Goal: Communication & Community: Participate in discussion

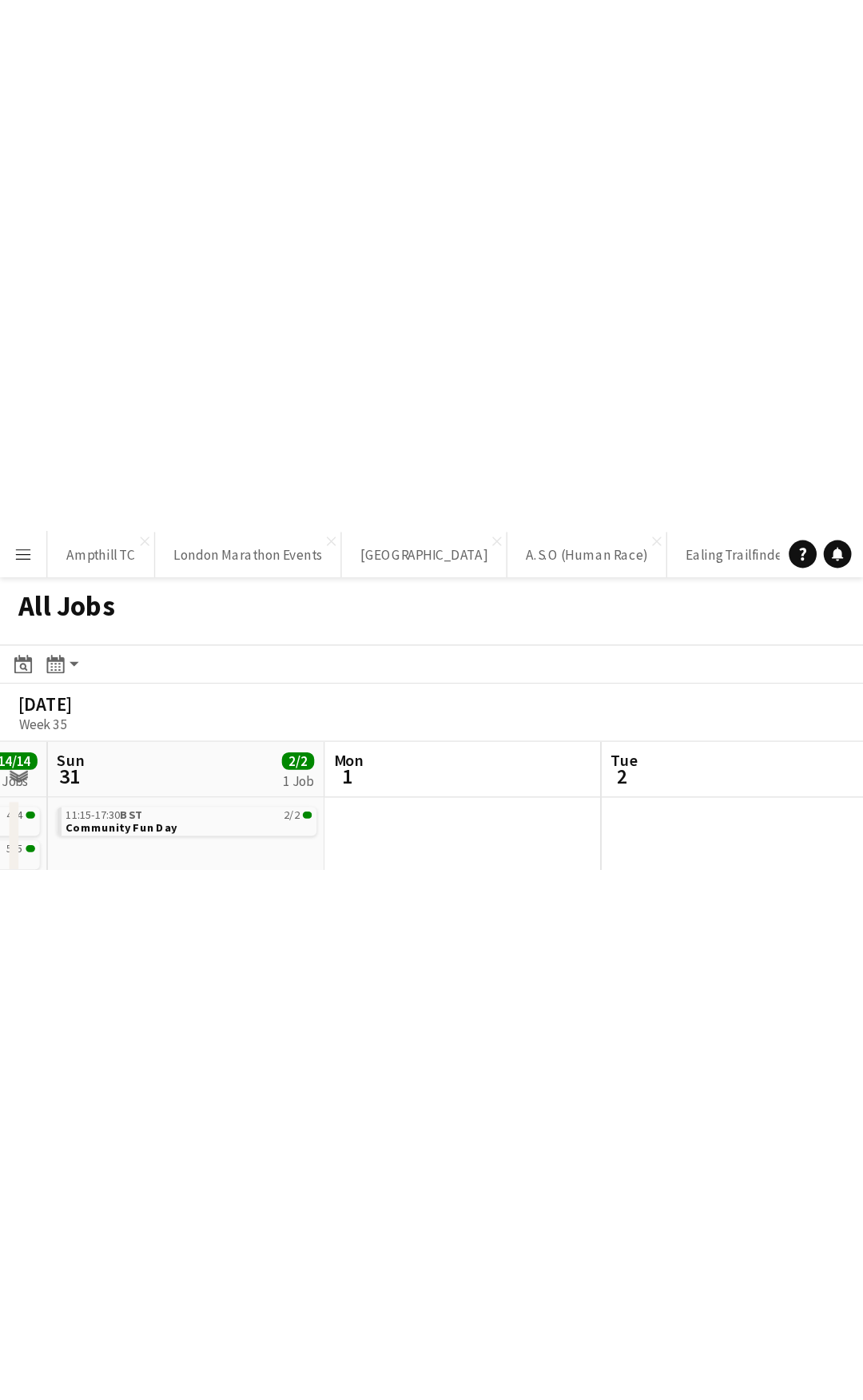
scroll to position [0, 732]
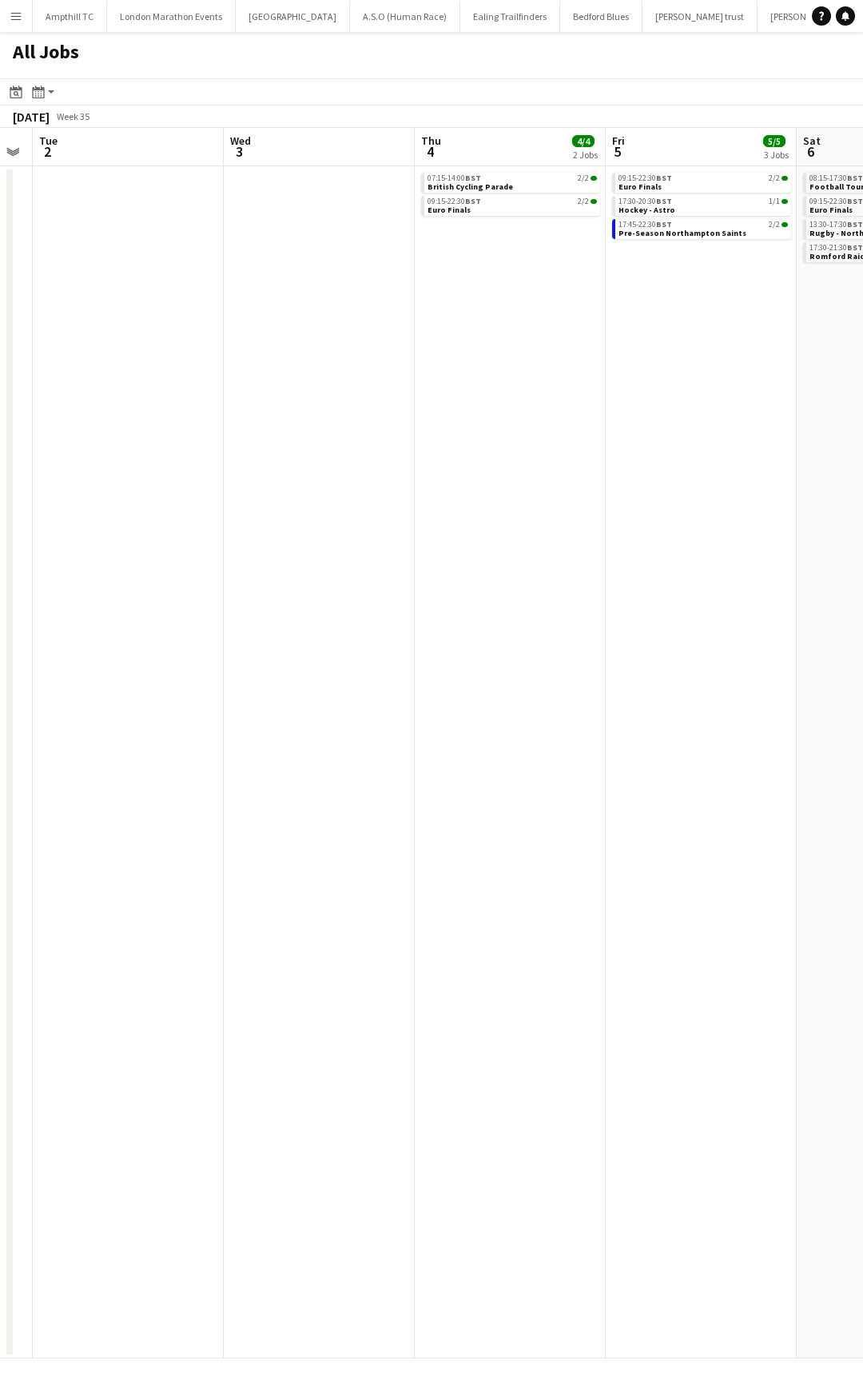
click at [13, 16] on app-icon "Menu" at bounding box center [15, 15] width 13 height 13
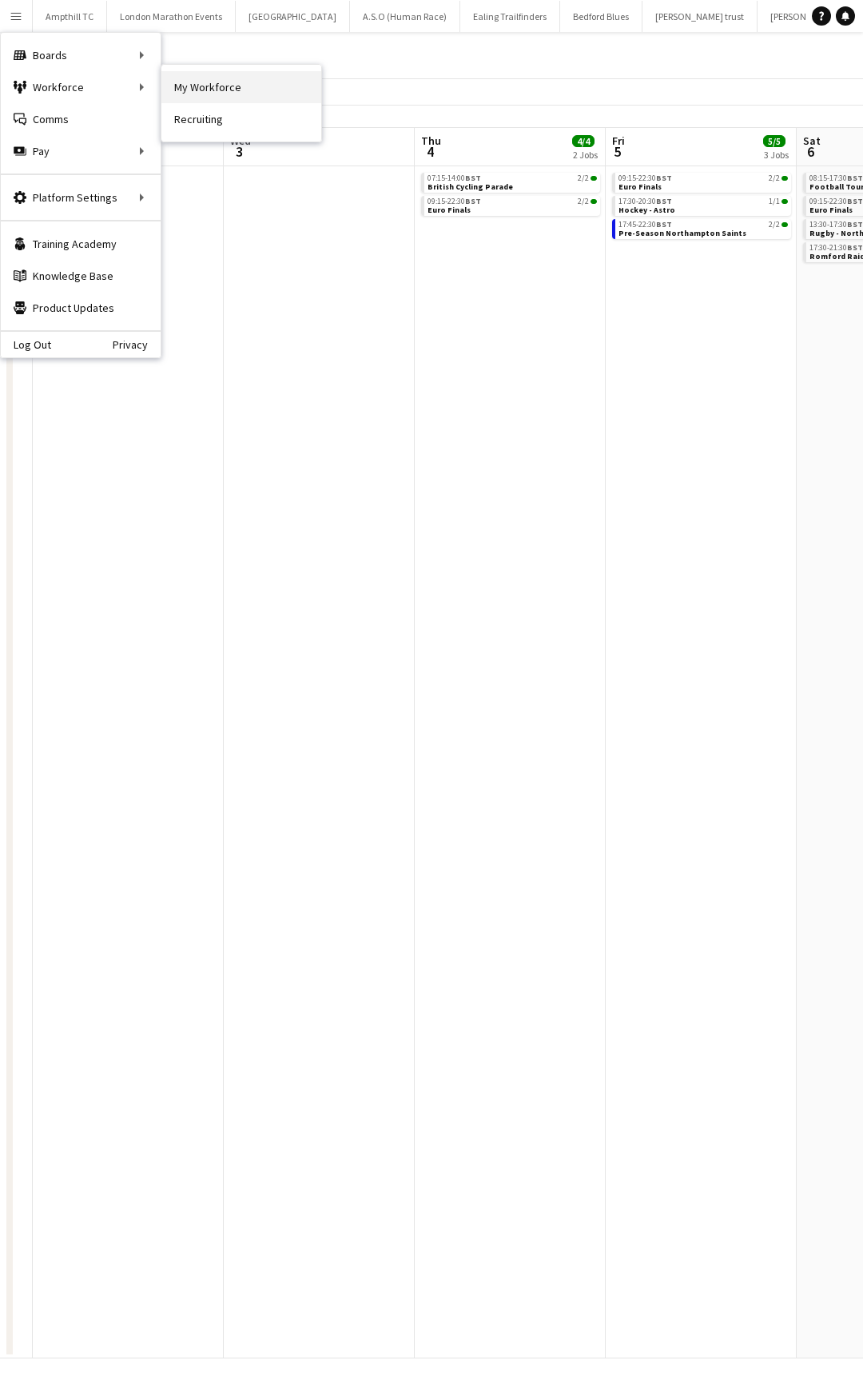
click at [229, 98] on link "My Workforce" at bounding box center [241, 87] width 160 height 32
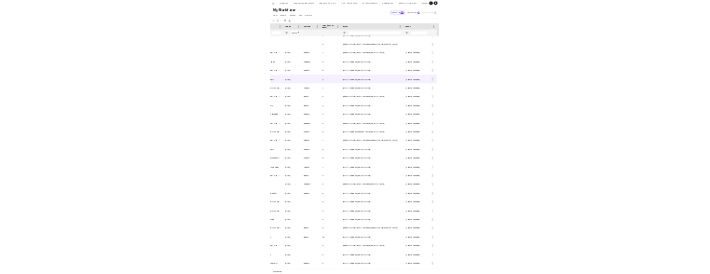
scroll to position [186, 0]
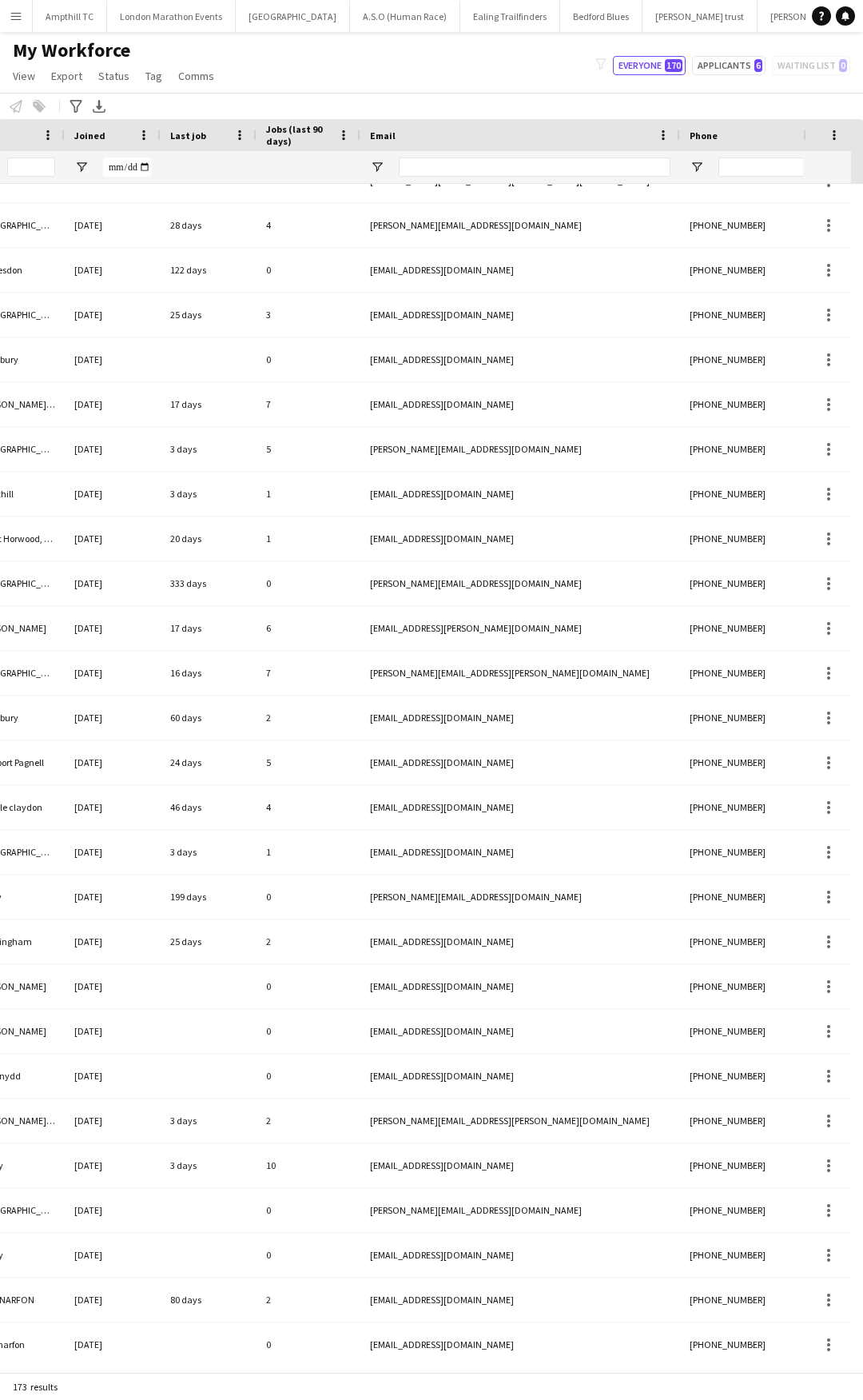
drag, startPoint x: 460, startPoint y: 240, endPoint x: 459, endPoint y: 226, distance: 14.0
click at [459, 226] on div "aaron.clarke3@outlook.com" at bounding box center [520, 225] width 320 height 44
click at [499, 227] on div "aaron.clarke3@outlook.com" at bounding box center [520, 225] width 320 height 44
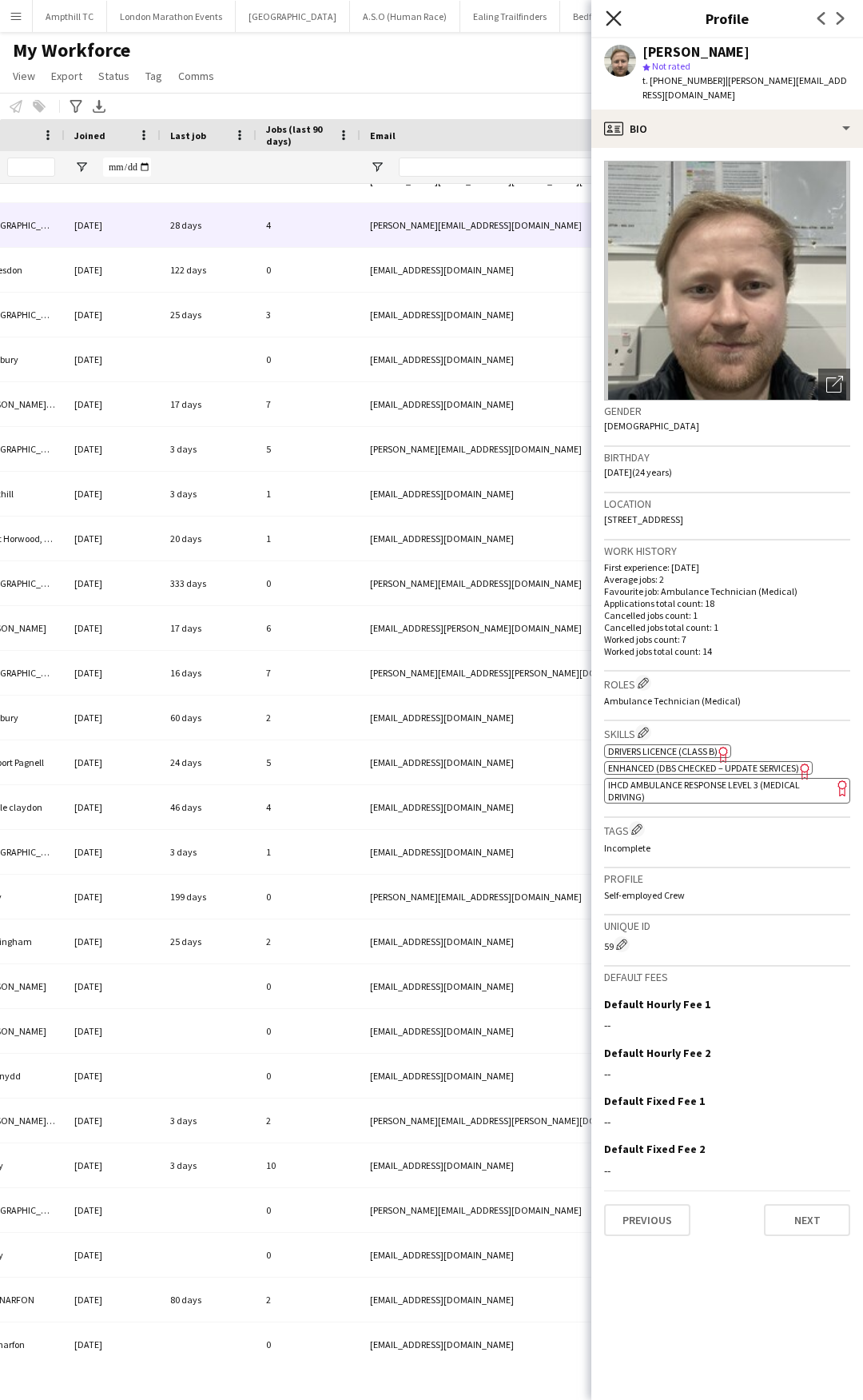
click at [611, 20] on icon "Close pop-in" at bounding box center [613, 18] width 15 height 15
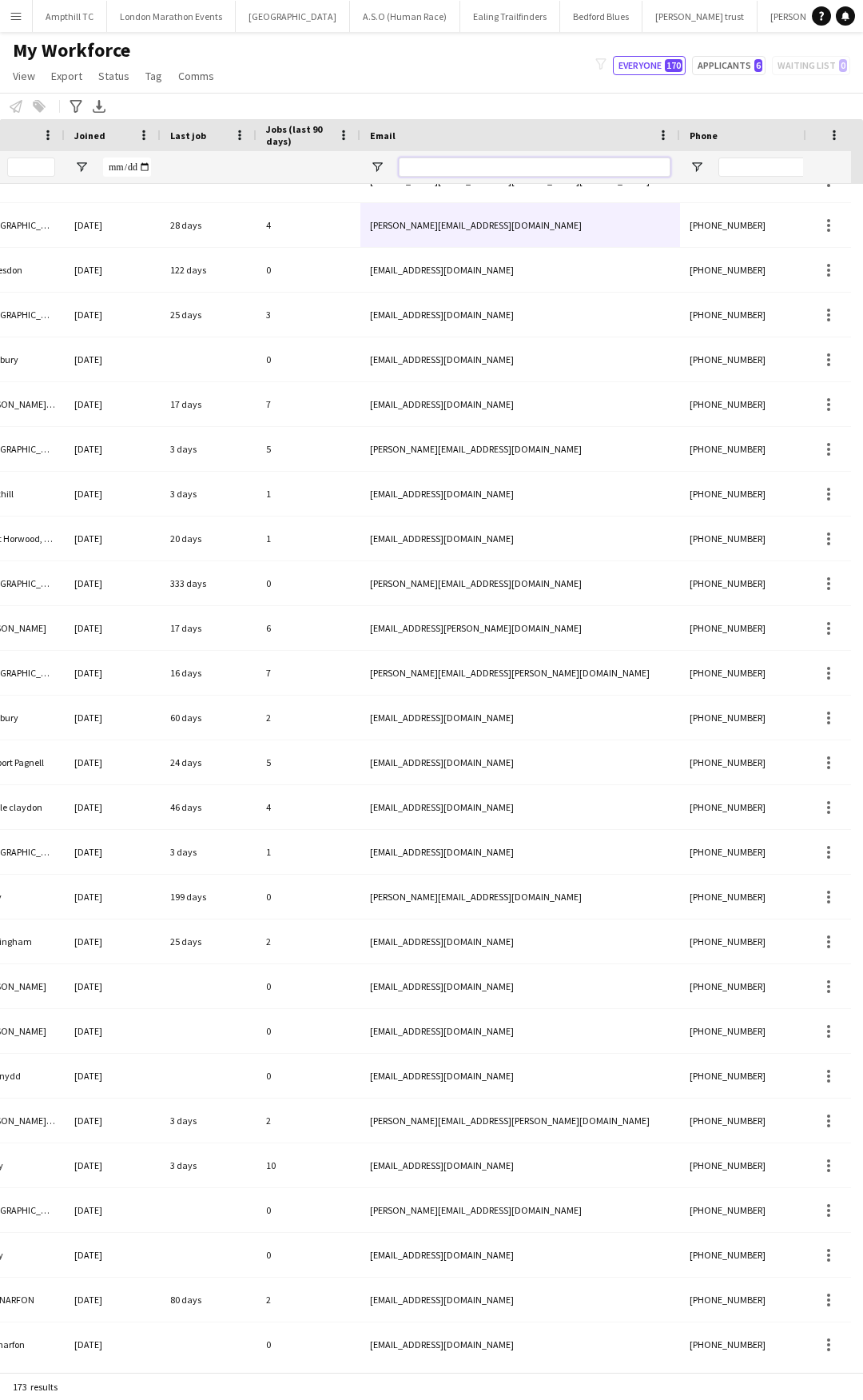
click at [487, 166] on input "Email Filter Input" at bounding box center [534, 167] width 272 height 19
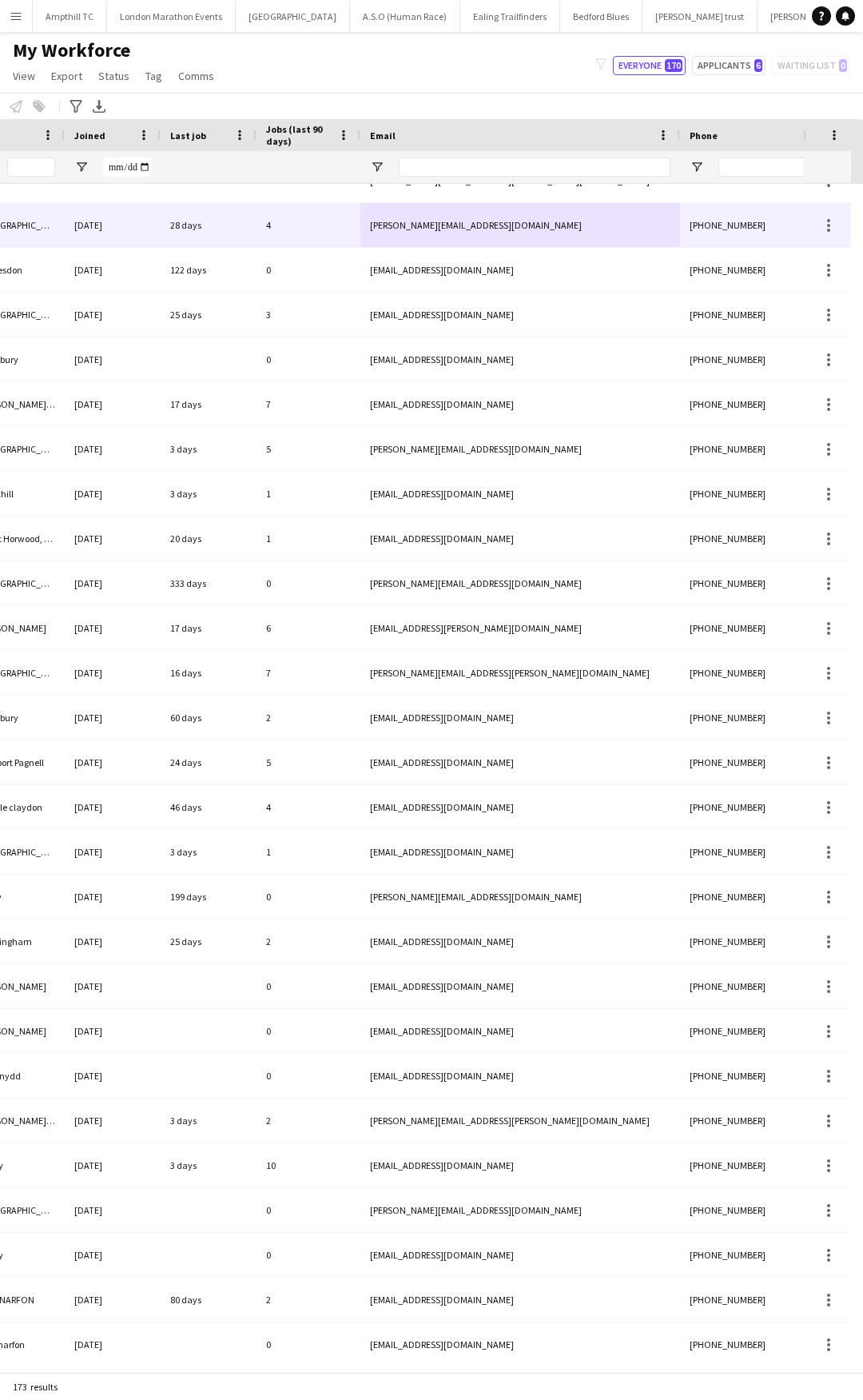
click at [311, 237] on div "4" at bounding box center [308, 225] width 104 height 44
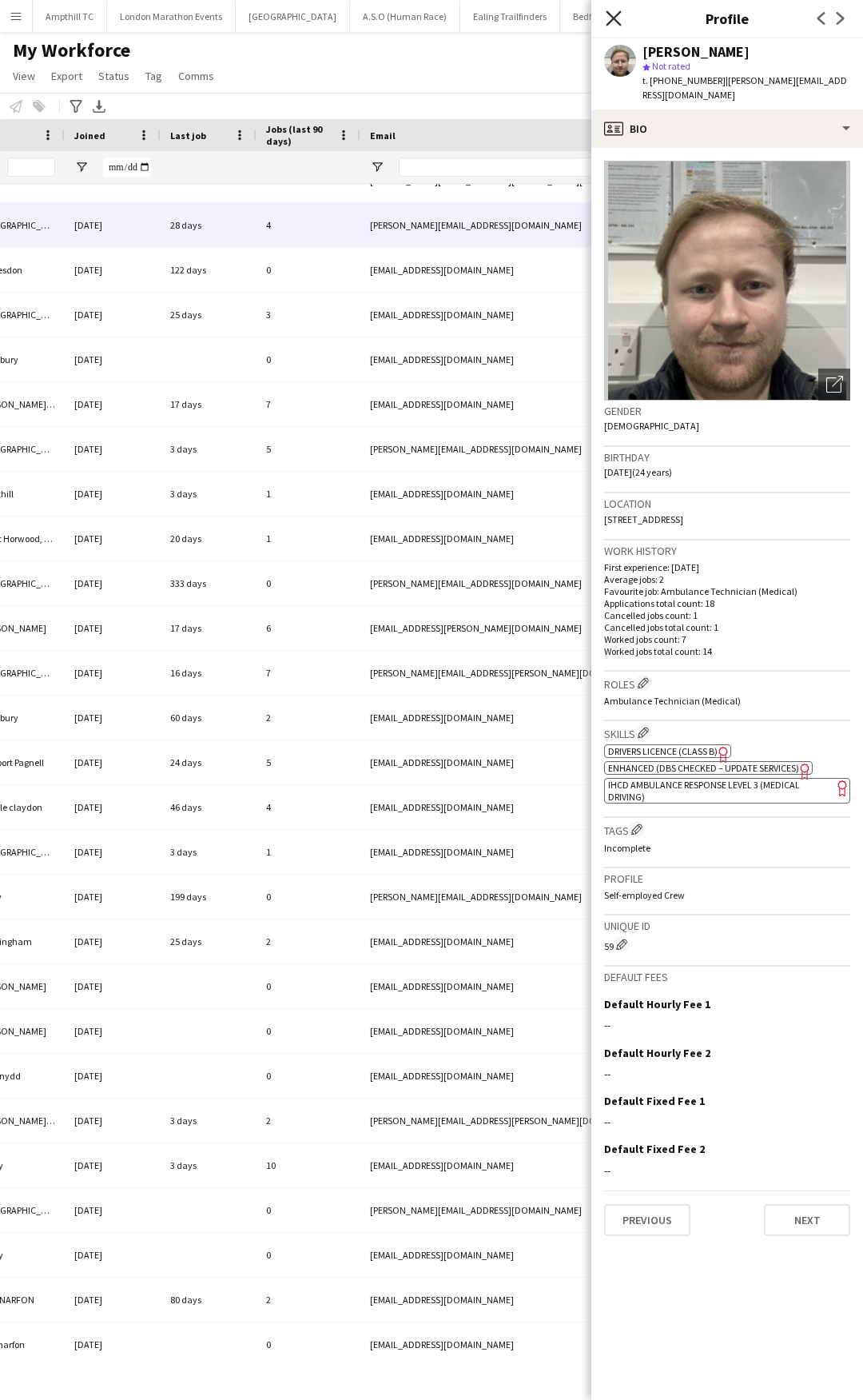
click at [607, 18] on icon "Close pop-in" at bounding box center [613, 18] width 15 height 15
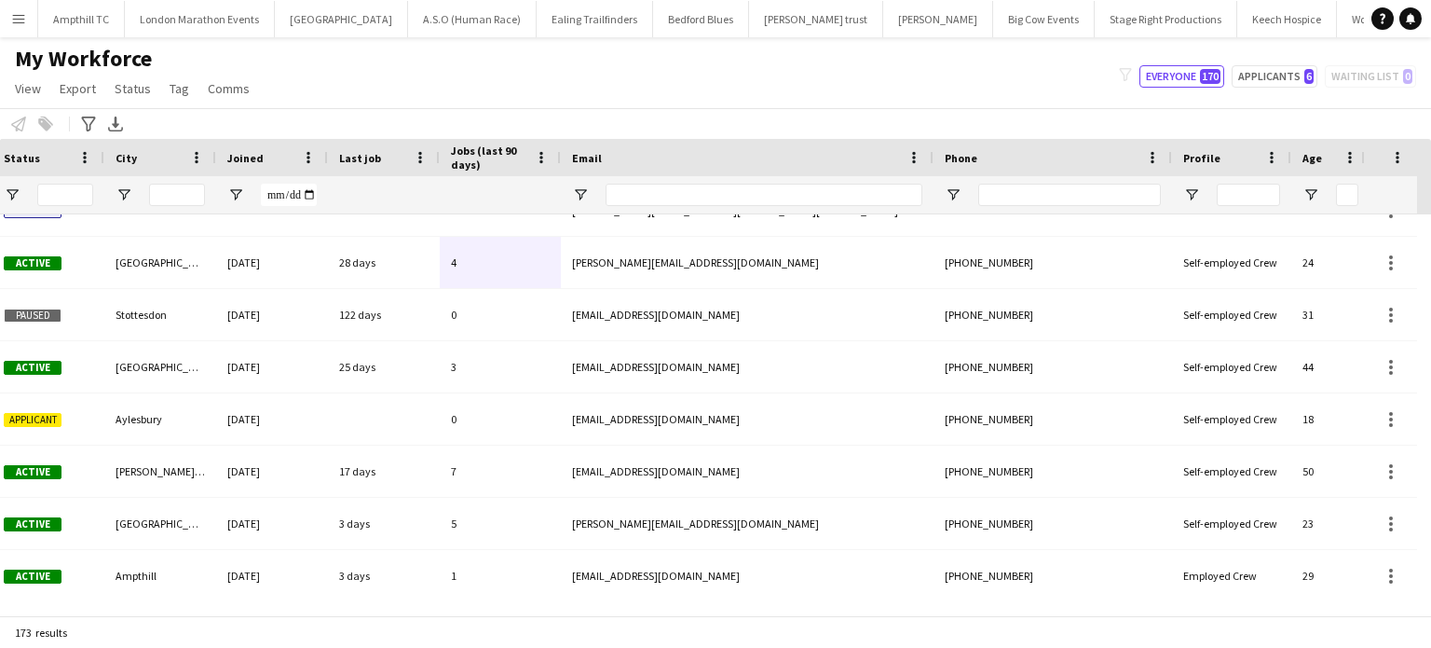
scroll to position [0, 459]
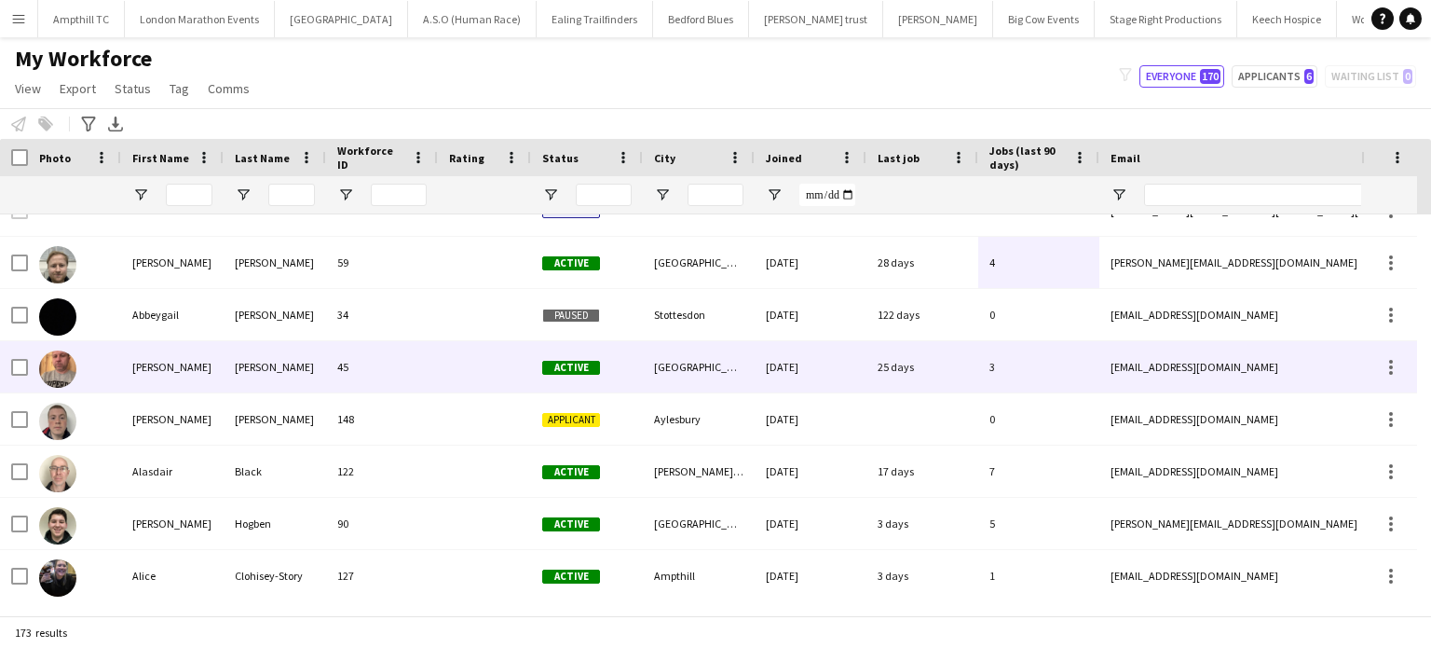
click at [1185, 363] on div "adrianmedyk81wro@gmail.com" at bounding box center [1286, 366] width 373 height 51
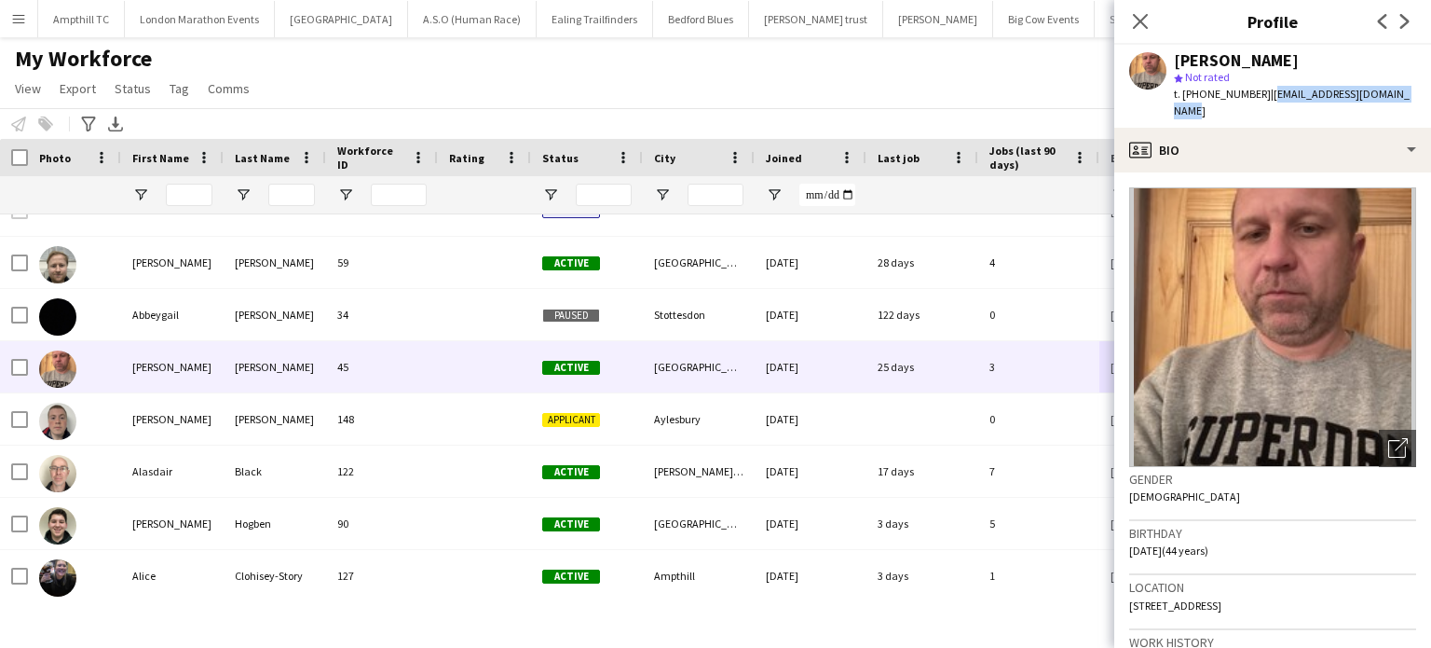
drag, startPoint x: 1410, startPoint y: 95, endPoint x: 1261, endPoint y: 95, distance: 149.1
click at [1261, 95] on span "| adrianmedyk81wro@gmail.com" at bounding box center [1292, 102] width 236 height 31
copy span "adrianmedyk81wro@gmail.com"
click at [1403, 28] on icon "Next" at bounding box center [1405, 21] width 15 height 15
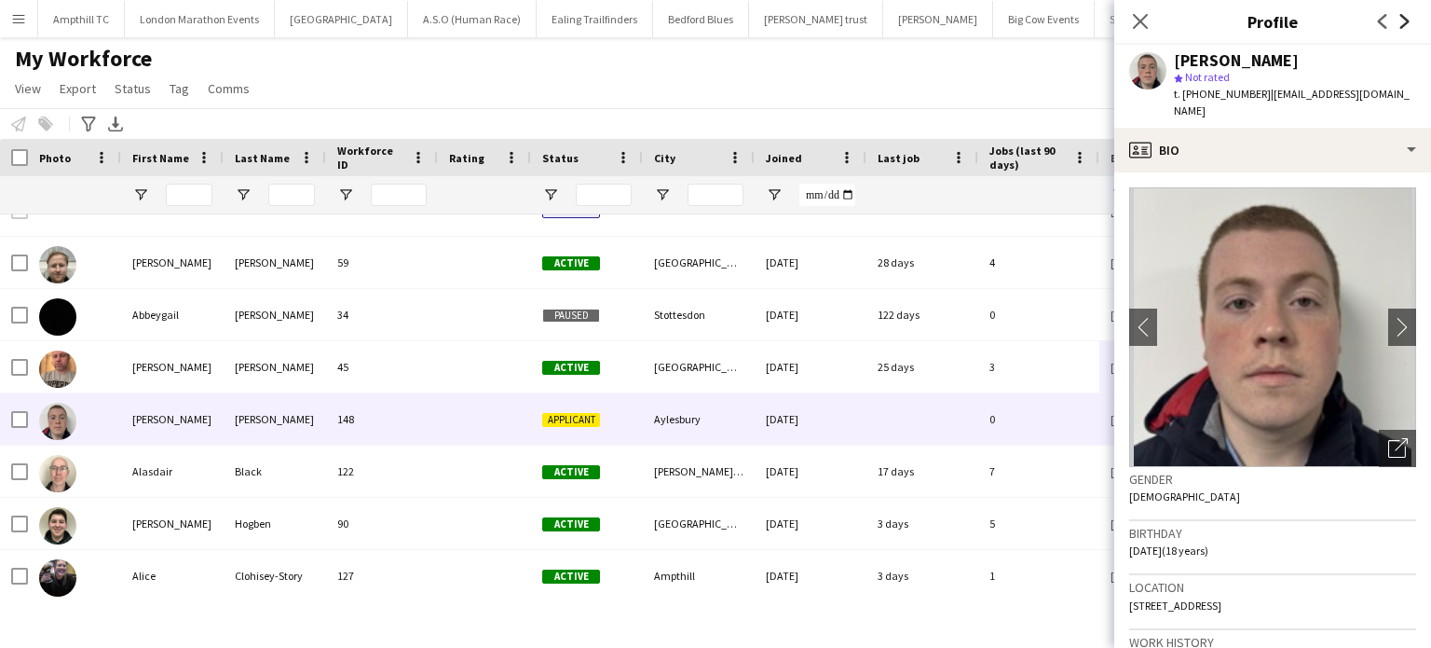
click at [1402, 23] on icon "Next" at bounding box center [1405, 21] width 15 height 15
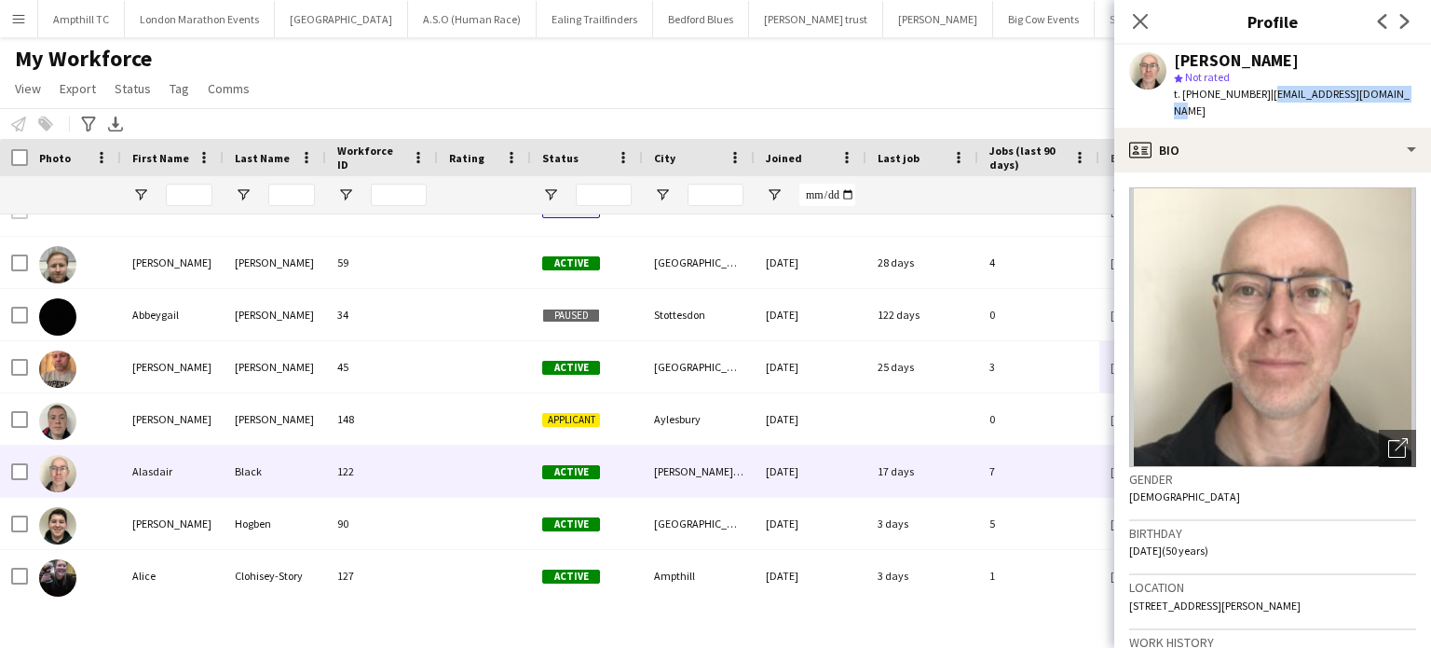
drag, startPoint x: 1390, startPoint y: 91, endPoint x: 1267, endPoint y: 96, distance: 123.1
click at [1267, 96] on span "| alasdairjblack@gmail.com" at bounding box center [1292, 102] width 236 height 31
copy span "alasdairjblack@gmail.com"
click at [1409, 20] on icon "Next" at bounding box center [1405, 21] width 15 height 15
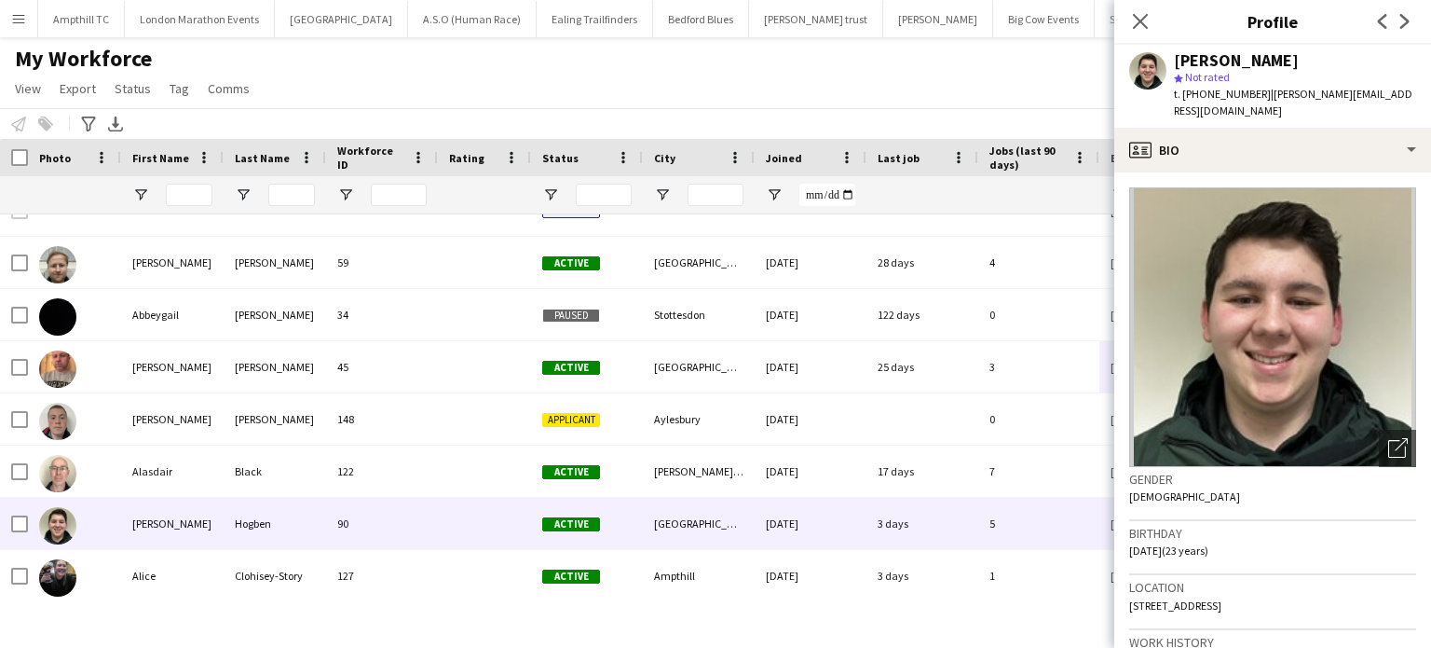
drag, startPoint x: 1400, startPoint y: 85, endPoint x: 1344, endPoint y: 95, distance: 56.8
click at [1344, 95] on div "Alex Hogben star Not rated t. +447497649688 | alex_hogben@yahoo.co.uk" at bounding box center [1273, 86] width 317 height 83
click at [1392, 92] on div "Alex Hogben star Not rated t. +447497649688 | alex_hogben@yahoo.co.uk" at bounding box center [1273, 86] width 317 height 83
drag, startPoint x: 1392, startPoint y: 92, endPoint x: 1286, endPoint y: 91, distance: 106.2
click at [1286, 91] on div "Alex Hogben star Not rated t. +447497649688 | alex_hogben@yahoo.co.uk" at bounding box center [1273, 86] width 317 height 83
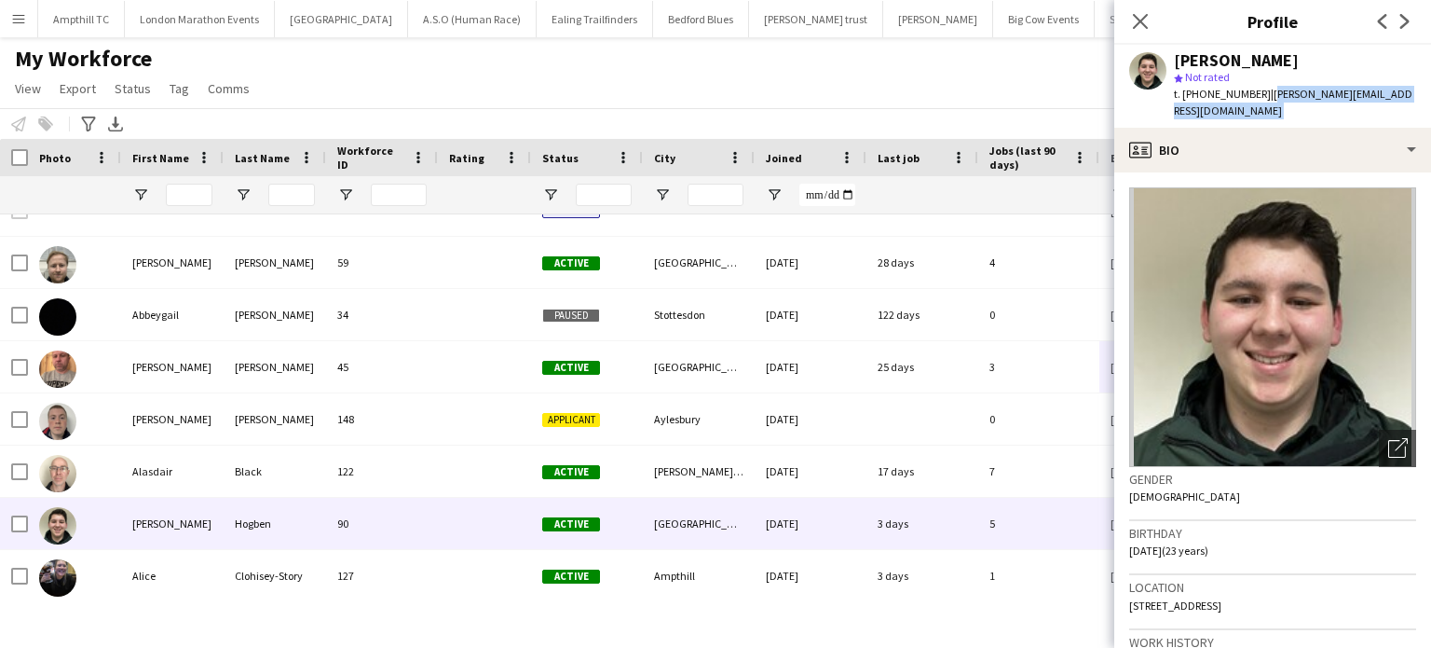
copy app-crew-profile "alex_hogben@yahoo.co.uk profile"
click at [1402, 17] on icon at bounding box center [1405, 21] width 9 height 15
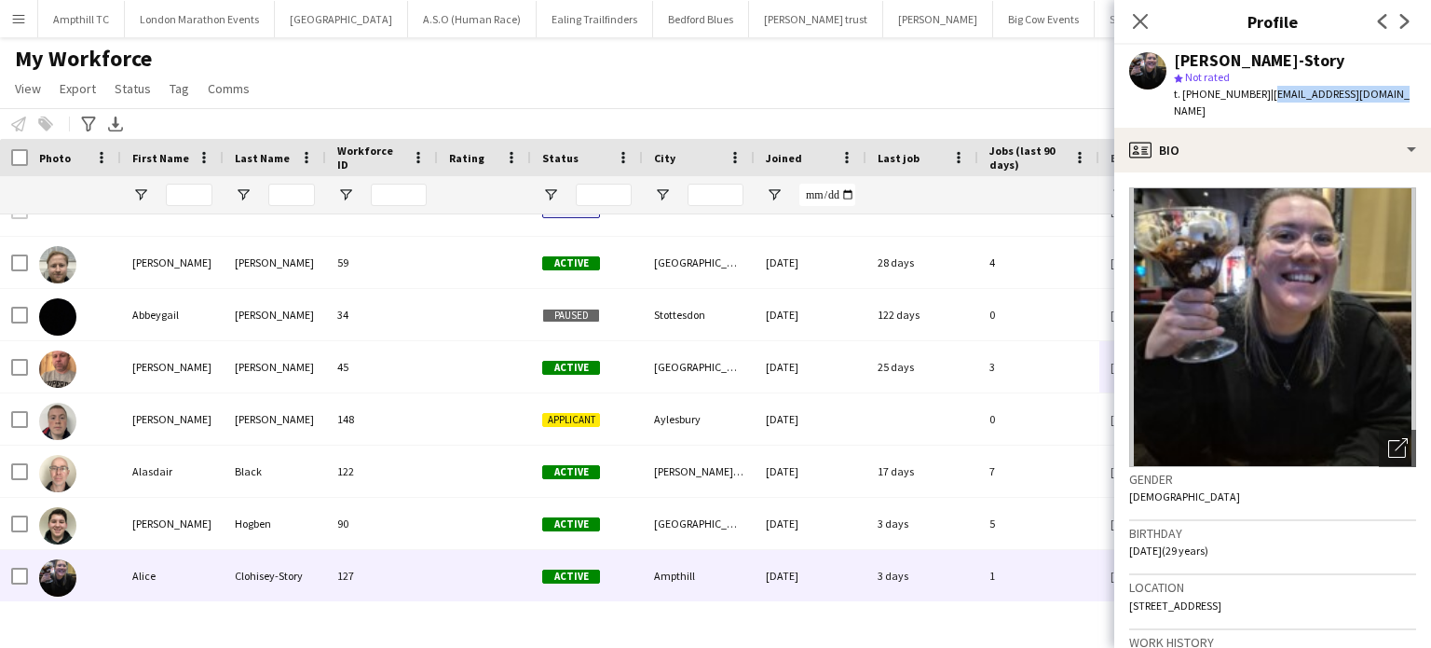
drag, startPoint x: 1387, startPoint y: 94, endPoint x: 1264, endPoint y: 96, distance: 123.0
click at [1264, 96] on div "Alice Clohisey-Story star Not rated t. +447539988688 | amclohisey@yahoo.co.uk" at bounding box center [1273, 86] width 317 height 83
copy span "amclohisey@yahoo.co.uk"
click at [1408, 20] on icon at bounding box center [1405, 21] width 9 height 15
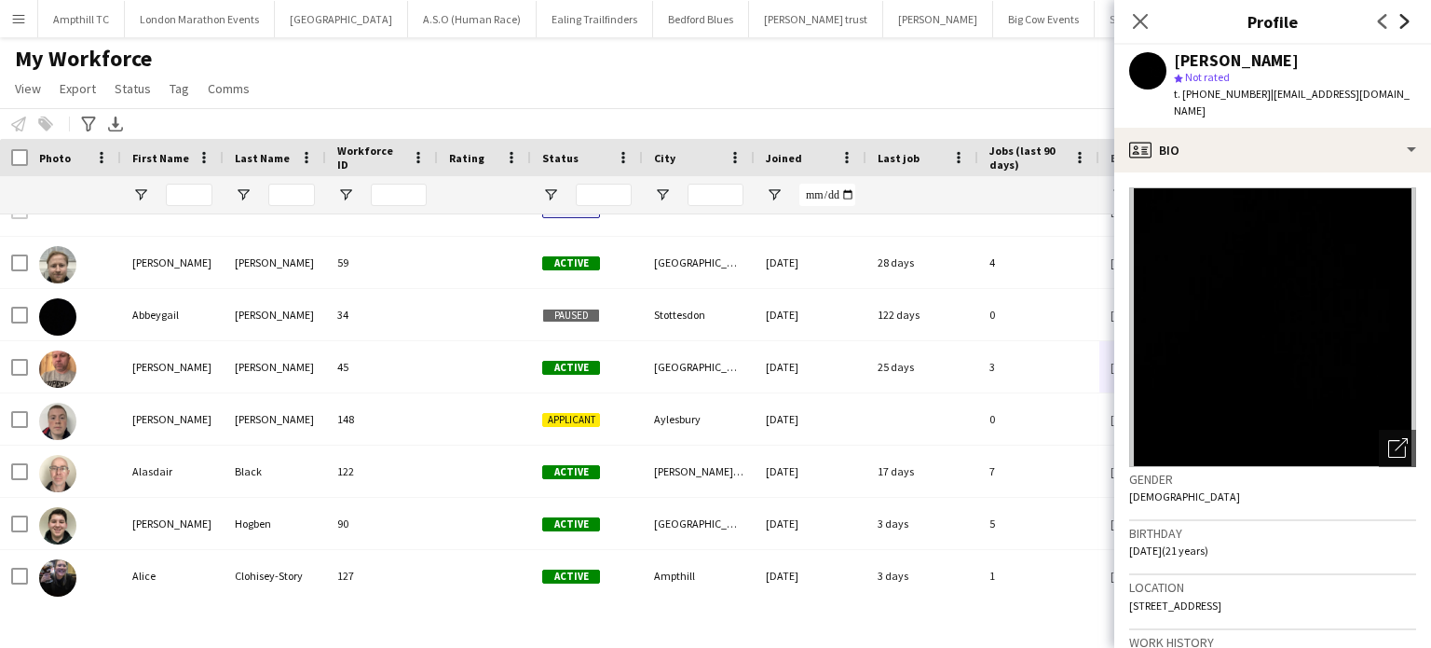
click at [1408, 20] on icon at bounding box center [1405, 21] width 9 height 15
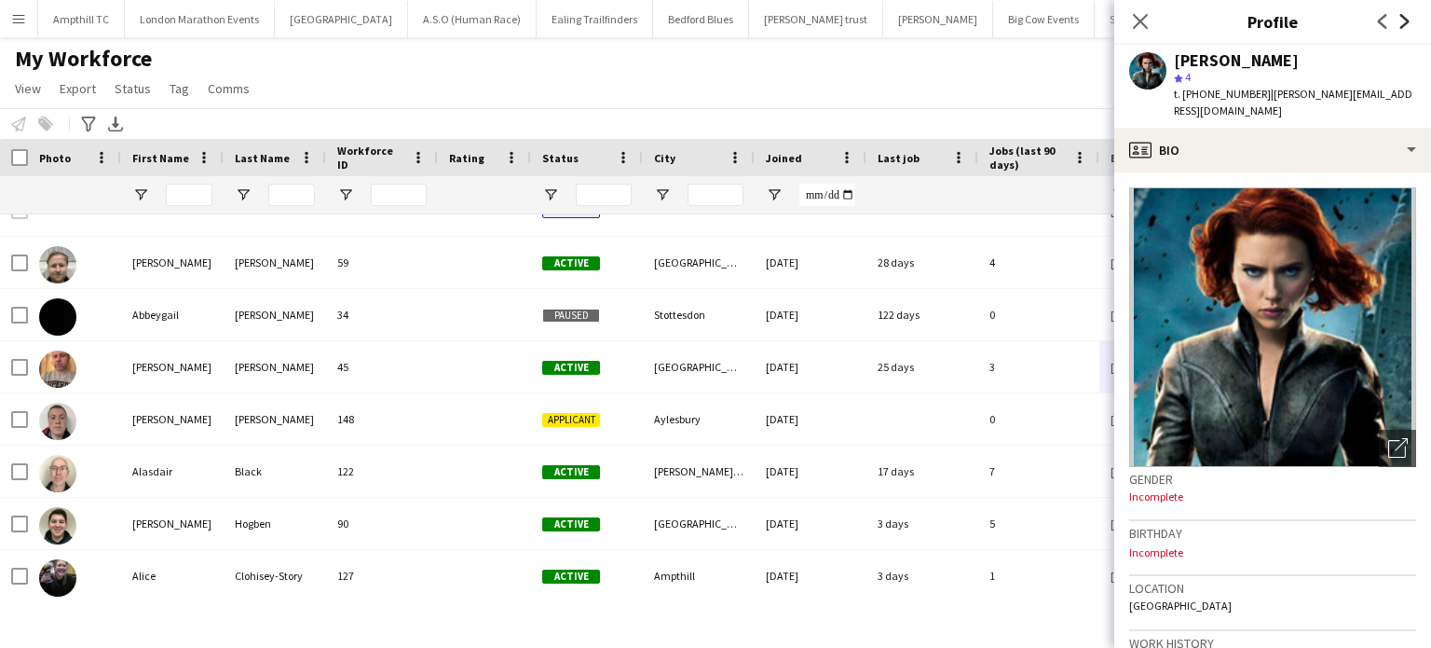
click at [1405, 20] on icon at bounding box center [1405, 21] width 9 height 15
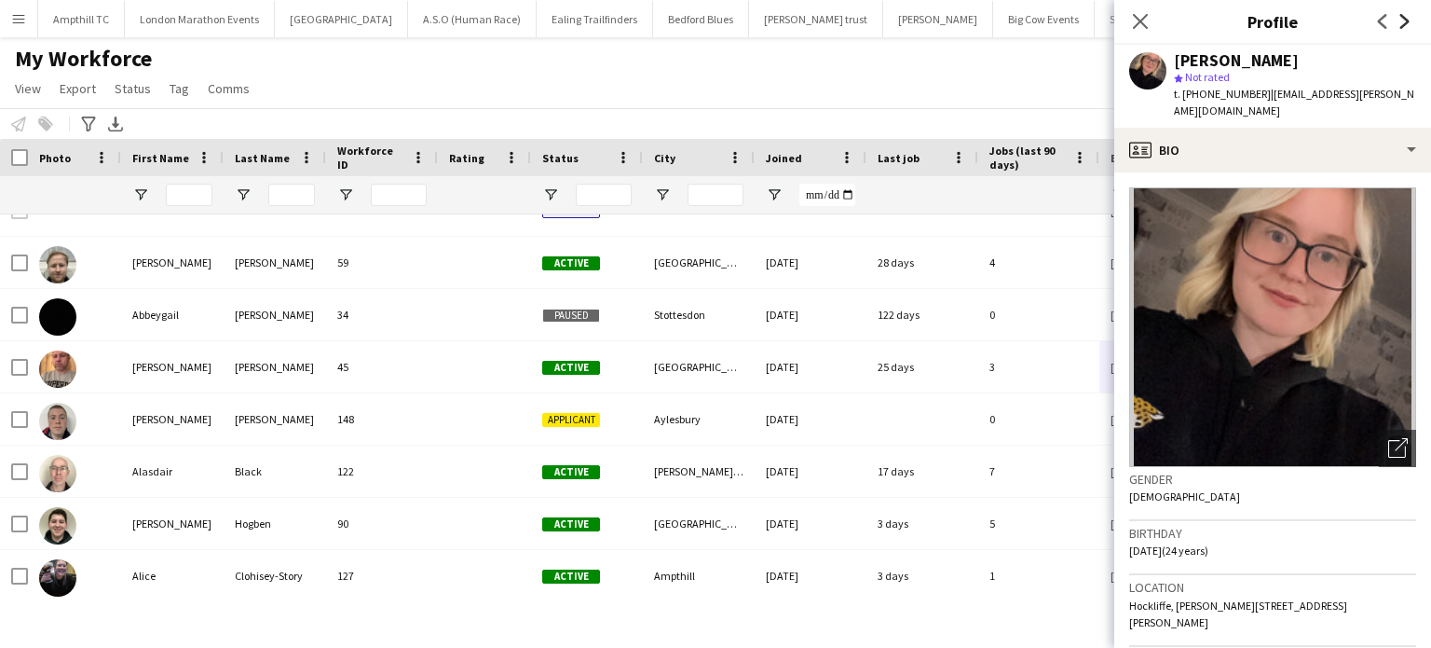
click at [1405, 20] on icon at bounding box center [1405, 21] width 9 height 15
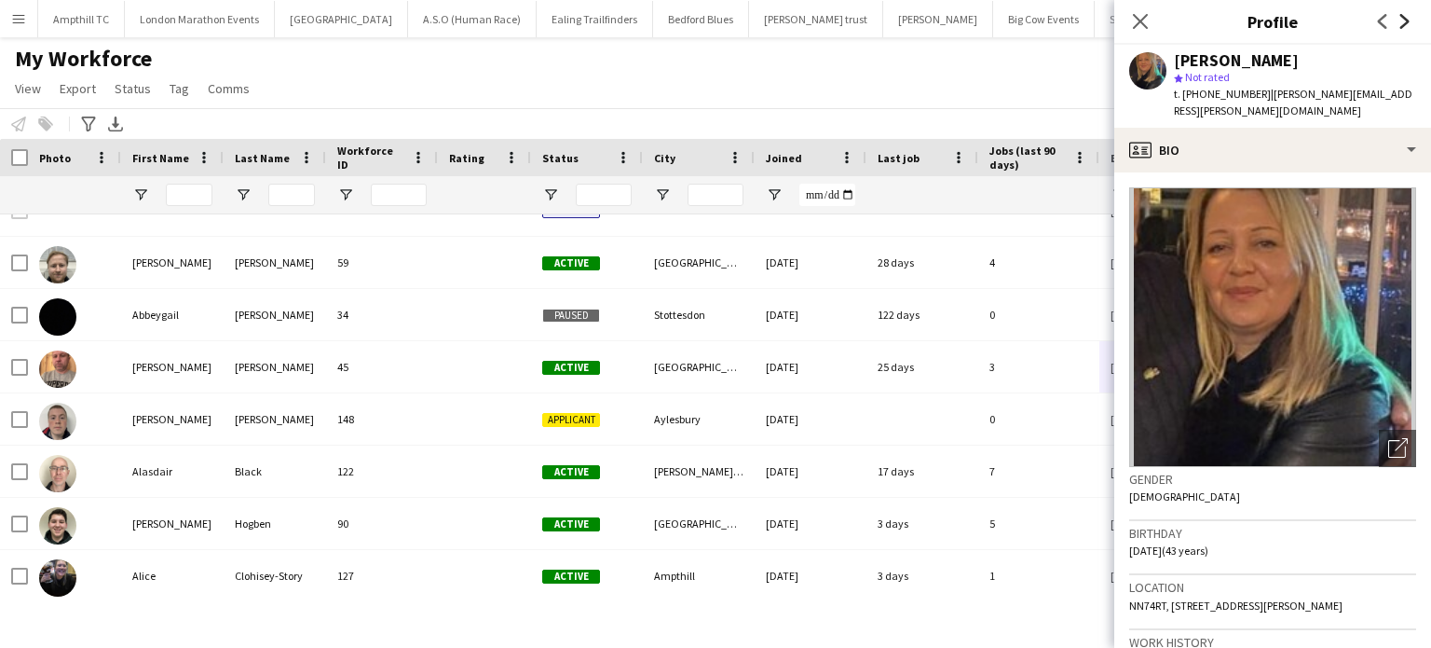
click at [1405, 20] on icon at bounding box center [1405, 21] width 9 height 15
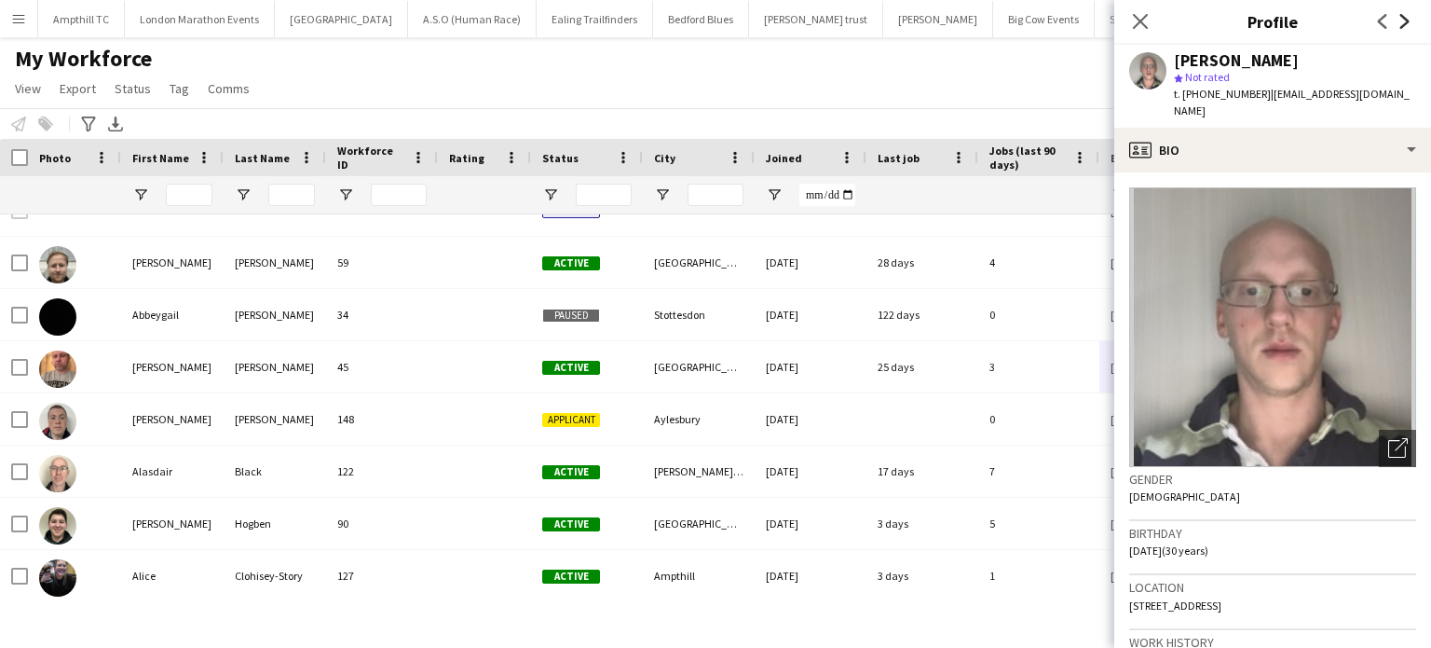
click at [1405, 20] on icon at bounding box center [1405, 21] width 9 height 15
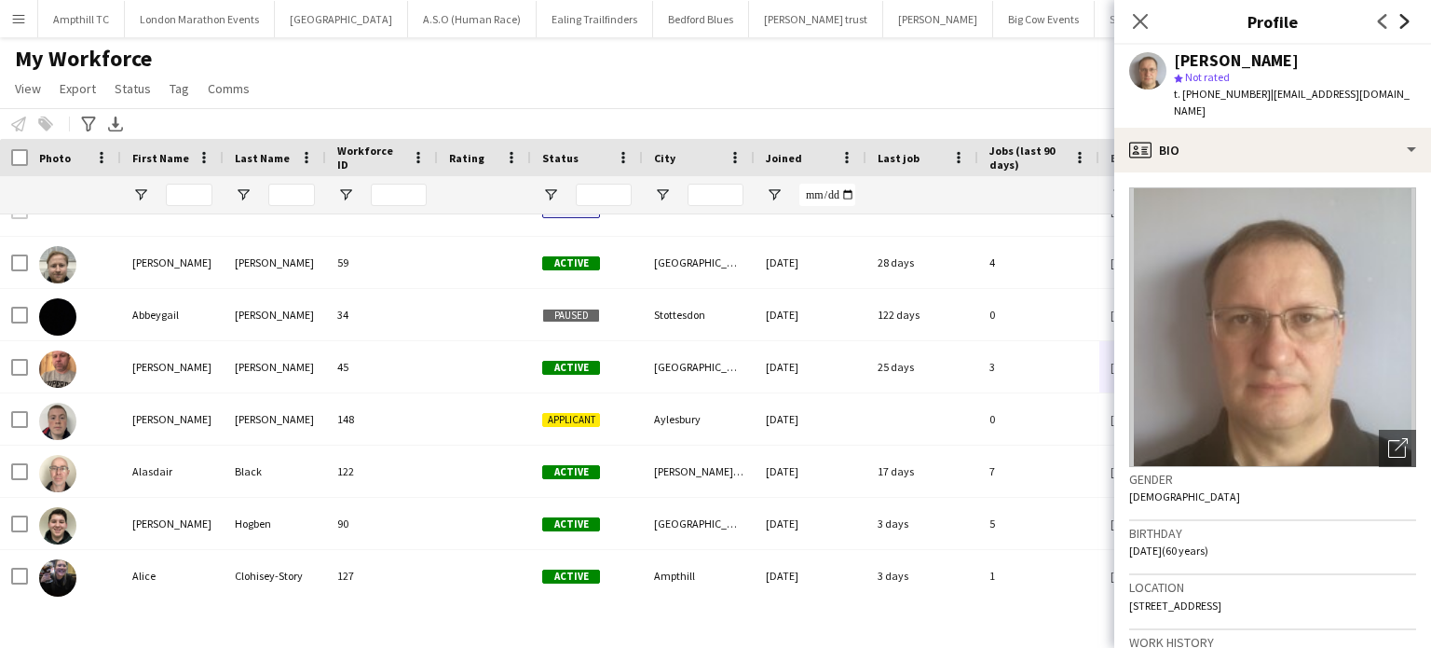
click at [1405, 20] on icon at bounding box center [1405, 21] width 9 height 15
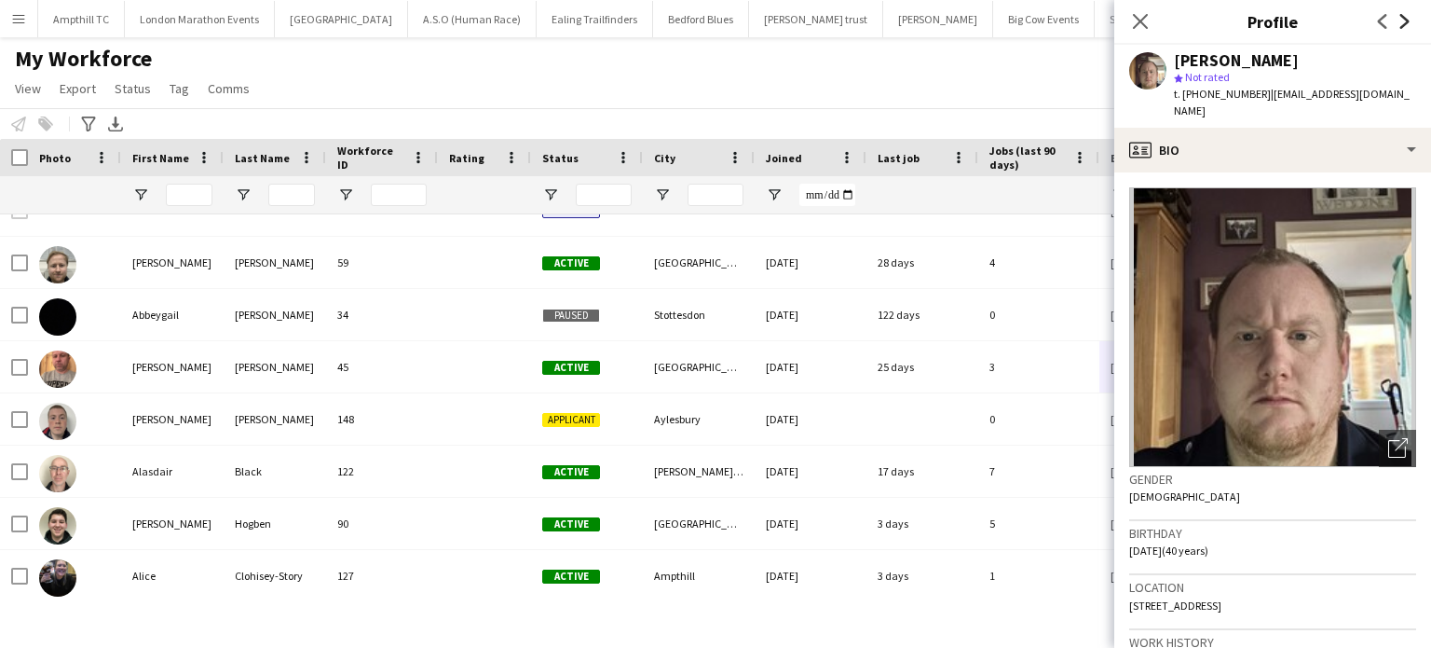
click at [1405, 20] on icon at bounding box center [1405, 21] width 9 height 15
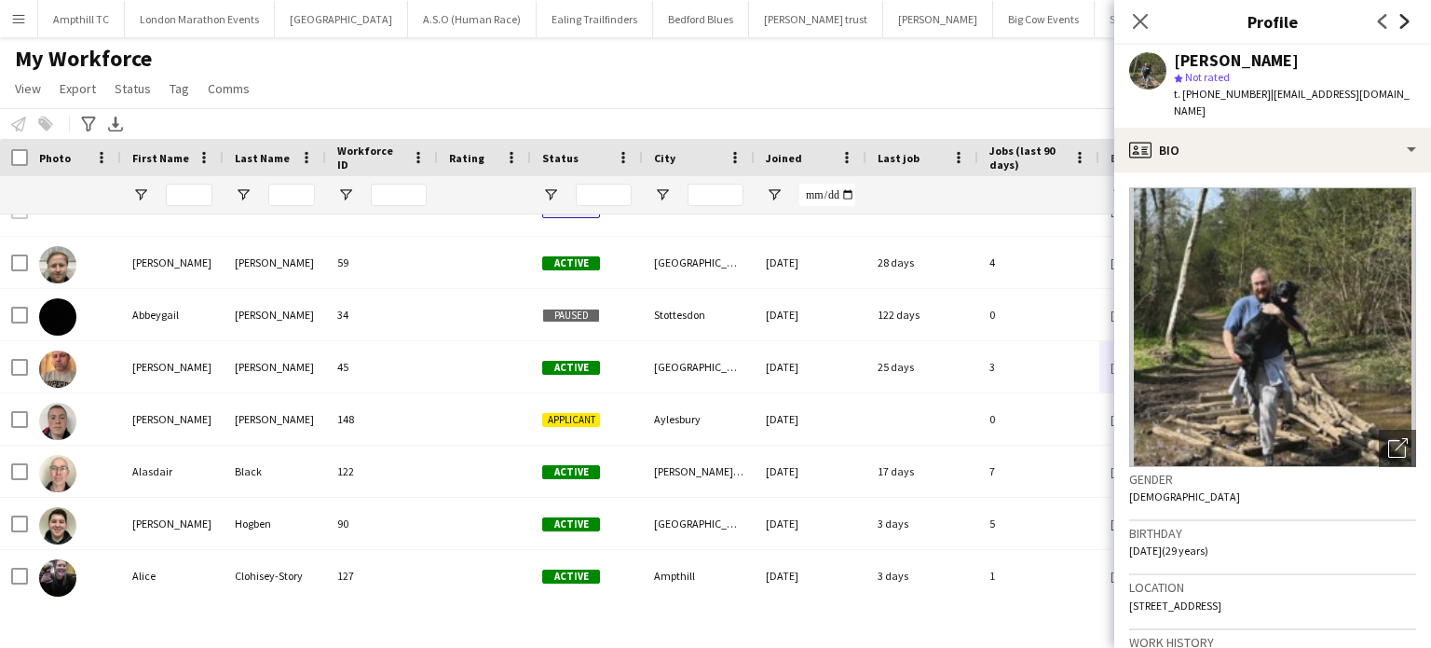
click at [1405, 20] on icon at bounding box center [1405, 21] width 9 height 15
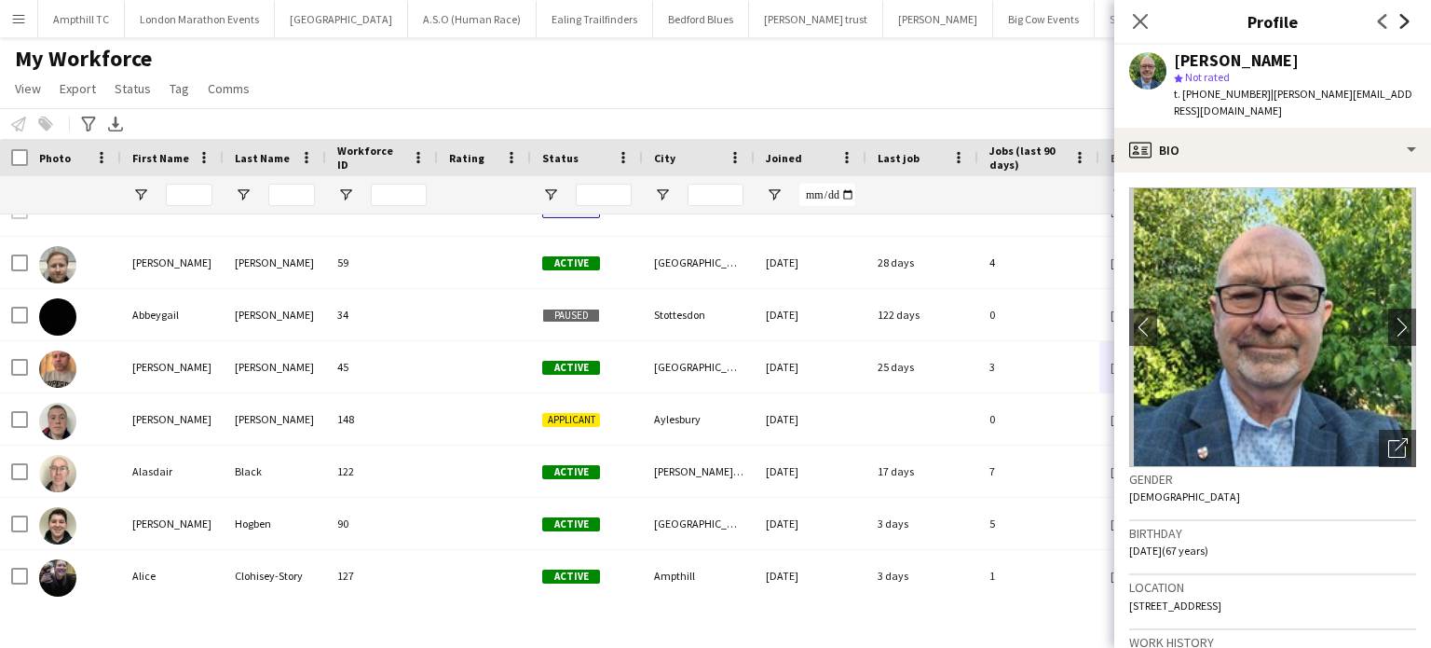
click at [1405, 24] on icon at bounding box center [1405, 21] width 9 height 15
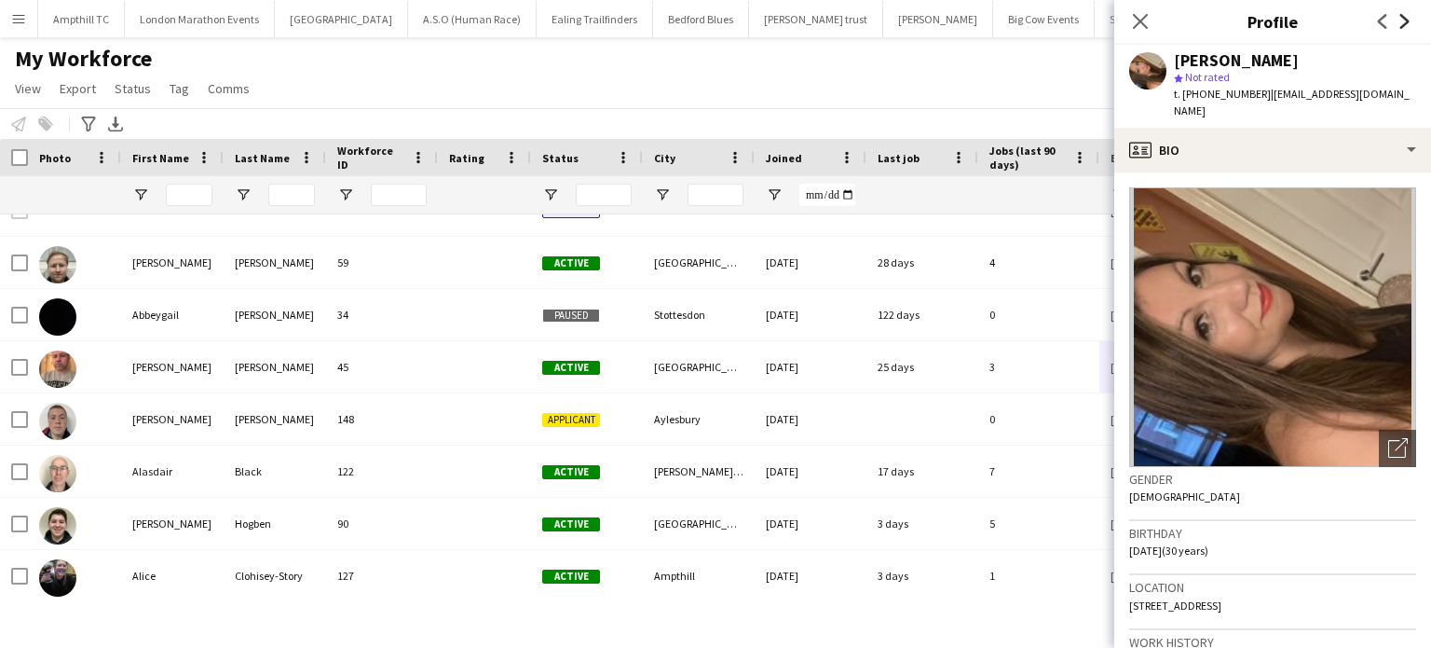
click at [1404, 22] on icon "Next" at bounding box center [1405, 21] width 15 height 15
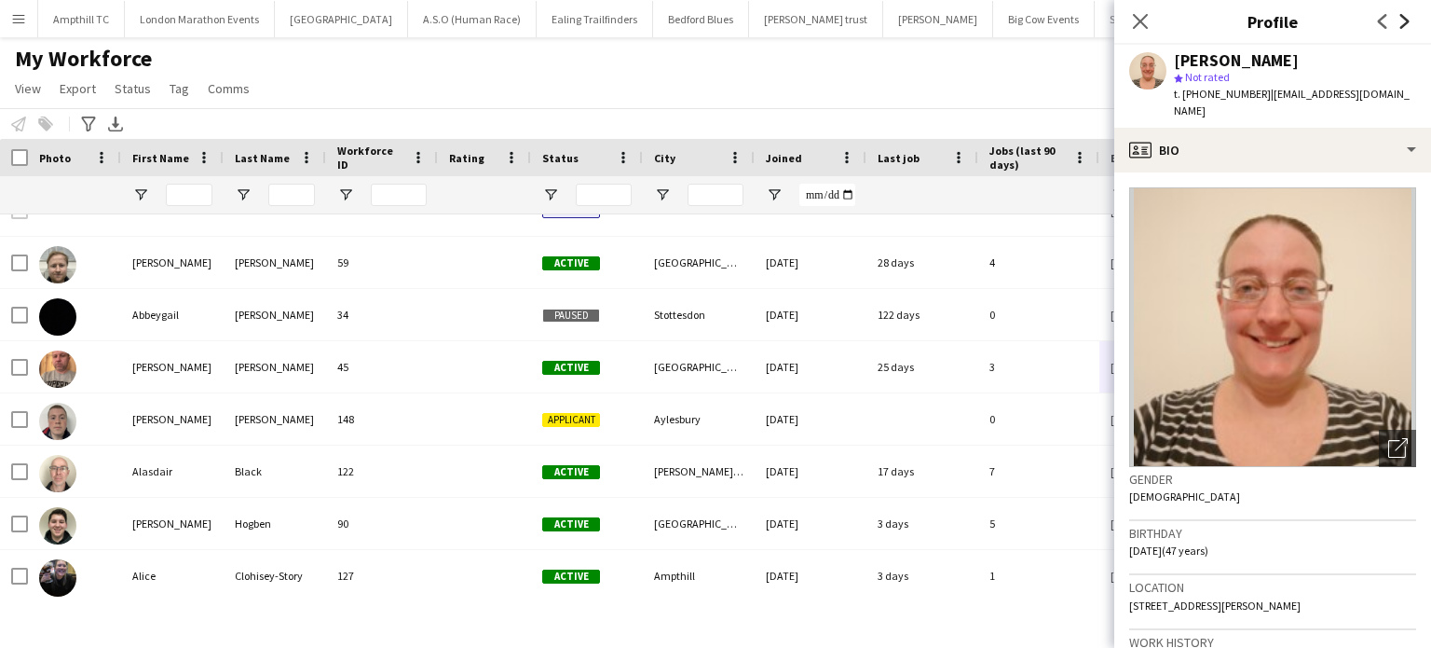
click at [1403, 22] on icon "Next" at bounding box center [1405, 21] width 15 height 15
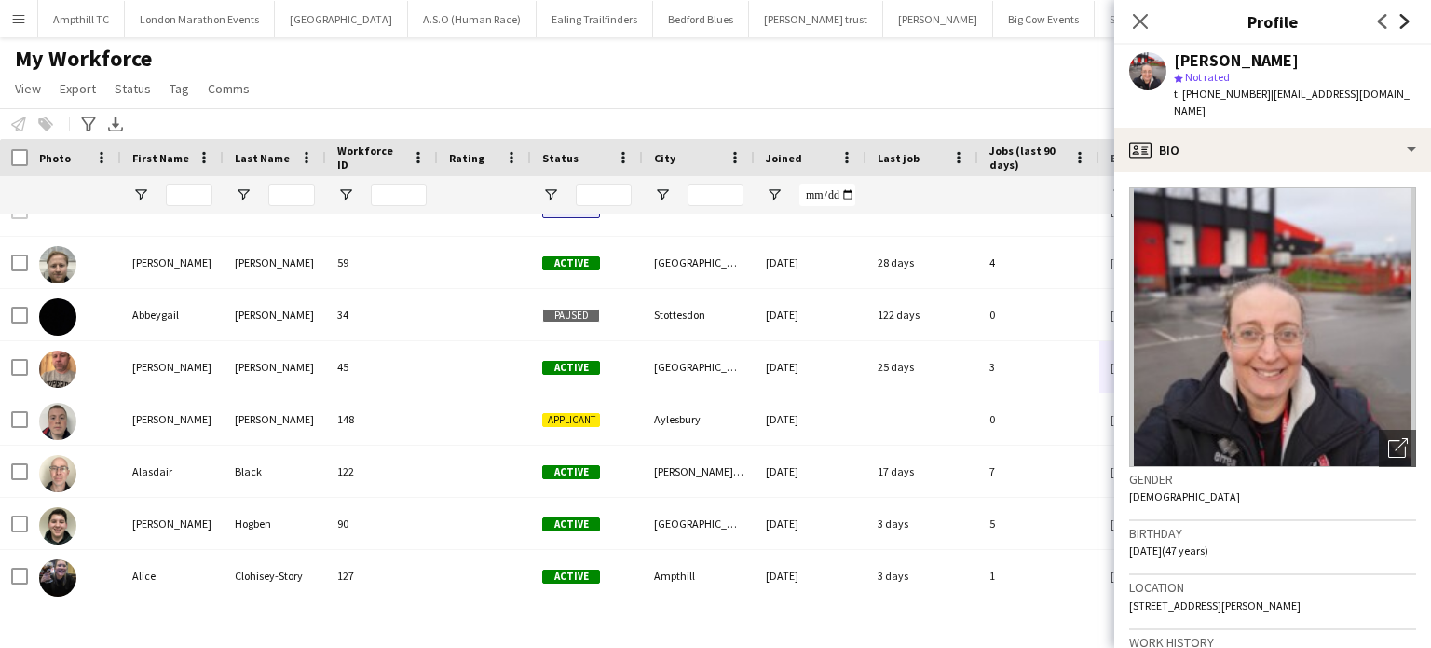
click at [1403, 22] on icon "Next" at bounding box center [1405, 21] width 15 height 15
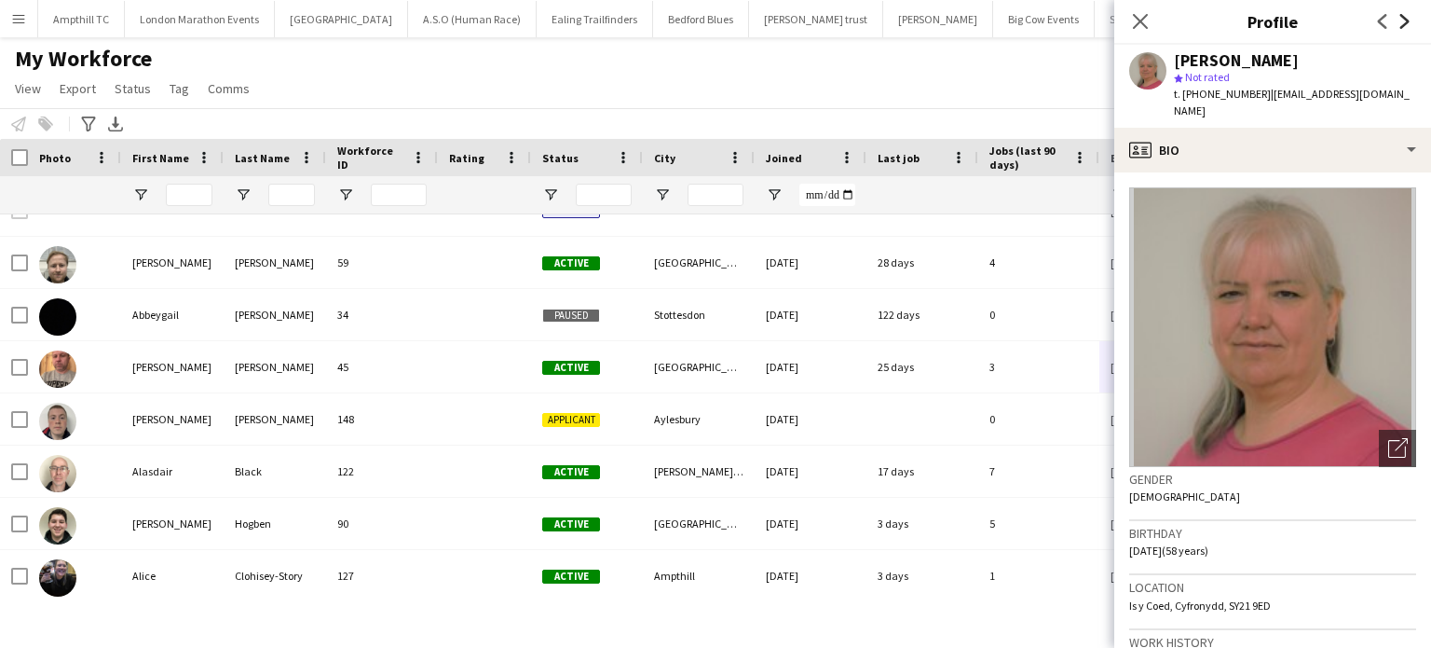
click at [1403, 22] on icon "Next" at bounding box center [1405, 21] width 15 height 15
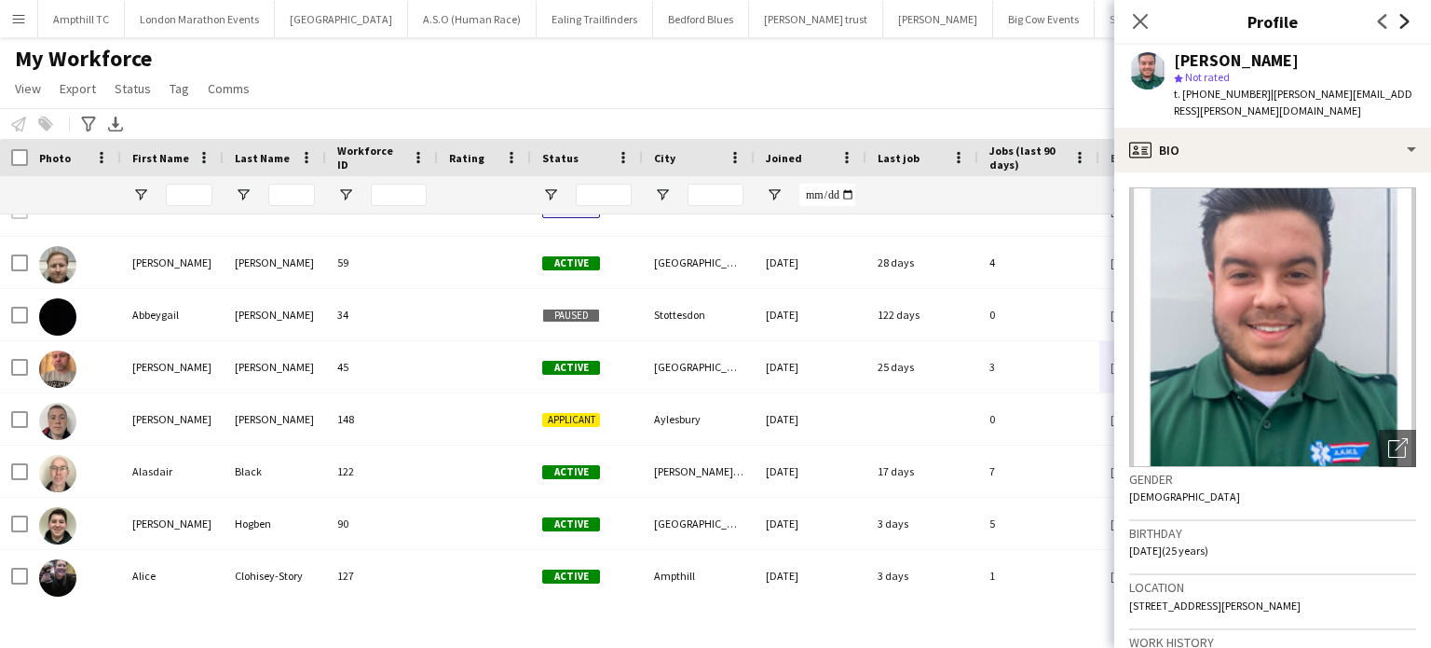
click at [1403, 22] on icon "Next" at bounding box center [1405, 21] width 15 height 15
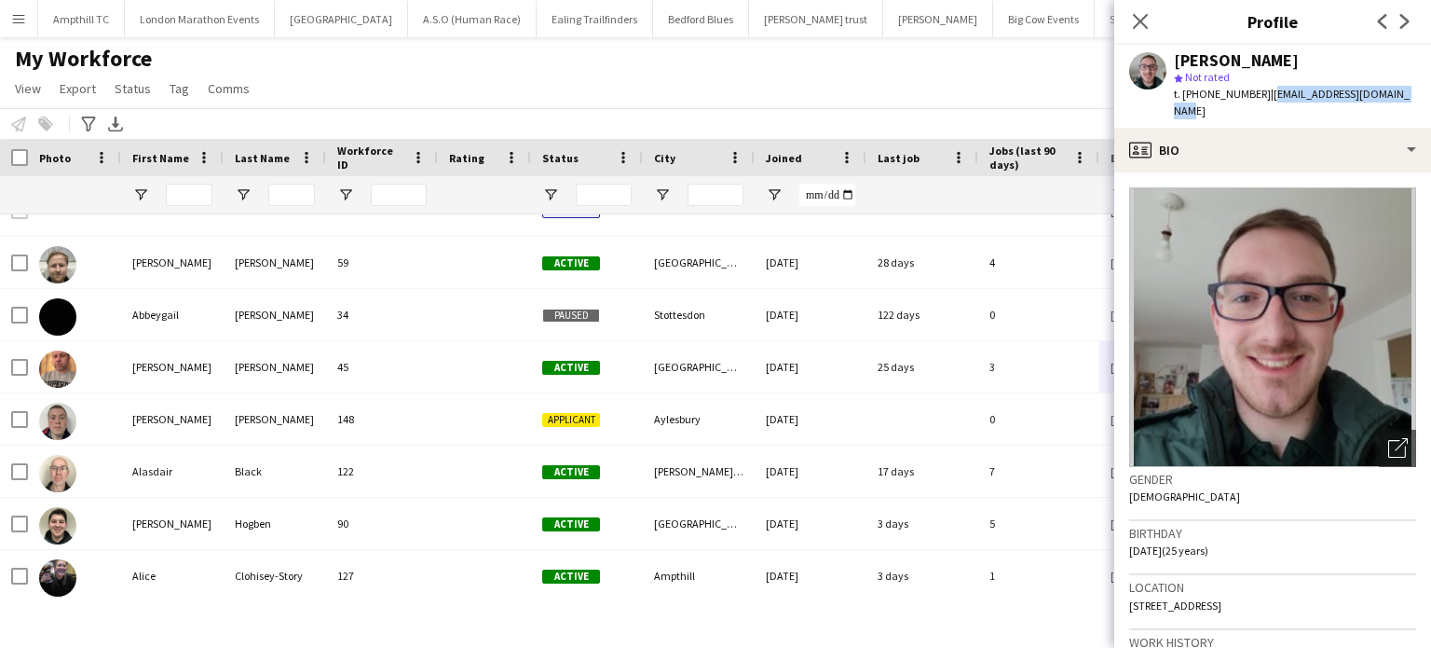
drag, startPoint x: 1405, startPoint y: 92, endPoint x: 1267, endPoint y: 99, distance: 138.1
click at [1267, 99] on div "Ashley Jones star Not rated t. +4407564799610 | ashleyjones2603@gmail.com" at bounding box center [1273, 86] width 317 height 83
copy span "ashleyjones2603@gmail.com"
click at [1409, 21] on icon at bounding box center [1405, 21] width 9 height 15
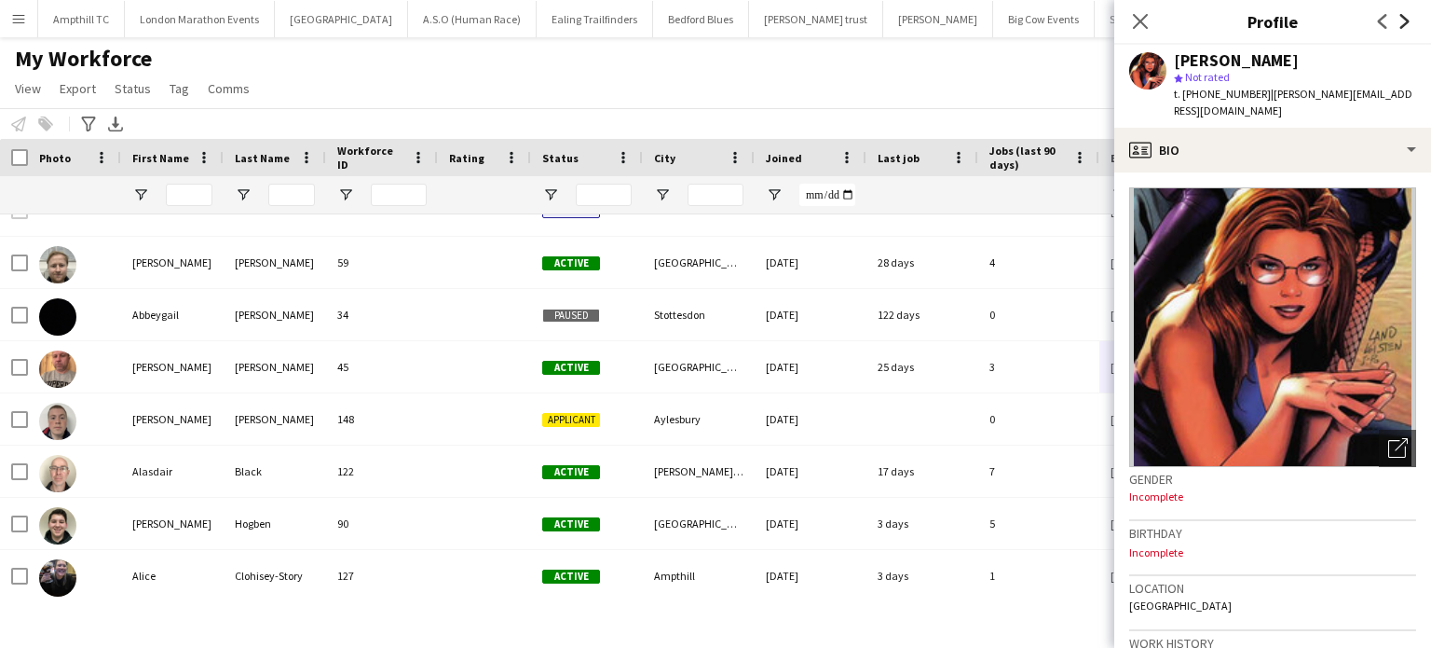
click at [1401, 21] on icon "Next" at bounding box center [1405, 21] width 15 height 15
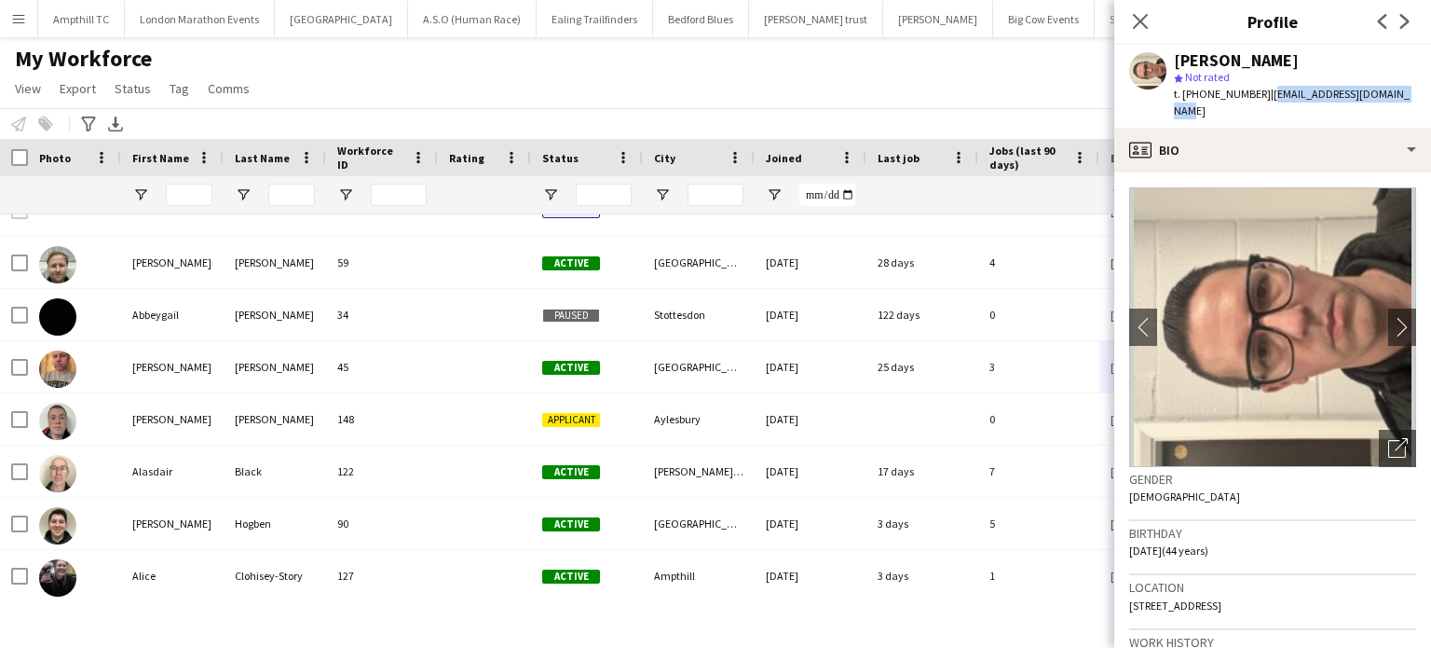
drag, startPoint x: 1394, startPoint y: 96, endPoint x: 1267, endPoint y: 102, distance: 126.9
click at [1266, 103] on div "Barry Barnard star Not rated t. +447814381156 | barrybarnard1@yahoo.co.uk" at bounding box center [1273, 86] width 317 height 83
click at [1331, 66] on div "Barry Barnard" at bounding box center [1295, 60] width 242 height 17
drag, startPoint x: 1402, startPoint y: 93, endPoint x: 1263, endPoint y: 98, distance: 138.9
click at [1263, 98] on div "Barry Barnard star Not rated t. +447814381156 | barrybarnard1@yahoo.co.uk" at bounding box center [1273, 86] width 317 height 83
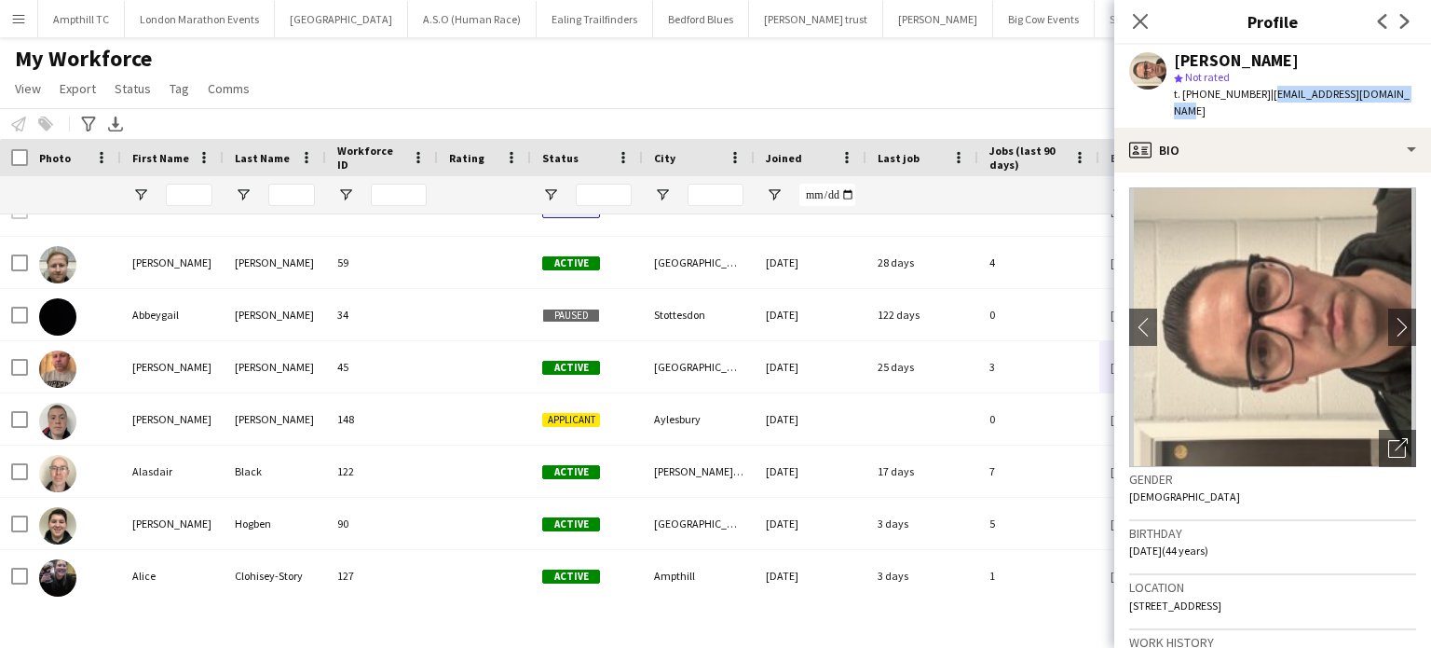
copy span "barrybarnard1@yahoo.co.uk"
click at [1404, 19] on icon at bounding box center [1405, 21] width 9 height 15
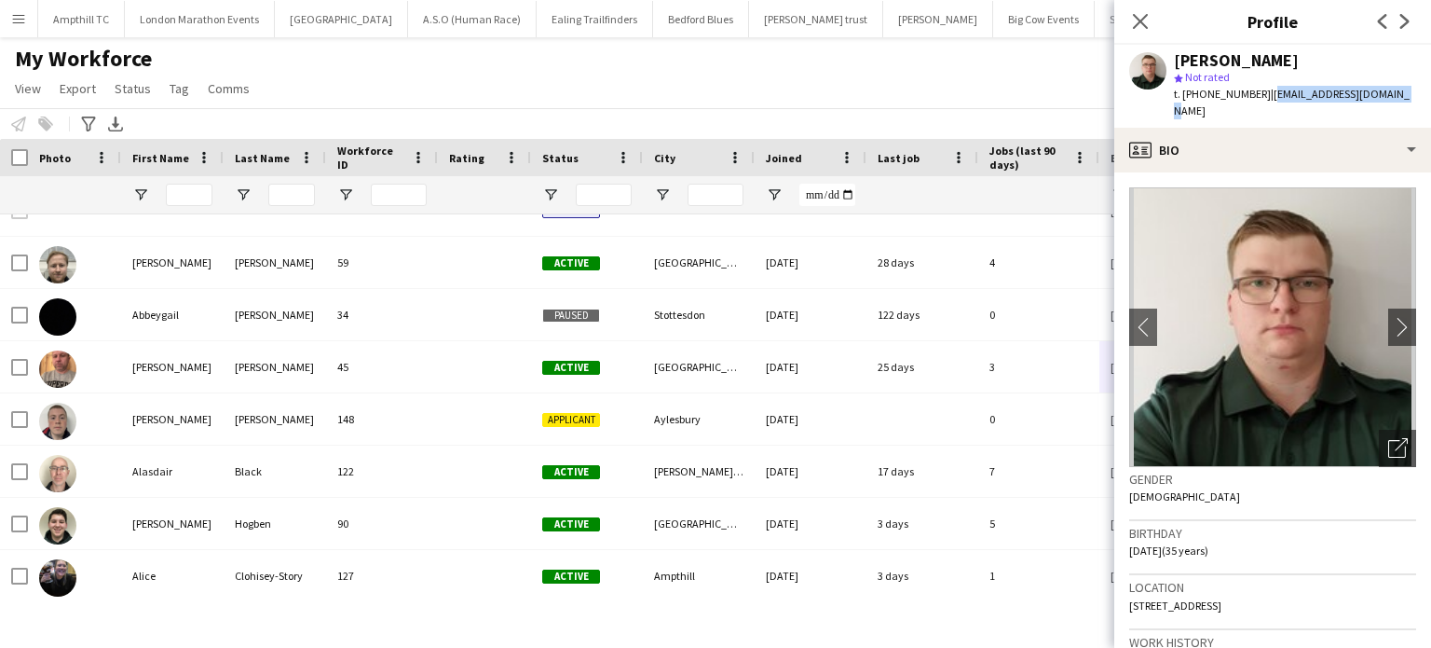
drag, startPoint x: 1395, startPoint y: 90, endPoint x: 1264, endPoint y: 100, distance: 131.7
click at [1264, 100] on div "Bedwyr Jones star Not rated t. +447506966361 | bedwyr-2006@hotmail.com" at bounding box center [1273, 86] width 317 height 83
copy span "bedwyr-2006@hotmail.com"
click at [1405, 23] on icon at bounding box center [1405, 21] width 9 height 15
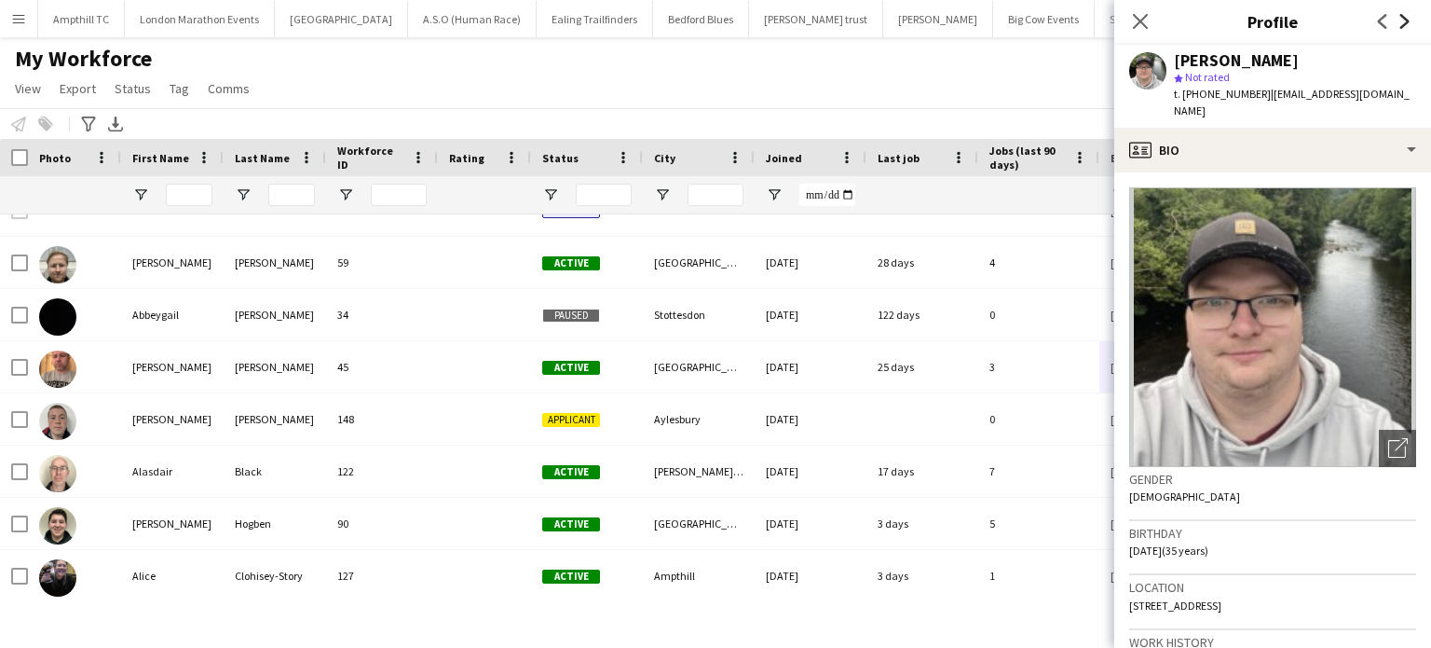
click at [1405, 23] on icon at bounding box center [1405, 21] width 9 height 15
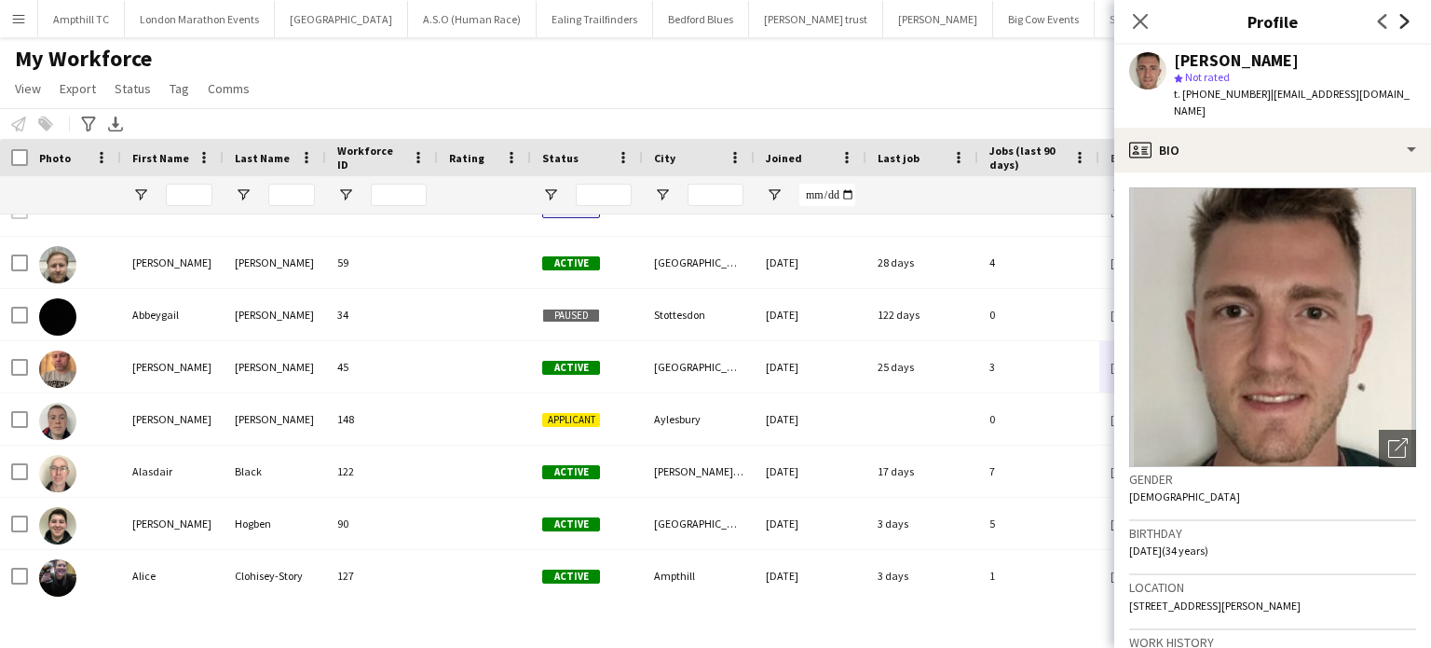
click at [1404, 23] on icon at bounding box center [1405, 21] width 9 height 15
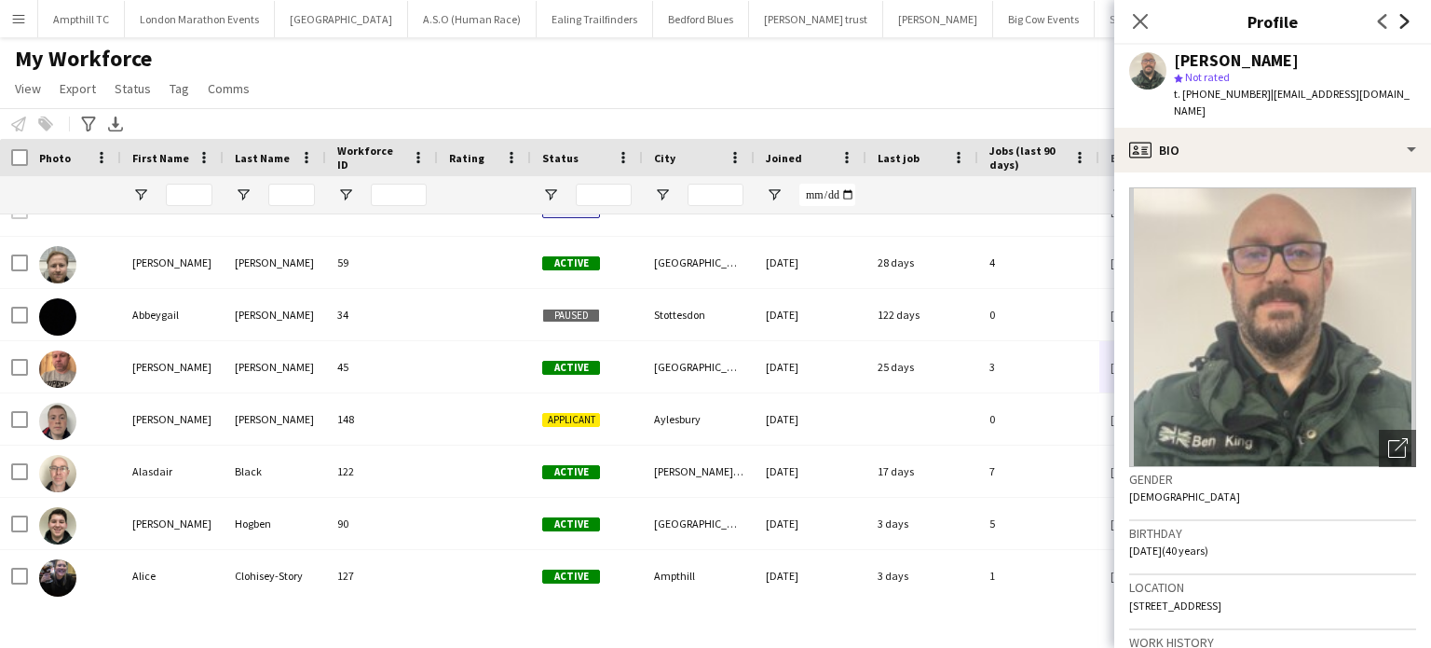
click at [1404, 23] on icon at bounding box center [1405, 21] width 9 height 15
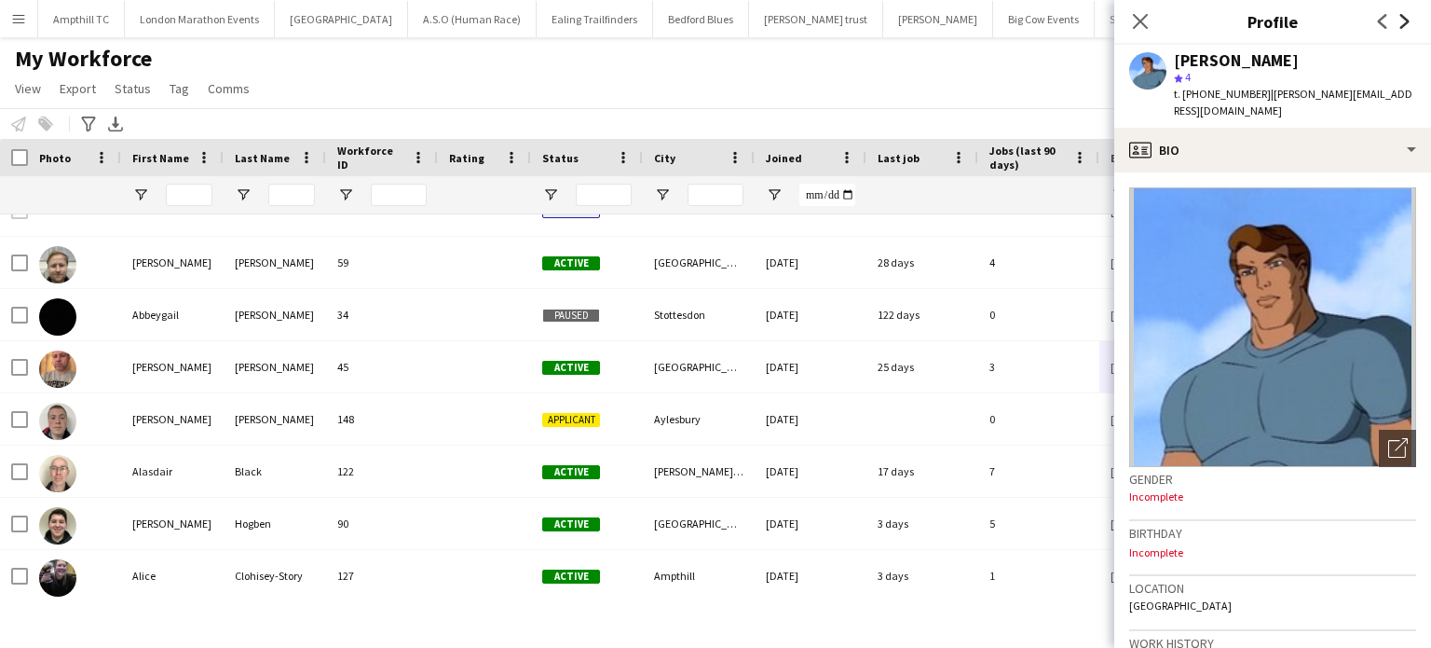
click at [1404, 23] on icon at bounding box center [1405, 21] width 9 height 15
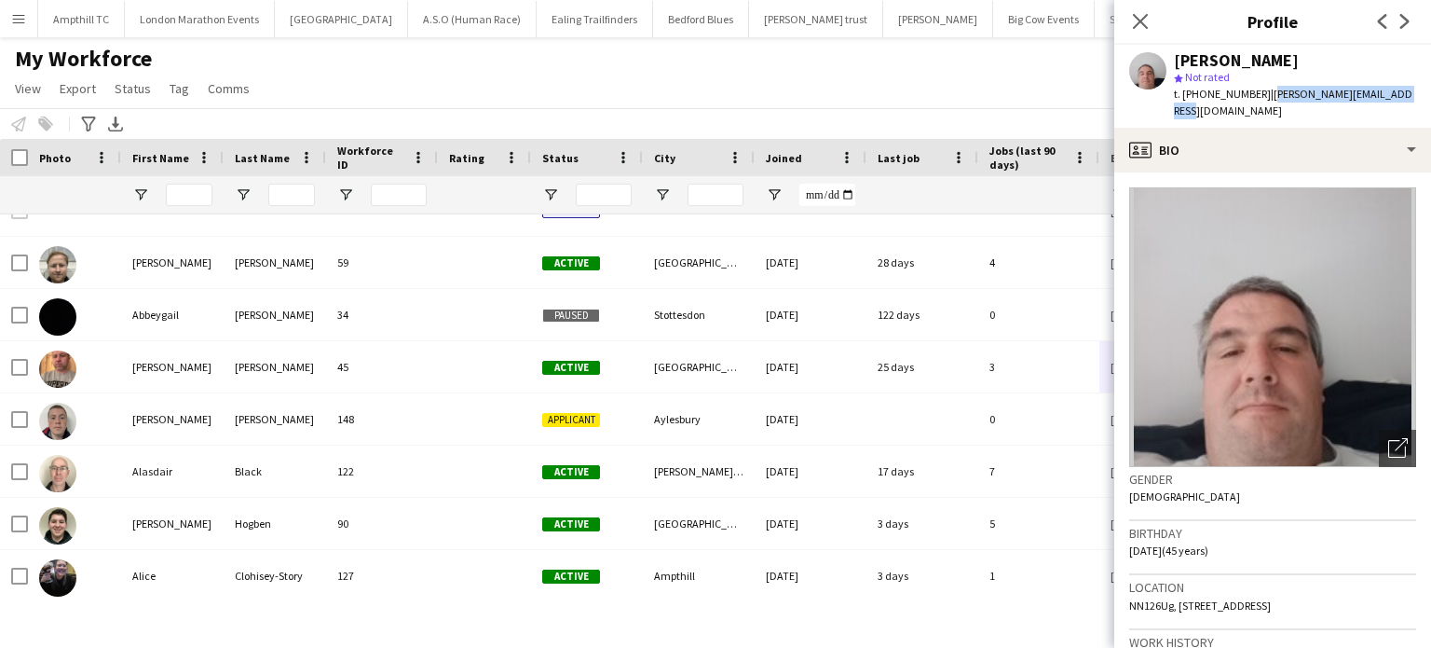
drag, startPoint x: 1397, startPoint y: 89, endPoint x: 1263, endPoint y: 89, distance: 134.2
click at [1263, 89] on span "| bradley.hall9798@gmail.com" at bounding box center [1293, 102] width 239 height 31
copy span "bradley.hall9798@gmail.com"
click at [1403, 26] on icon at bounding box center [1405, 21] width 9 height 15
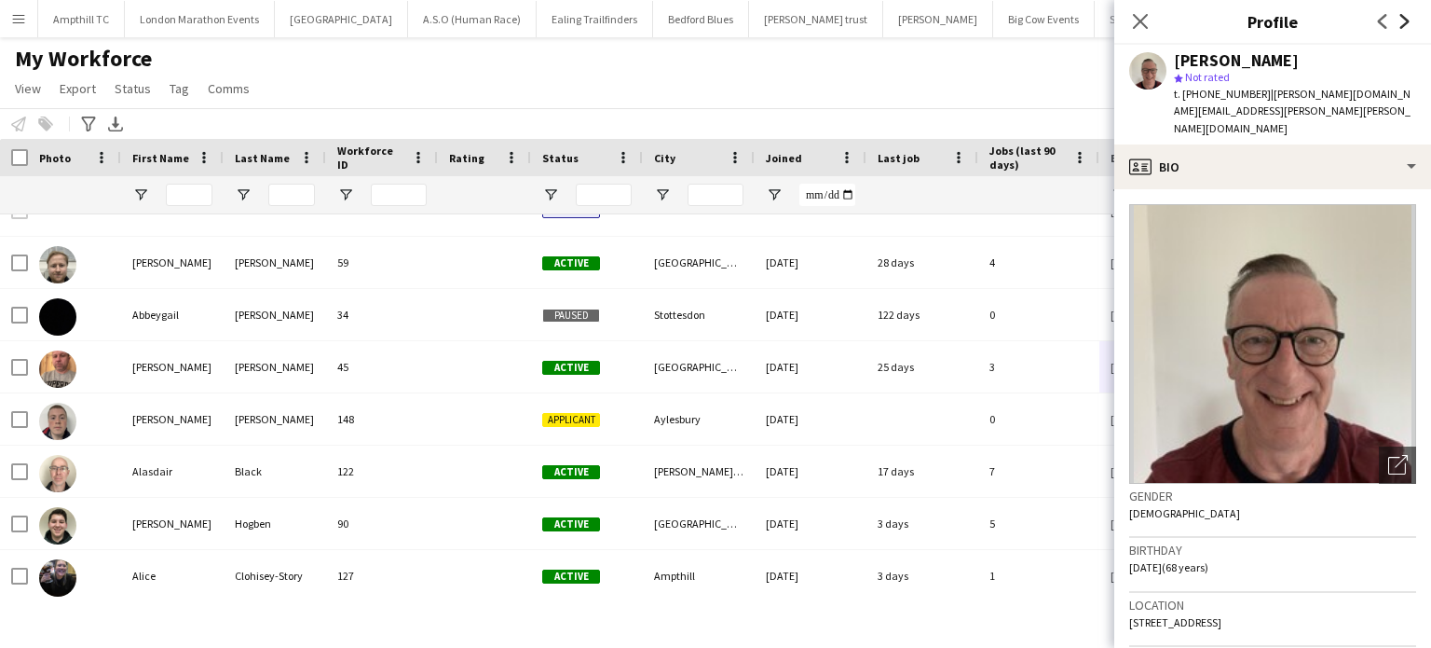
click at [1405, 25] on icon "Next" at bounding box center [1405, 21] width 15 height 15
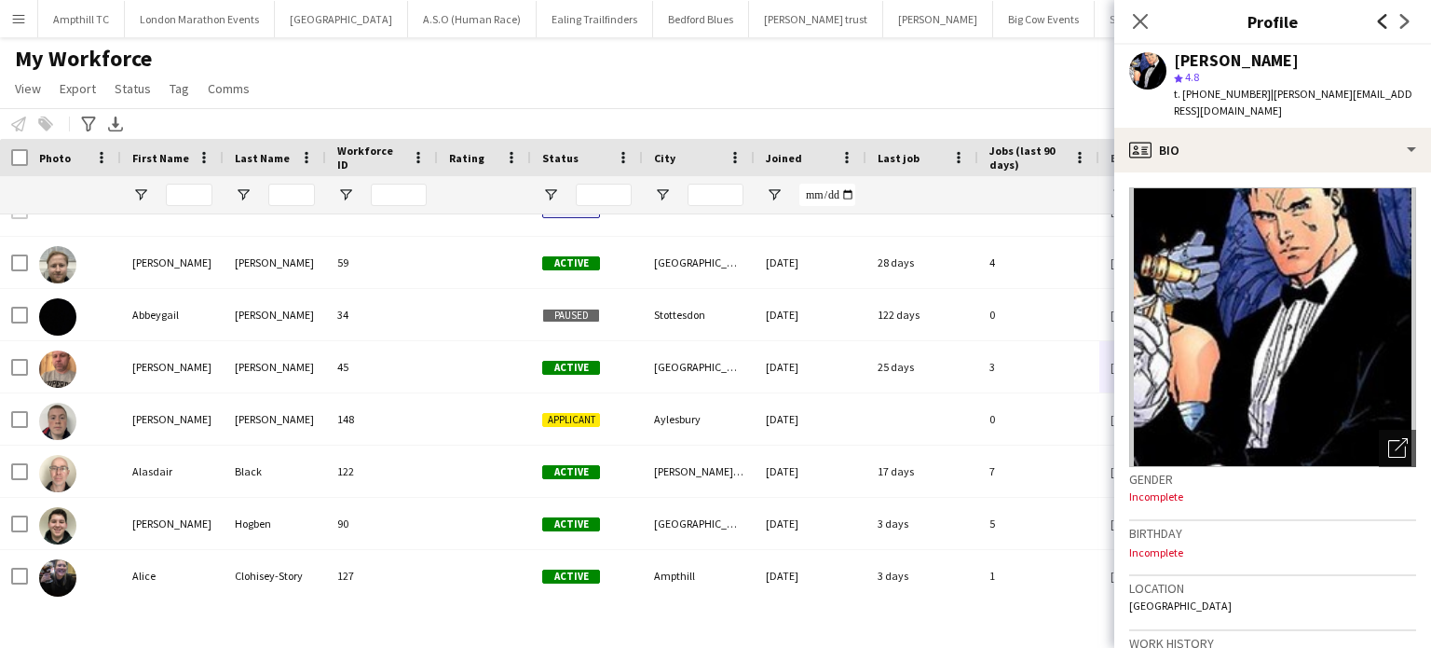
click at [1379, 25] on icon "Previous" at bounding box center [1383, 21] width 15 height 15
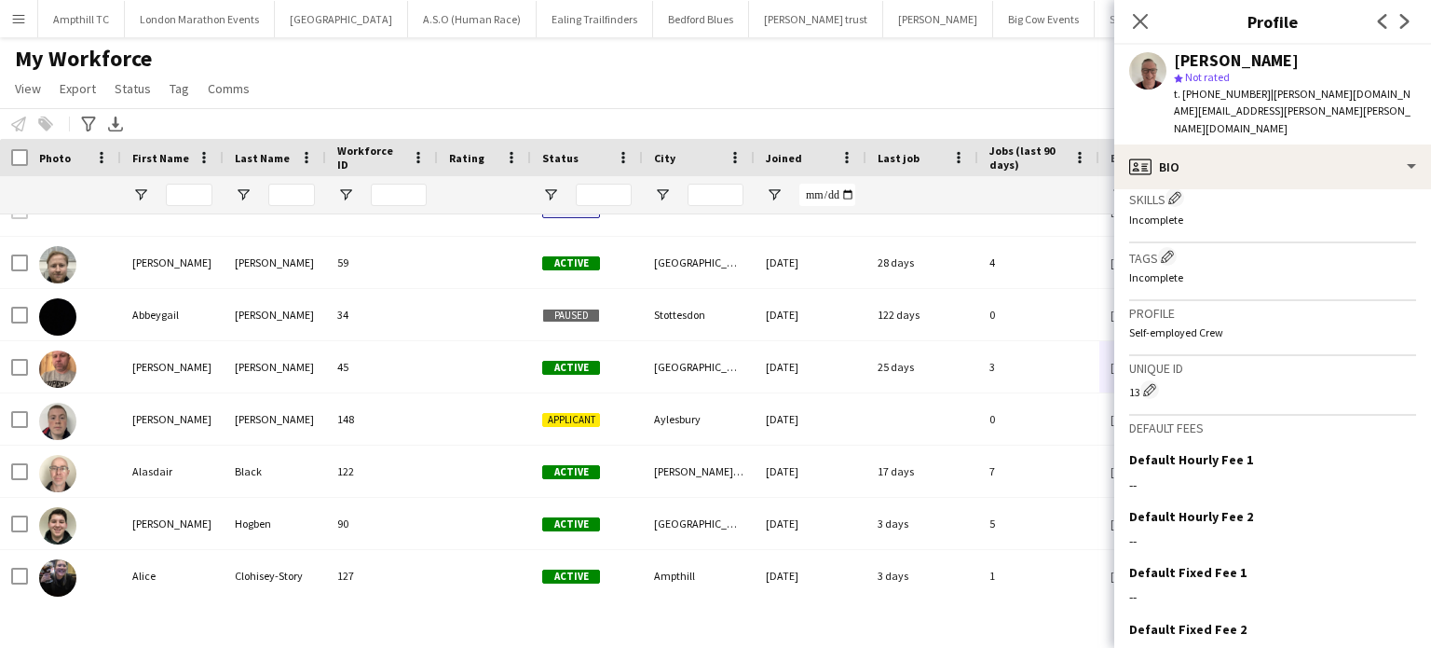
scroll to position [733, 0]
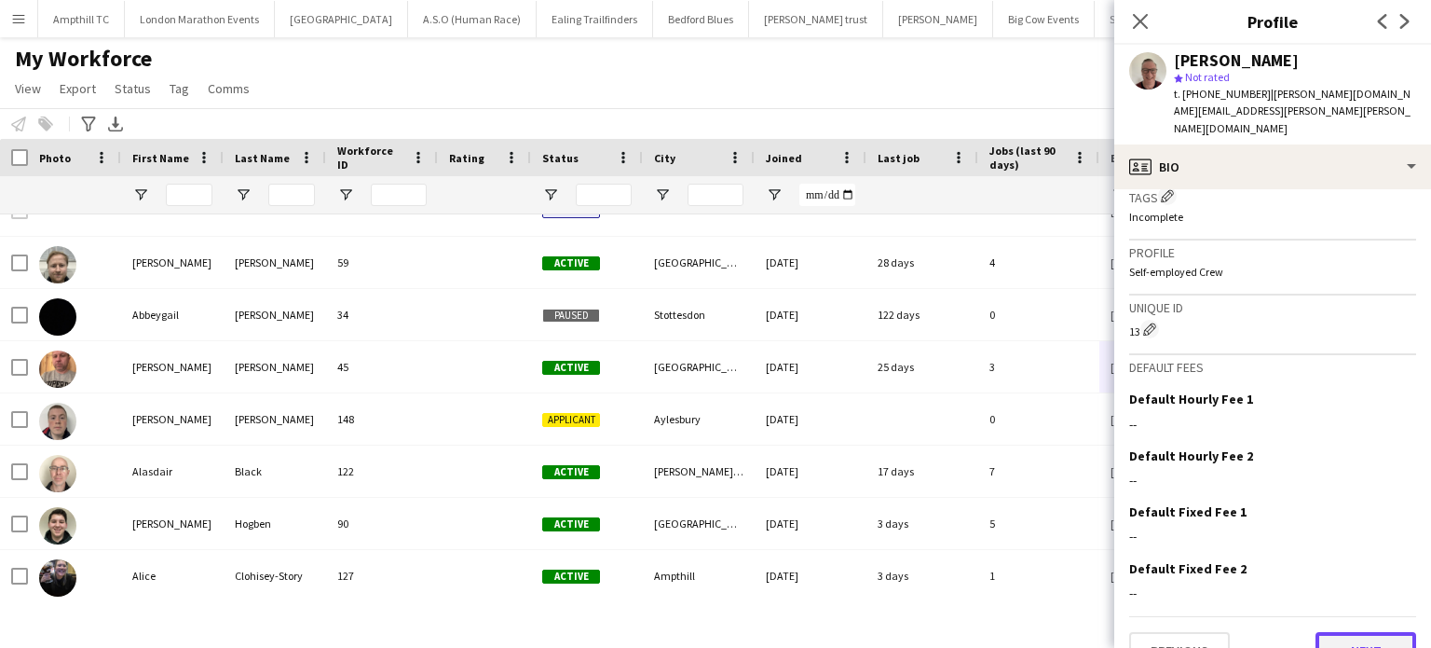
click at [1354, 632] on button "Next" at bounding box center [1366, 650] width 101 height 37
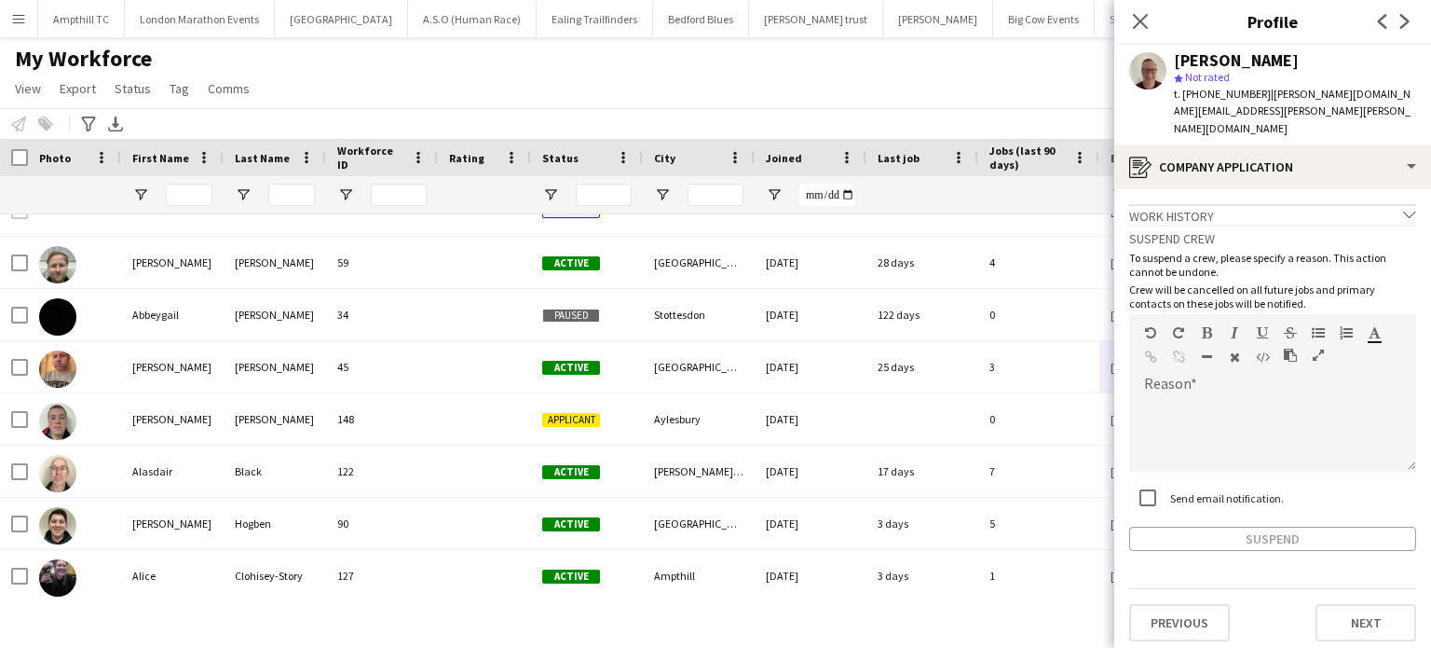
click at [1209, 527] on div "Suspend" at bounding box center [1272, 539] width 287 height 24
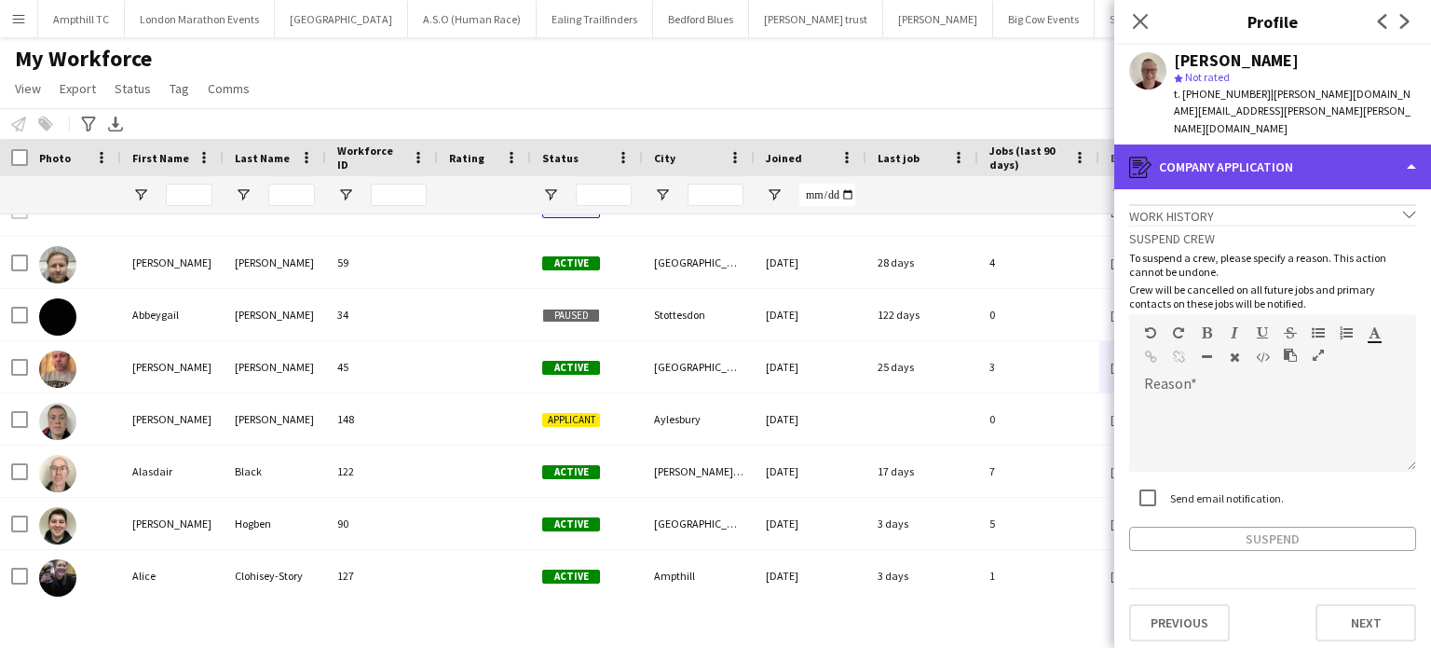
click at [1376, 144] on div "register Company application" at bounding box center [1273, 166] width 317 height 45
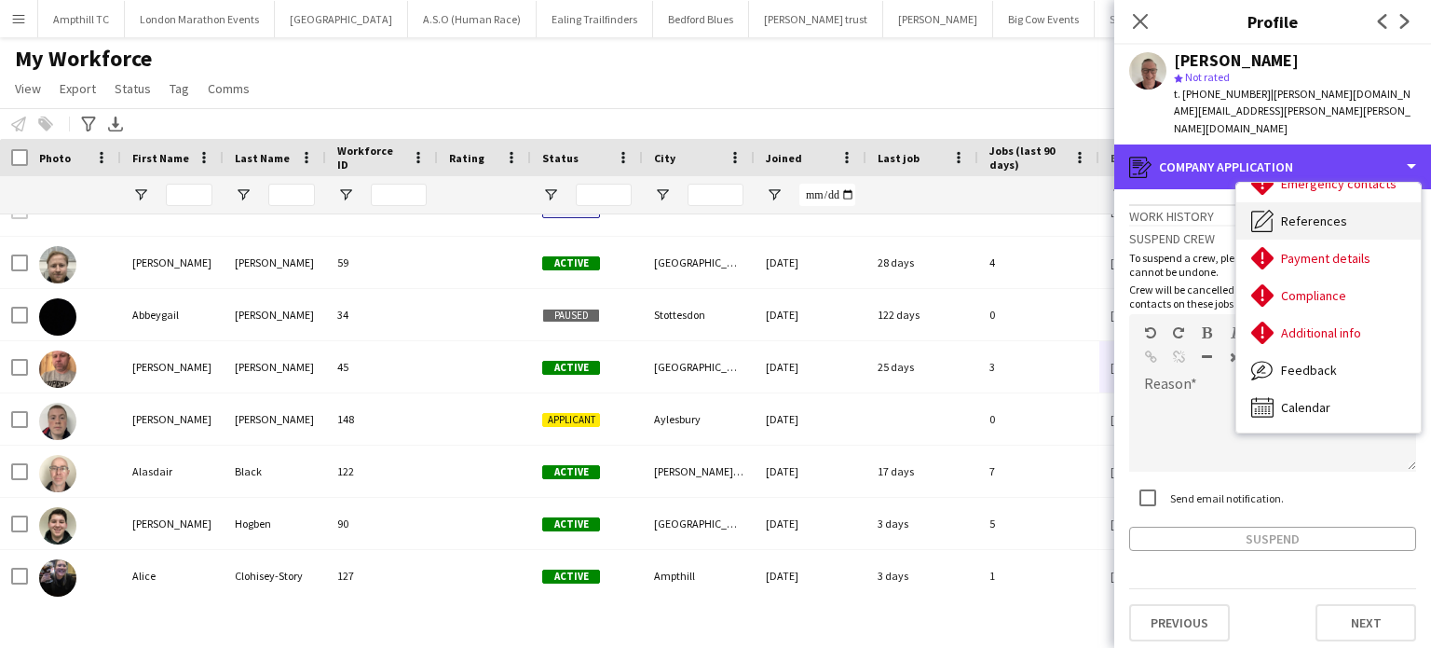
scroll to position [175, 0]
click at [1400, 144] on div "register Company application" at bounding box center [1273, 166] width 317 height 45
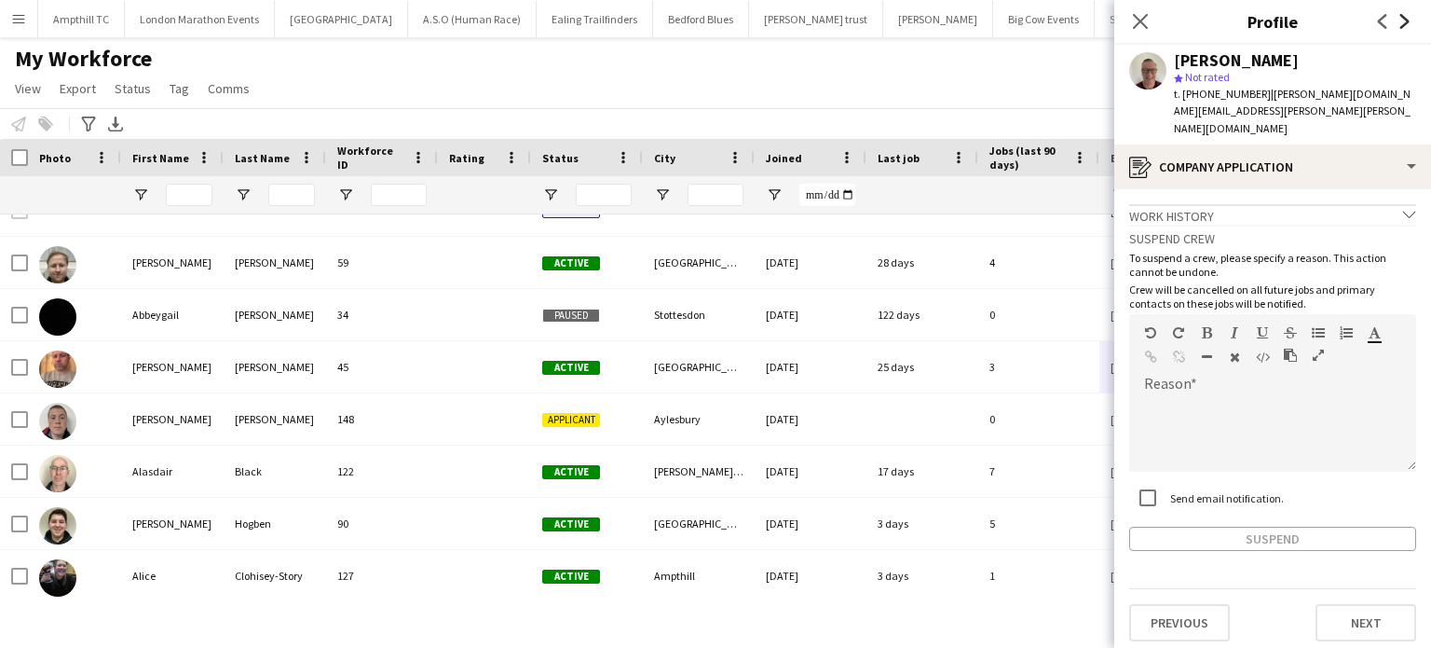
click at [1398, 22] on icon "Next" at bounding box center [1405, 21] width 15 height 15
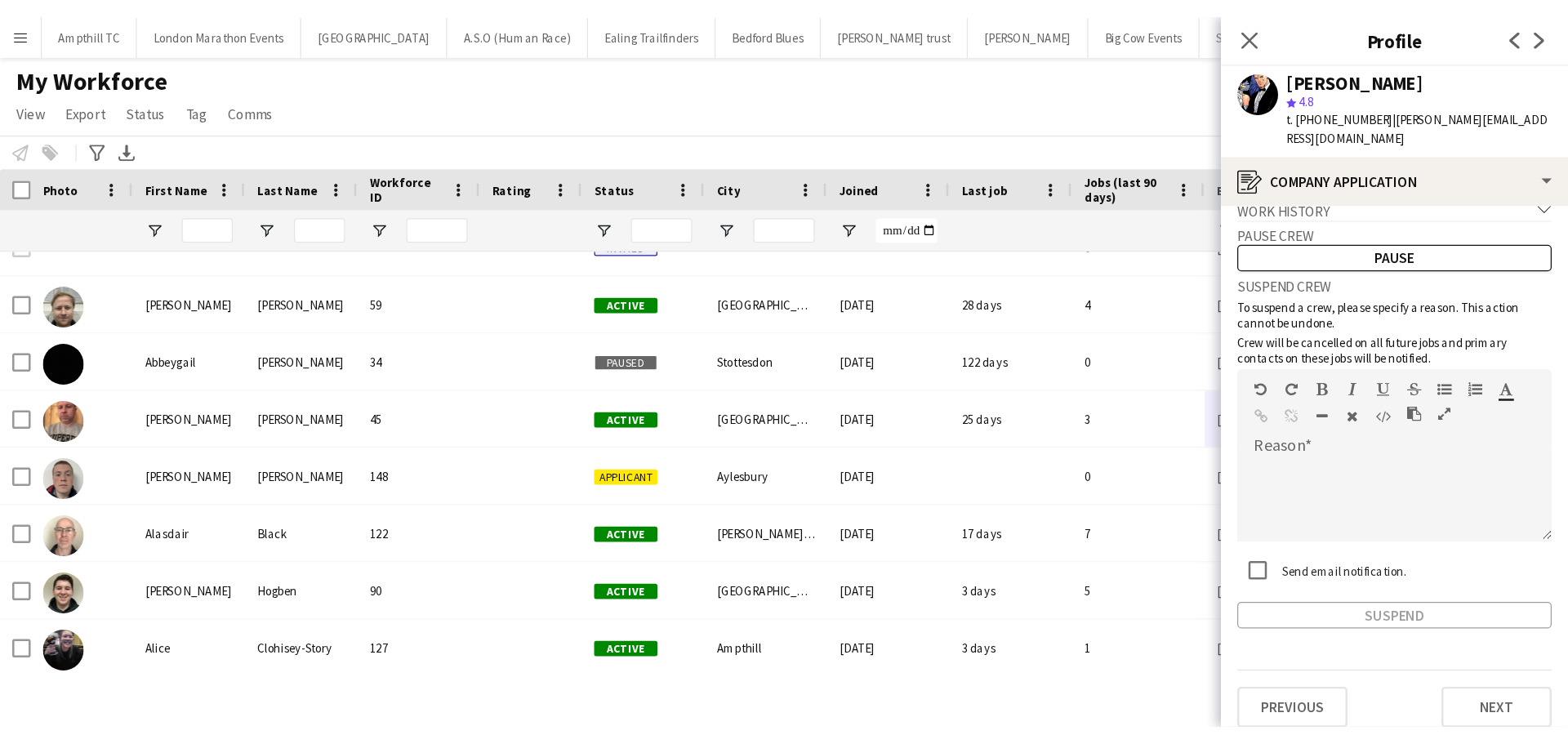
scroll to position [31, 0]
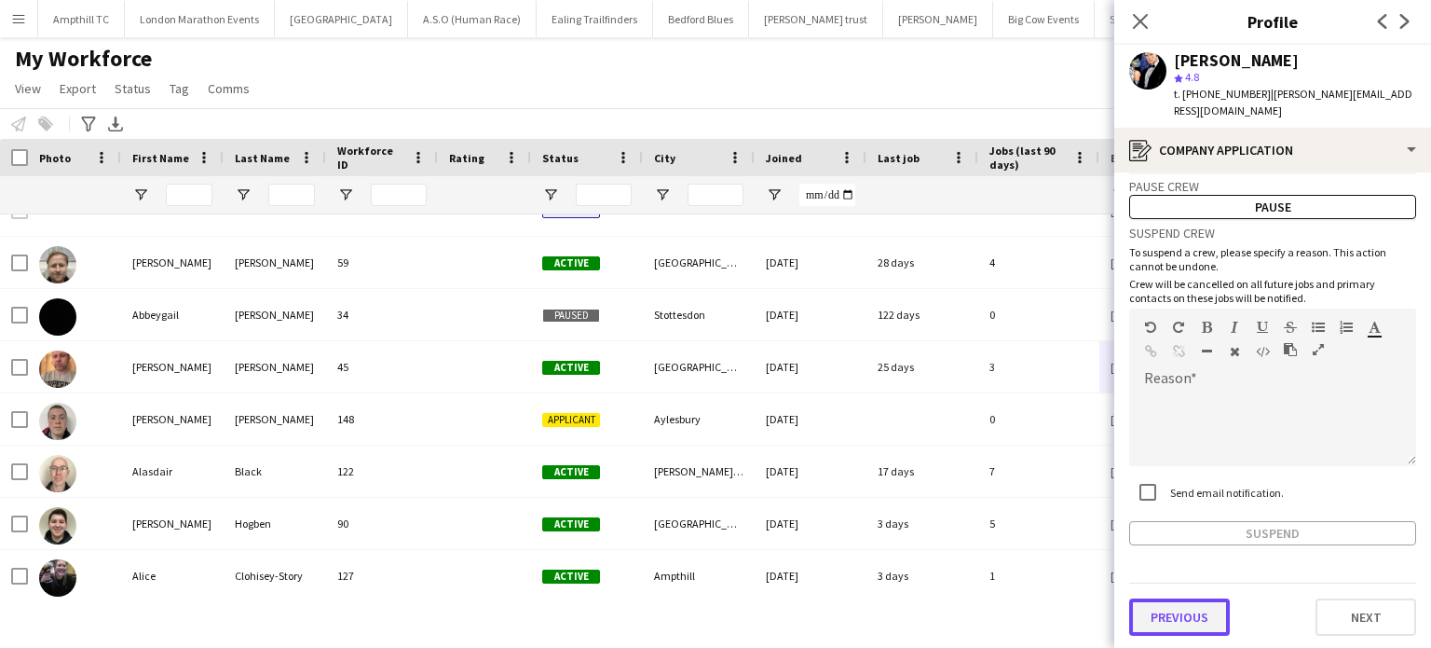
click at [1161, 611] on button "Previous" at bounding box center [1179, 616] width 101 height 37
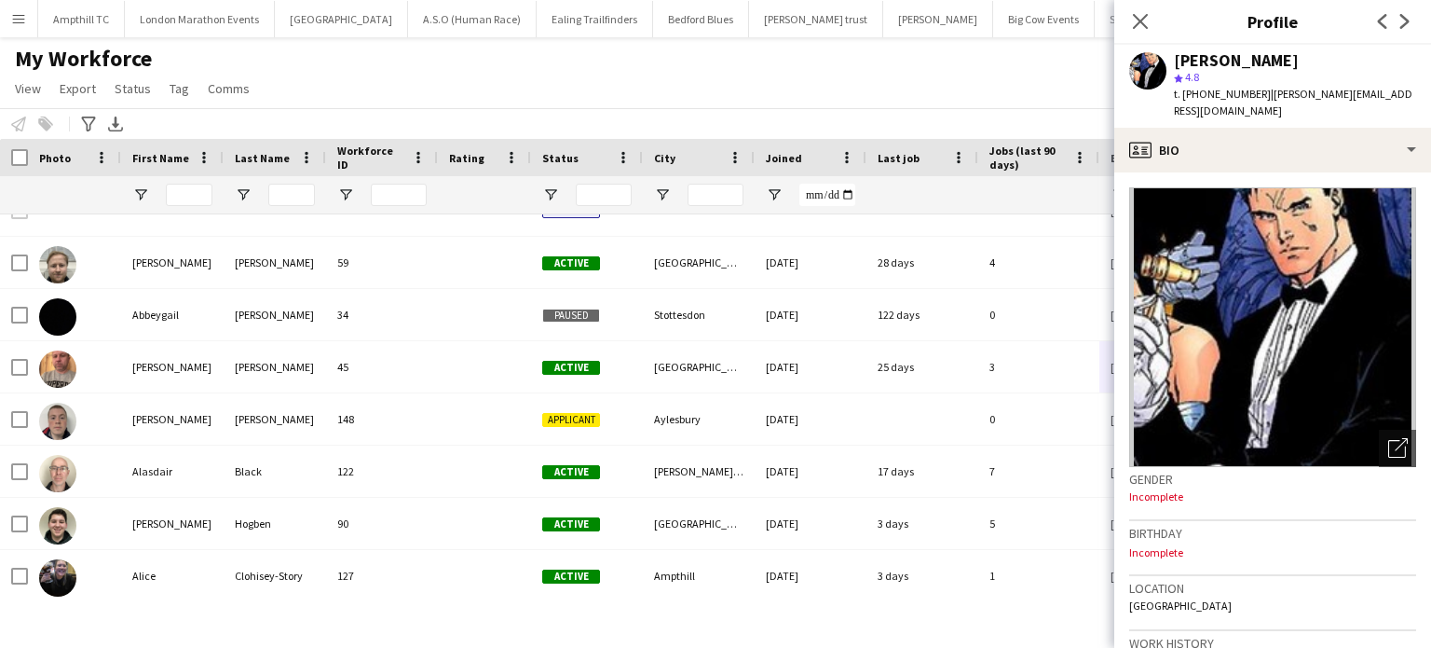
click at [1165, 611] on div "Location London" at bounding box center [1272, 603] width 287 height 54
click at [1406, 16] on icon "Next" at bounding box center [1405, 21] width 15 height 15
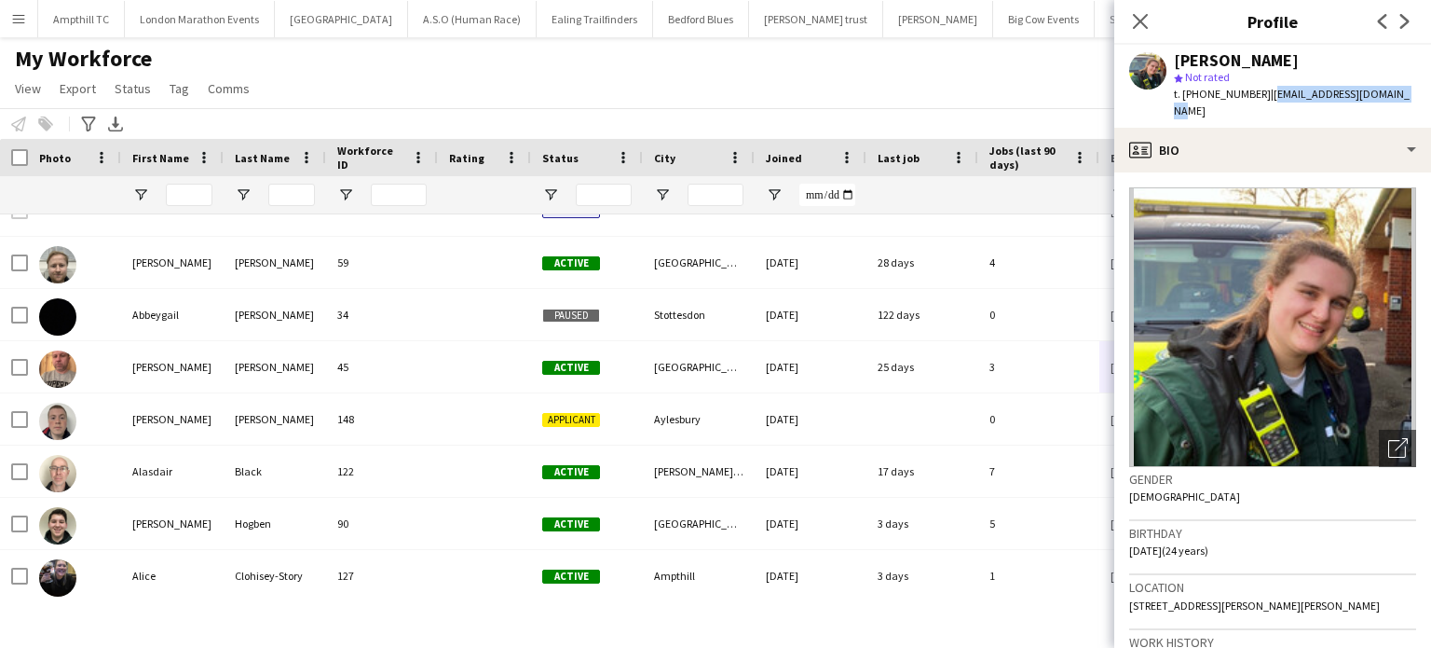
drag, startPoint x: 1395, startPoint y: 94, endPoint x: 1269, endPoint y: 97, distance: 125.8
click at [1269, 97] on span "| bryony2511@hotmail.co.uk" at bounding box center [1292, 102] width 236 height 31
copy span "bryony2511@hotmail.co.uk"
click at [1407, 21] on icon at bounding box center [1405, 21] width 9 height 15
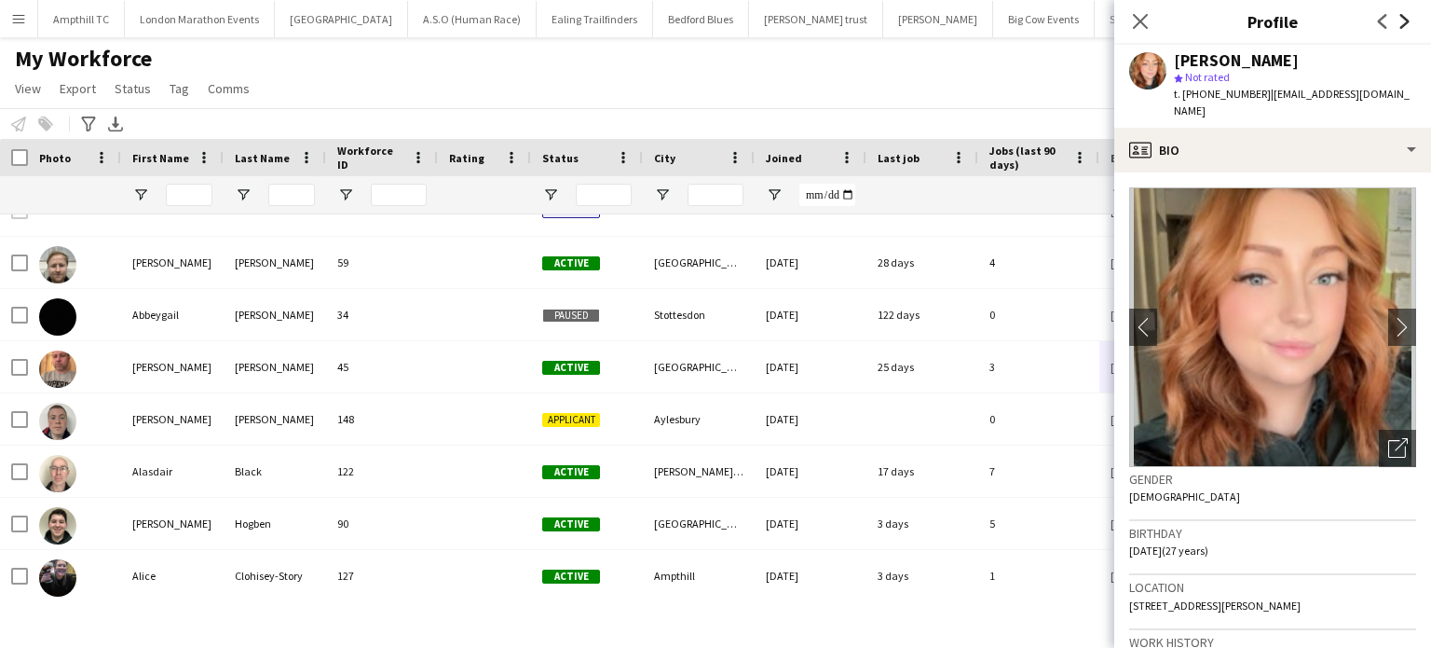
click at [1401, 22] on icon "Next" at bounding box center [1405, 21] width 15 height 15
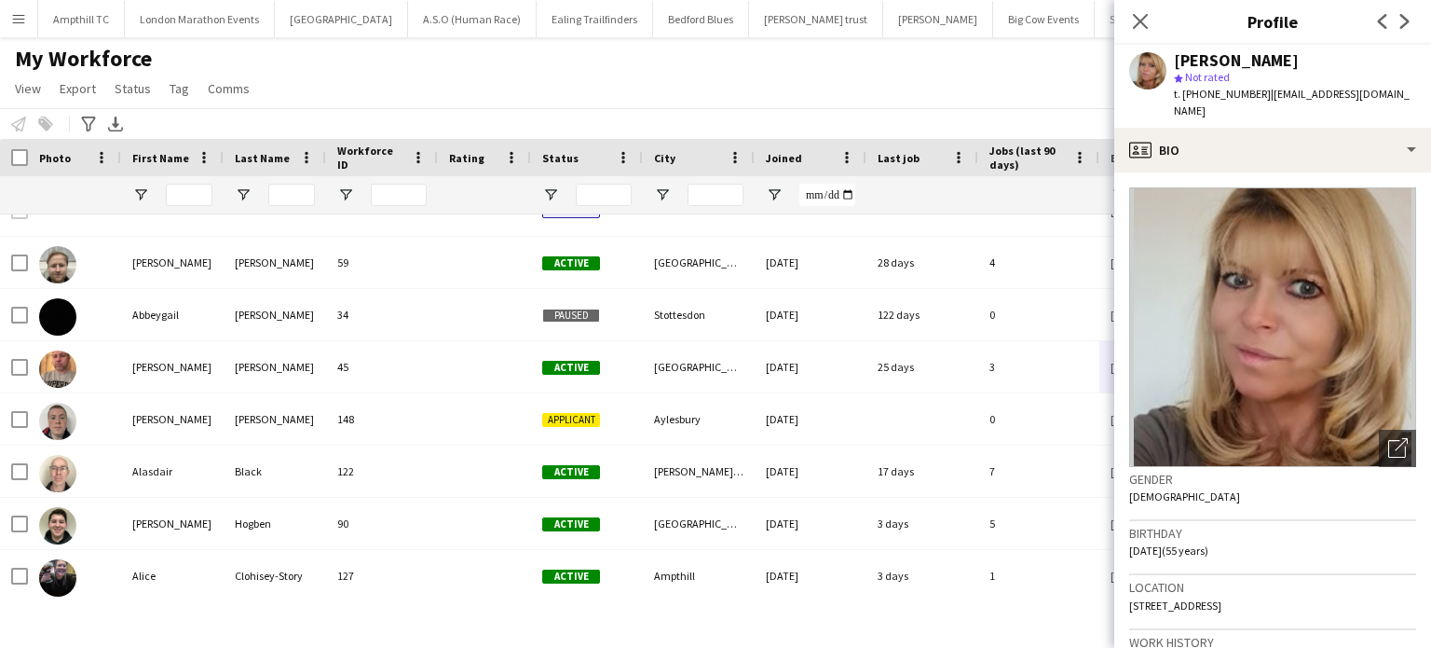
drag, startPoint x: 1372, startPoint y: 96, endPoint x: 1260, endPoint y: 96, distance: 111.8
click at [1260, 96] on div "Carole Henry star Not rated t. +447812812672 | caroleahenry@aol.com" at bounding box center [1273, 86] width 317 height 83
copy span "caroleahenry@aol.com"
click at [1409, 24] on icon "Next" at bounding box center [1405, 21] width 15 height 15
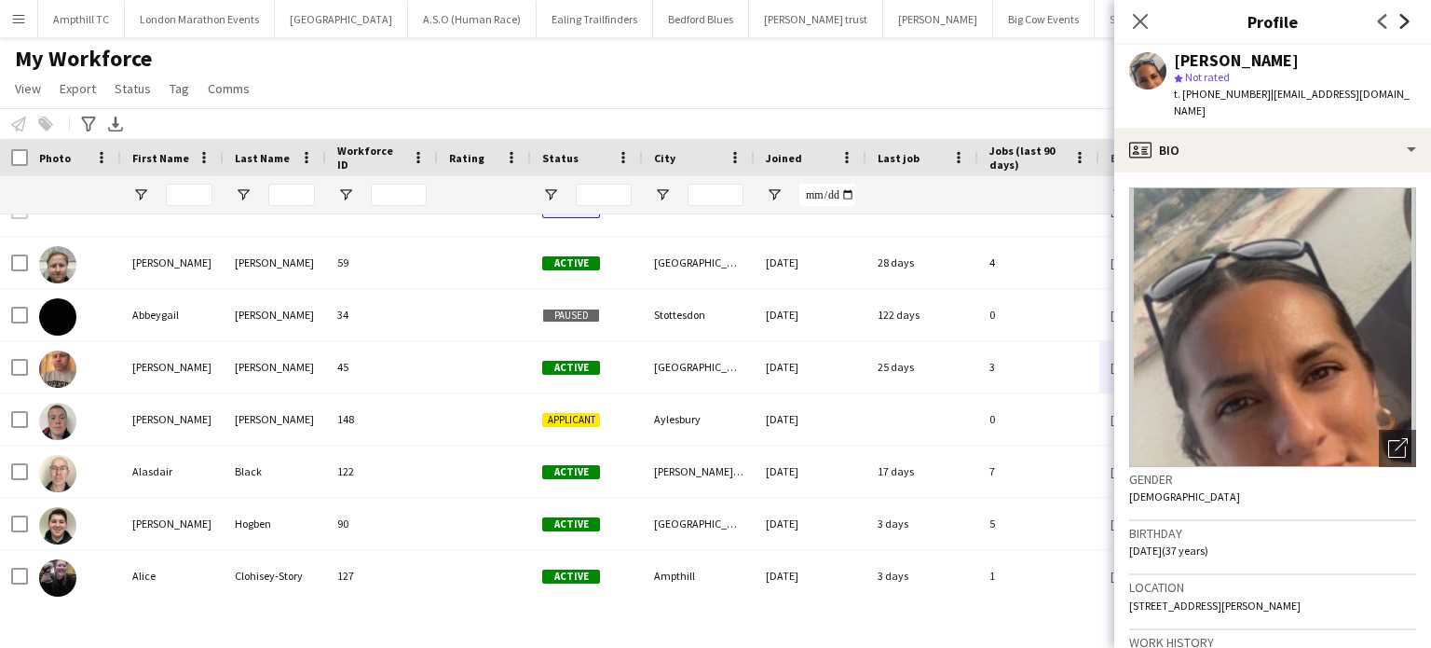
click at [1409, 25] on icon "Next" at bounding box center [1405, 21] width 15 height 15
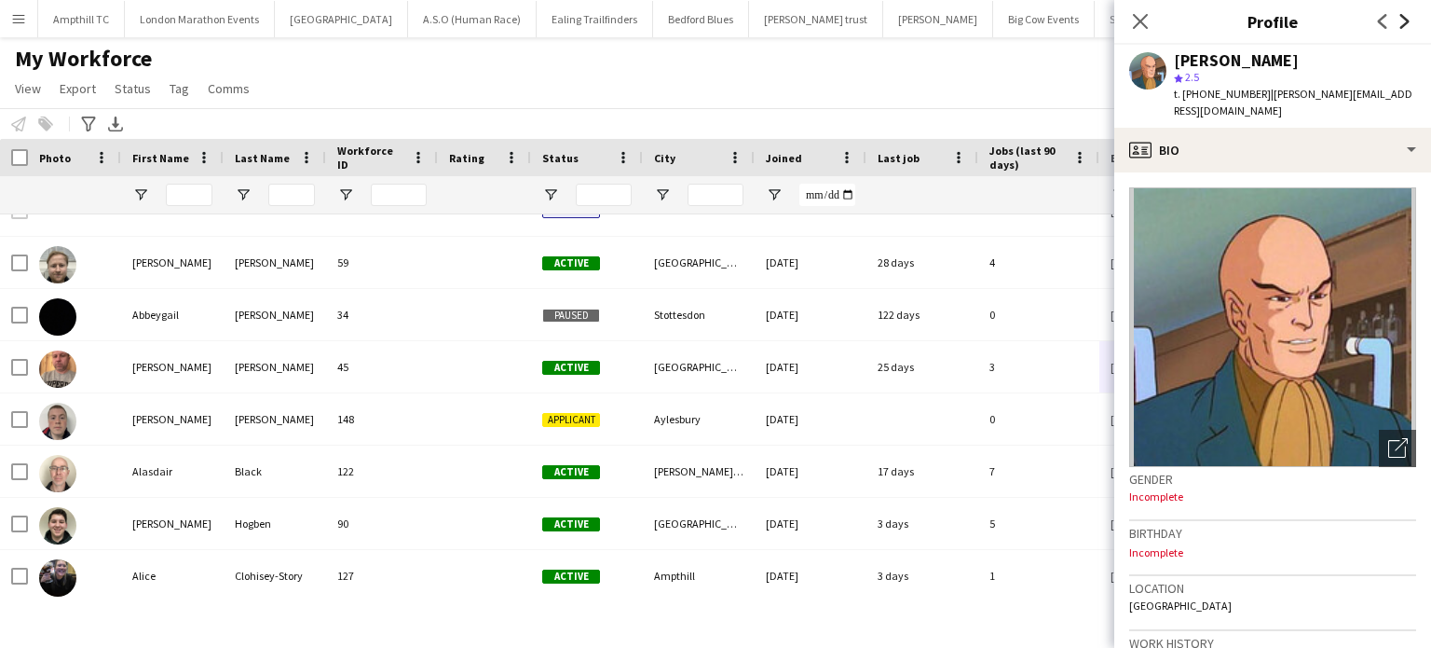
click at [1405, 23] on icon at bounding box center [1405, 21] width 9 height 15
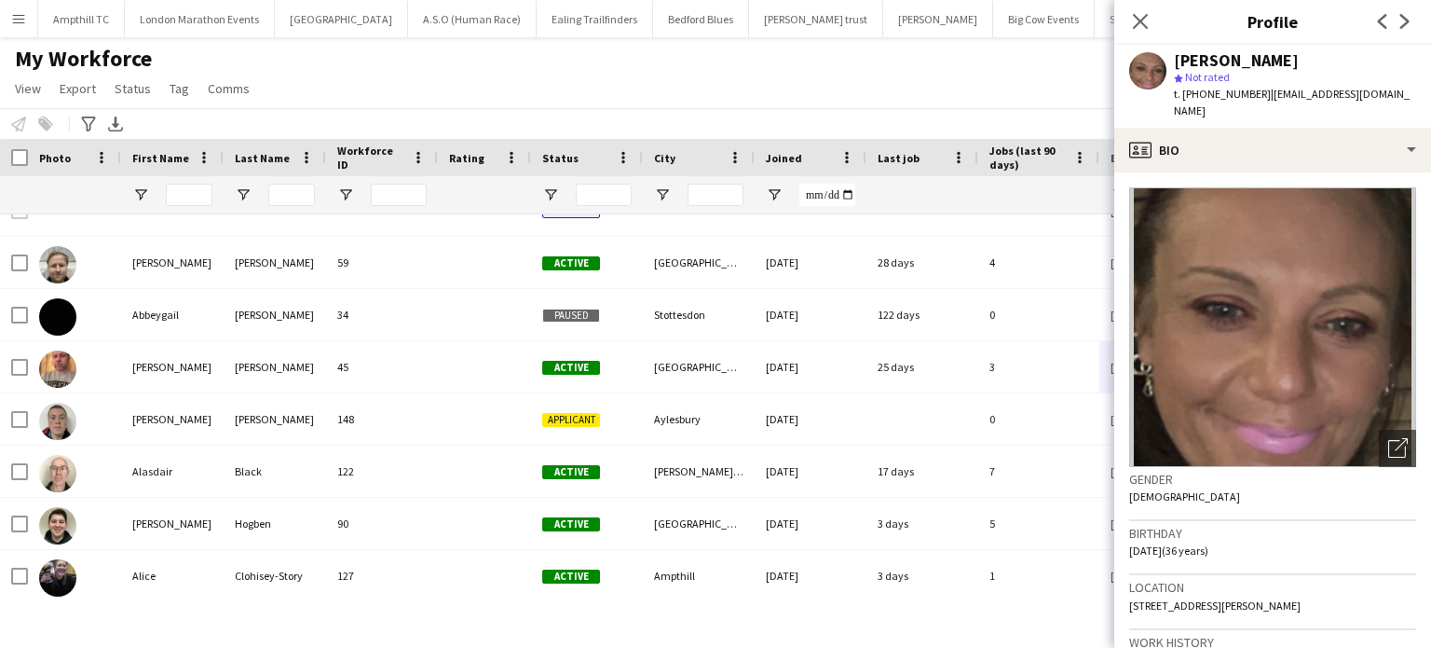
drag, startPoint x: 1253, startPoint y: 115, endPoint x: 1264, endPoint y: 89, distance: 27.5
click at [1264, 89] on div "t. +447546701006 | charlottejennabarrow@outlook.com" at bounding box center [1295, 103] width 242 height 34
click at [1405, 24] on icon at bounding box center [1405, 21] width 9 height 15
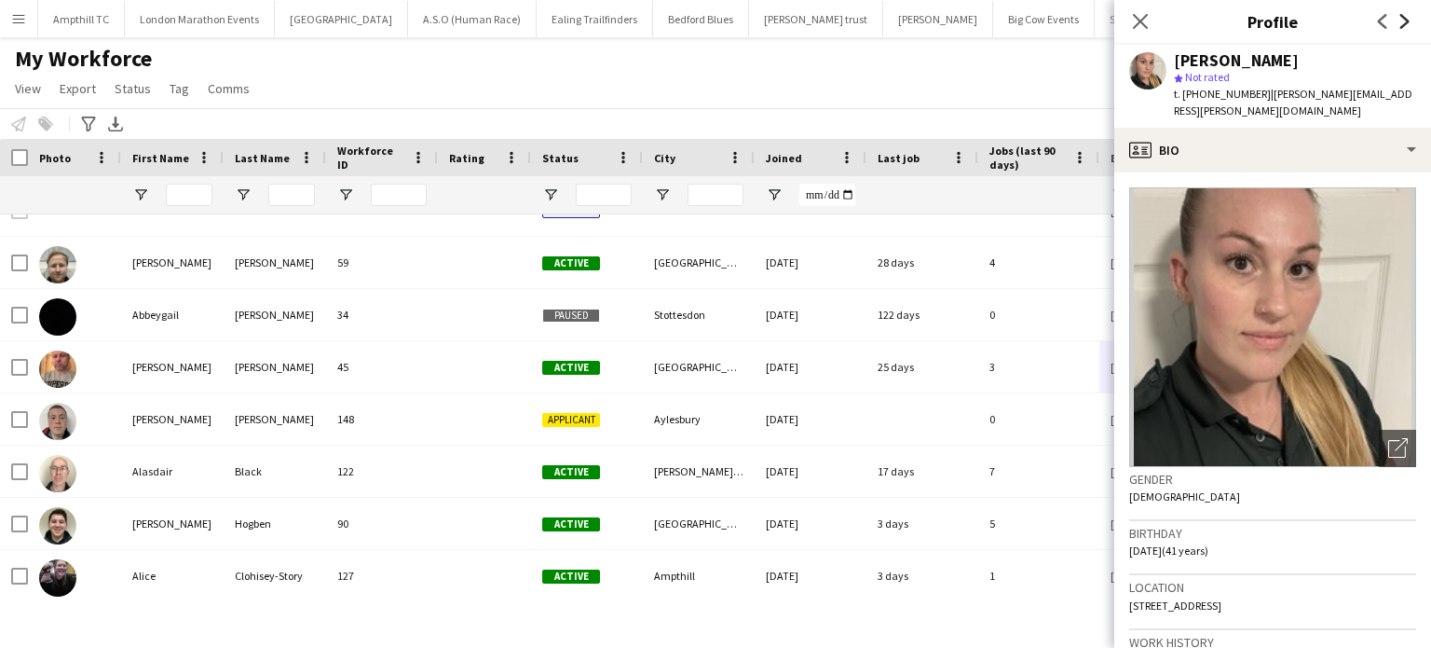
click at [1405, 24] on icon at bounding box center [1405, 21] width 9 height 15
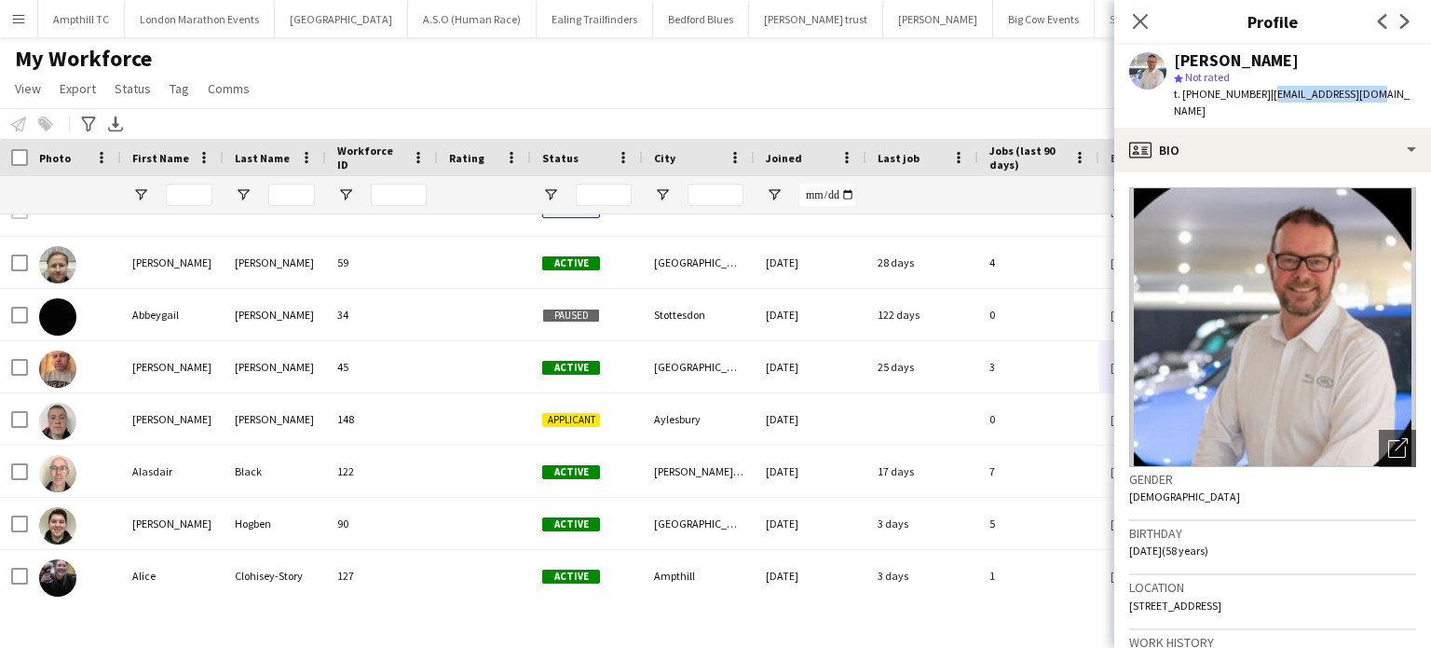
drag, startPoint x: 1380, startPoint y: 96, endPoint x: 1267, endPoint y: 96, distance: 112.8
click at [1267, 96] on div "Chris Dickens star Not rated t. +4407725046733 | rumble33@gmail.com" at bounding box center [1273, 86] width 317 height 83
drag, startPoint x: 1404, startPoint y: 29, endPoint x: 1394, endPoint y: 27, distance: 10.4
click at [1403, 29] on icon "Next" at bounding box center [1405, 21] width 15 height 15
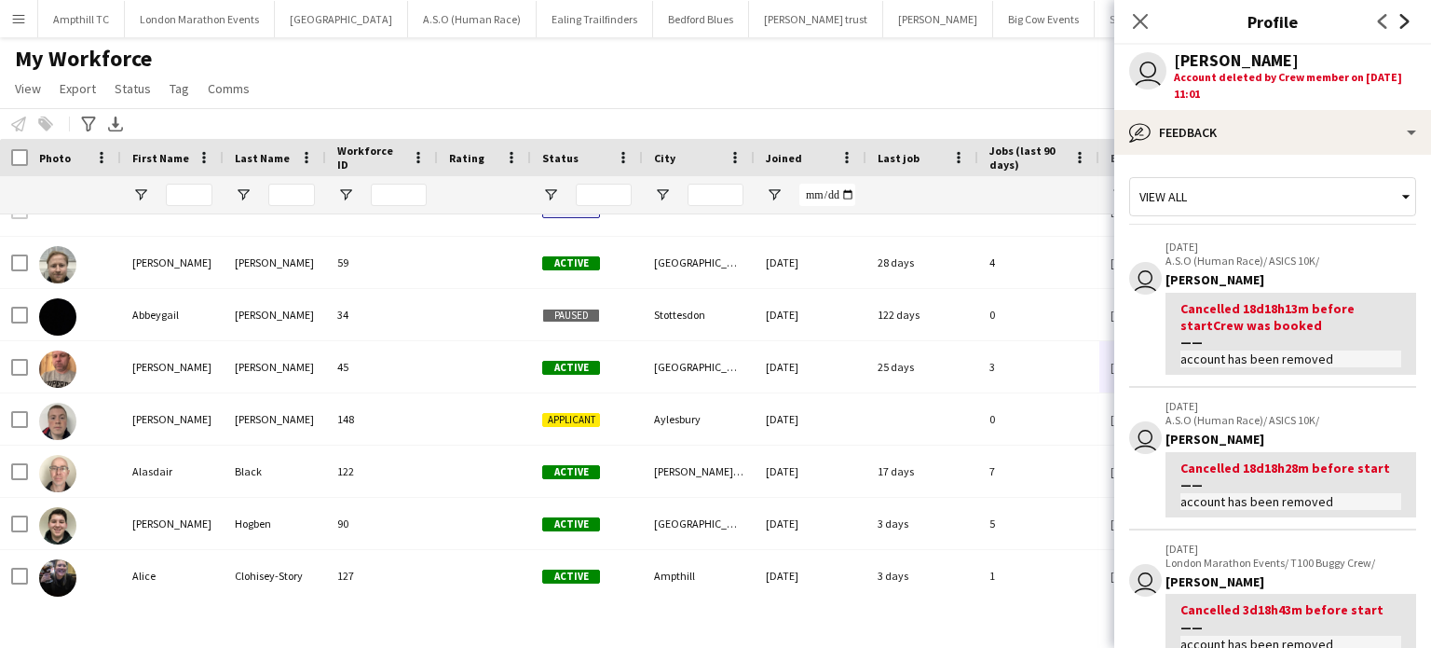
click at [1405, 19] on icon at bounding box center [1405, 21] width 9 height 15
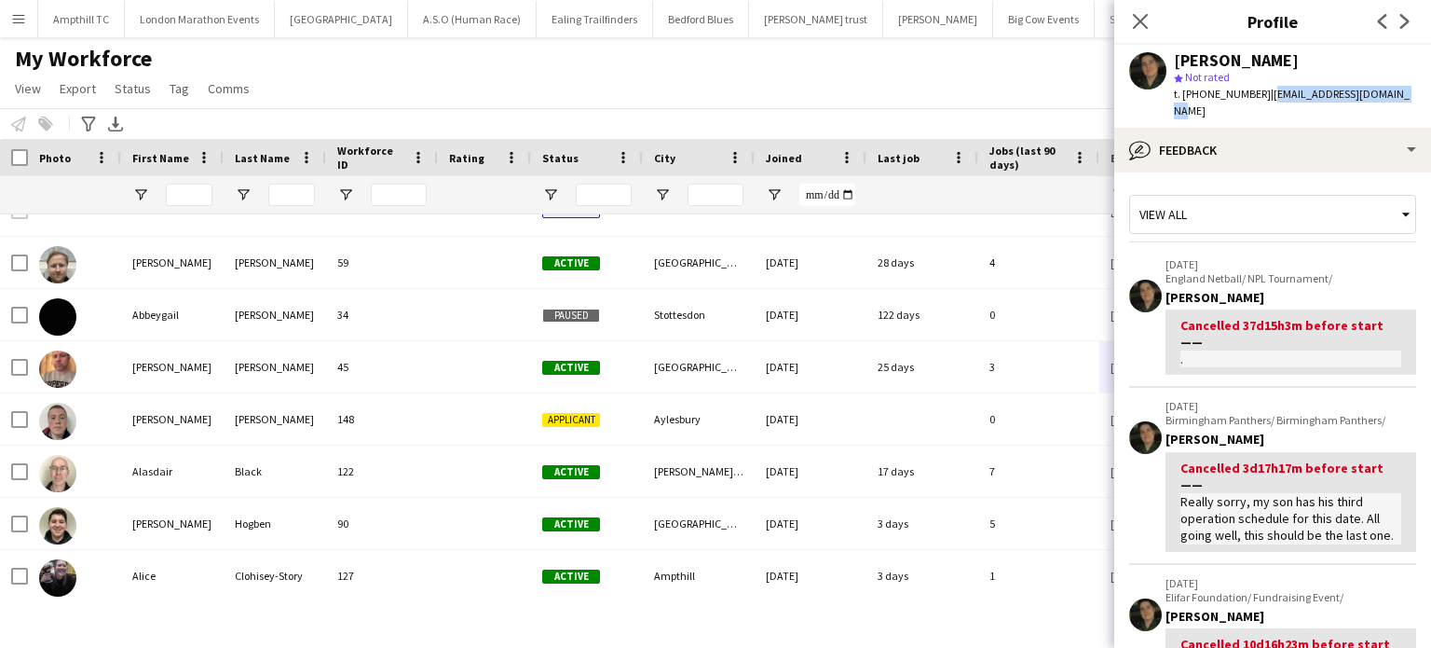
drag, startPoint x: 1396, startPoint y: 96, endPoint x: 1267, endPoint y: 96, distance: 128.6
click at [1267, 96] on div "Chrissy Sykes star Not rated t. +4407789343374 | chrissy168@hotmail.co.uk" at bounding box center [1273, 86] width 317 height 83
click at [1406, 21] on icon at bounding box center [1405, 21] width 9 height 15
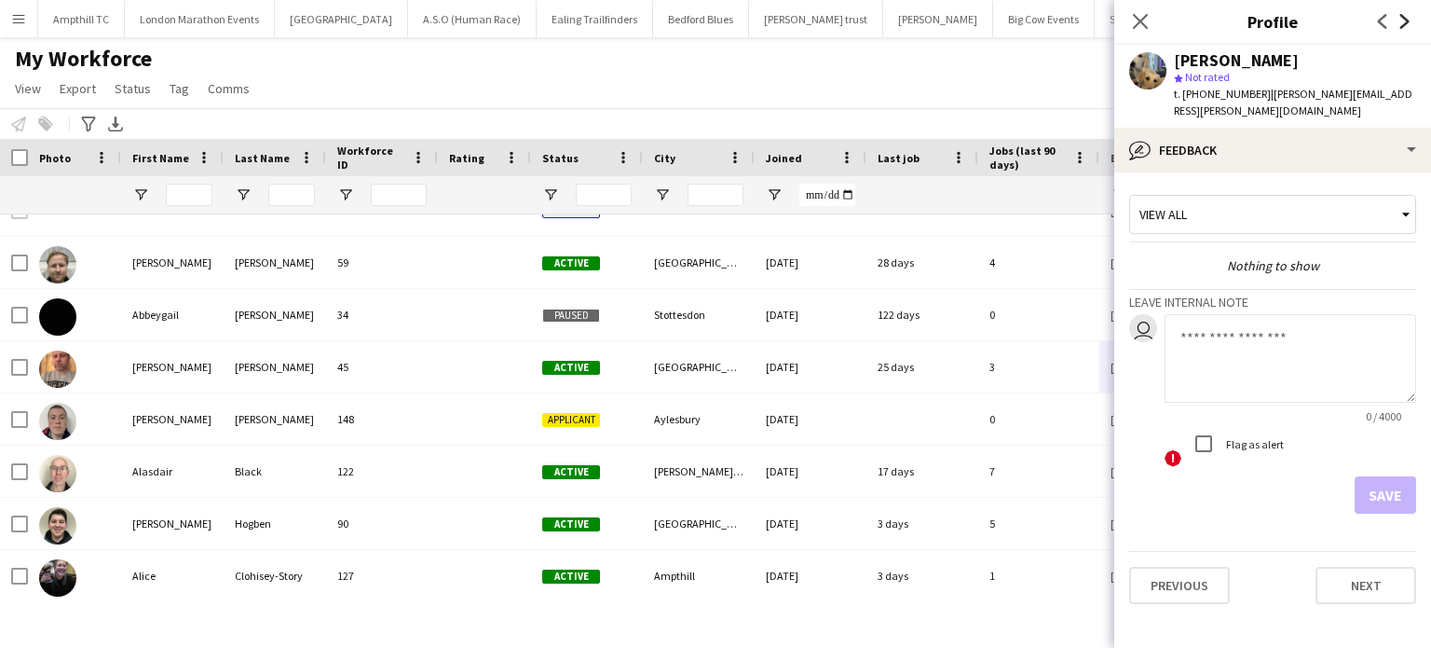
click at [1406, 21] on icon at bounding box center [1405, 21] width 9 height 15
click at [1405, 21] on icon at bounding box center [1405, 21] width 9 height 15
click at [1405, 21] on icon "Next" at bounding box center [1405, 21] width 15 height 15
drag, startPoint x: 1387, startPoint y: 97, endPoint x: 1264, endPoint y: 95, distance: 123.0
click at [1264, 95] on div "Ciaran Vella star Not rated t. +447467959780 | ciaranpvella@gmail.com" at bounding box center [1273, 86] width 317 height 83
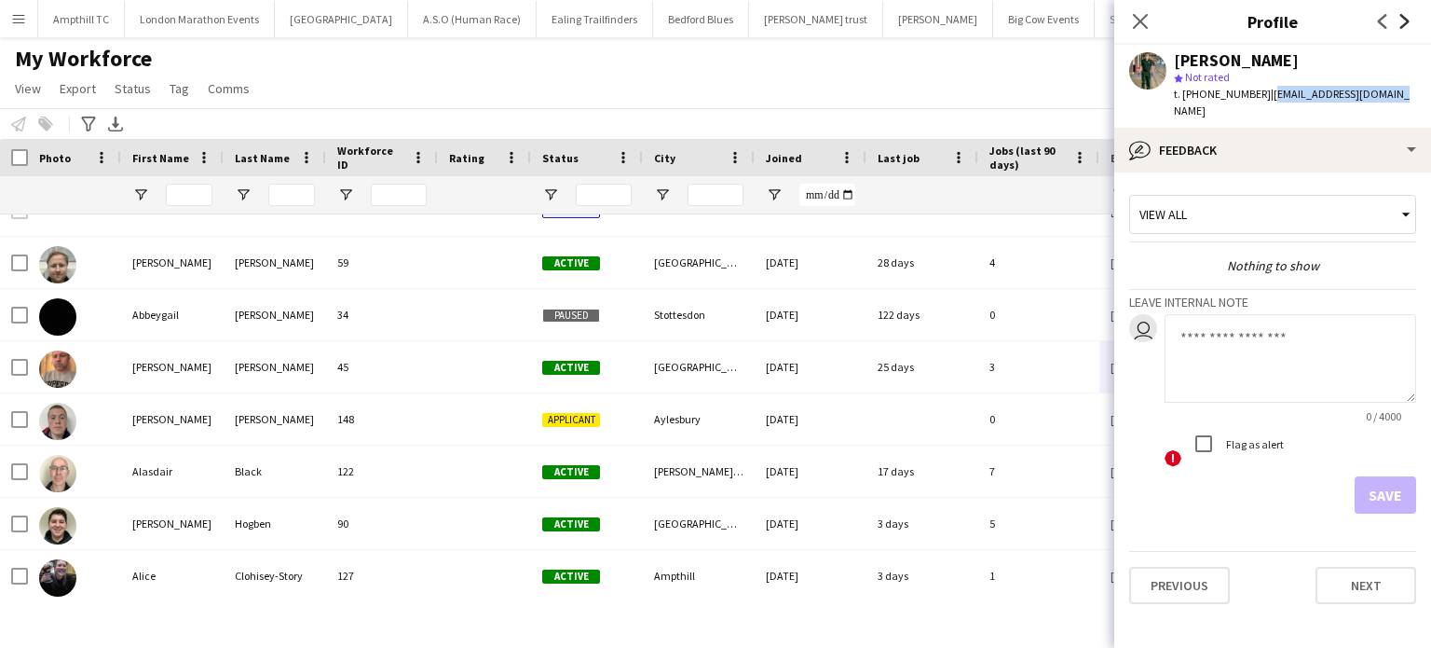
click at [1405, 28] on icon "Next" at bounding box center [1405, 21] width 15 height 15
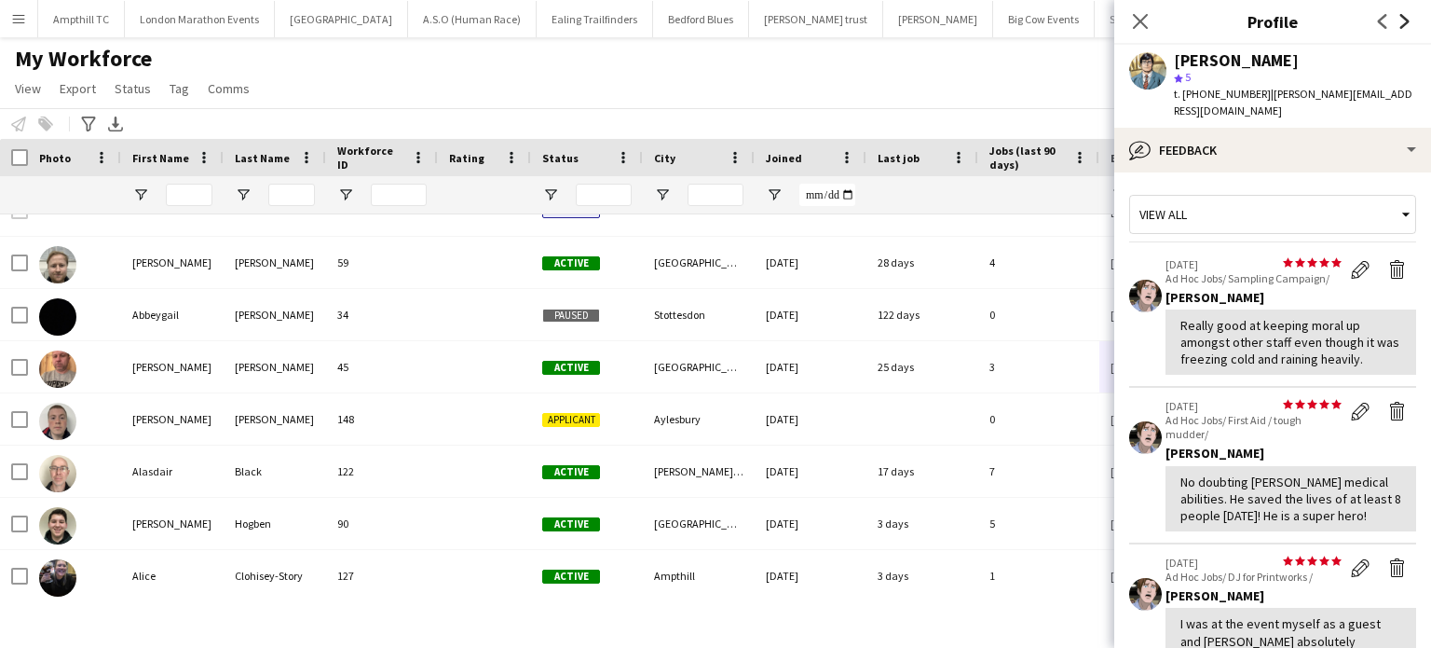
click at [1406, 20] on icon at bounding box center [1405, 21] width 9 height 15
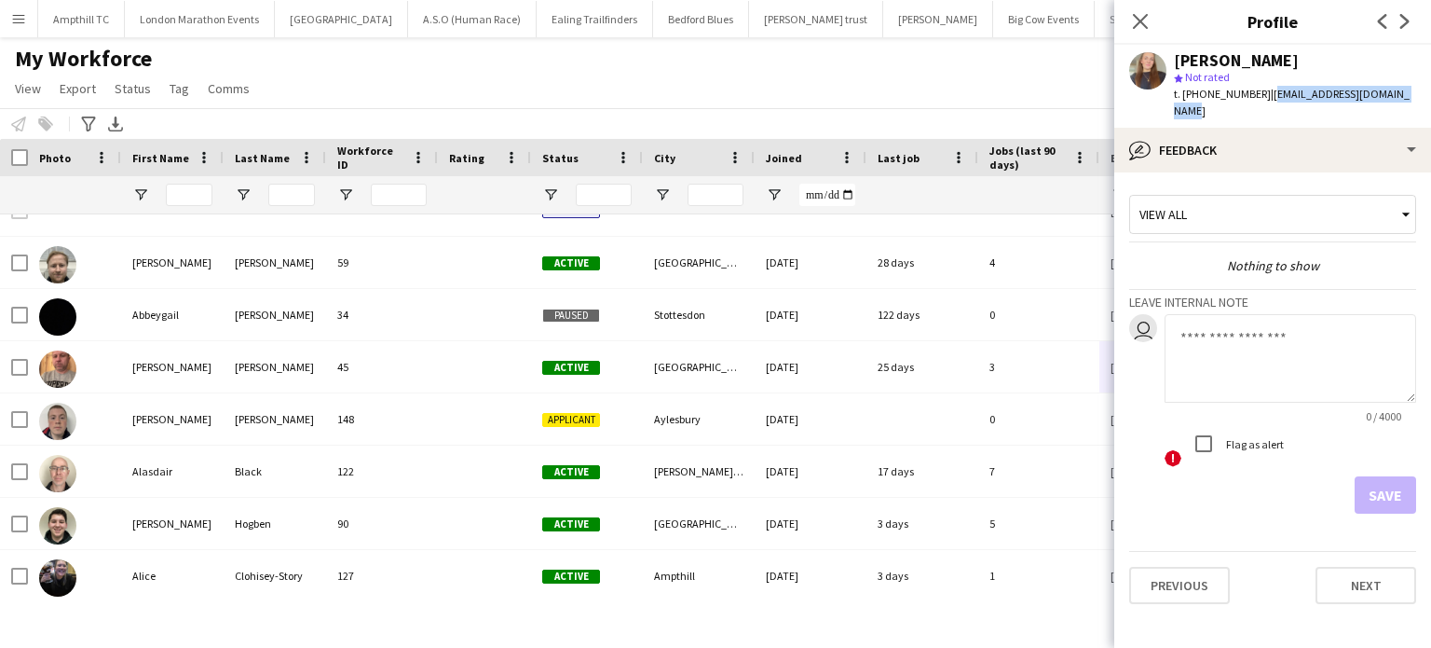
drag, startPoint x: 1402, startPoint y: 89, endPoint x: 1264, endPoint y: 103, distance: 138.6
click at [1264, 103] on div "Colleen Hogan star Not rated t. +447949332690 | colleenhogan@hotmail.co.uk" at bounding box center [1273, 86] width 317 height 83
click at [1408, 26] on icon "Next" at bounding box center [1405, 21] width 15 height 15
click at [1407, 23] on icon at bounding box center [1405, 21] width 9 height 15
drag, startPoint x: 1395, startPoint y: 96, endPoint x: 1267, endPoint y: 100, distance: 127.7
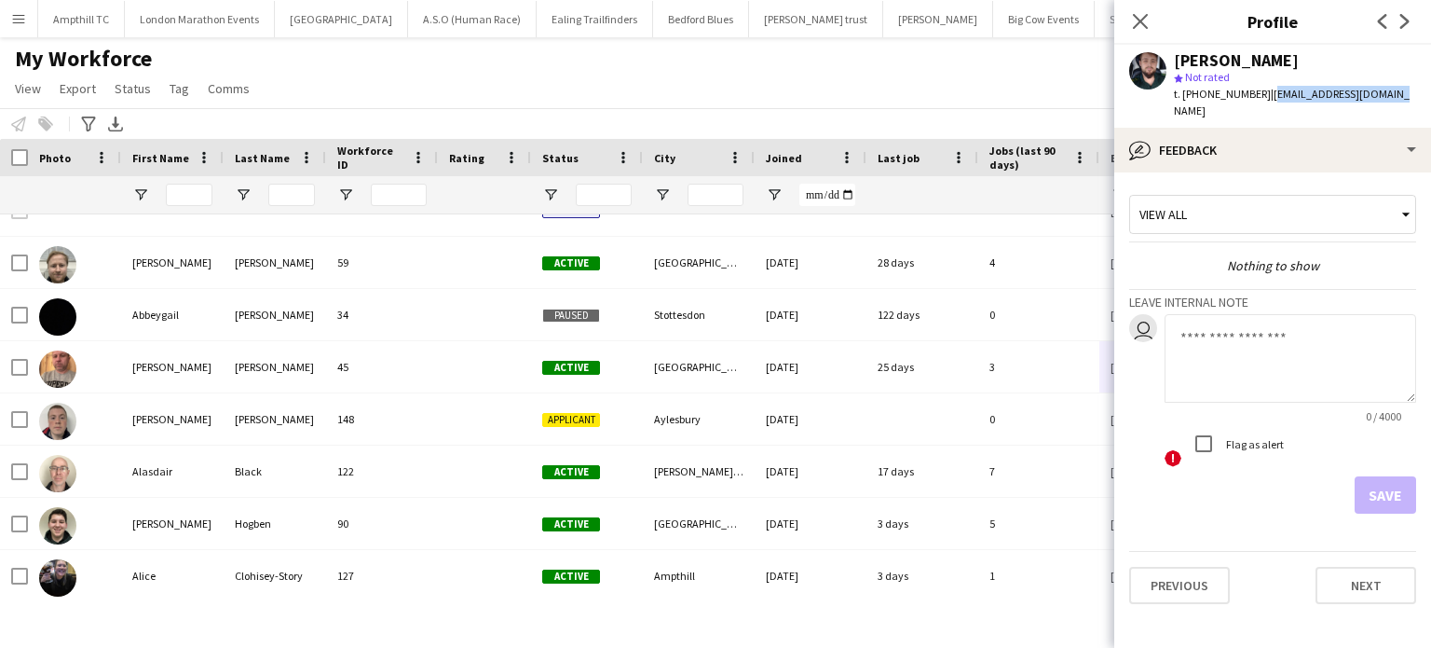
click at [1267, 100] on div "Daniel White star Not rated t. +4407711299083 | chuckles3d@yahoo.co.uk" at bounding box center [1273, 86] width 317 height 83
click at [1405, 16] on icon "Next" at bounding box center [1405, 21] width 15 height 15
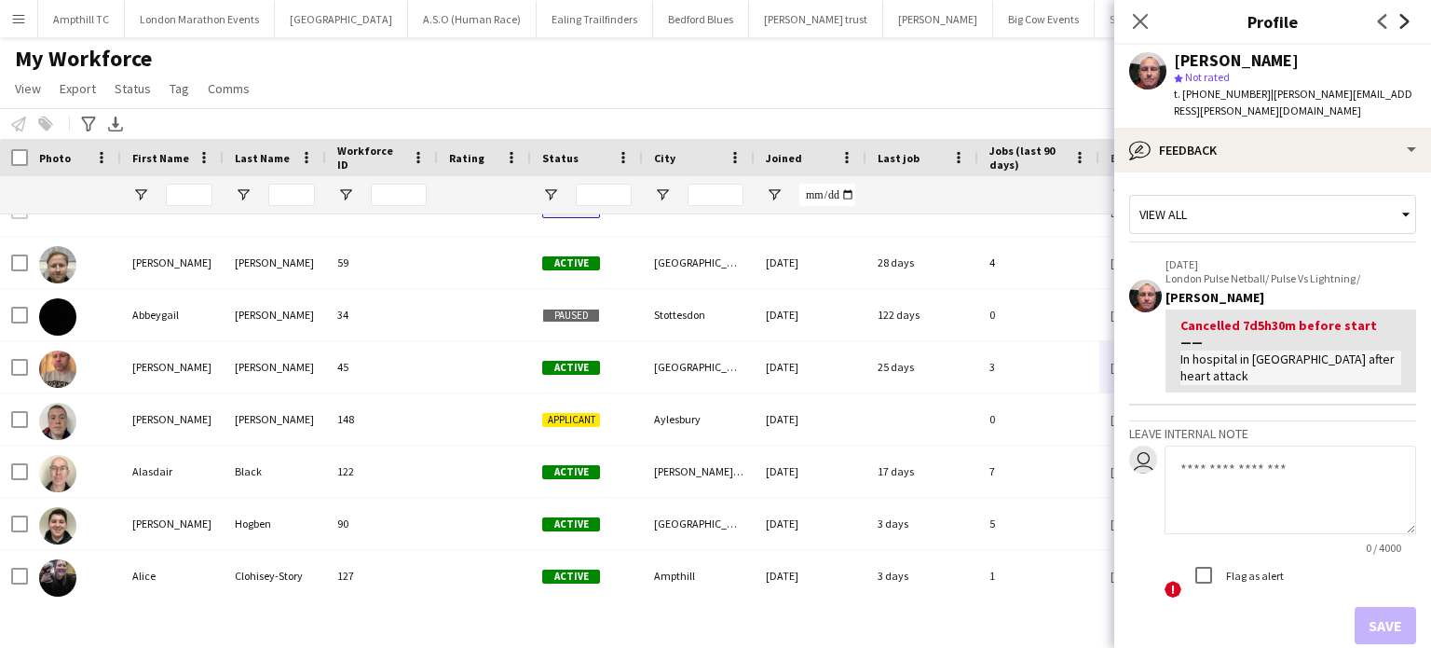
click at [1406, 18] on icon "Next" at bounding box center [1405, 21] width 15 height 15
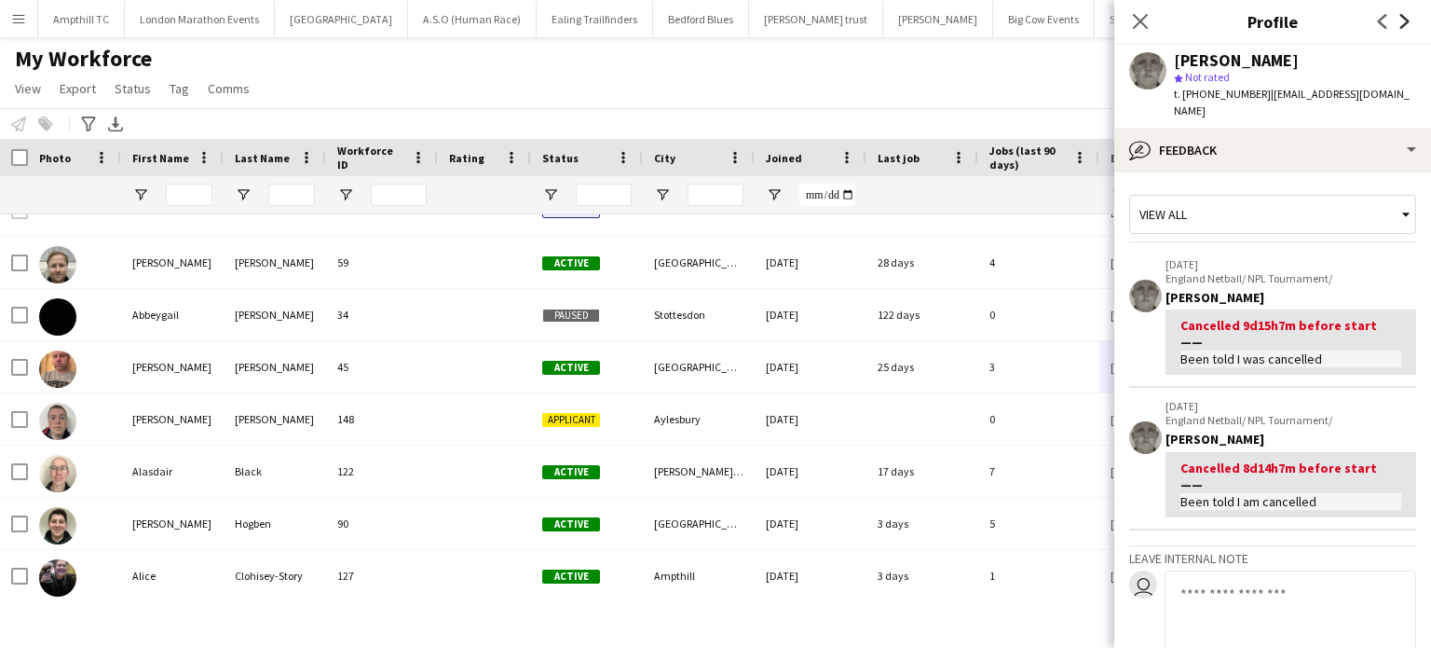
click at [1407, 19] on icon "Next" at bounding box center [1405, 21] width 15 height 15
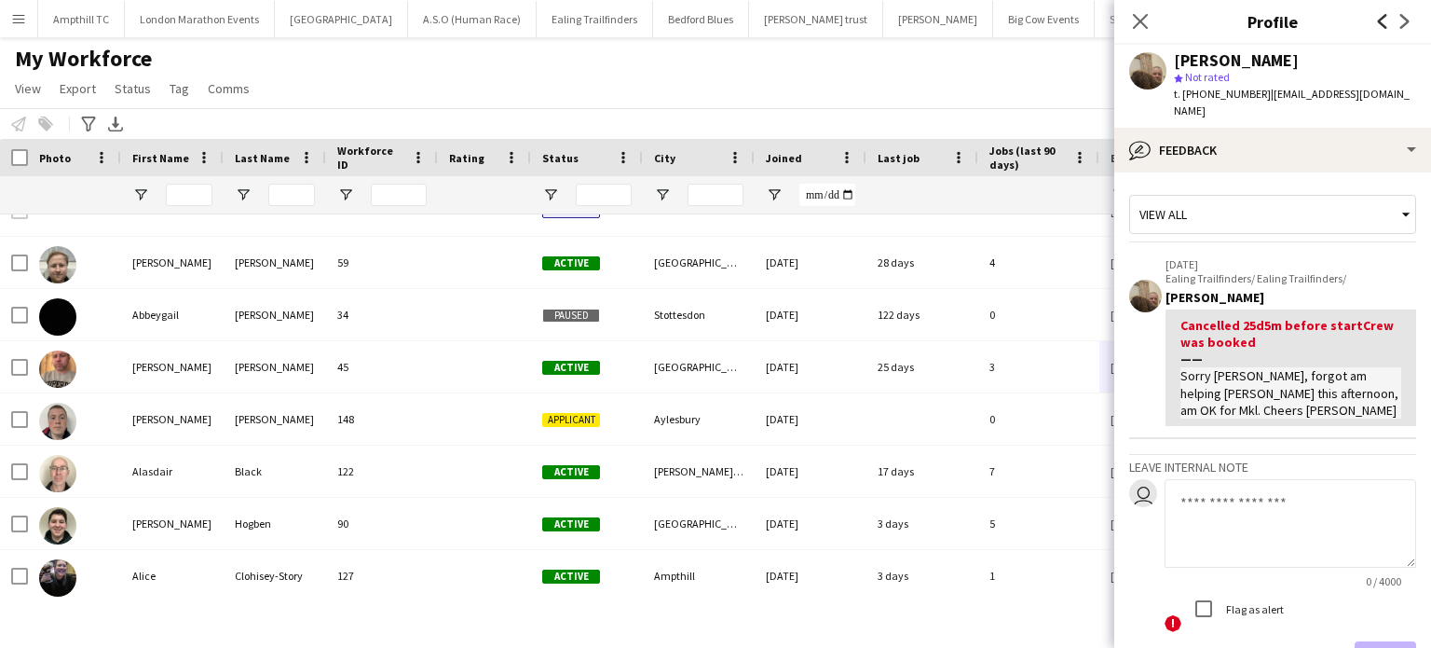
click at [1380, 23] on icon at bounding box center [1382, 21] width 9 height 15
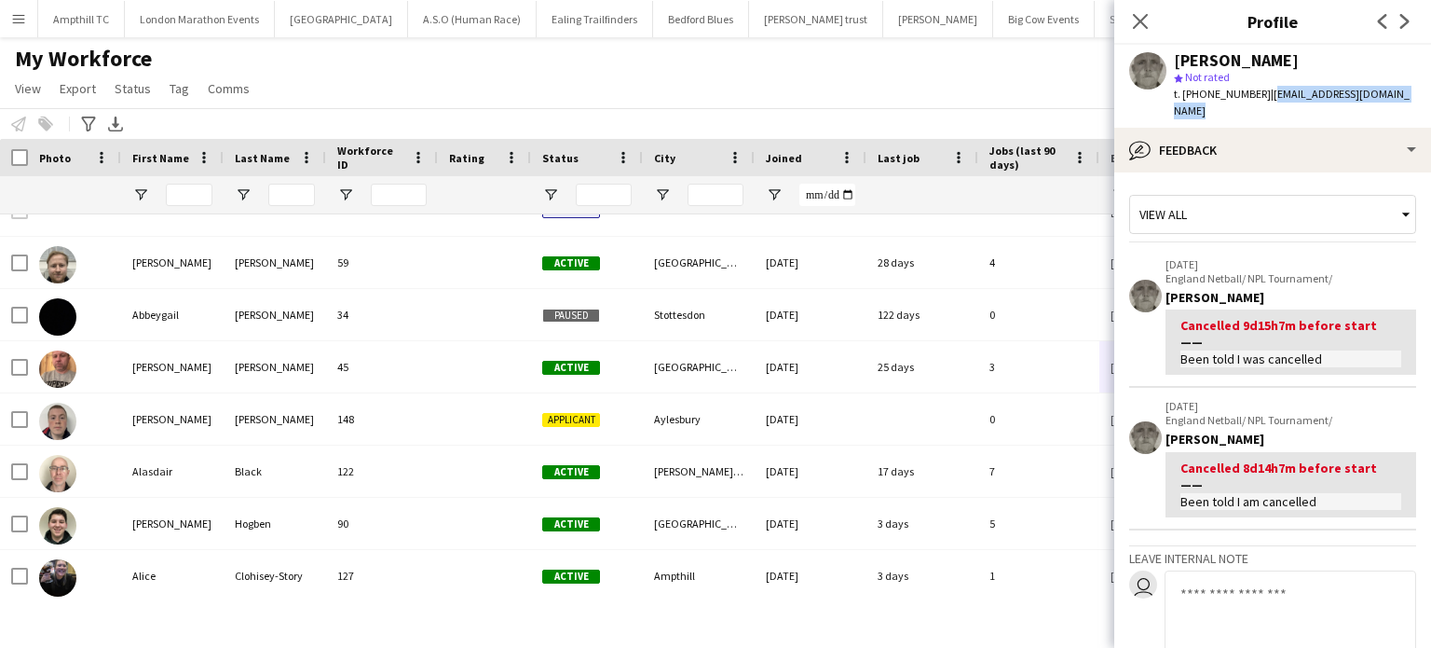
drag, startPoint x: 1409, startPoint y: 92, endPoint x: 1268, endPoint y: 93, distance: 140.7
click at [1268, 93] on span "| darren_clarke44@yahoo.co.uk" at bounding box center [1292, 102] width 236 height 31
click at [1406, 21] on icon at bounding box center [1405, 21] width 9 height 15
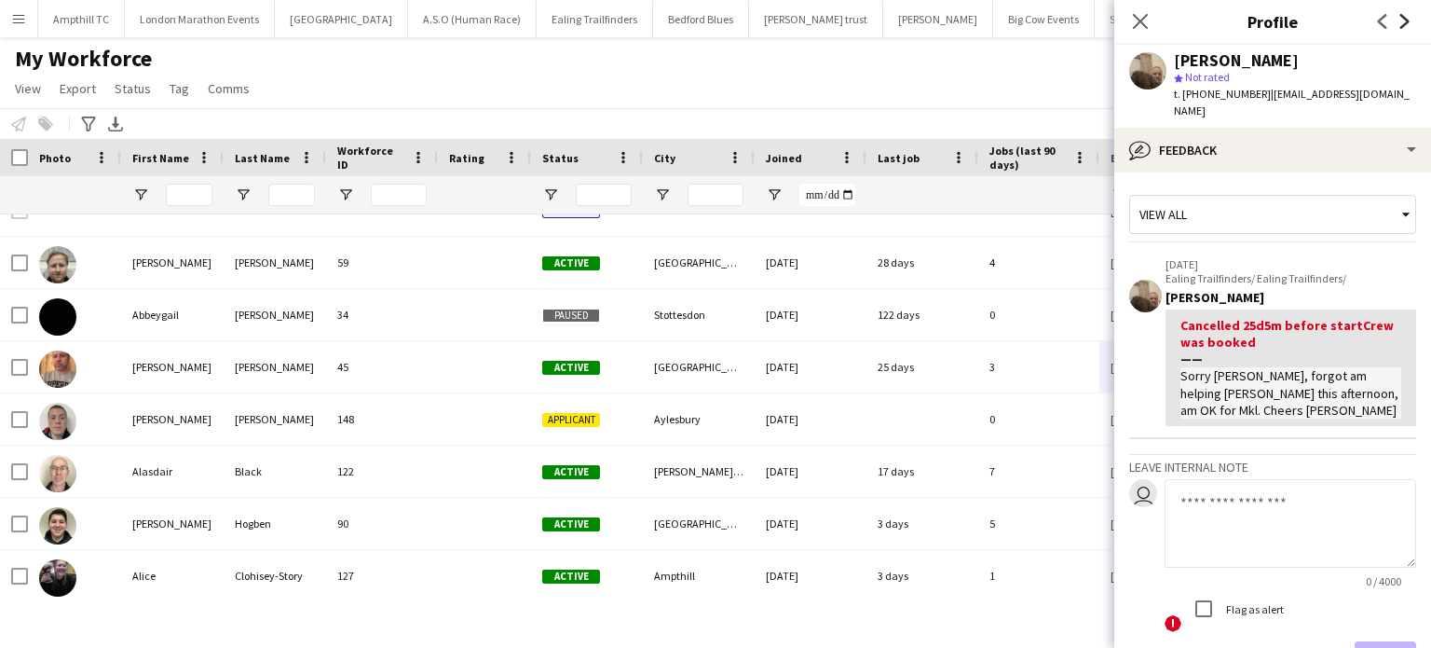
click at [1406, 21] on icon at bounding box center [1405, 21] width 9 height 15
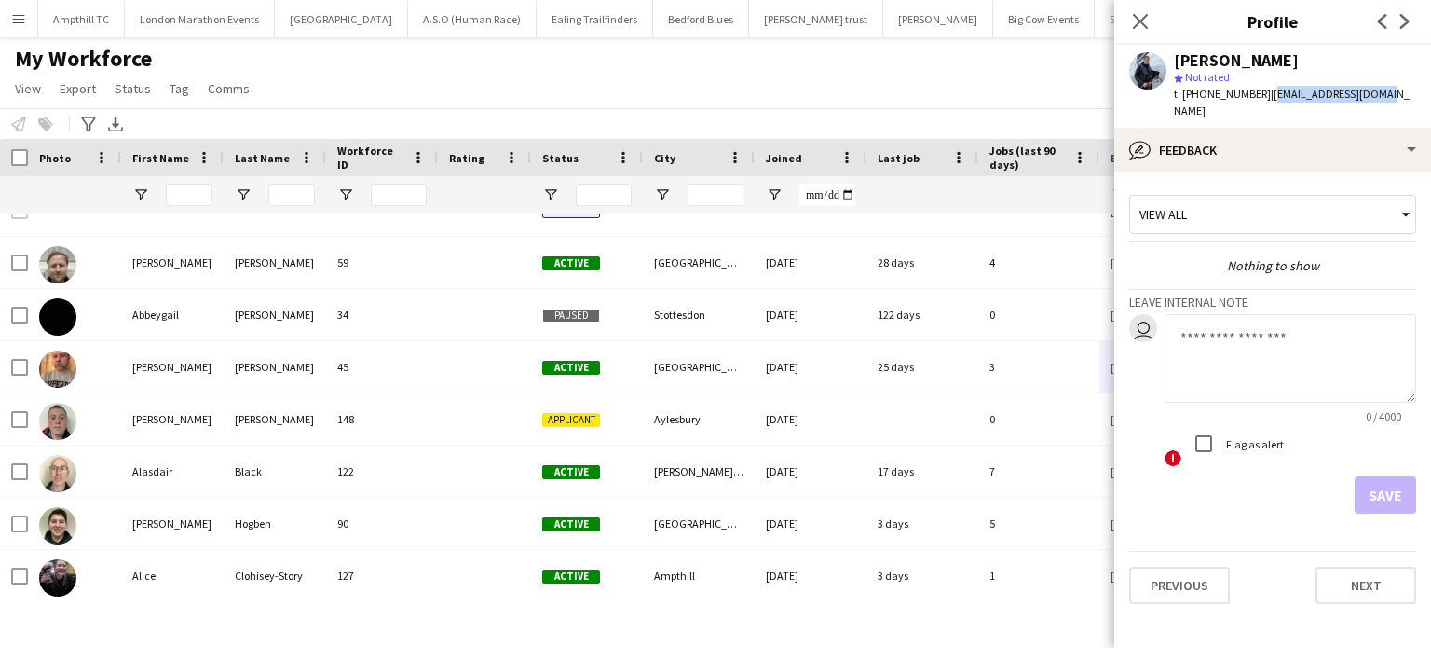
drag, startPoint x: 1379, startPoint y: 86, endPoint x: 1261, endPoint y: 106, distance: 120.1
click at [1261, 106] on div "David Birch star Not rated t. +447724637706 | gingerdave@gmail.com" at bounding box center [1273, 86] width 317 height 83
click at [1405, 18] on icon at bounding box center [1405, 21] width 9 height 15
click at [1403, 19] on icon "Next" at bounding box center [1405, 21] width 15 height 15
drag, startPoint x: 1401, startPoint y: 92, endPoint x: 1265, endPoint y: 97, distance: 136.1
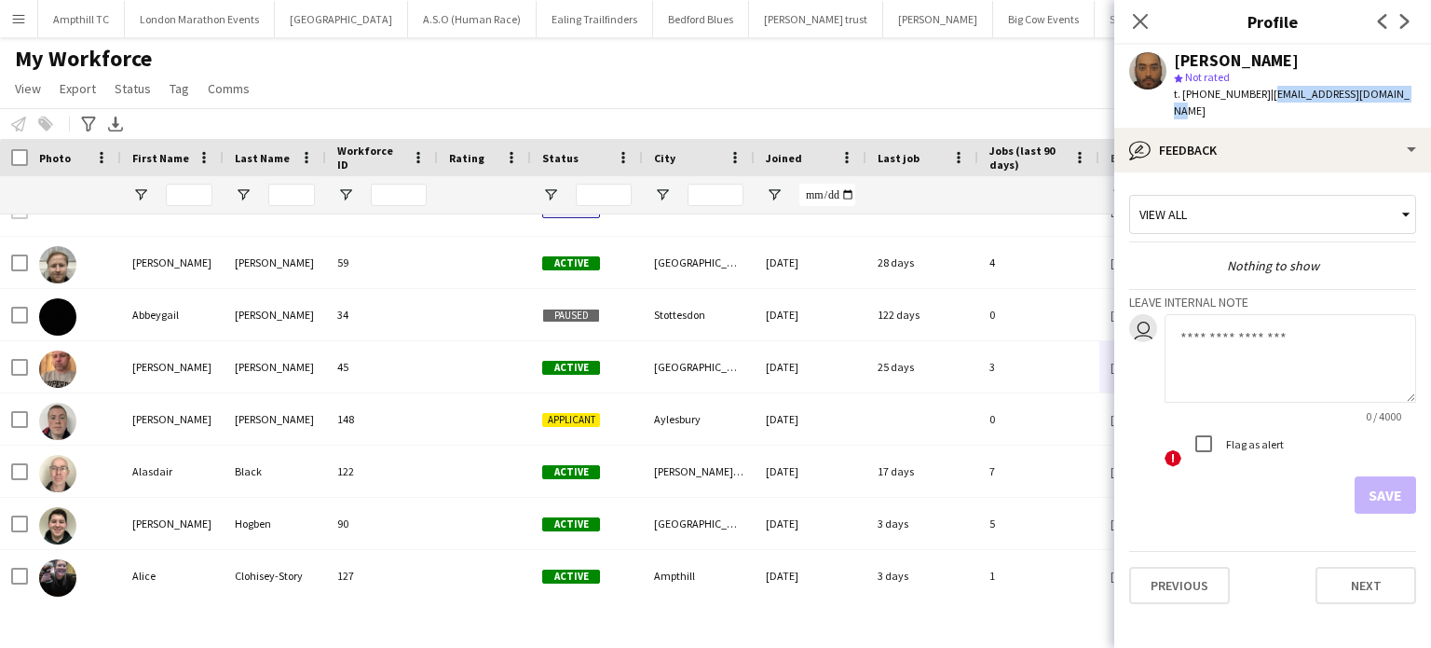
click at [1265, 97] on div "David Goulbourne star Not rated t. +447427618358 | d.goulbourne87@gmail.com" at bounding box center [1273, 86] width 317 height 83
click at [1400, 18] on icon "Next" at bounding box center [1405, 21] width 15 height 15
drag, startPoint x: 1402, startPoint y: 89, endPoint x: 1267, endPoint y: 94, distance: 134.3
click at [1267, 94] on div "David Manners star Not rated t. +4407958654196 | dgmanners@btinternet.com" at bounding box center [1273, 86] width 317 height 83
click at [1405, 21] on icon at bounding box center [1405, 21] width 9 height 15
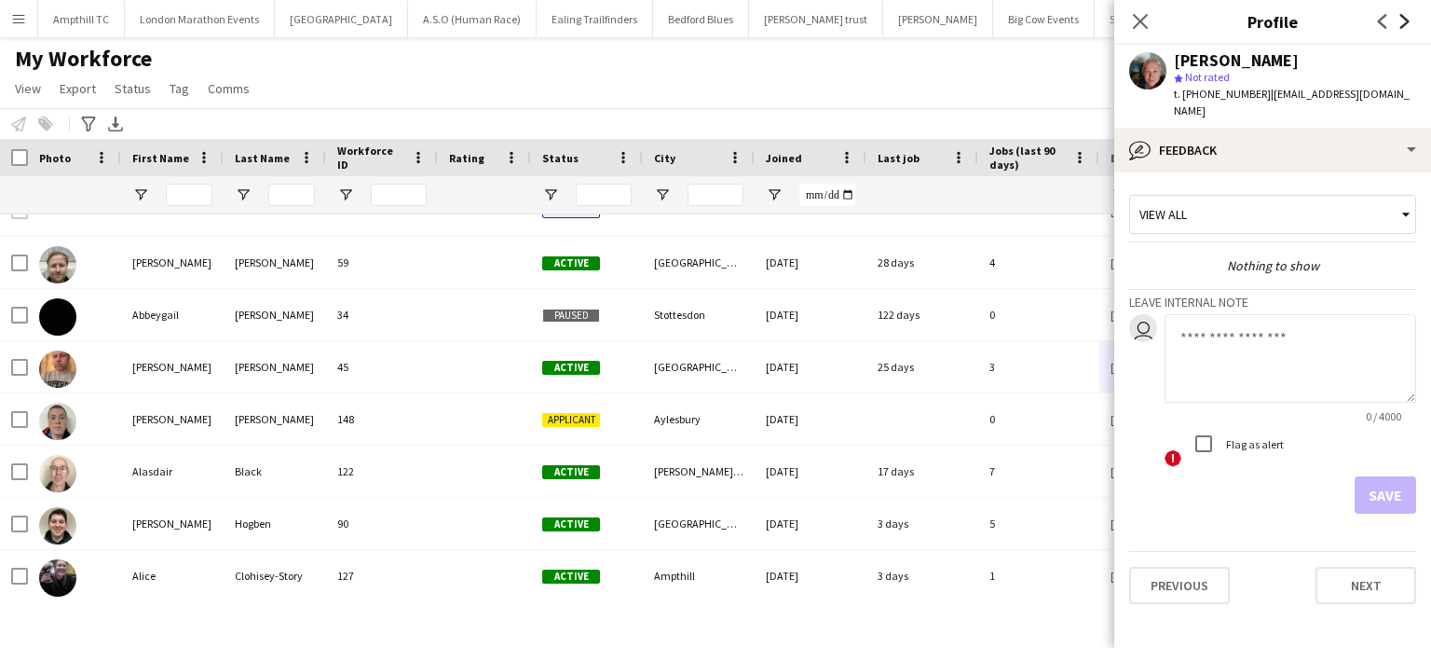
click at [1405, 22] on icon at bounding box center [1405, 21] width 9 height 15
click at [1410, 23] on icon "Next" at bounding box center [1405, 21] width 15 height 15
click at [1405, 21] on icon "Next" at bounding box center [1405, 21] width 15 height 15
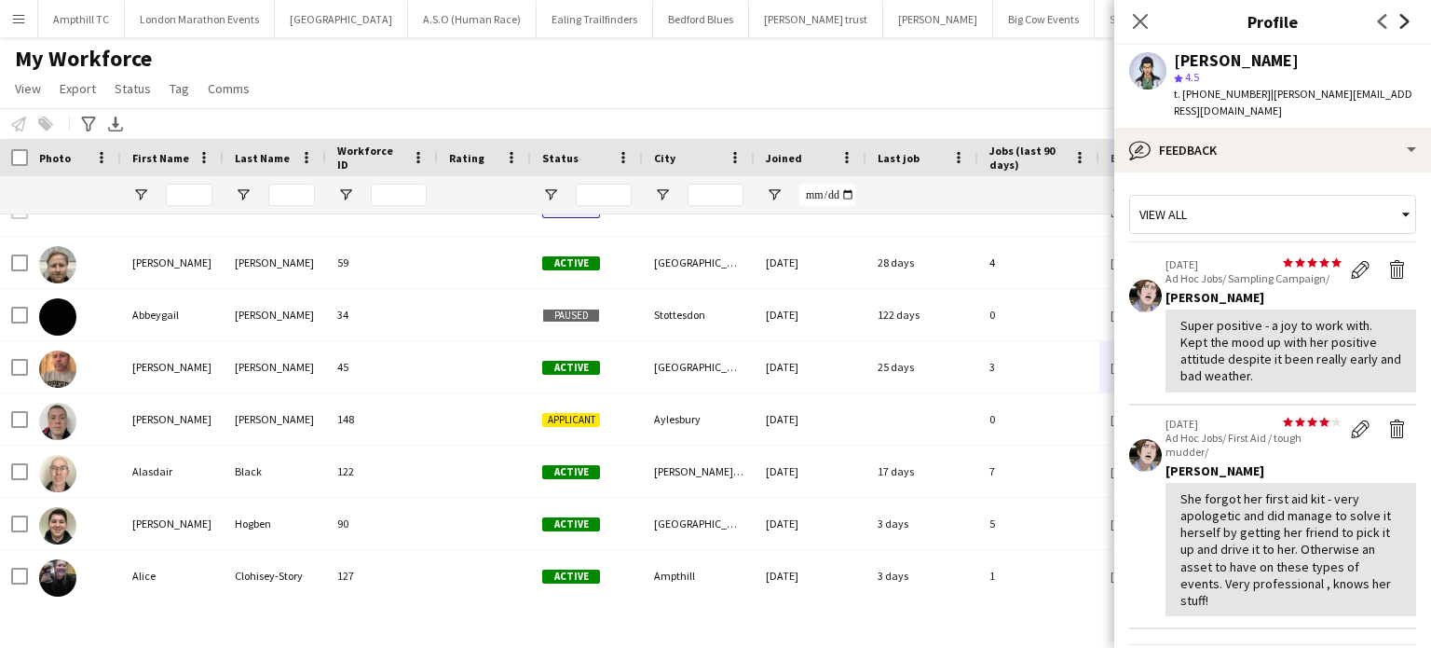
click at [1403, 21] on icon "Next" at bounding box center [1405, 21] width 15 height 15
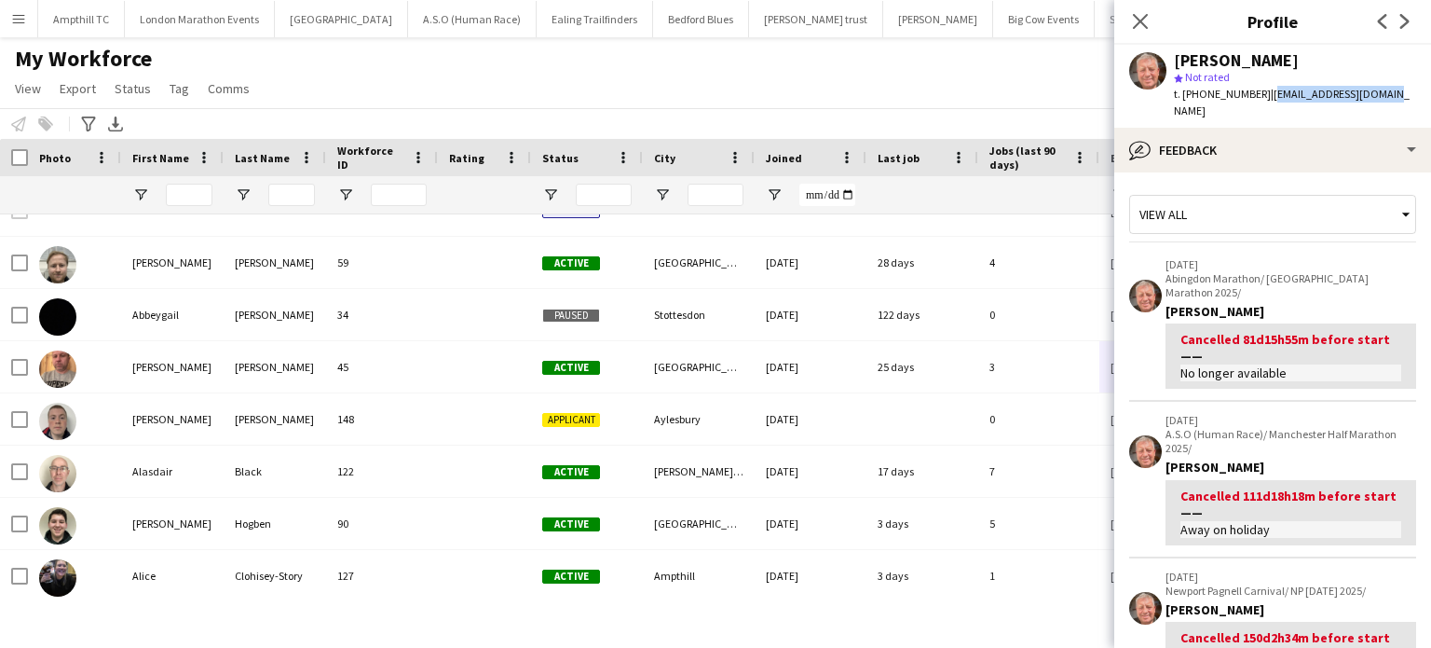
drag, startPoint x: 1389, startPoint y: 99, endPoint x: 1262, endPoint y: 98, distance: 126.7
click at [1262, 98] on div "Duncan Millar star Not rated t. +447737788000 | duncan_millar@msn.com" at bounding box center [1273, 86] width 317 height 83
click at [1403, 18] on icon at bounding box center [1405, 21] width 9 height 15
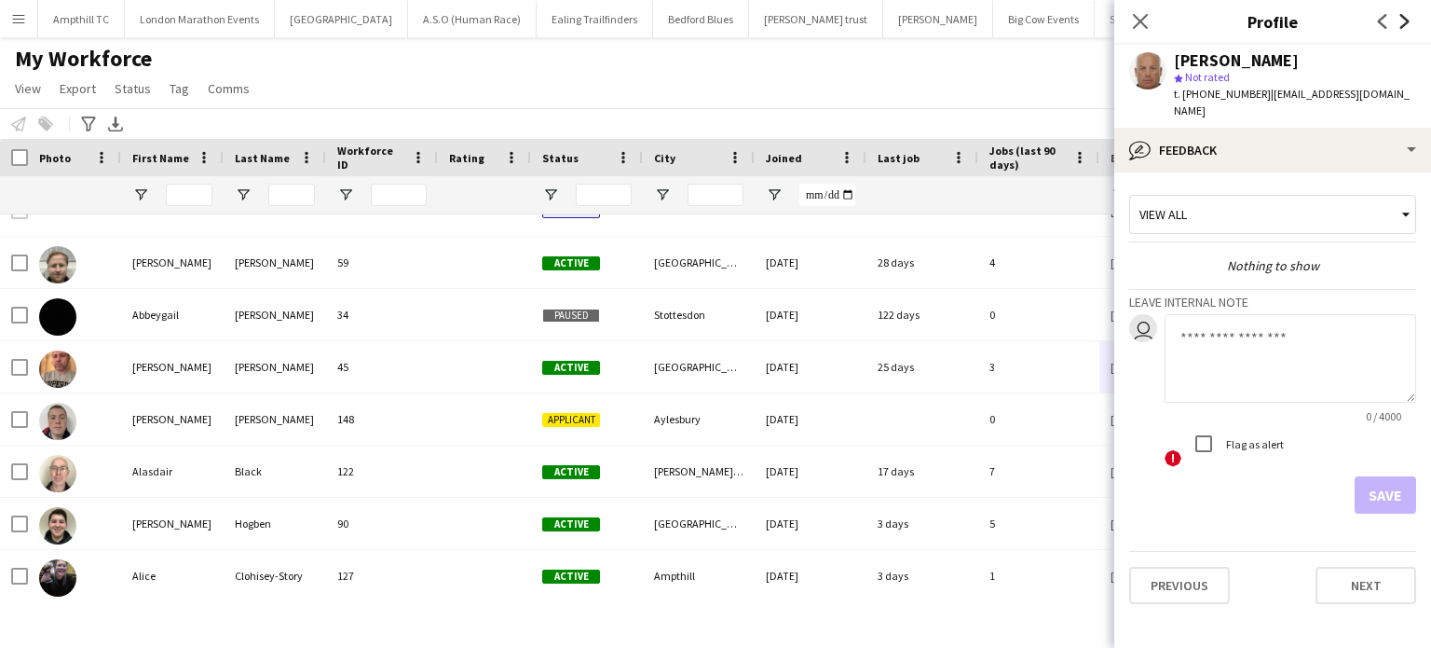
click at [1404, 21] on icon "Next" at bounding box center [1405, 21] width 15 height 15
click at [1401, 20] on icon "Next" at bounding box center [1405, 21] width 15 height 15
click at [1400, 20] on icon "Next" at bounding box center [1405, 21] width 15 height 15
drag, startPoint x: 1398, startPoint y: 89, endPoint x: 1267, endPoint y: 98, distance: 130.7
click at [1267, 98] on div "Eloise Watson star Not rated t. +4407585250305 | eloiserose2005@gmail.com" at bounding box center [1273, 86] width 317 height 83
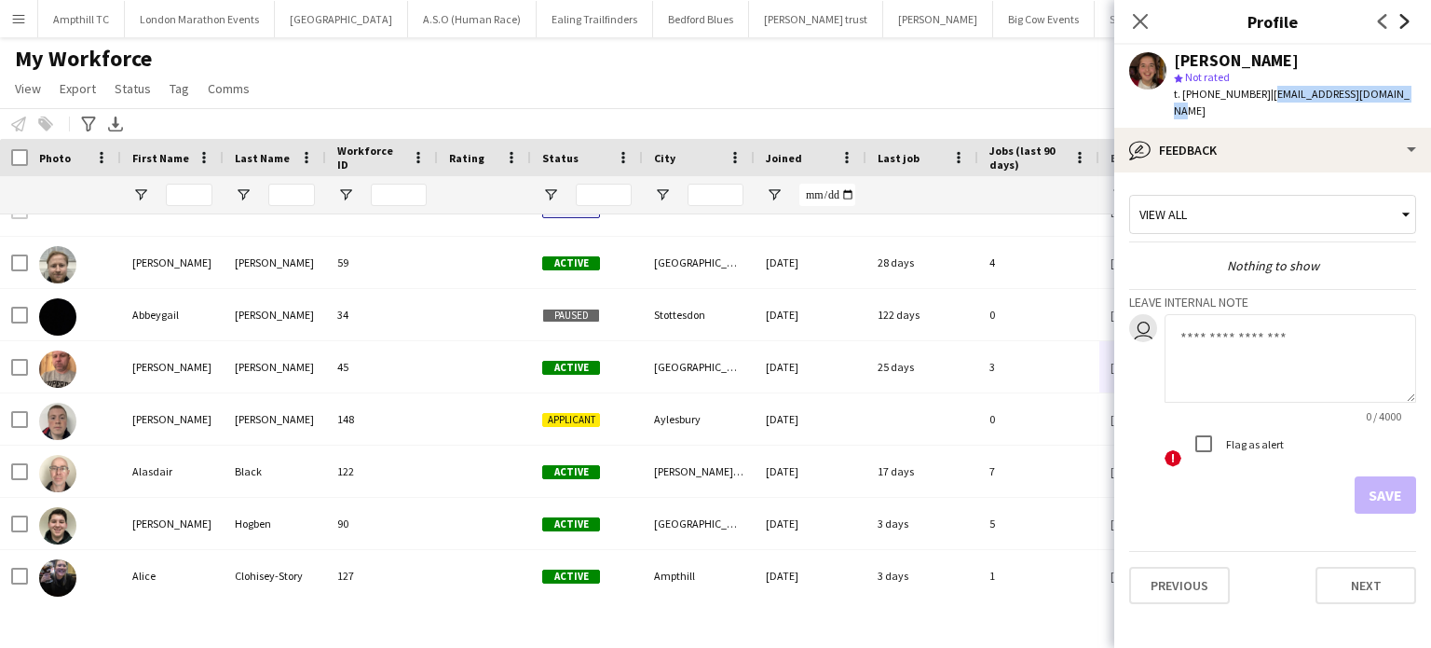
click at [1402, 26] on icon at bounding box center [1405, 21] width 9 height 15
click at [1403, 27] on icon at bounding box center [1405, 21] width 9 height 15
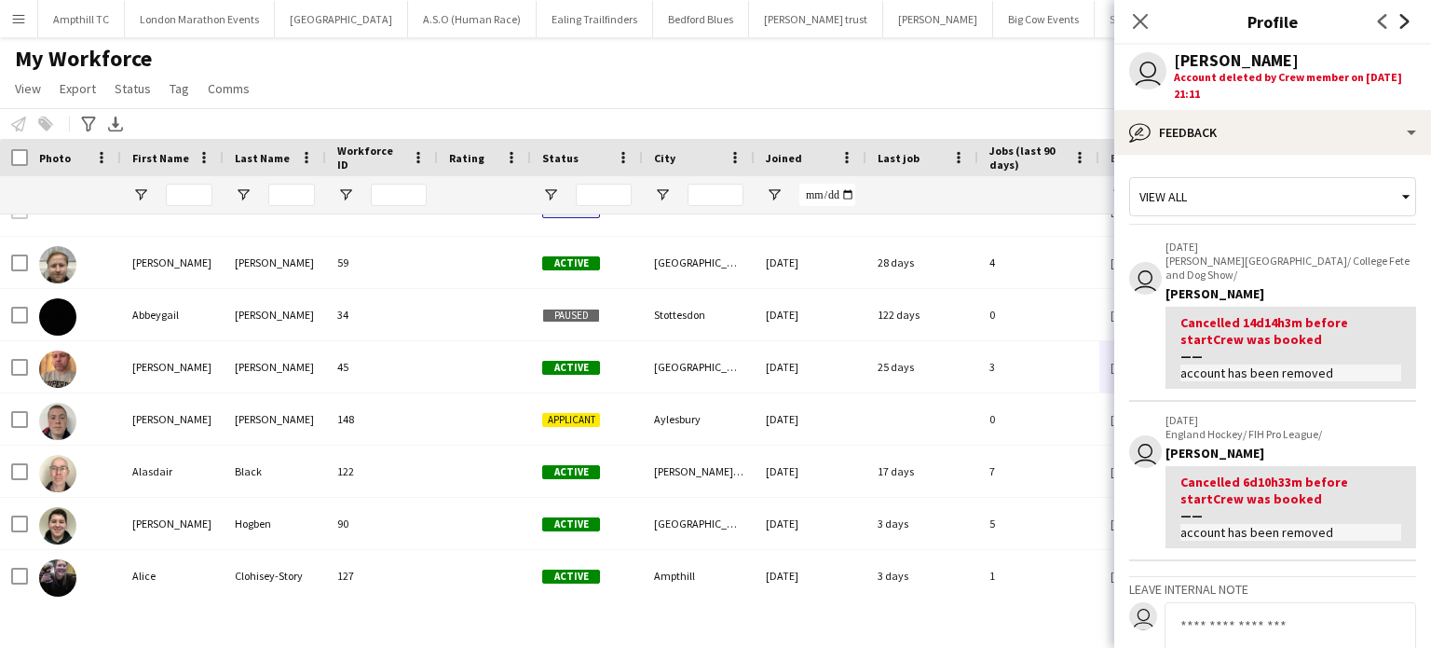
click at [1404, 27] on icon "Next" at bounding box center [1405, 21] width 15 height 15
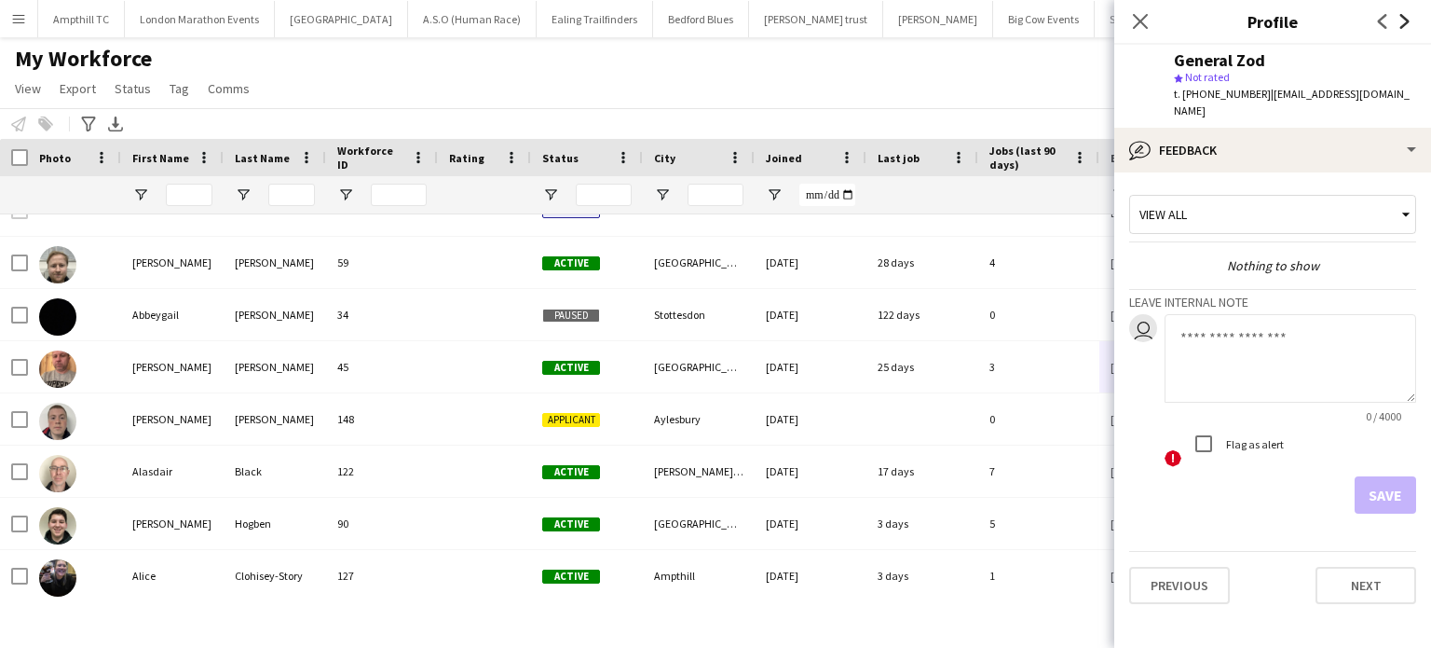
click at [1405, 27] on icon "Next" at bounding box center [1405, 21] width 15 height 15
drag, startPoint x: 1400, startPoint y: 90, endPoint x: 1264, endPoint y: 101, distance: 136.4
click at [1264, 101] on div "George Conlan star Not rated t. +447814537170 | georgeyboy97@gmail.com" at bounding box center [1273, 86] width 317 height 83
click at [1408, 21] on icon at bounding box center [1405, 21] width 9 height 15
drag, startPoint x: 1342, startPoint y: 95, endPoint x: 1263, endPoint y: 96, distance: 79.2
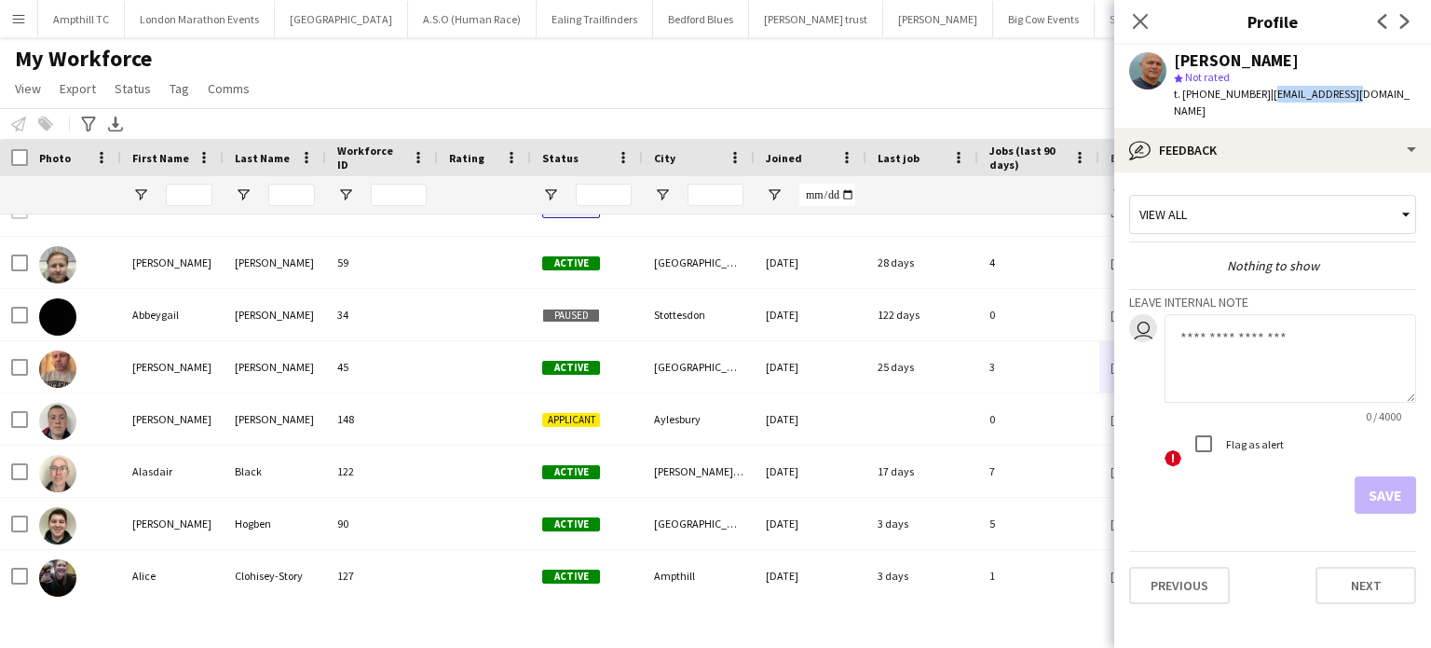
click at [1263, 96] on div "Graham Brown star Not rated t. +447932837247 | info@crp.uk.net" at bounding box center [1273, 86] width 317 height 83
click at [1404, 21] on icon "Next" at bounding box center [1405, 21] width 15 height 15
drag, startPoint x: 1412, startPoint y: 92, endPoint x: 1266, endPoint y: 97, distance: 146.4
click at [1266, 97] on div "Ian Mclaughlin star Not rated t. +447717223285 | mclaughlin_1984@outlook.com" at bounding box center [1273, 86] width 317 height 83
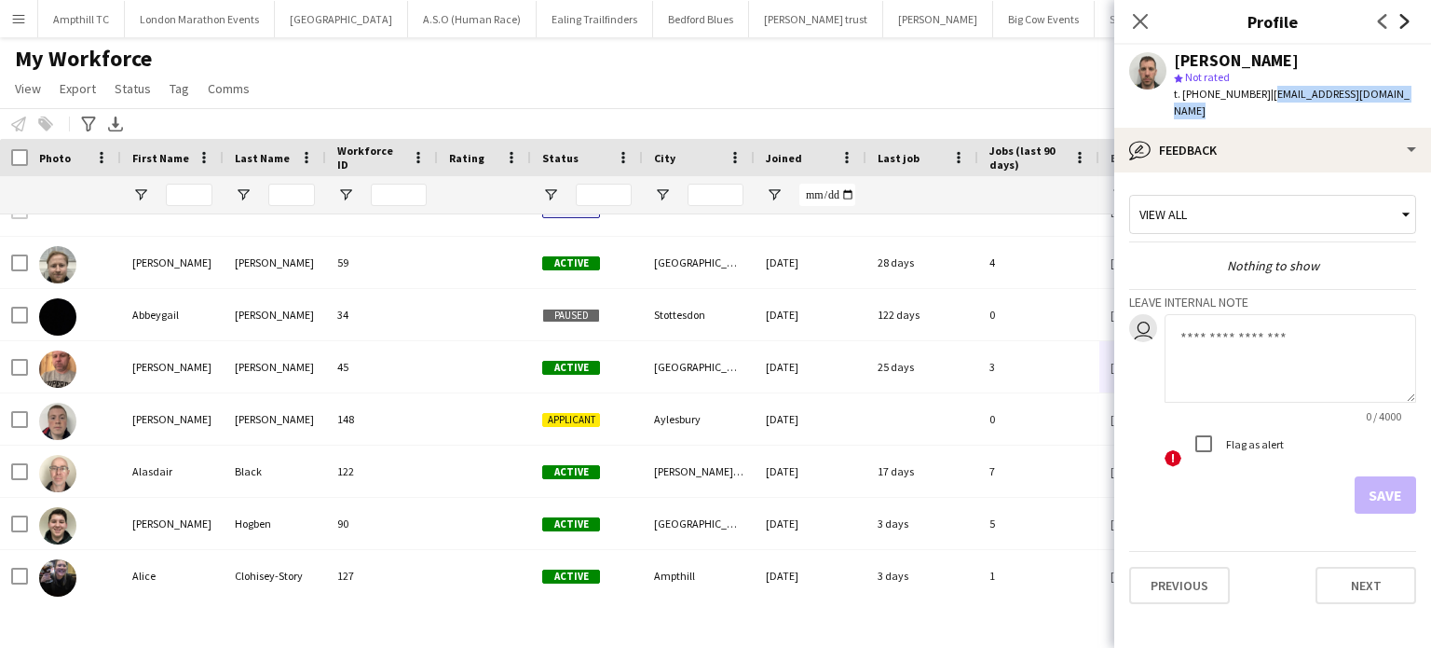
click at [1404, 25] on icon at bounding box center [1405, 21] width 9 height 15
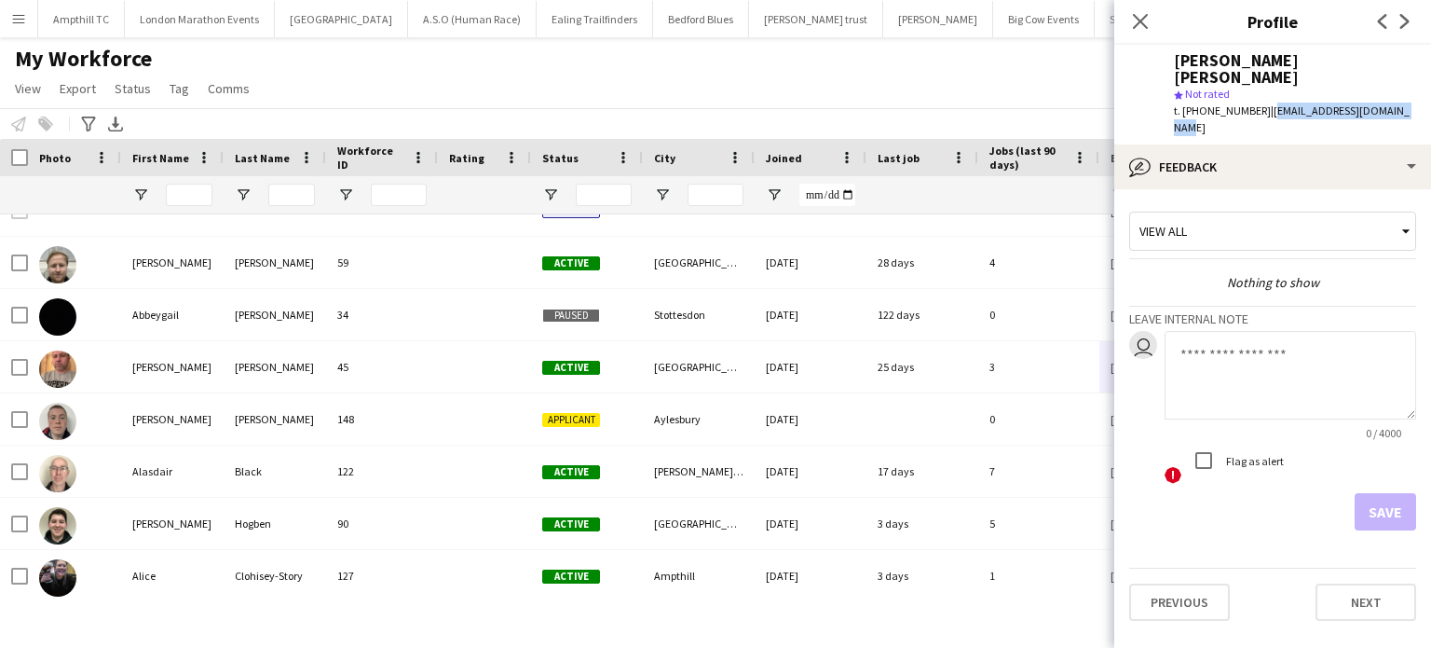
drag, startPoint x: 1398, startPoint y: 89, endPoint x: 1264, endPoint y: 89, distance: 134.2
click at [1264, 103] on span "| inneseaton@googlemail.com" at bounding box center [1292, 118] width 236 height 31
click at [1401, 25] on icon "Next" at bounding box center [1405, 21] width 15 height 15
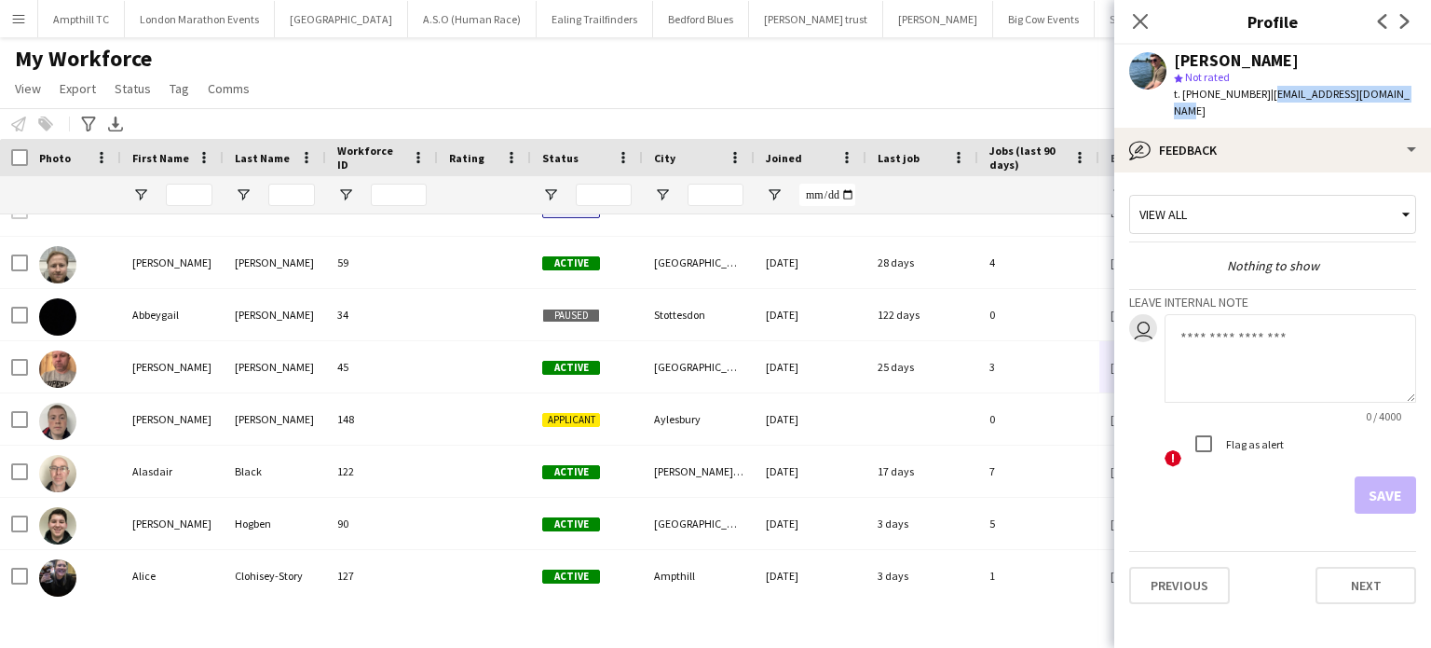
drag, startPoint x: 1398, startPoint y: 94, endPoint x: 1264, endPoint y: 98, distance: 134.2
click at [1264, 98] on span "| jakesmith567890@gmail.com" at bounding box center [1292, 102] width 236 height 31
click at [1403, 22] on icon "Next" at bounding box center [1405, 21] width 15 height 15
click at [1403, 23] on icon "Next" at bounding box center [1405, 21] width 15 height 15
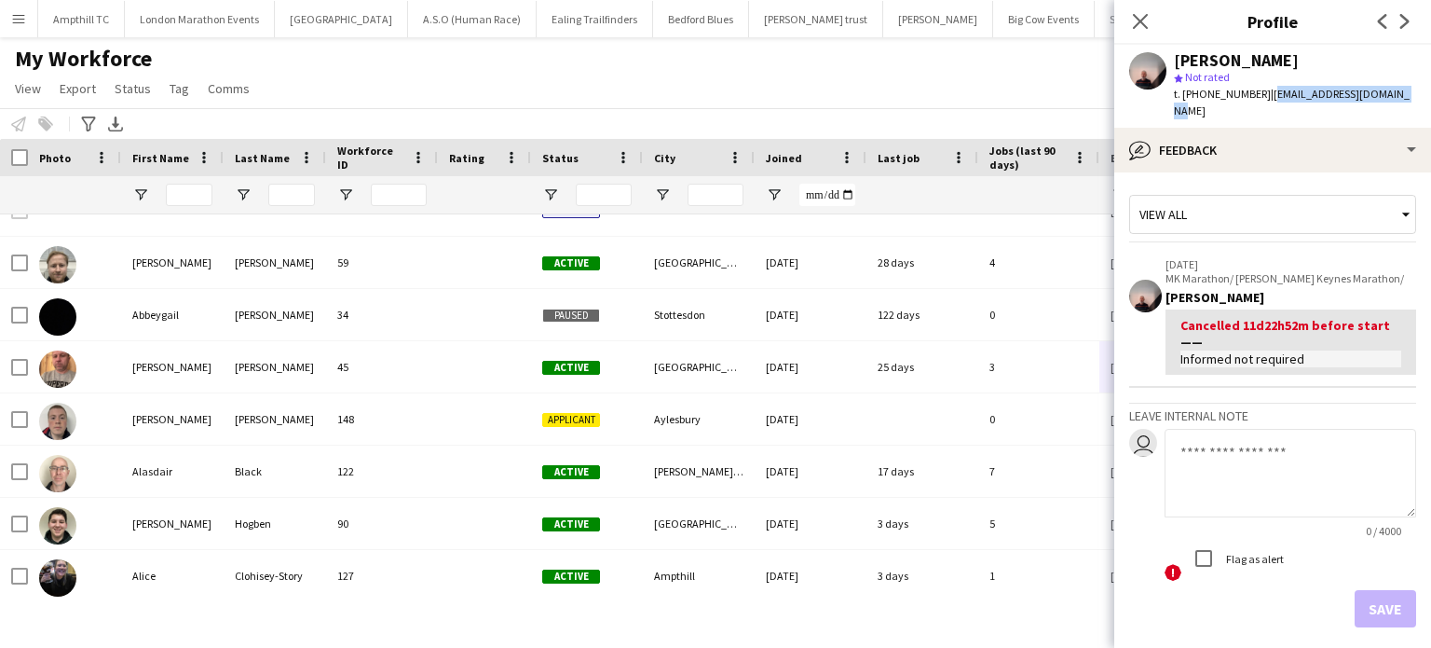
drag, startPoint x: 1394, startPoint y: 100, endPoint x: 1262, endPoint y: 103, distance: 132.4
click at [1262, 103] on div "JAMES SCHOFIELD star Not rated t. +447584561097 | schofieldjim64@gmail.com" at bounding box center [1273, 86] width 317 height 83
click at [1401, 21] on icon "Next" at bounding box center [1405, 21] width 15 height 15
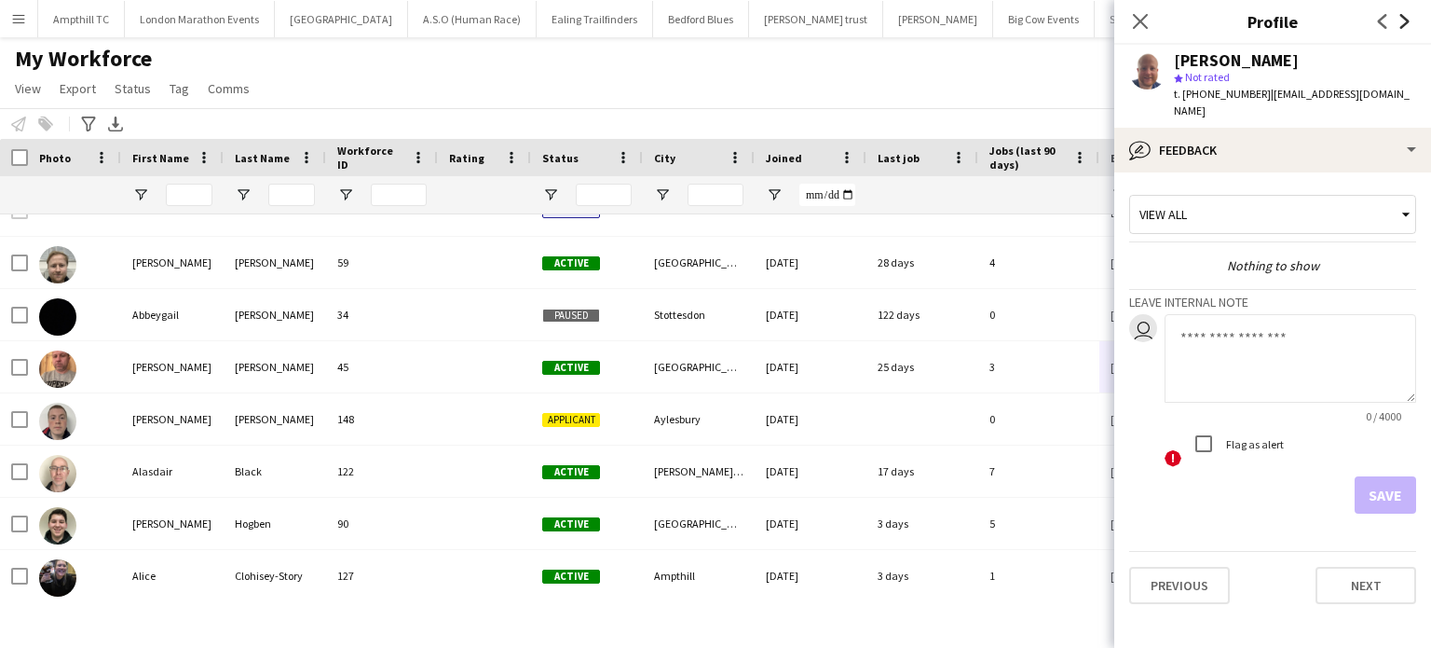
click at [1412, 21] on icon "Next" at bounding box center [1405, 21] width 15 height 15
drag, startPoint x: 1406, startPoint y: 89, endPoint x: 1270, endPoint y: 100, distance: 136.5
click at [1270, 100] on div "Jamie Collins star Not rated t. +4407872909316 | collinsjamie17@yahoo.co.uk" at bounding box center [1273, 86] width 317 height 83
click at [1409, 21] on icon "Next" at bounding box center [1405, 21] width 15 height 15
click at [1408, 21] on icon at bounding box center [1405, 21] width 9 height 15
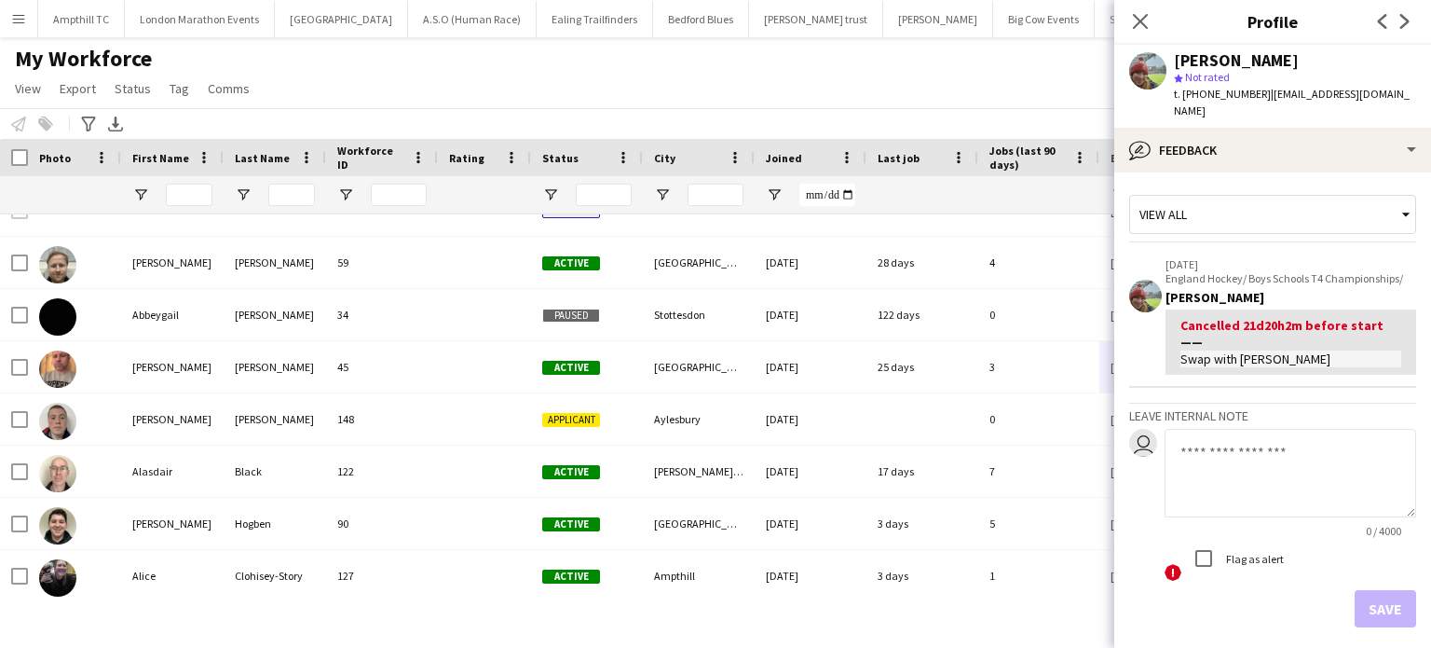
drag, startPoint x: 1415, startPoint y: 92, endPoint x: 1267, endPoint y: 101, distance: 147.5
click at [1267, 101] on div "t. +4407976044429 | jkhmedicalservices@gmail.com" at bounding box center [1295, 103] width 242 height 34
click at [1410, 21] on icon "Next" at bounding box center [1405, 21] width 15 height 15
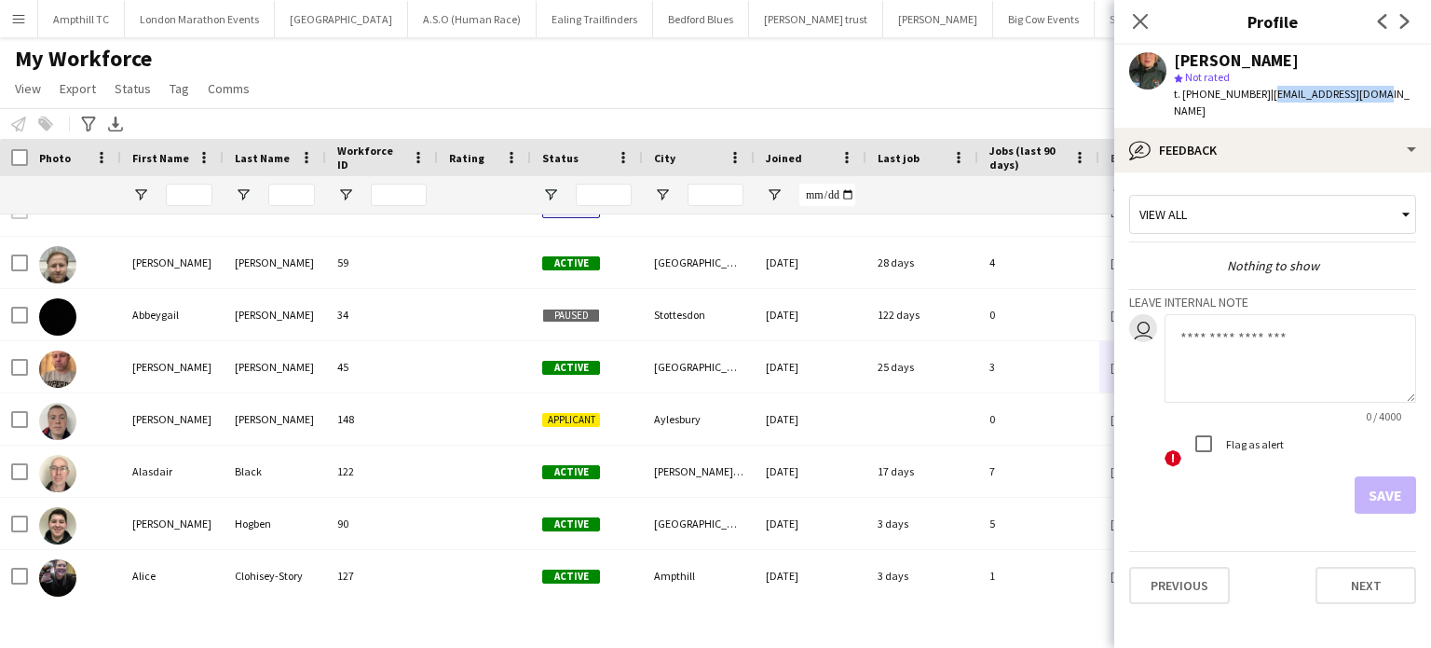
drag, startPoint x: 1389, startPoint y: 92, endPoint x: 1267, endPoint y: 94, distance: 121.2
click at [1267, 94] on div "Joanne Swift star Not rated t. +4407432797959 | joanneswift2@me.com" at bounding box center [1273, 86] width 317 height 83
click at [1410, 20] on icon "Next" at bounding box center [1405, 21] width 15 height 15
click at [1406, 24] on icon at bounding box center [1405, 21] width 9 height 15
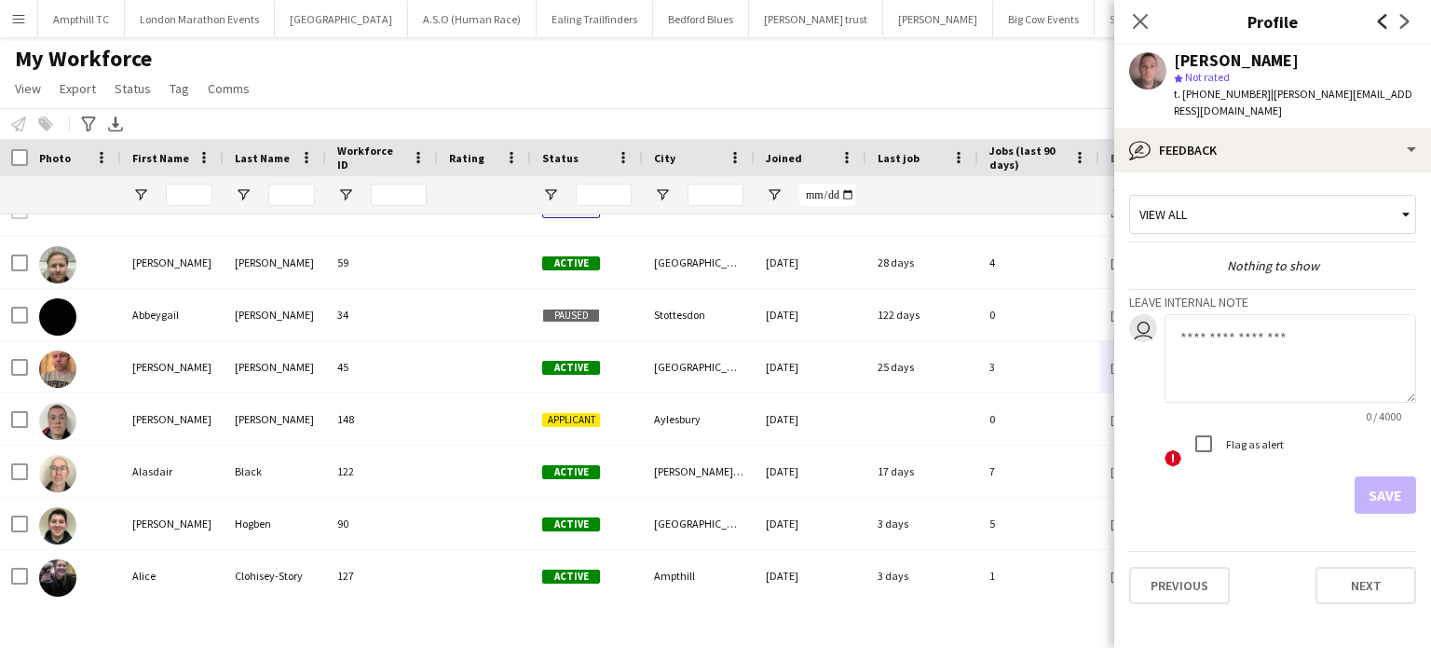
click at [1382, 21] on icon "Previous" at bounding box center [1383, 21] width 15 height 15
click at [1405, 18] on icon at bounding box center [1405, 21] width 9 height 15
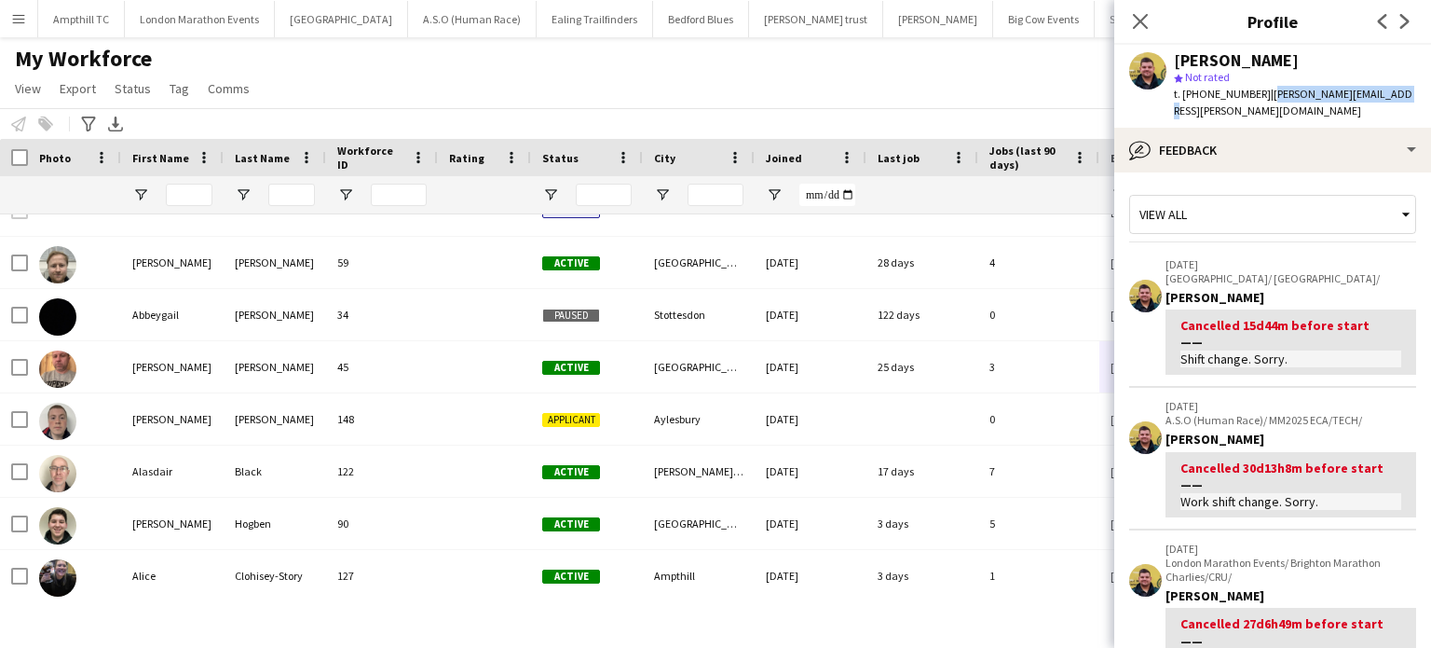
drag, startPoint x: 1385, startPoint y: 103, endPoint x: 1266, endPoint y: 103, distance: 119.3
click at [1266, 103] on div "Joshua Miller star Not rated t. +447915209321 | miller-josh@outlook.com" at bounding box center [1273, 86] width 317 height 83
click at [1406, 17] on icon "Next" at bounding box center [1405, 21] width 15 height 15
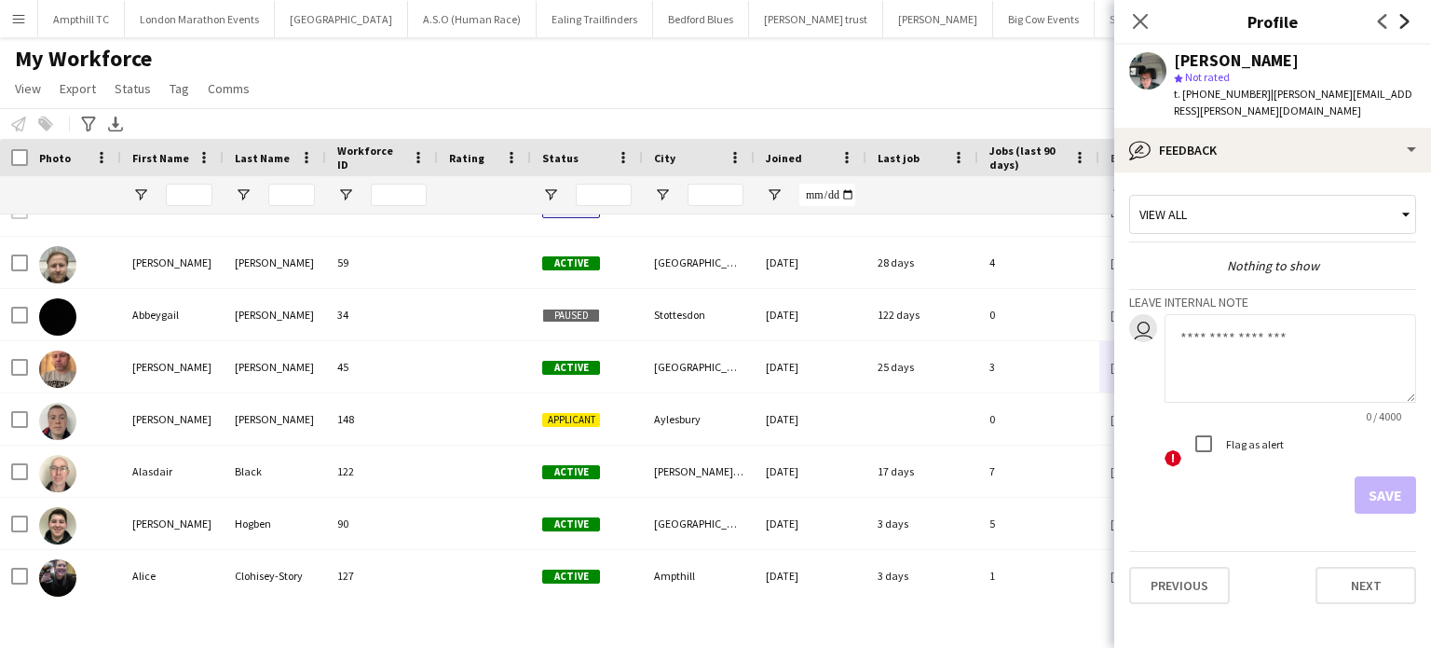
click at [1403, 18] on icon at bounding box center [1405, 21] width 9 height 15
drag, startPoint x: 1401, startPoint y: 92, endPoint x: 1267, endPoint y: 92, distance: 133.3
click at [1267, 92] on span "| katie.millar2109@gmail.com" at bounding box center [1292, 102] width 236 height 31
click at [1407, 21] on icon at bounding box center [1405, 21] width 9 height 15
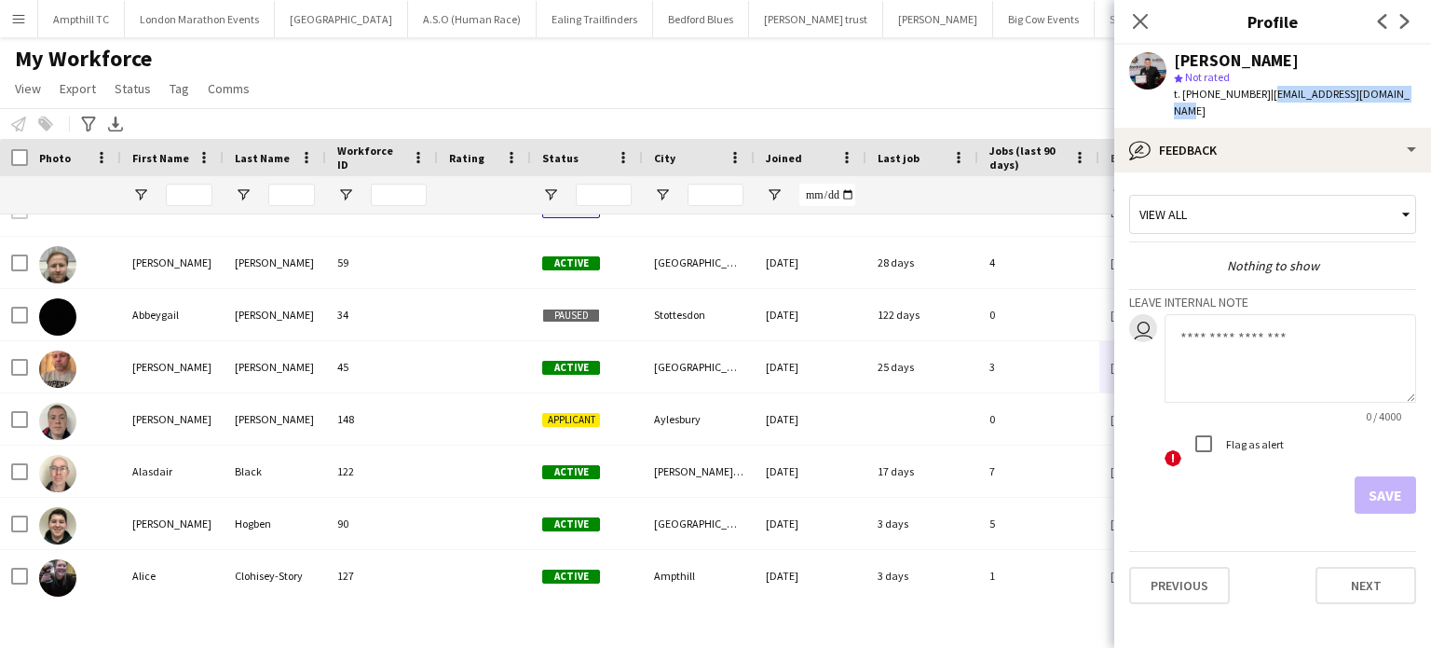
drag, startPoint x: 1409, startPoint y: 95, endPoint x: 1265, endPoint y: 96, distance: 144.5
click at [1265, 96] on div "Keown Seldon star Not rated t. +447413392848 | keownseldon2005@gmail.com" at bounding box center [1273, 86] width 317 height 83
click at [1401, 18] on icon "Next" at bounding box center [1405, 21] width 15 height 15
click at [1407, 21] on icon at bounding box center [1405, 21] width 9 height 15
drag, startPoint x: 1381, startPoint y: 99, endPoint x: 1267, endPoint y: 98, distance: 113.7
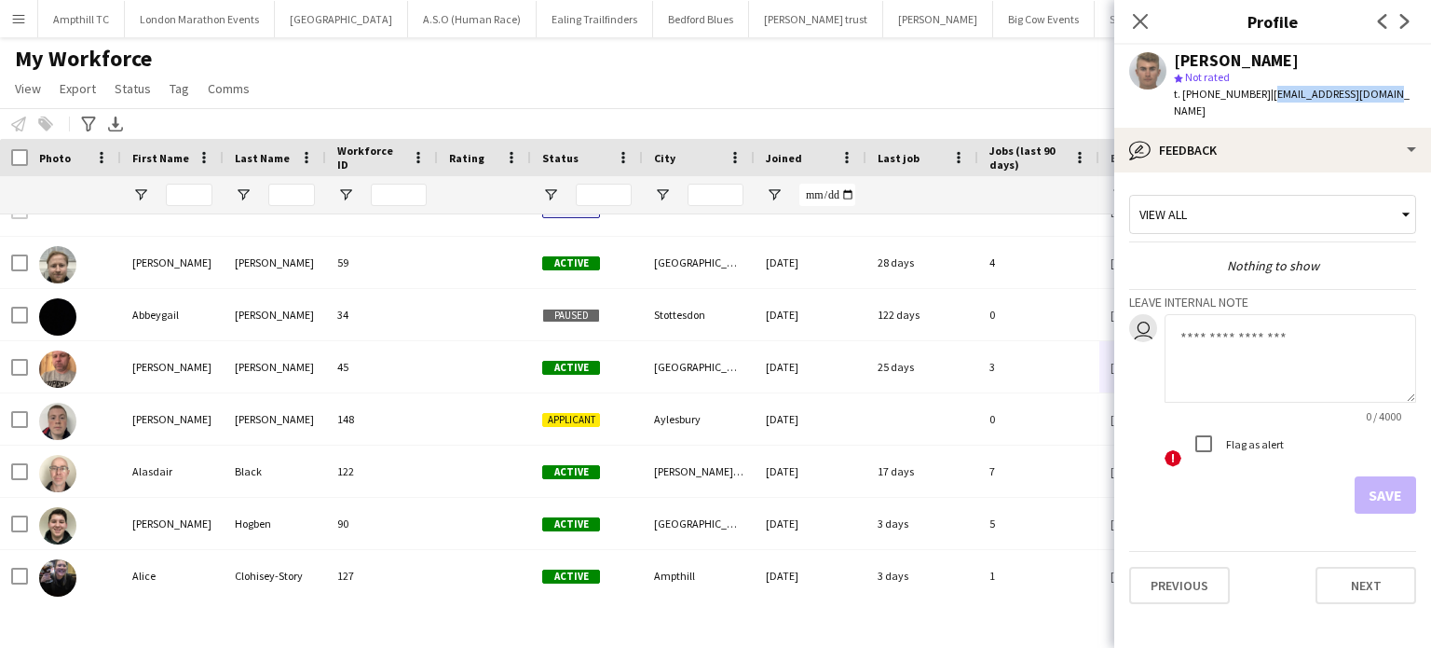
click at [1267, 98] on span "| kieranjgunn@gmail.com" at bounding box center [1292, 102] width 236 height 31
click at [1407, 25] on icon "Next" at bounding box center [1405, 21] width 15 height 15
click at [1406, 24] on icon "Next" at bounding box center [1405, 21] width 15 height 15
click at [1406, 24] on icon at bounding box center [1405, 21] width 9 height 15
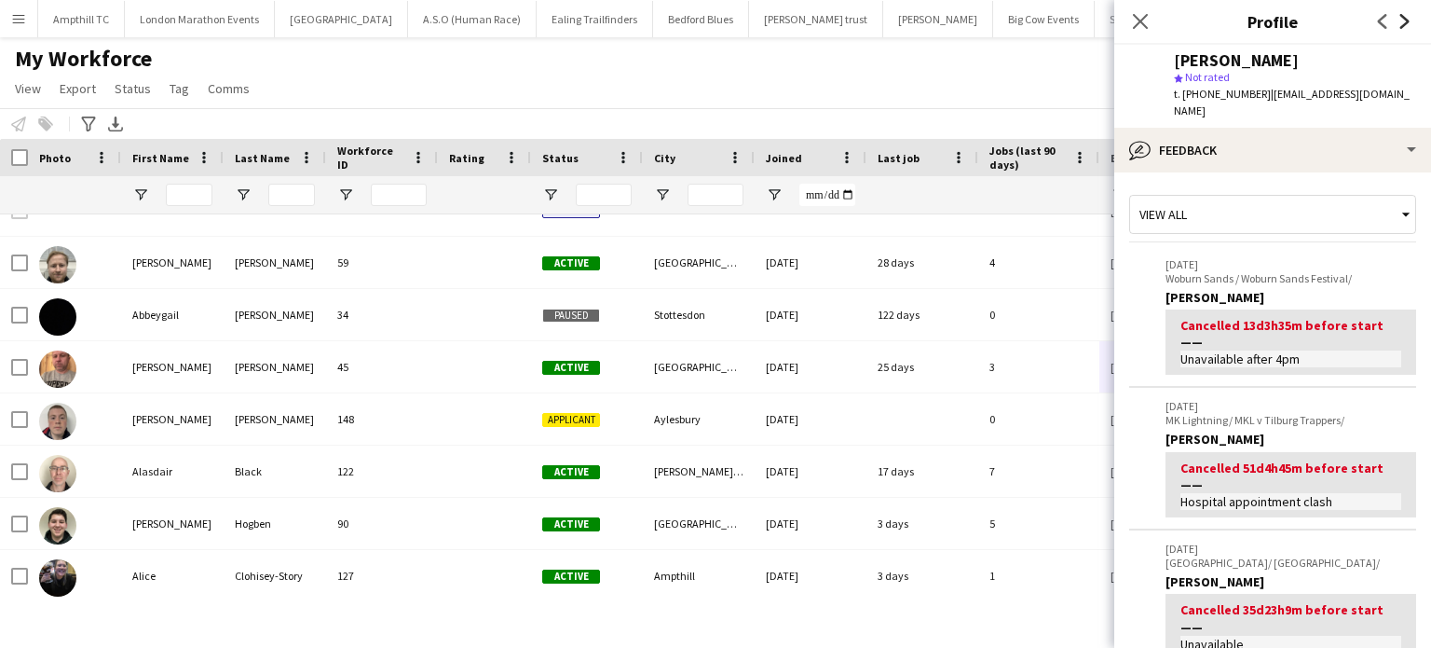
click at [1405, 24] on icon at bounding box center [1405, 21] width 9 height 15
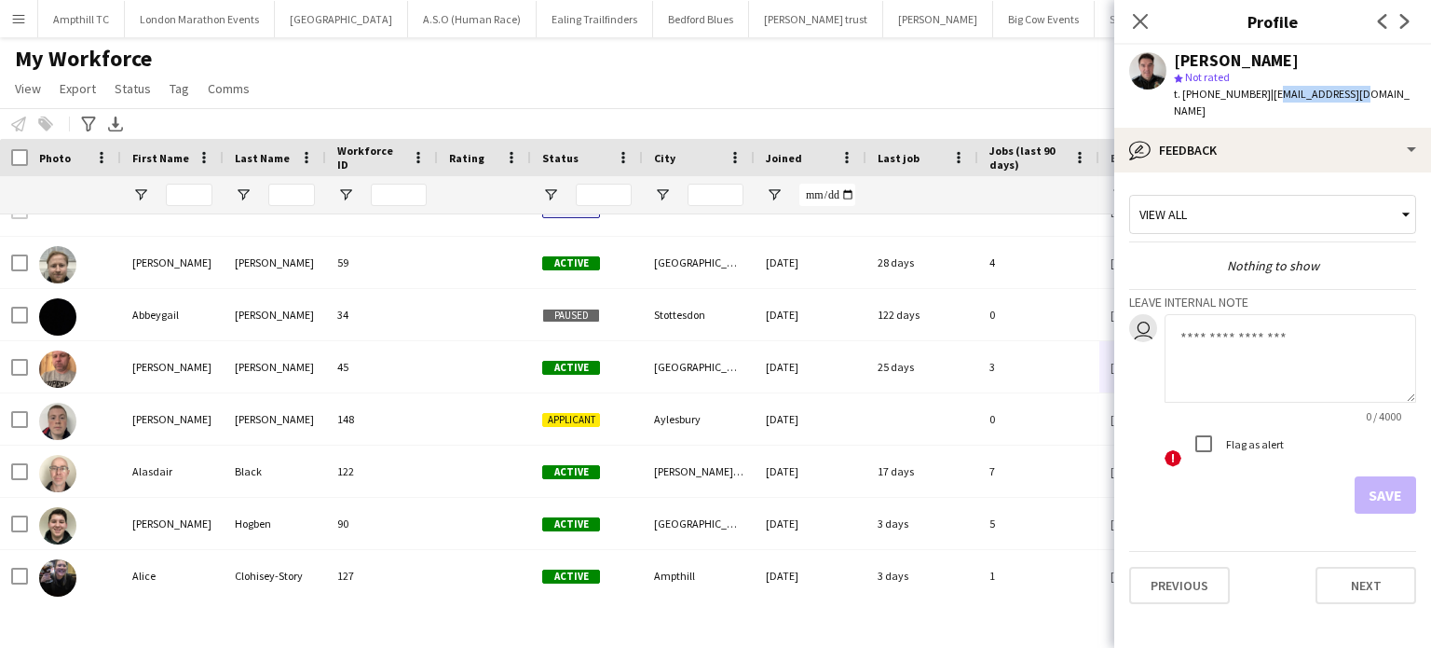
drag, startPoint x: 1357, startPoint y: 94, endPoint x: 1264, endPoint y: 96, distance: 93.2
click at [1264, 96] on div "Lee Attwood star Not rated t. +447946202973 | lee2d2@gmail.com" at bounding box center [1273, 86] width 317 height 83
drag, startPoint x: 1271, startPoint y: 97, endPoint x: 1331, endPoint y: 56, distance: 72.4
click at [1331, 56] on div "Lee Attwood" at bounding box center [1295, 60] width 242 height 17
drag, startPoint x: 1368, startPoint y: 93, endPoint x: 1264, endPoint y: 93, distance: 104.4
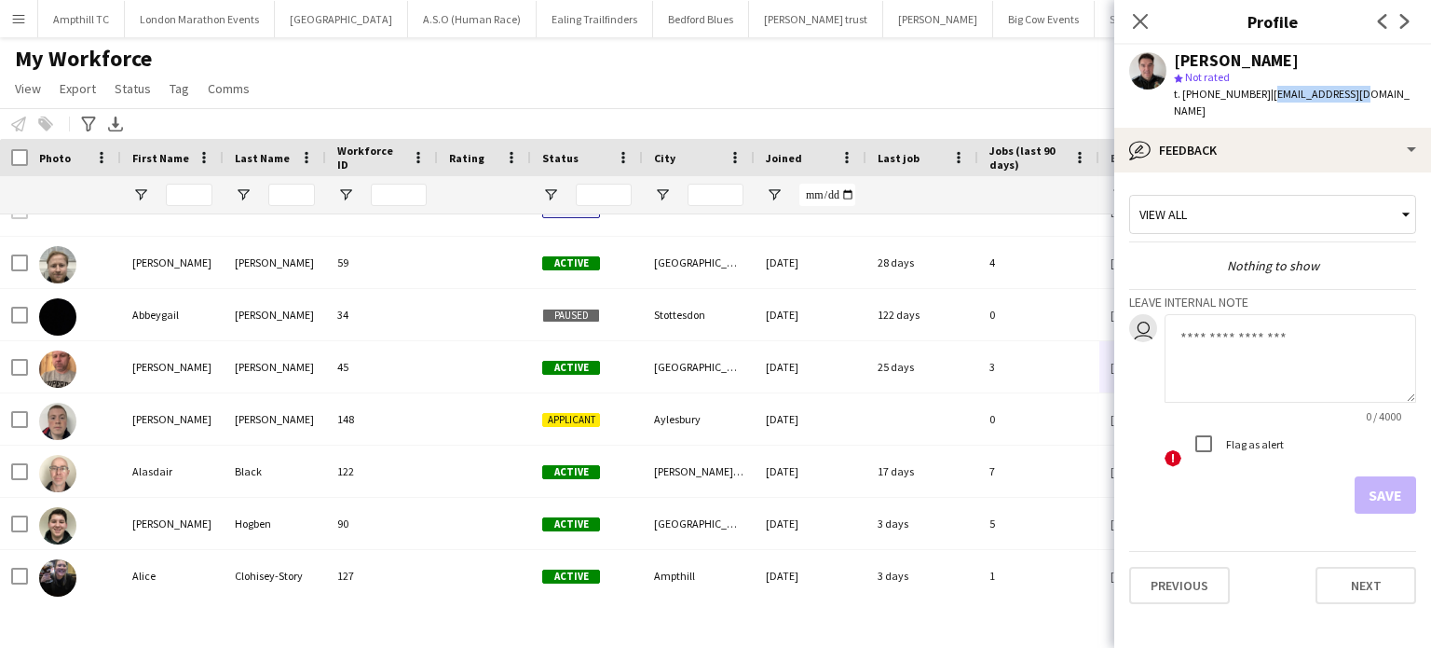
click at [1264, 93] on app-profile-header "Lee Attwood star Not rated t. +447946202973 | lee2d2@gmail.com" at bounding box center [1273, 86] width 317 height 83
click at [1410, 21] on icon "Next" at bounding box center [1405, 21] width 15 height 15
drag, startPoint x: 1390, startPoint y: 96, endPoint x: 1260, endPoint y: 95, distance: 130.5
click at [1260, 95] on span "| leiladeestewart@gmail.com" at bounding box center [1292, 102] width 236 height 31
click at [1406, 21] on icon at bounding box center [1405, 21] width 9 height 15
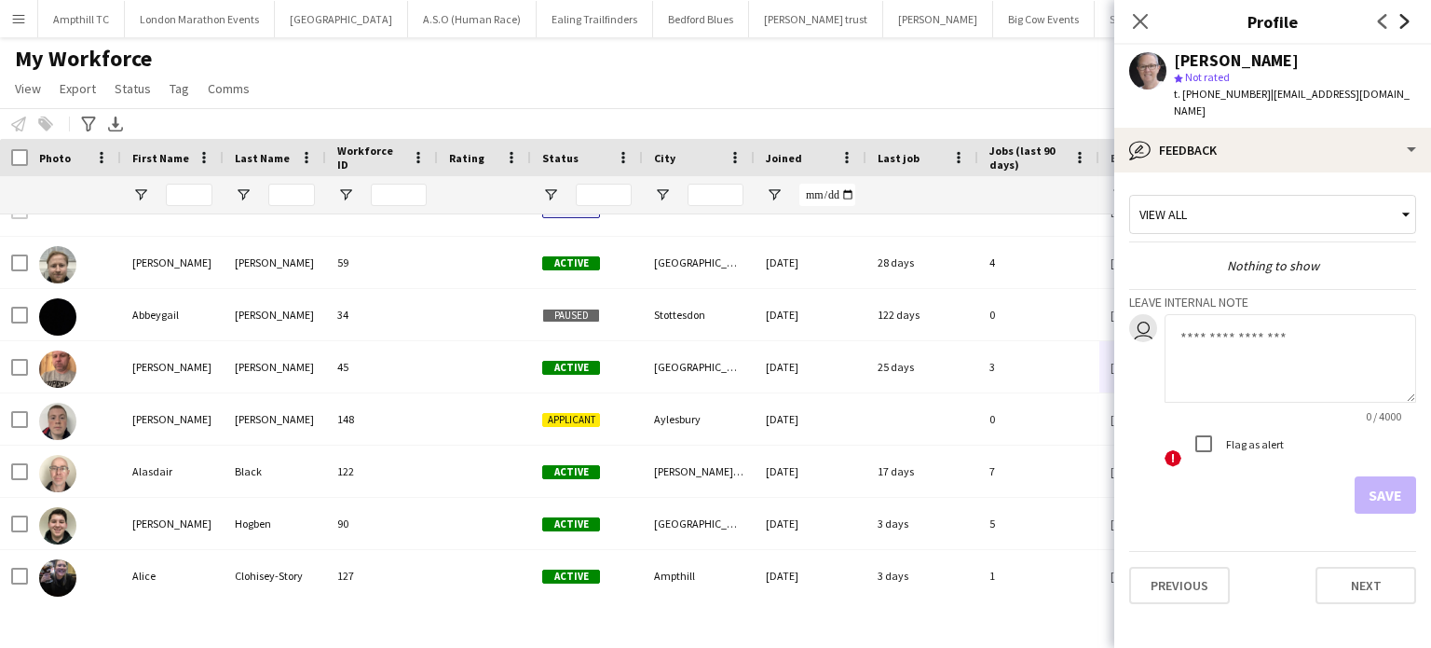
click at [1406, 21] on icon at bounding box center [1405, 21] width 9 height 15
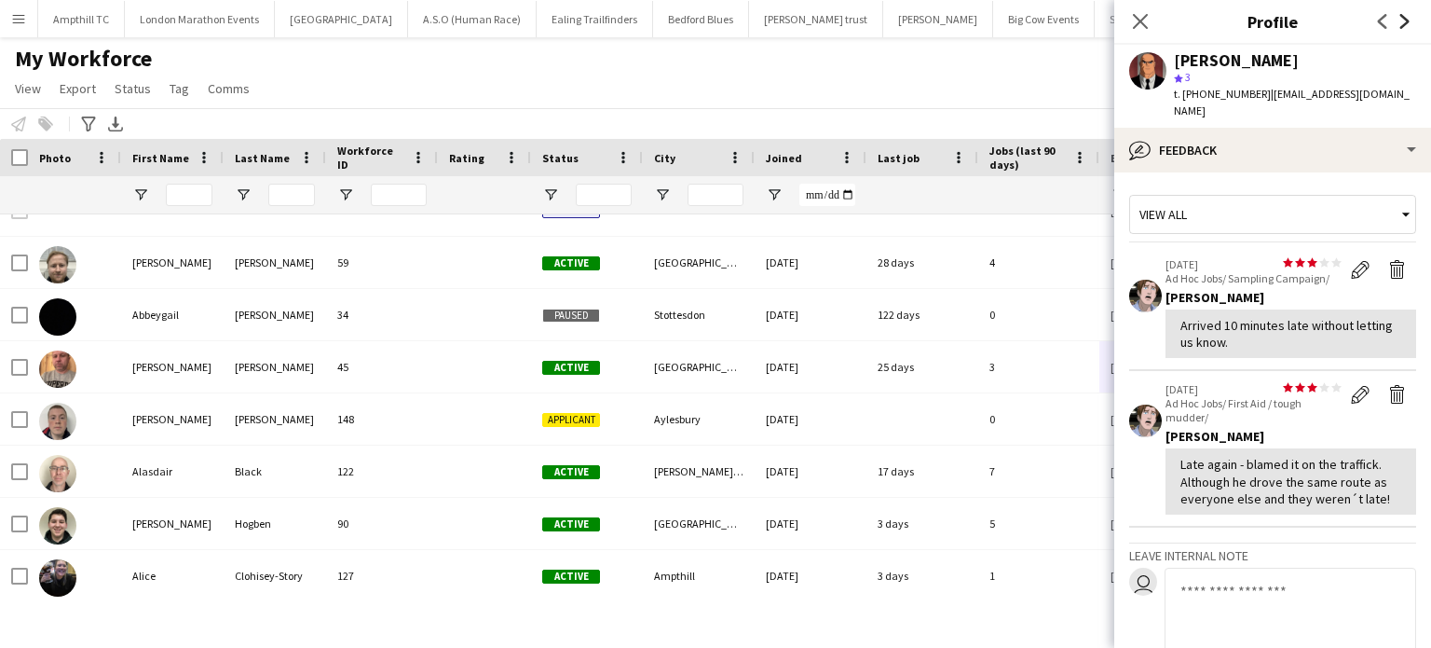
click at [1406, 21] on icon at bounding box center [1405, 21] width 9 height 15
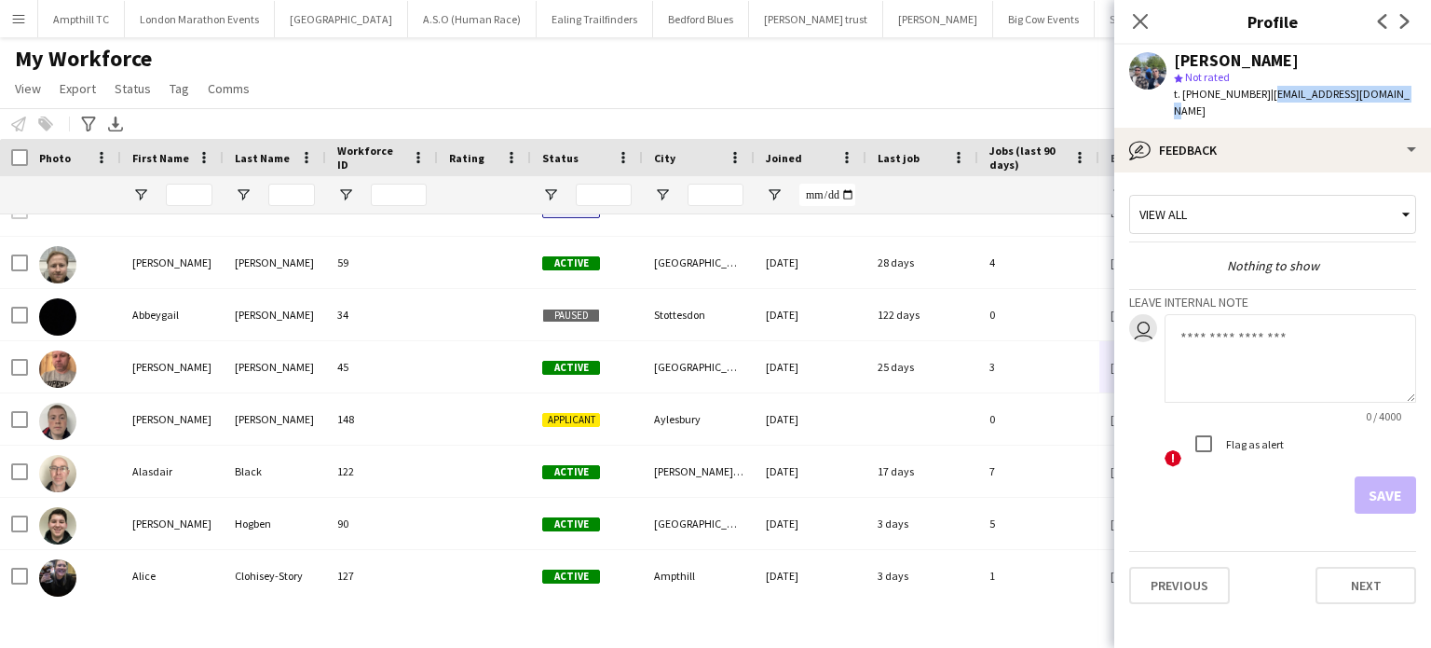
drag, startPoint x: 1397, startPoint y: 96, endPoint x: 1264, endPoint y: 96, distance: 133.3
click at [1264, 96] on div "Liam Watson star Not rated t. +447494765522 | liamwatson835@gmail.com" at bounding box center [1273, 86] width 317 height 83
click at [1403, 24] on icon "Next" at bounding box center [1405, 21] width 15 height 15
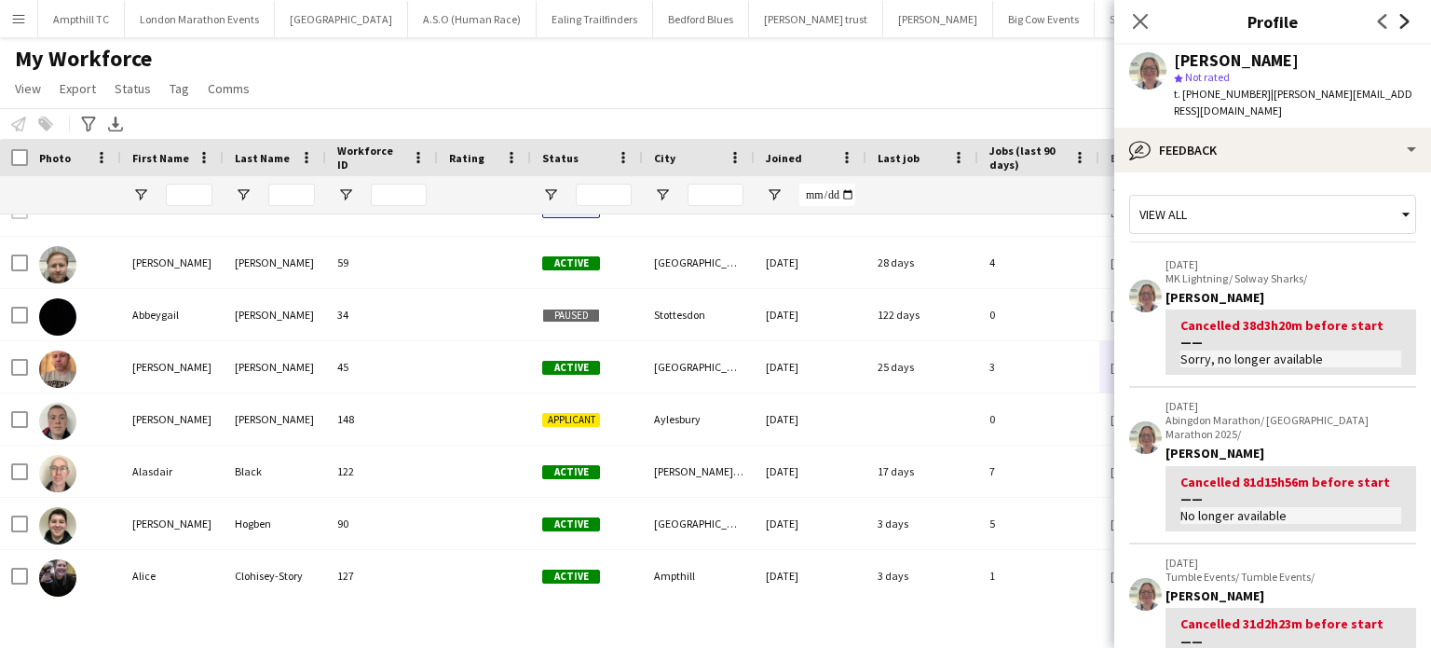
click at [1403, 24] on icon "Next" at bounding box center [1405, 21] width 15 height 15
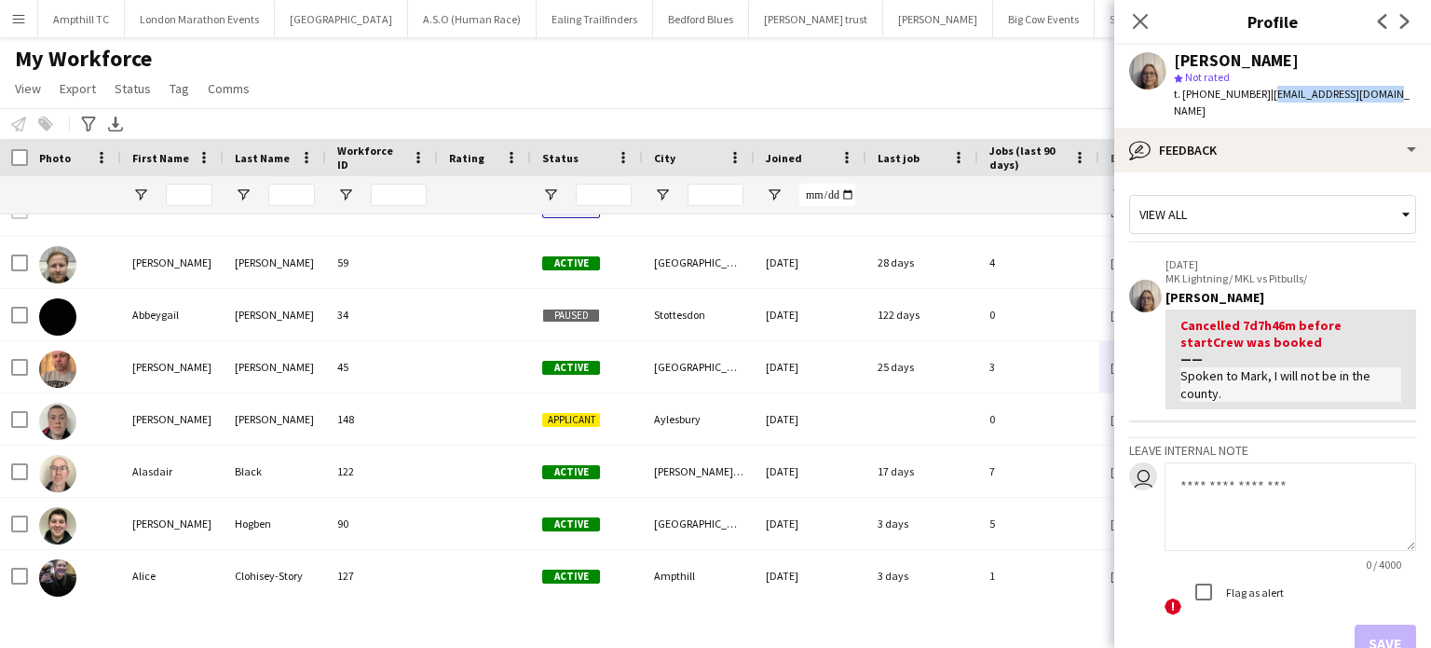
drag, startPoint x: 1381, startPoint y: 92, endPoint x: 1263, endPoint y: 92, distance: 118.4
click at [1263, 92] on div "Lorraine Marson star Not rated t. +447985202601 | loll2107.lm@gmail.com" at bounding box center [1273, 86] width 317 height 83
click at [1410, 20] on icon "Next" at bounding box center [1405, 21] width 15 height 15
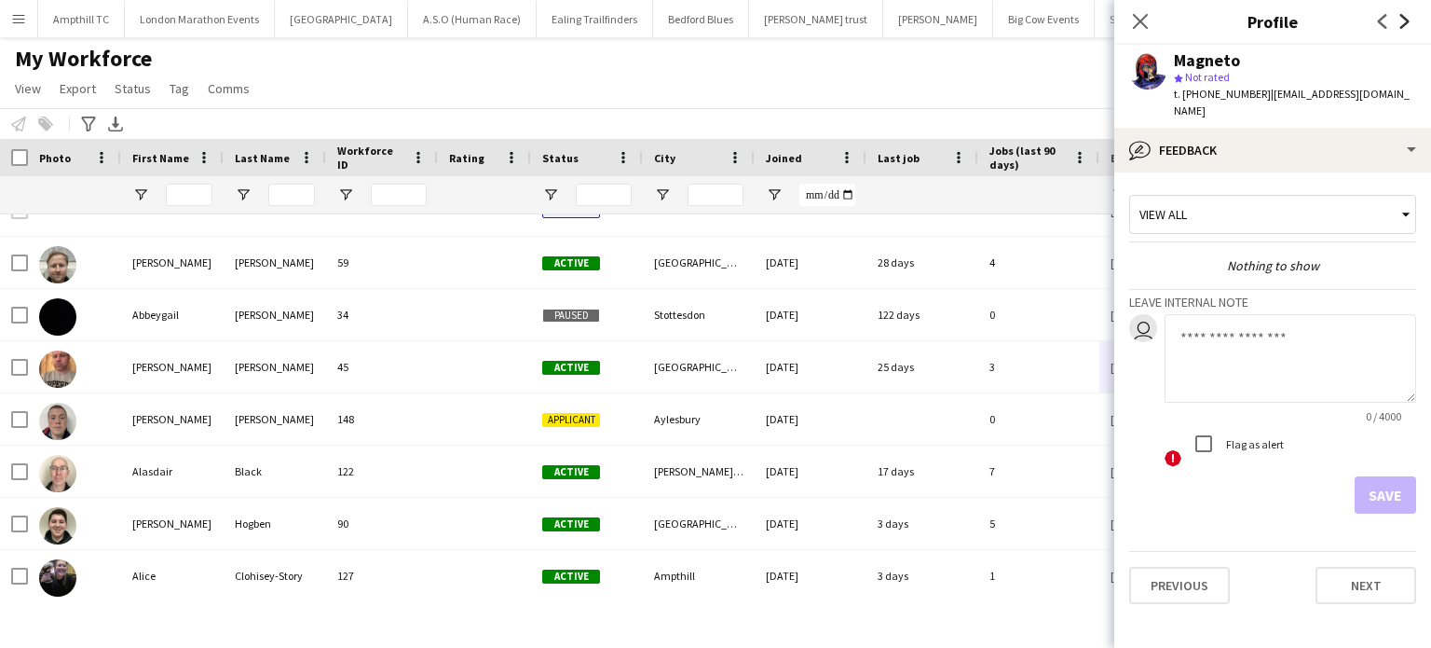
click at [1409, 21] on icon at bounding box center [1405, 21] width 9 height 15
click at [1401, 21] on icon "Next" at bounding box center [1405, 21] width 15 height 15
click at [1404, 25] on icon at bounding box center [1405, 21] width 9 height 15
drag, startPoint x: 1404, startPoint y: 95, endPoint x: 1295, endPoint y: 96, distance: 109.0
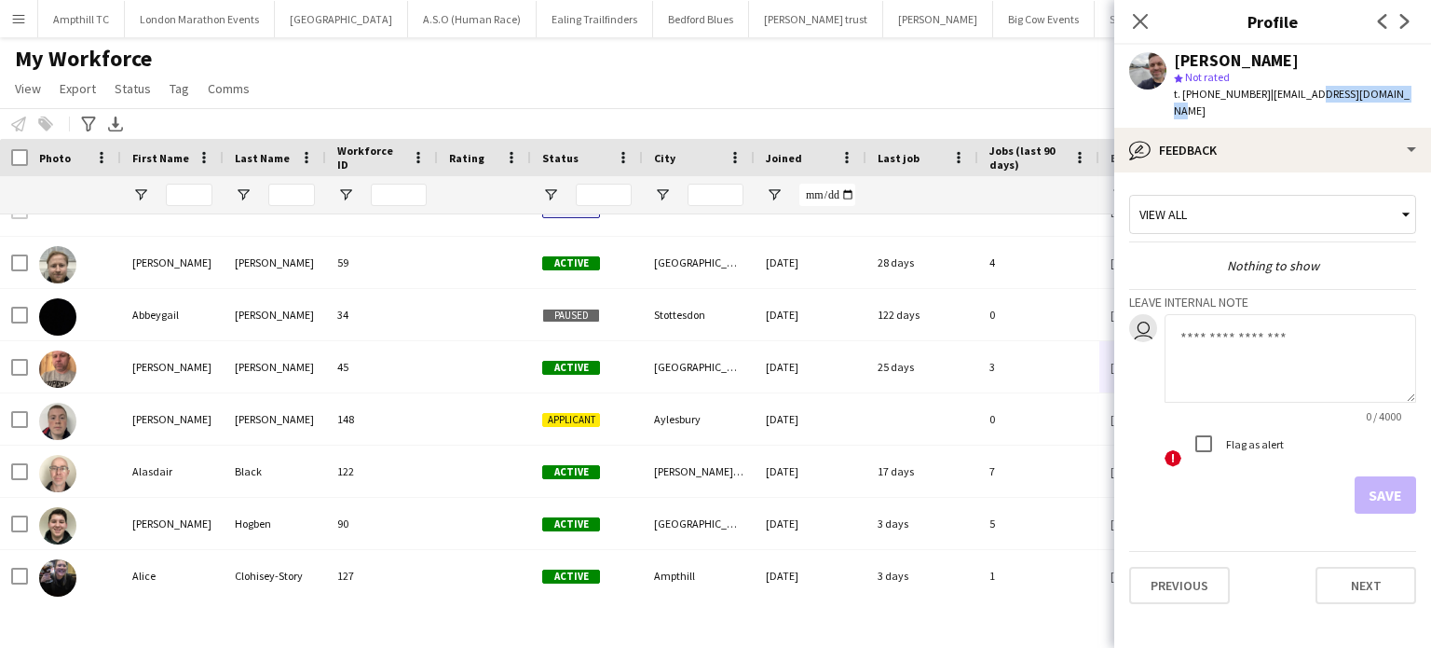
click at [1302, 96] on div "Mark Pringle star Not rated t. +4407968582579 | pringlema999@hotmail.com" at bounding box center [1273, 86] width 317 height 83
click at [1294, 96] on span "| pringlema999@hotmail.com" at bounding box center [1292, 102] width 236 height 31
drag, startPoint x: 1405, startPoint y: 91, endPoint x: 1271, endPoint y: 92, distance: 134.2
click at [1271, 92] on div "Mark Pringle star Not rated t. +4407968582579 | pringlema999@hotmail.com" at bounding box center [1273, 86] width 317 height 83
click at [1406, 22] on icon at bounding box center [1405, 21] width 9 height 15
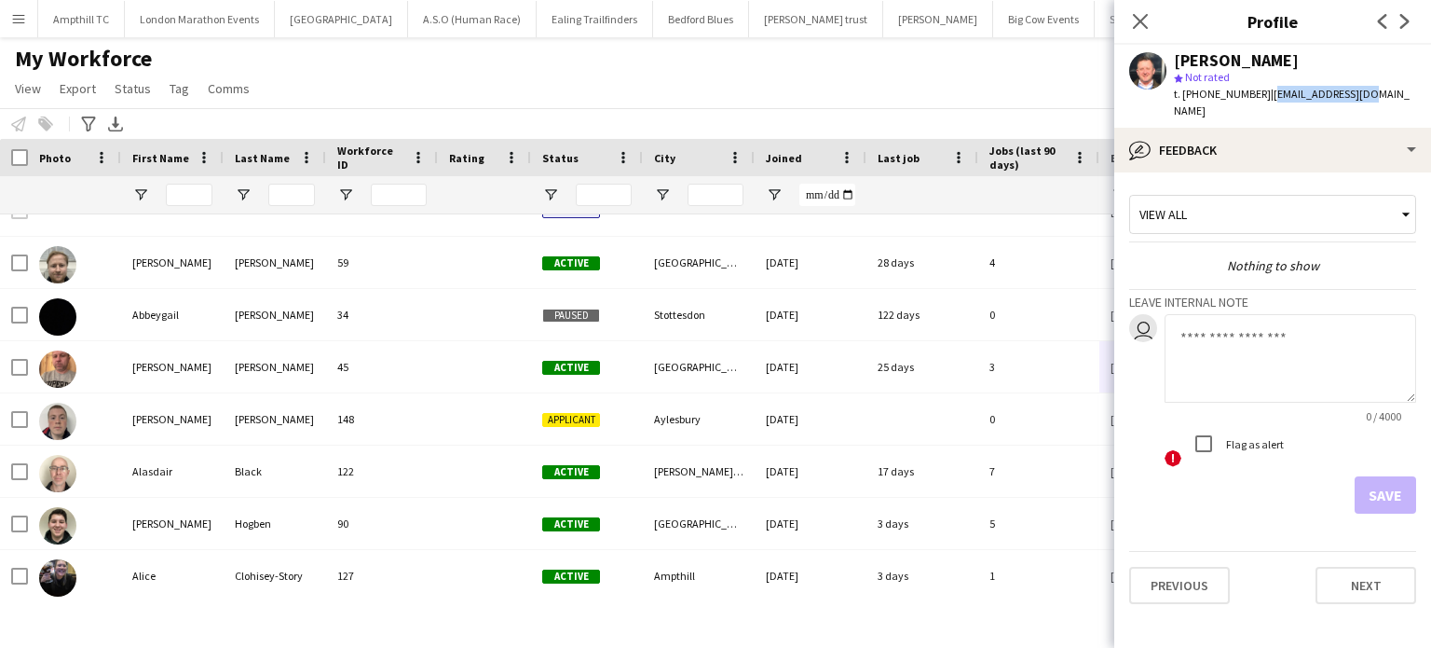
drag, startPoint x: 1368, startPoint y: 93, endPoint x: 1267, endPoint y: 96, distance: 100.7
click at [1267, 95] on span "| somerscom@aol.com" at bounding box center [1292, 102] width 236 height 31
click at [1405, 21] on icon "Next" at bounding box center [1405, 21] width 15 height 15
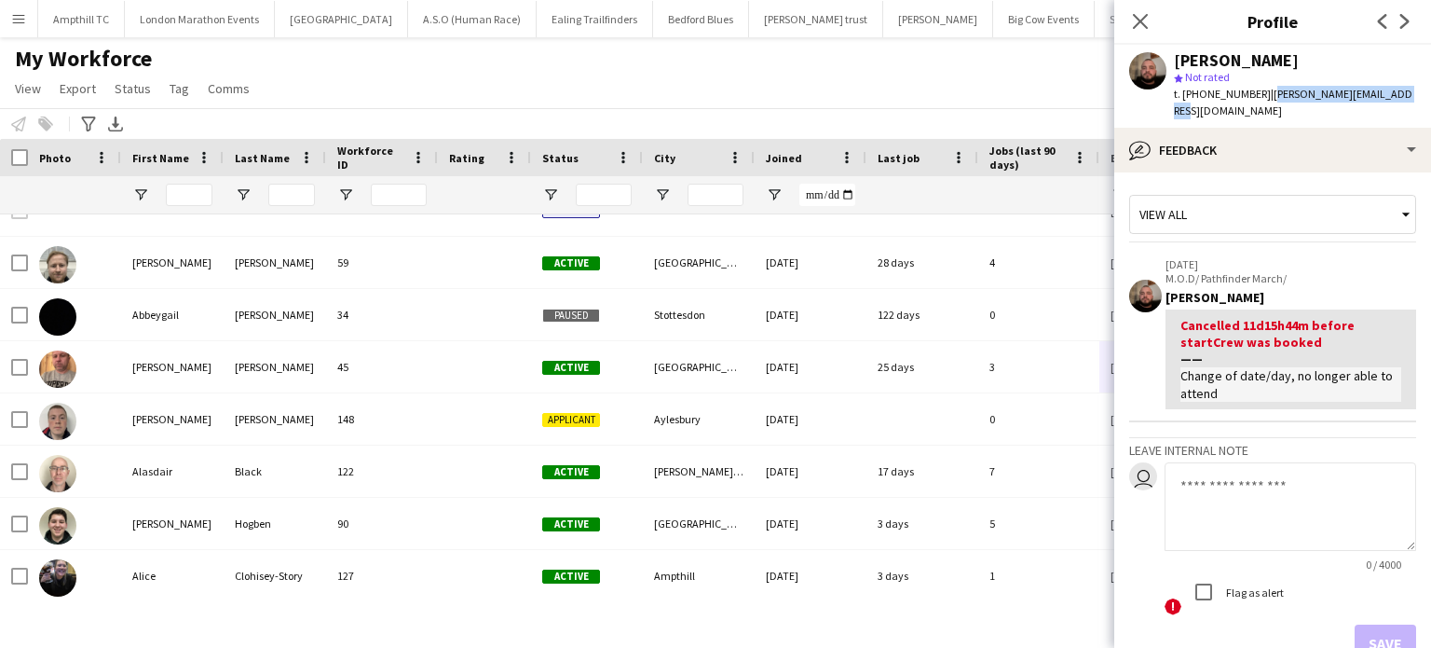
drag, startPoint x: 1399, startPoint y: 96, endPoint x: 1265, endPoint y: 101, distance: 134.3
click at [1265, 101] on div "Martin Sussex star Not rated t. +447814753889 | martin.sussex01@gmail.com" at bounding box center [1273, 86] width 317 height 83
click at [1405, 22] on icon at bounding box center [1405, 21] width 9 height 15
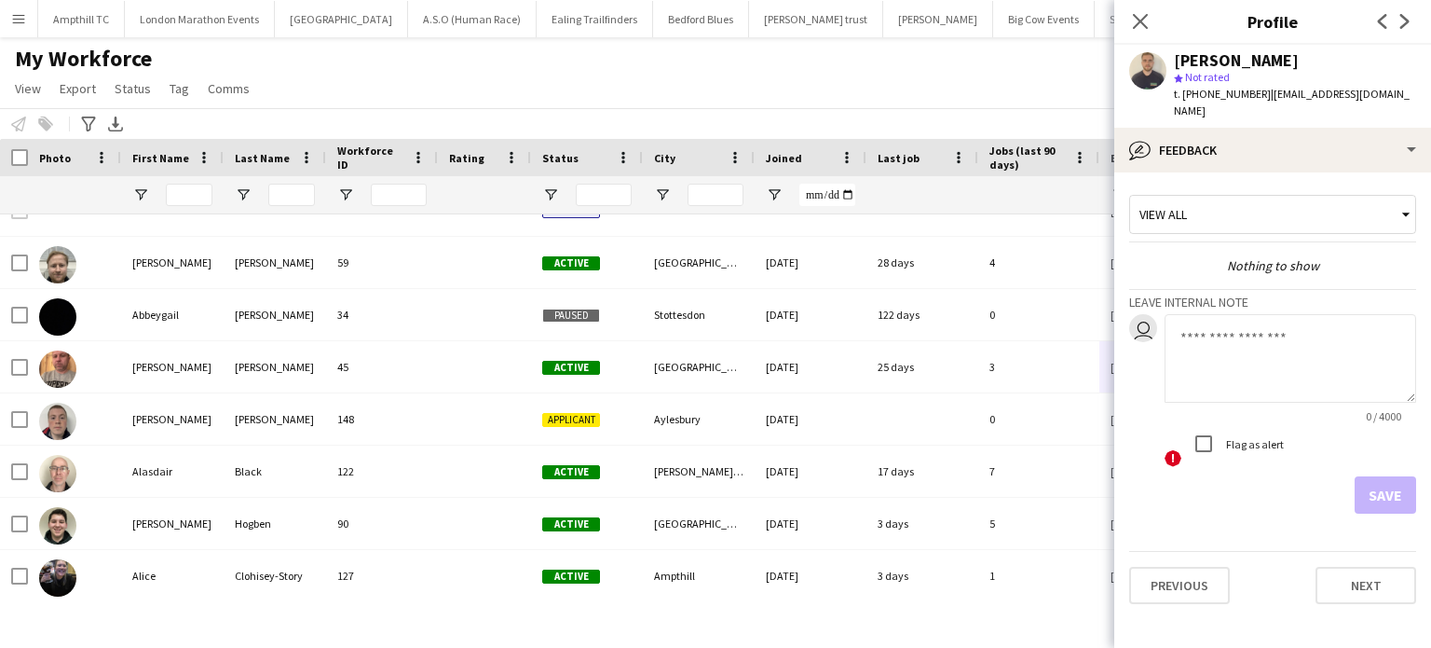
drag, startPoint x: 1413, startPoint y: 90, endPoint x: 1264, endPoint y: 97, distance: 149.3
click at [1264, 97] on div "Matthew Cairns star Not rated t. +447825228593 | mattcairns1999@hotmail.co.uk" at bounding box center [1273, 86] width 317 height 83
click at [1409, 15] on icon "Next" at bounding box center [1405, 21] width 15 height 15
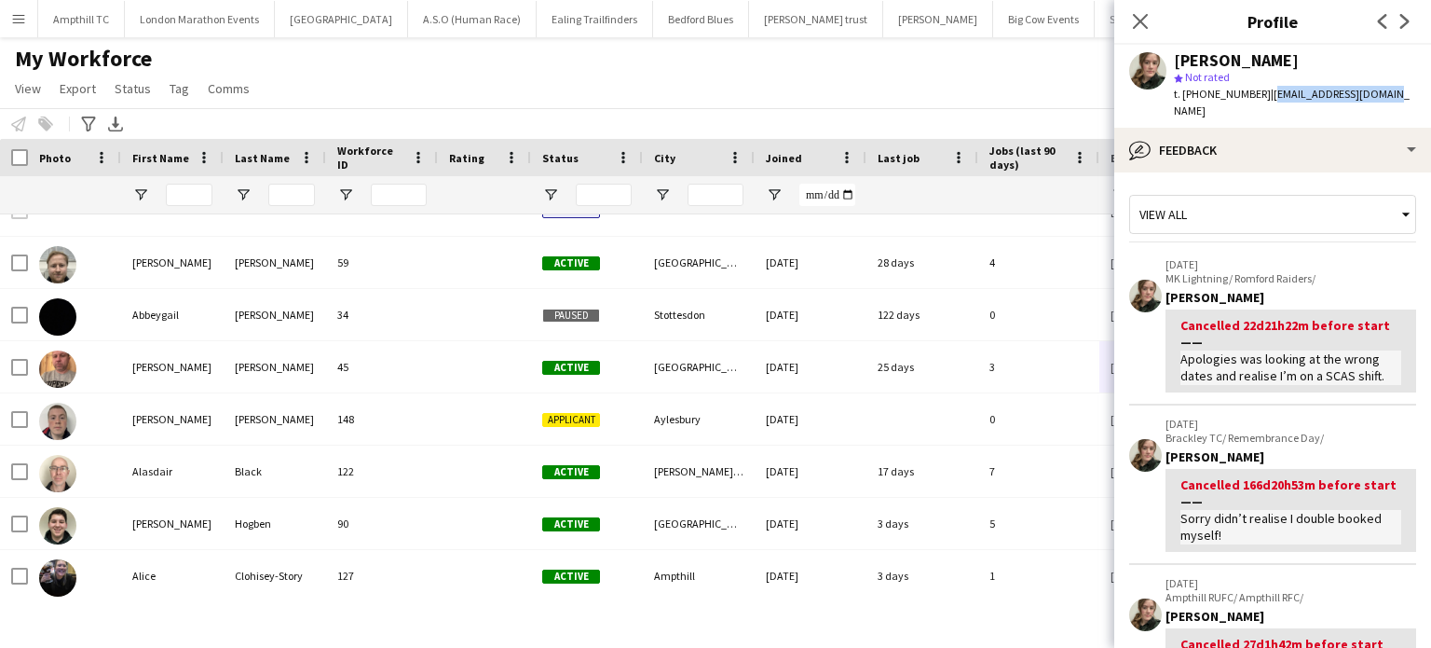
drag, startPoint x: 1381, startPoint y: 92, endPoint x: 1264, endPoint y: 96, distance: 117.5
click at [1264, 96] on div "Megan Ellis star Not rated t. +447739506679 | megs.ellis9@gmail.com" at bounding box center [1273, 86] width 317 height 83
click at [1404, 18] on icon at bounding box center [1405, 21] width 9 height 15
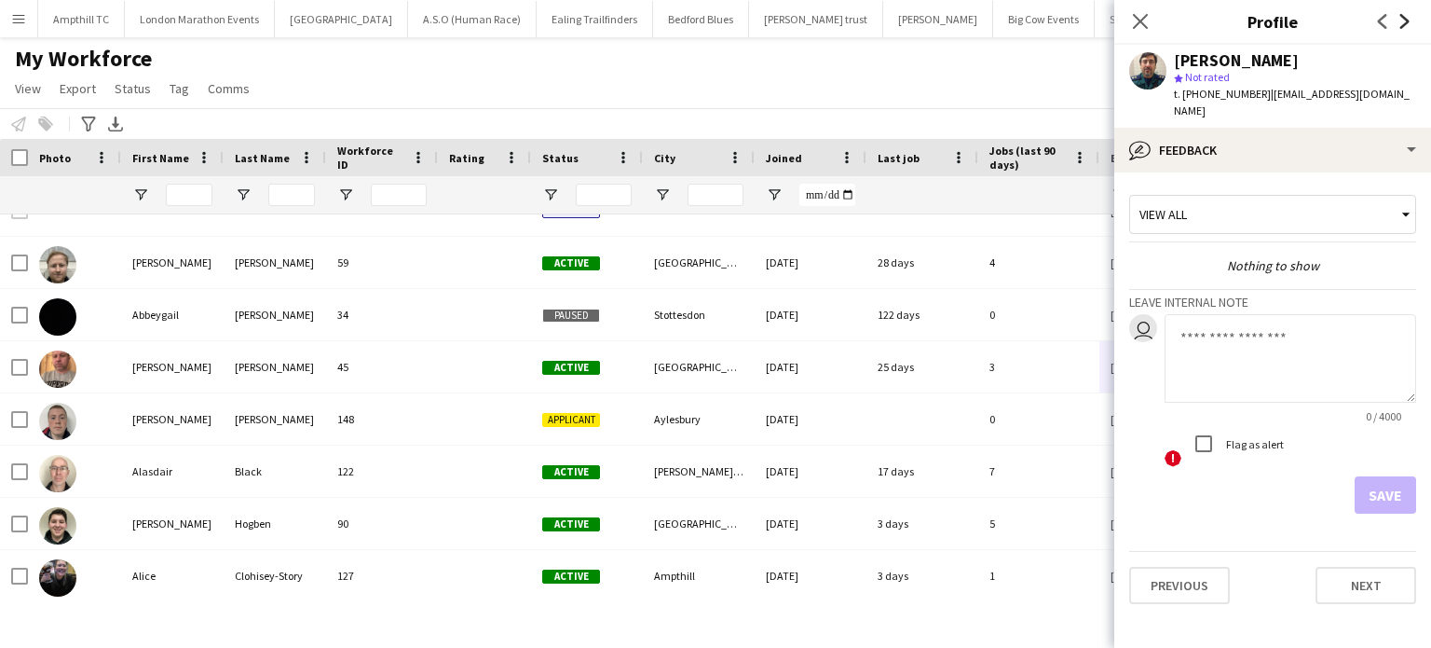
click at [1404, 21] on icon "Next" at bounding box center [1405, 21] width 15 height 15
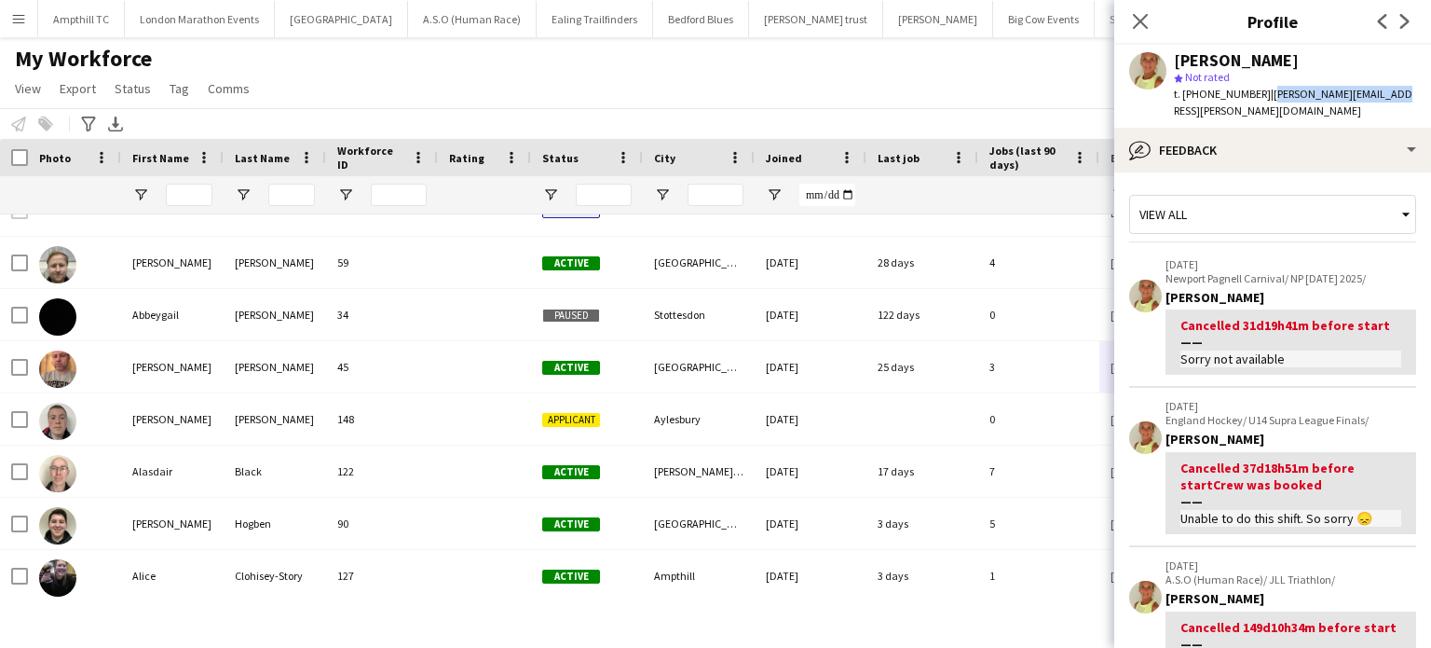
drag, startPoint x: 1341, startPoint y: 92, endPoint x: 1262, endPoint y: 96, distance: 79.3
click at [1262, 96] on div "Michelle Lascelles star Not rated t. +447956676112 | michelle@lascelles.org" at bounding box center [1273, 86] width 317 height 83
click at [1398, 16] on icon "Next" at bounding box center [1405, 21] width 15 height 15
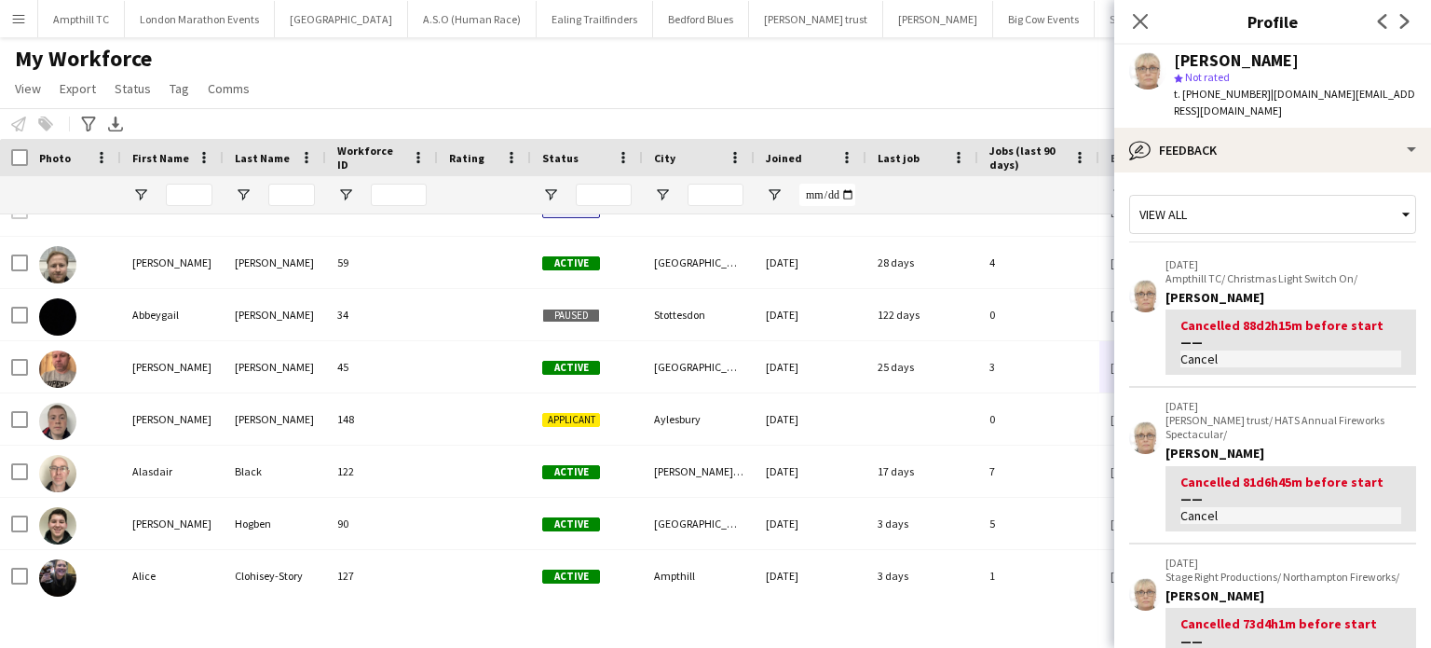
click at [1397, 25] on app-icon "Next" at bounding box center [1405, 21] width 22 height 22
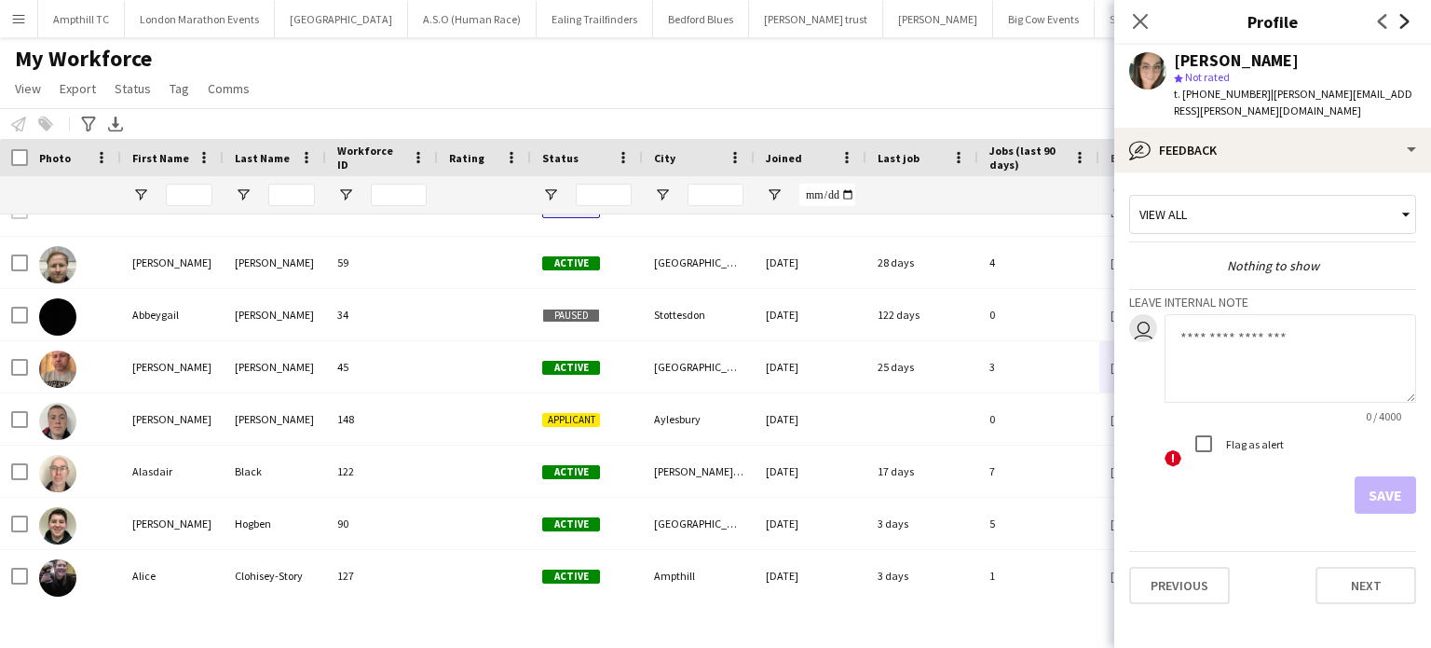
click at [1410, 23] on icon "Next" at bounding box center [1405, 21] width 15 height 15
drag, startPoint x: 1382, startPoint y: 96, endPoint x: 1265, endPoint y: 96, distance: 117.4
click at [1265, 96] on span "| nath.clark27@gmail.com" at bounding box center [1292, 102] width 236 height 31
drag, startPoint x: 1266, startPoint y: 90, endPoint x: 1383, endPoint y: 90, distance: 117.4
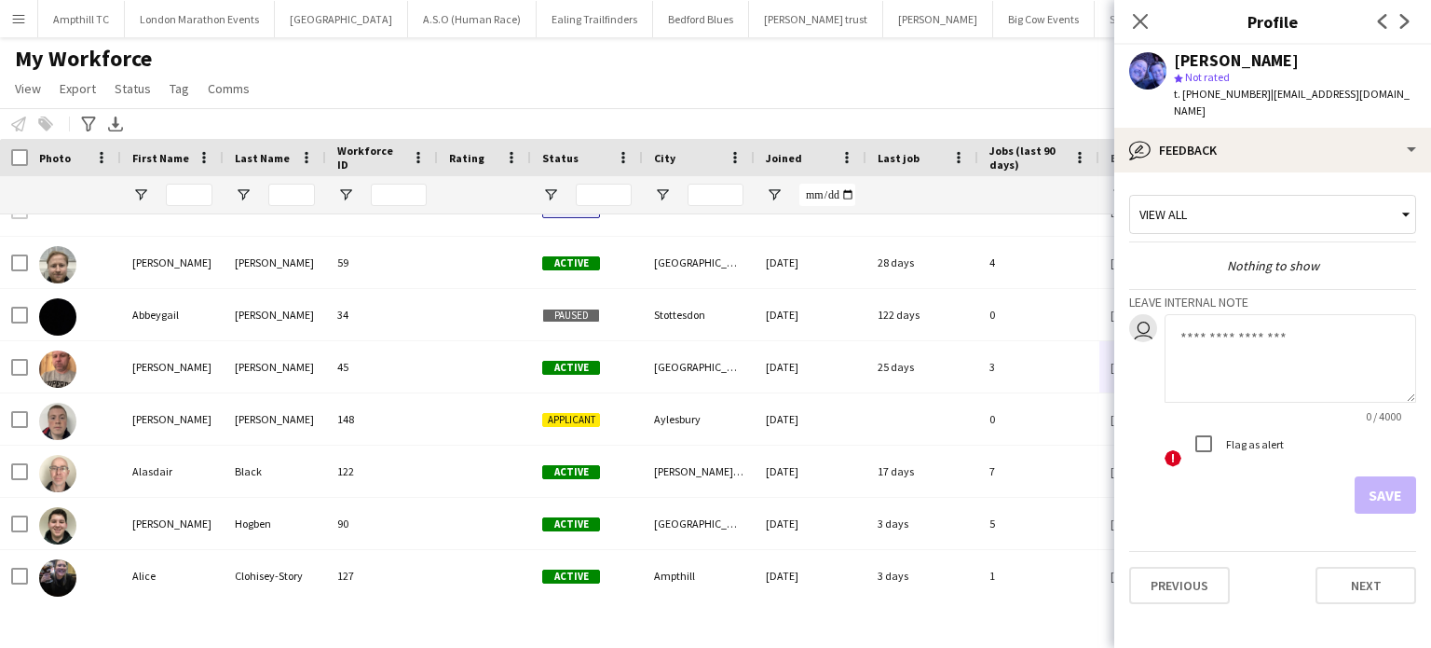
click at [1383, 90] on span "| nath.clark27@gmail.com" at bounding box center [1292, 102] width 236 height 31
click at [1410, 19] on icon "Next" at bounding box center [1405, 21] width 15 height 15
drag, startPoint x: 1396, startPoint y: 95, endPoint x: 1263, endPoint y: 100, distance: 133.3
click at [1263, 100] on span "| neil.podbransky@gmail.com" at bounding box center [1293, 102] width 239 height 31
click at [1400, 25] on icon "Next" at bounding box center [1405, 21] width 15 height 15
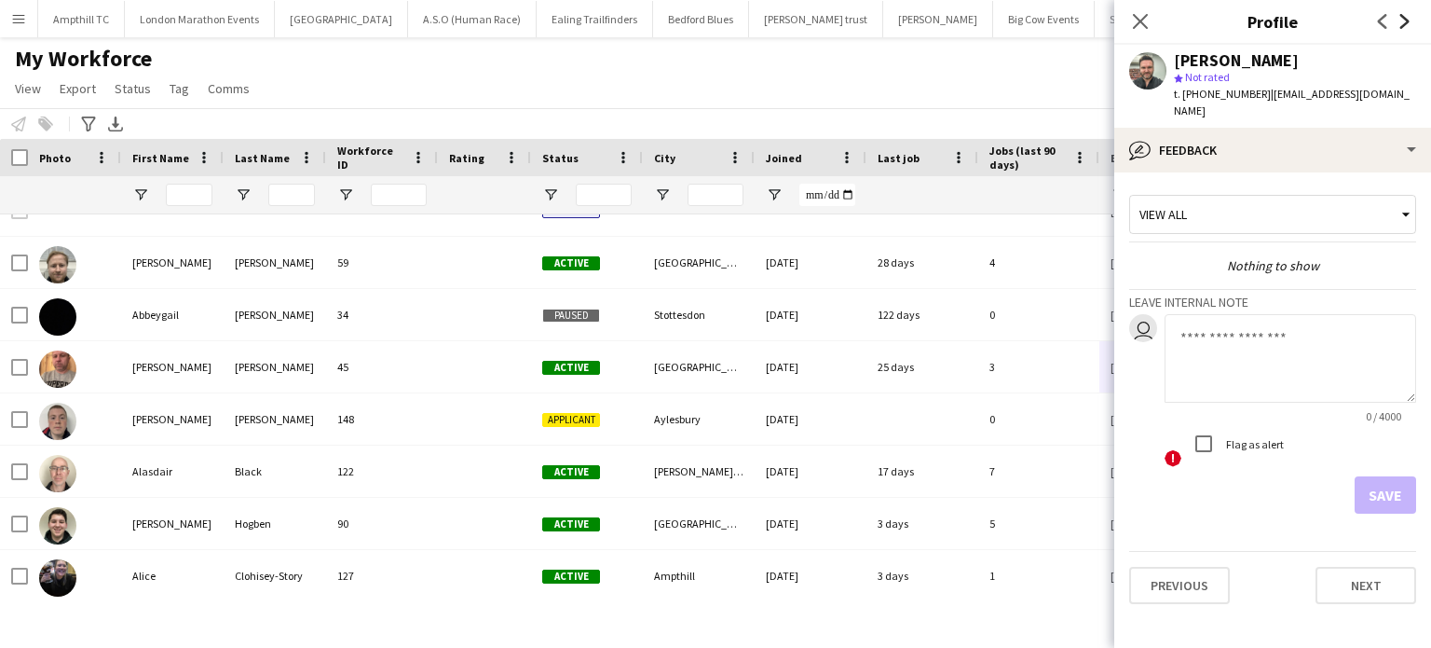
click at [1400, 25] on icon "Next" at bounding box center [1405, 21] width 15 height 15
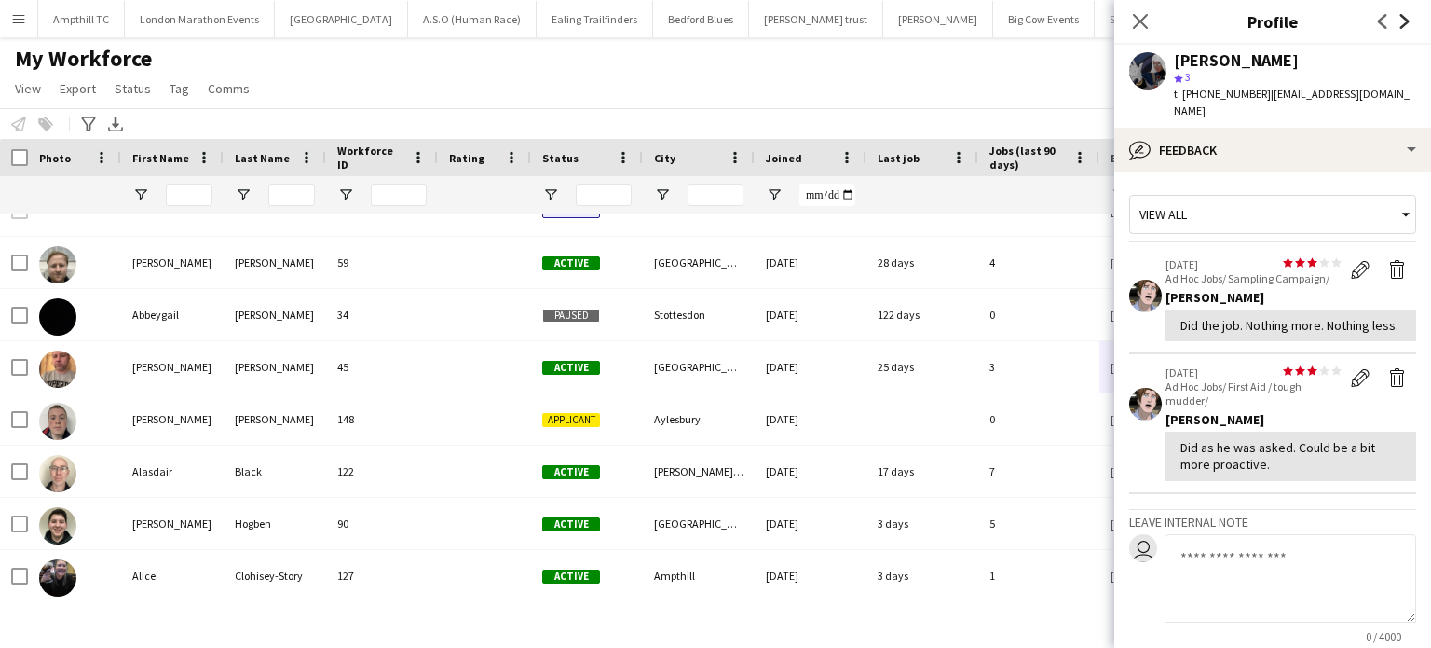
click at [1400, 25] on icon "Next" at bounding box center [1405, 21] width 15 height 15
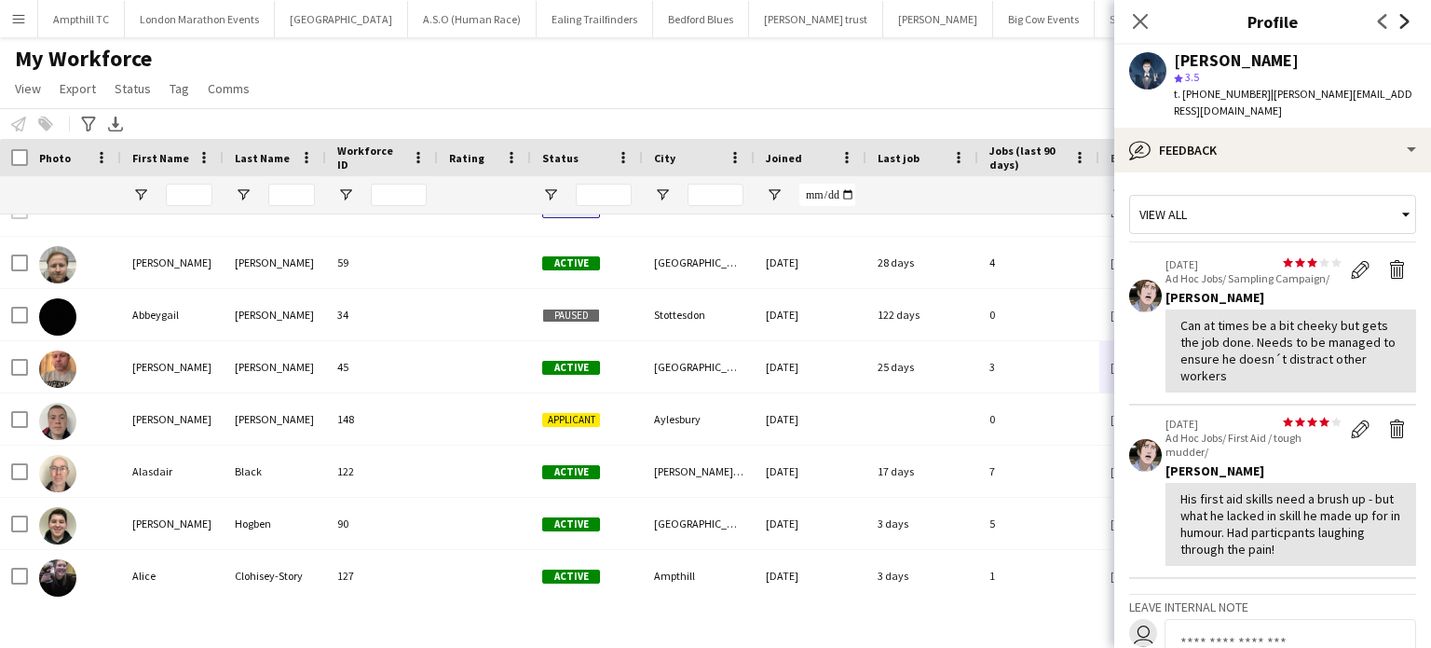
click at [1401, 25] on icon "Next" at bounding box center [1405, 21] width 15 height 15
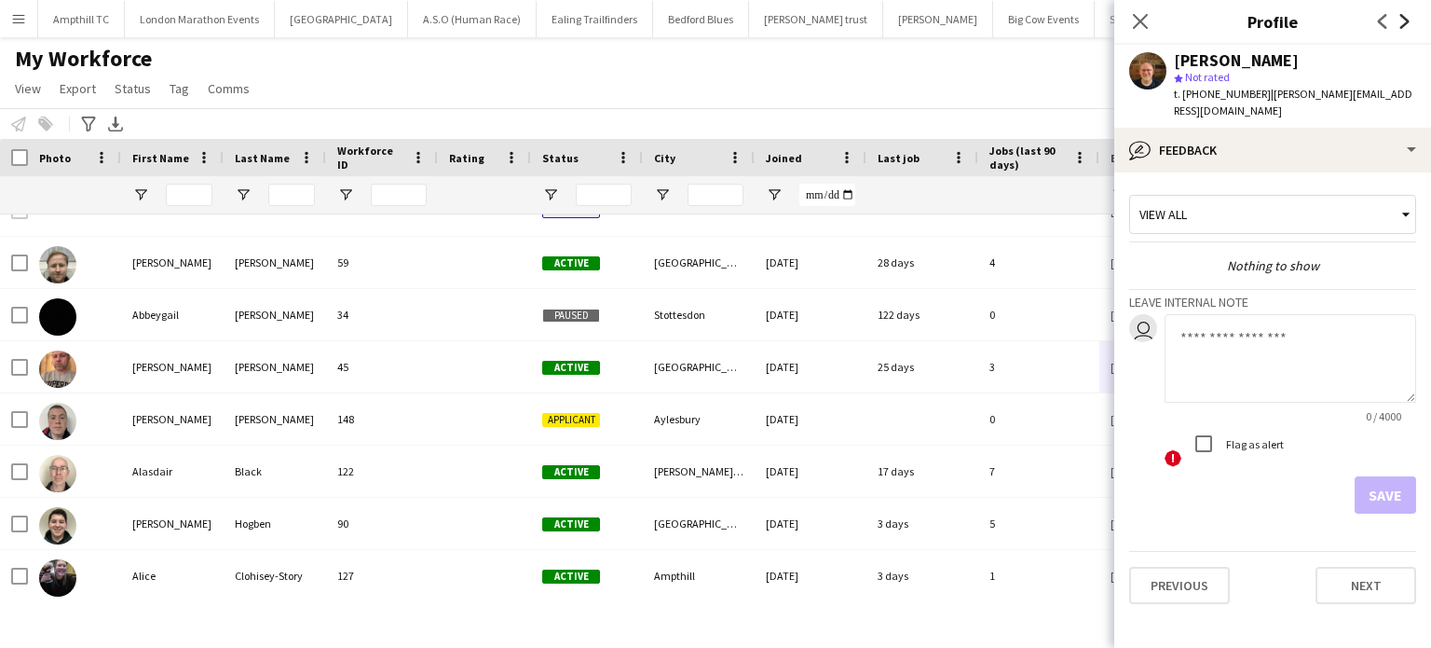
click at [1401, 25] on icon "Next" at bounding box center [1405, 21] width 15 height 15
click at [1403, 25] on icon at bounding box center [1405, 21] width 9 height 15
click at [1406, 19] on icon "Next" at bounding box center [1405, 21] width 15 height 15
click at [1406, 19] on icon at bounding box center [1405, 21] width 9 height 15
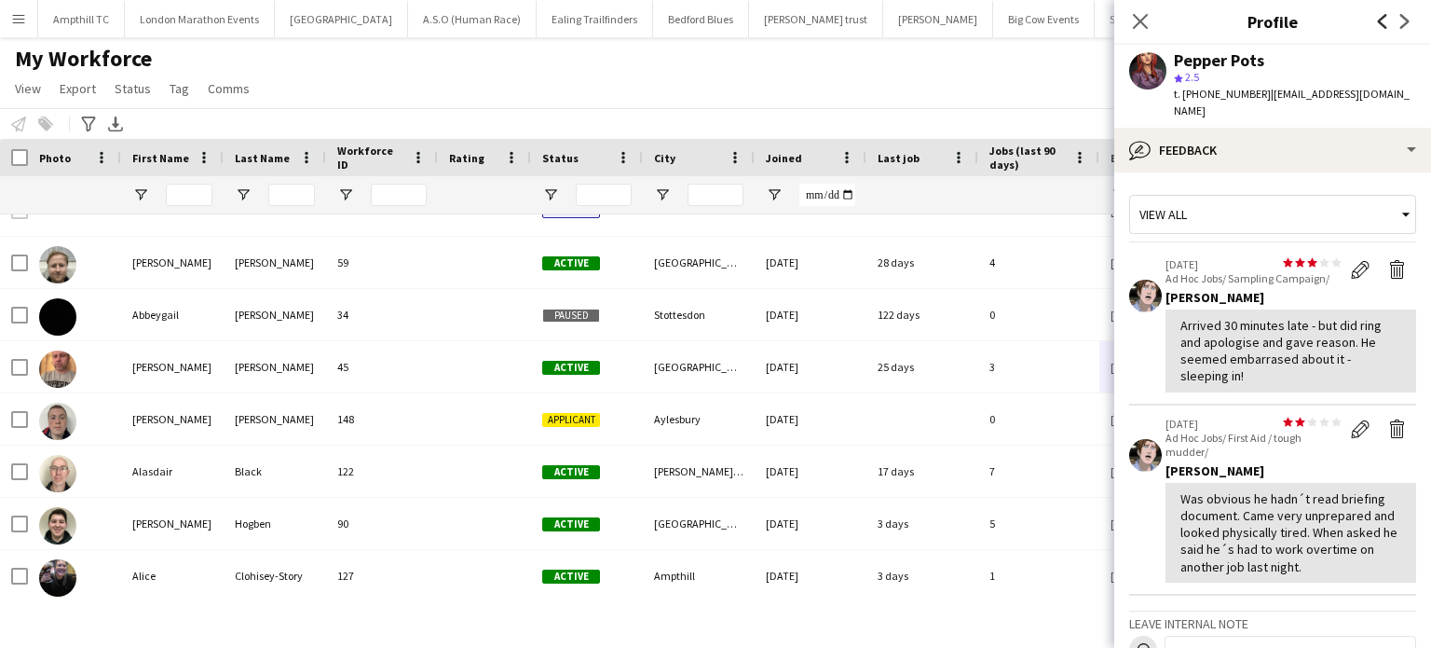
click at [1376, 22] on icon "Previous" at bounding box center [1383, 21] width 15 height 15
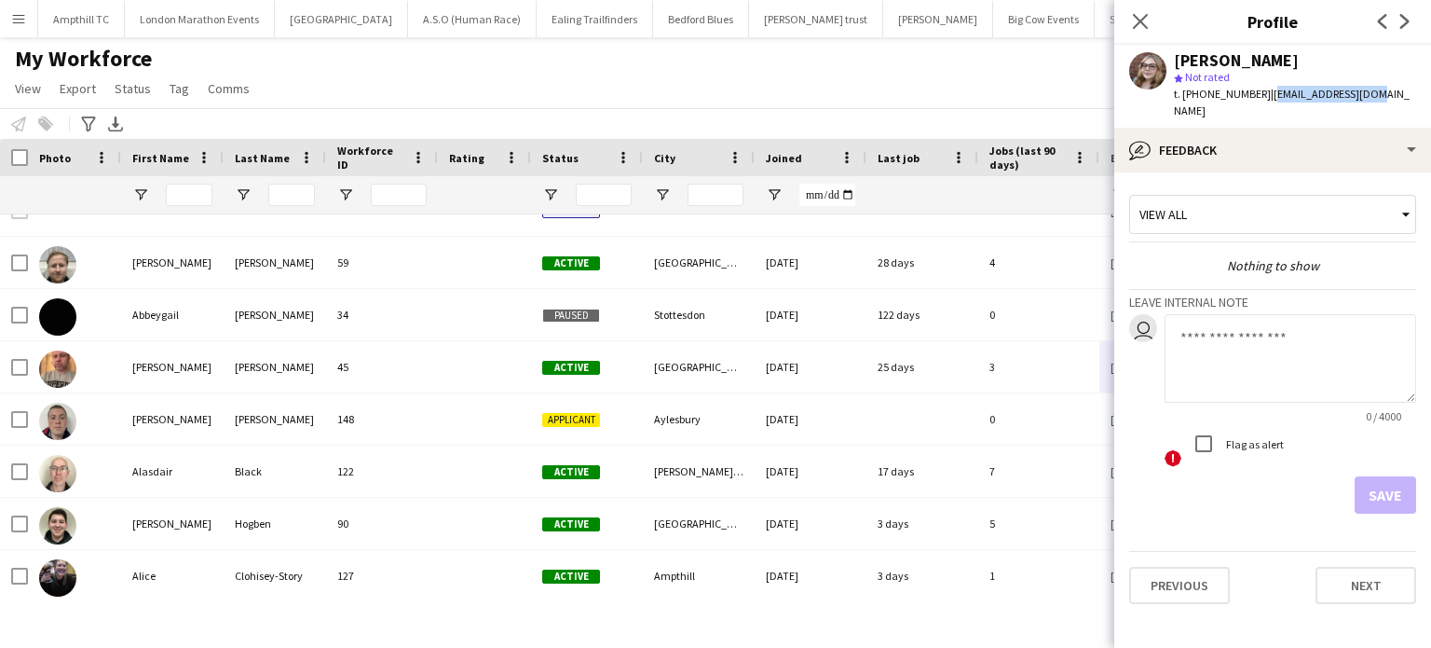
drag, startPoint x: 1367, startPoint y: 88, endPoint x: 1262, endPoint y: 96, distance: 105.6
click at [1262, 96] on div "Penelope Brooks star Not rated t. +447704717999 | rainsy89@gmail.com" at bounding box center [1273, 86] width 317 height 83
click at [1408, 19] on icon "Next" at bounding box center [1405, 21] width 15 height 15
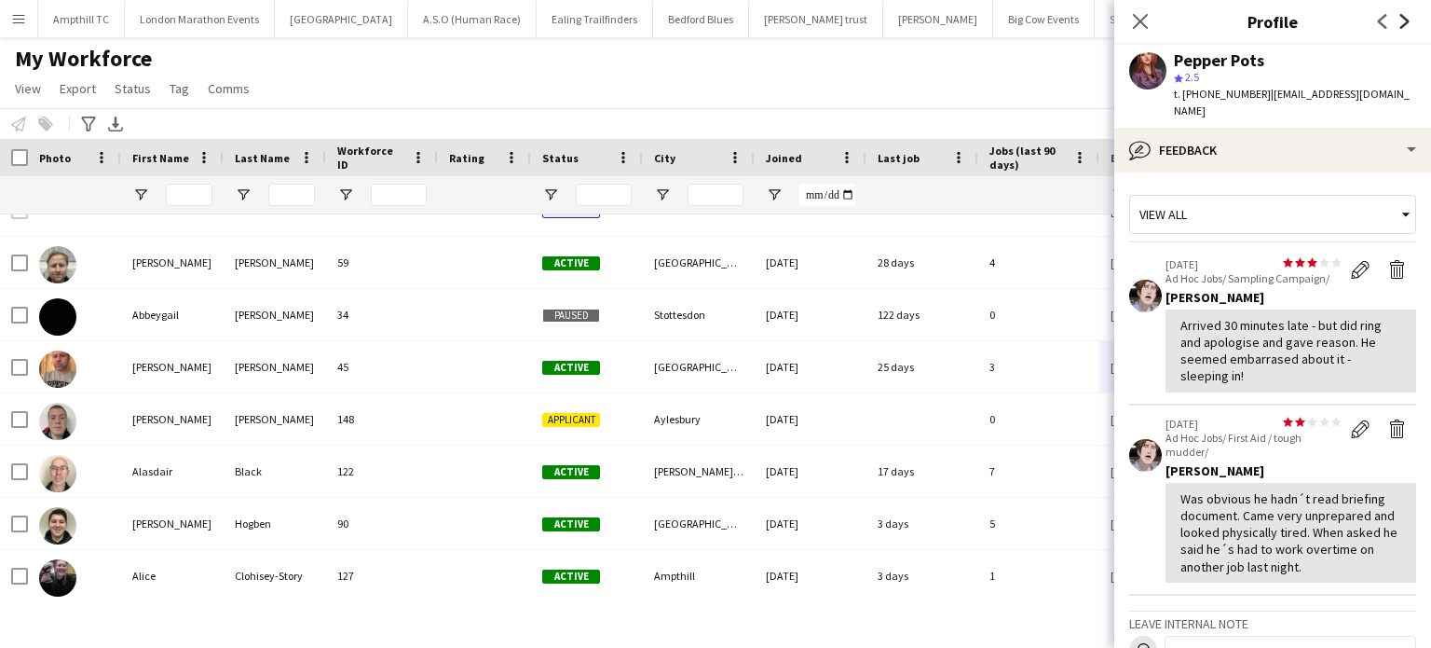
click at [1408, 19] on icon "Next" at bounding box center [1405, 21] width 15 height 15
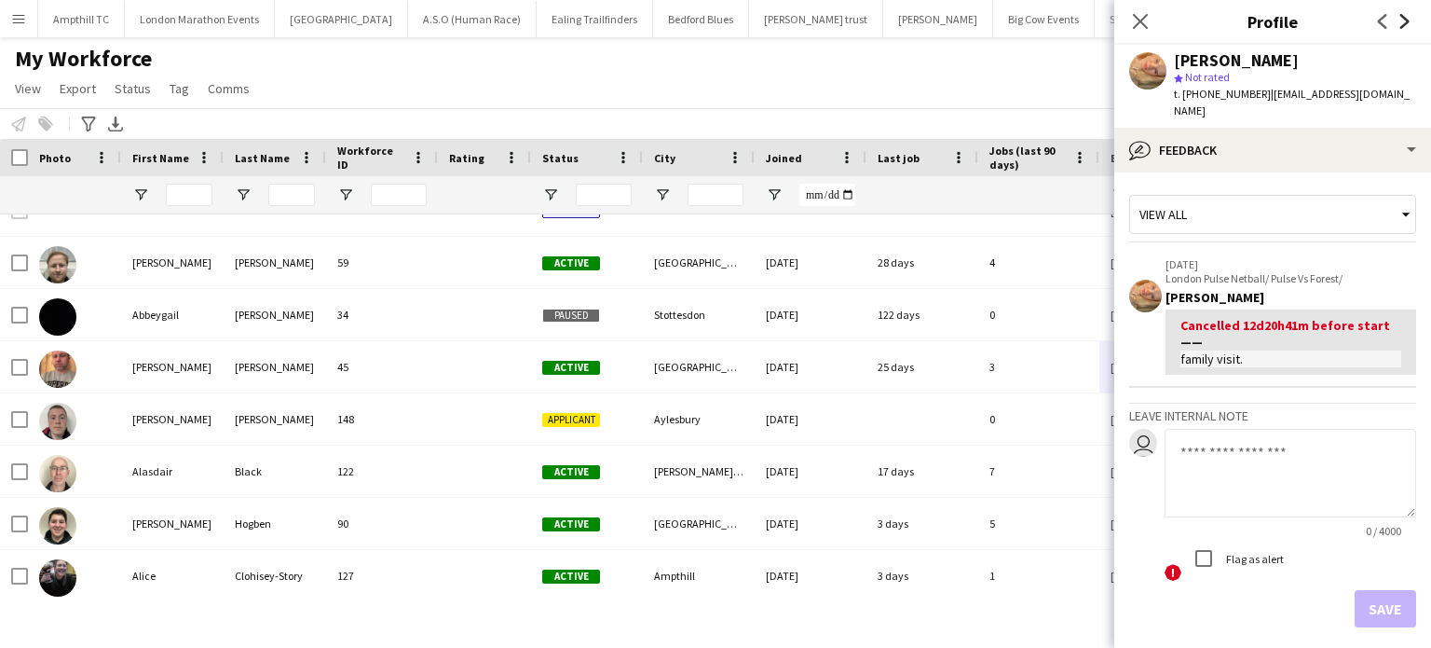
click at [1407, 21] on icon at bounding box center [1405, 21] width 9 height 15
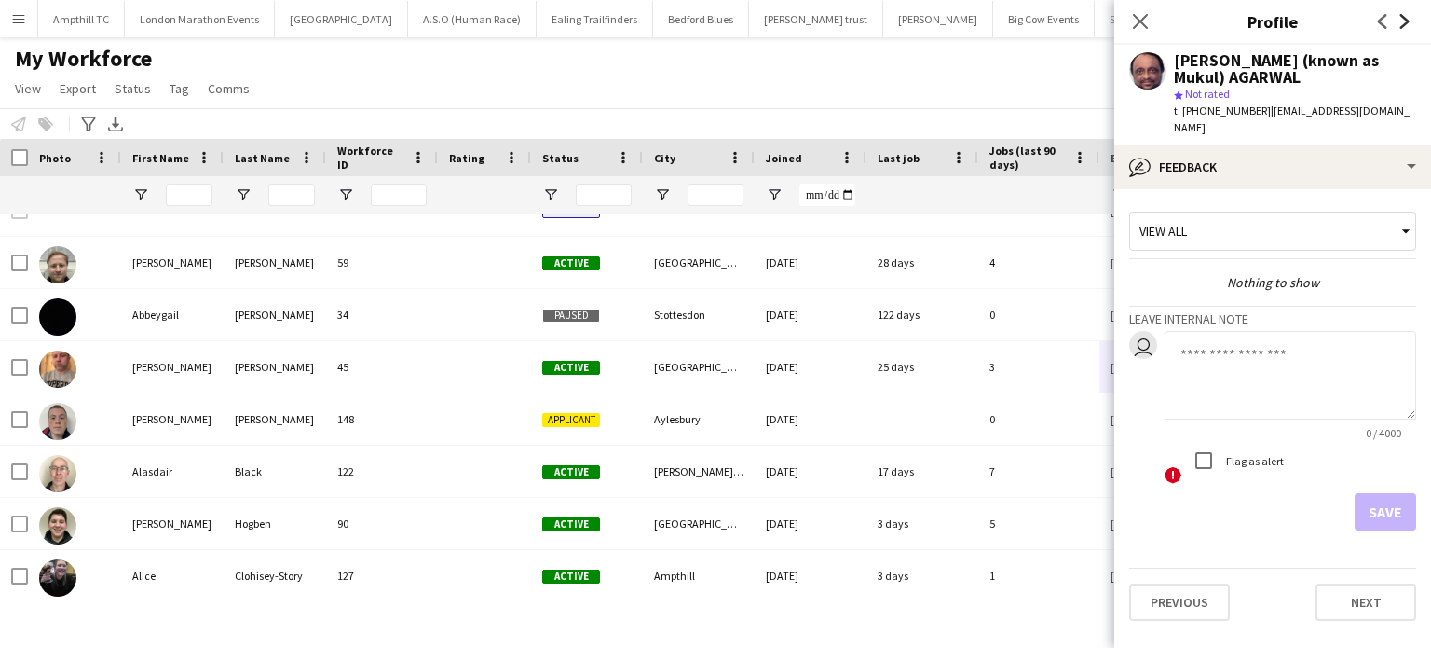
click at [1406, 21] on icon at bounding box center [1405, 21] width 9 height 15
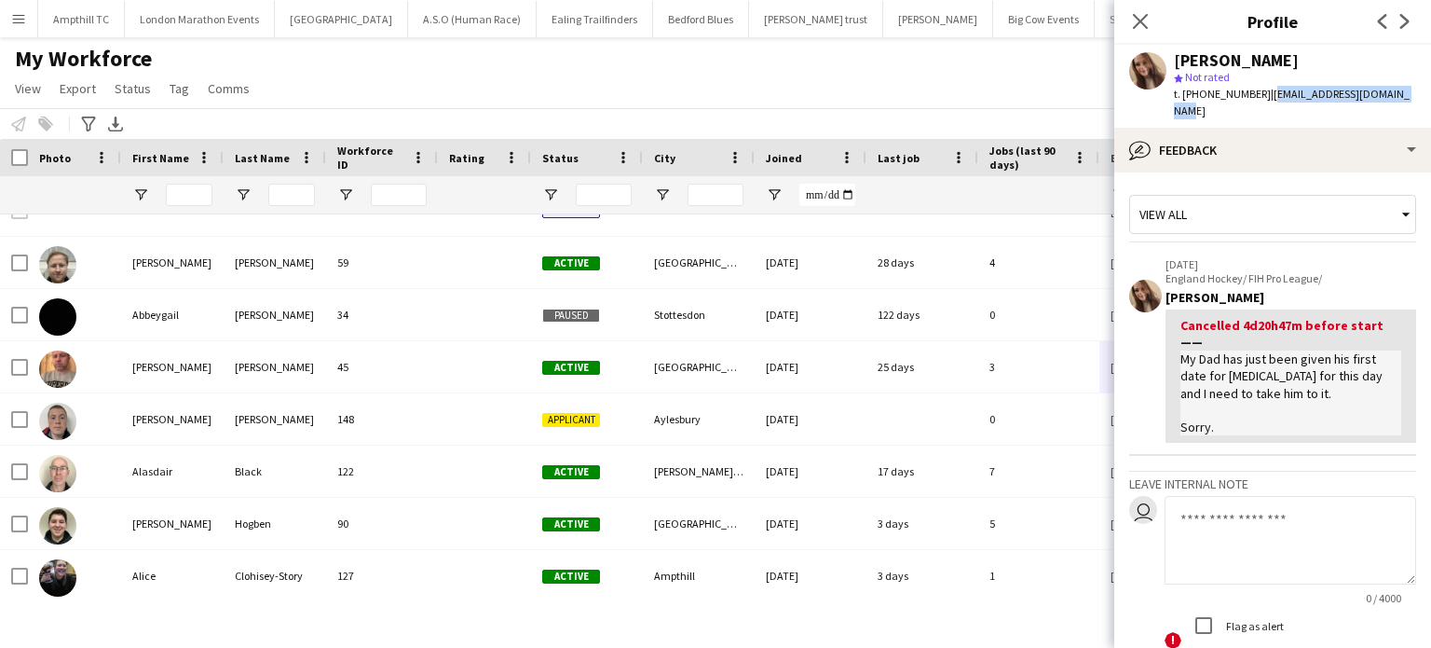
drag, startPoint x: 1405, startPoint y: 93, endPoint x: 1261, endPoint y: 101, distance: 144.6
click at [1261, 101] on div "Rachel Brown star Not rated t. +447779718792 | rachelbrown1981@yahoo.com" at bounding box center [1273, 86] width 317 height 83
click at [1408, 21] on icon at bounding box center [1405, 21] width 9 height 15
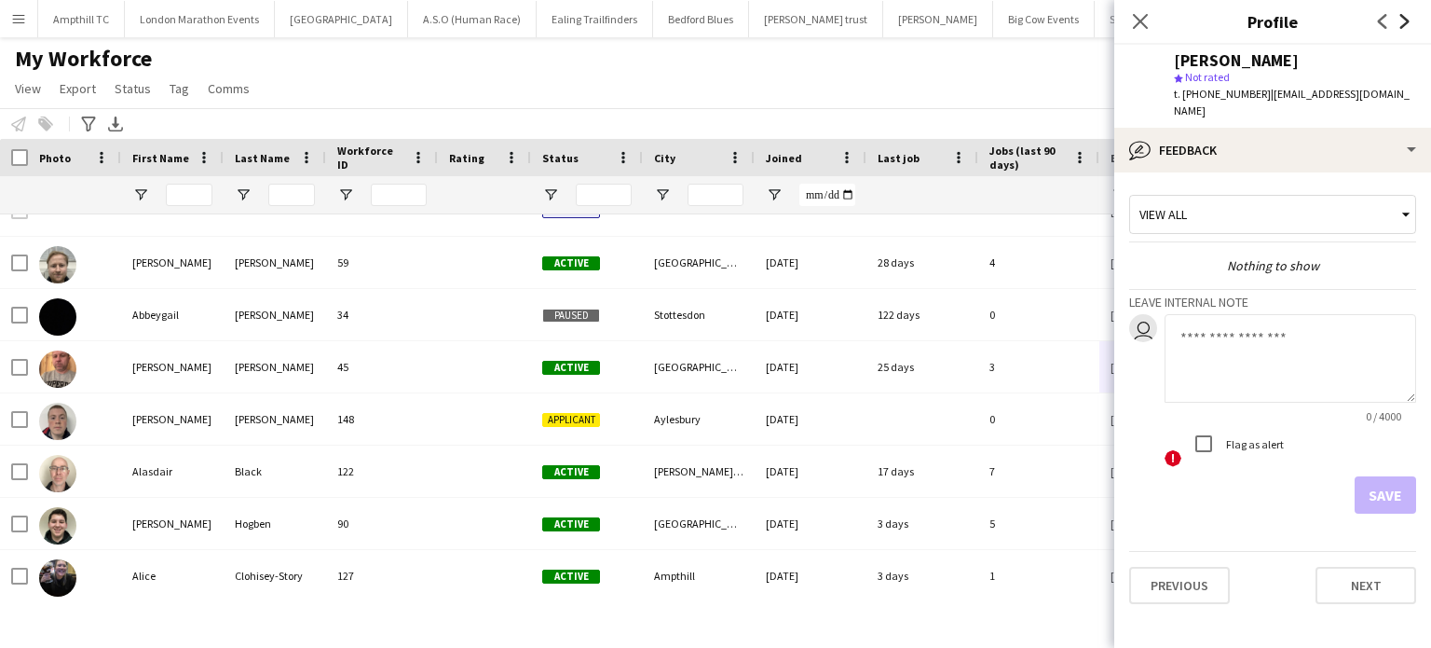
click at [1401, 16] on icon at bounding box center [1405, 21] width 9 height 15
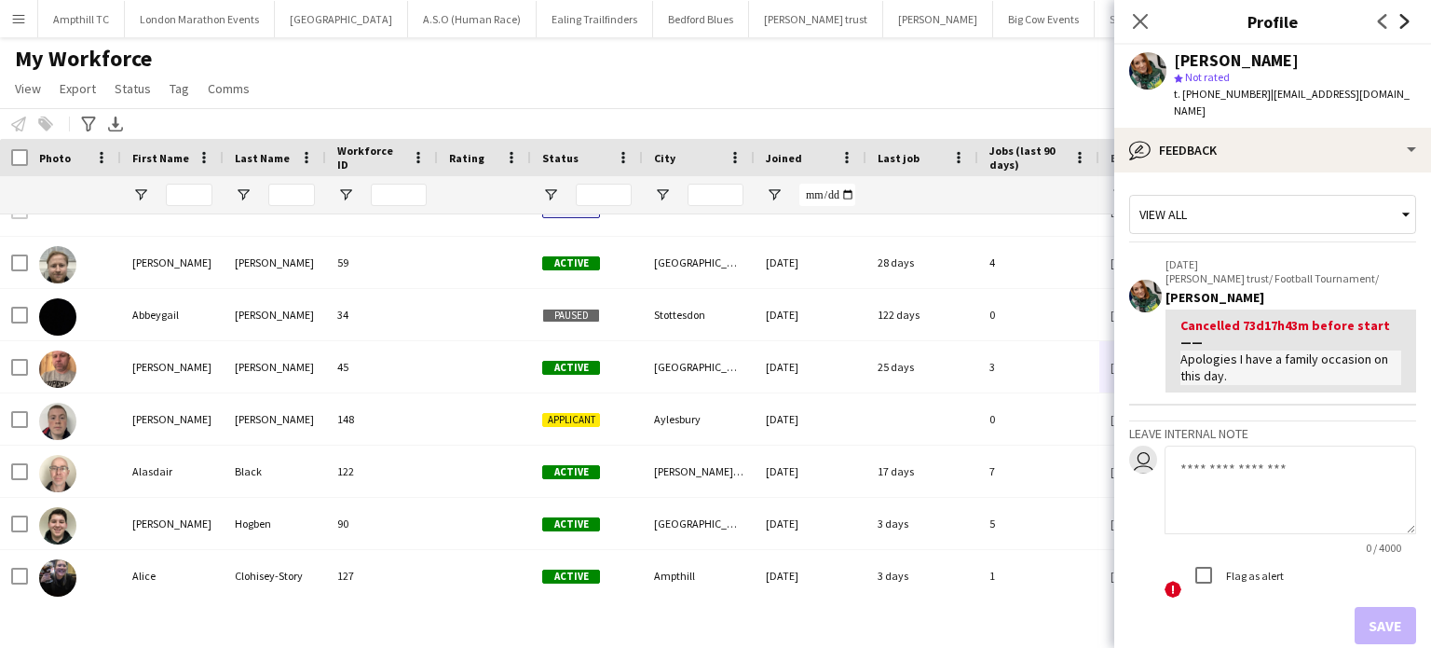
click at [1402, 16] on icon at bounding box center [1405, 21] width 9 height 15
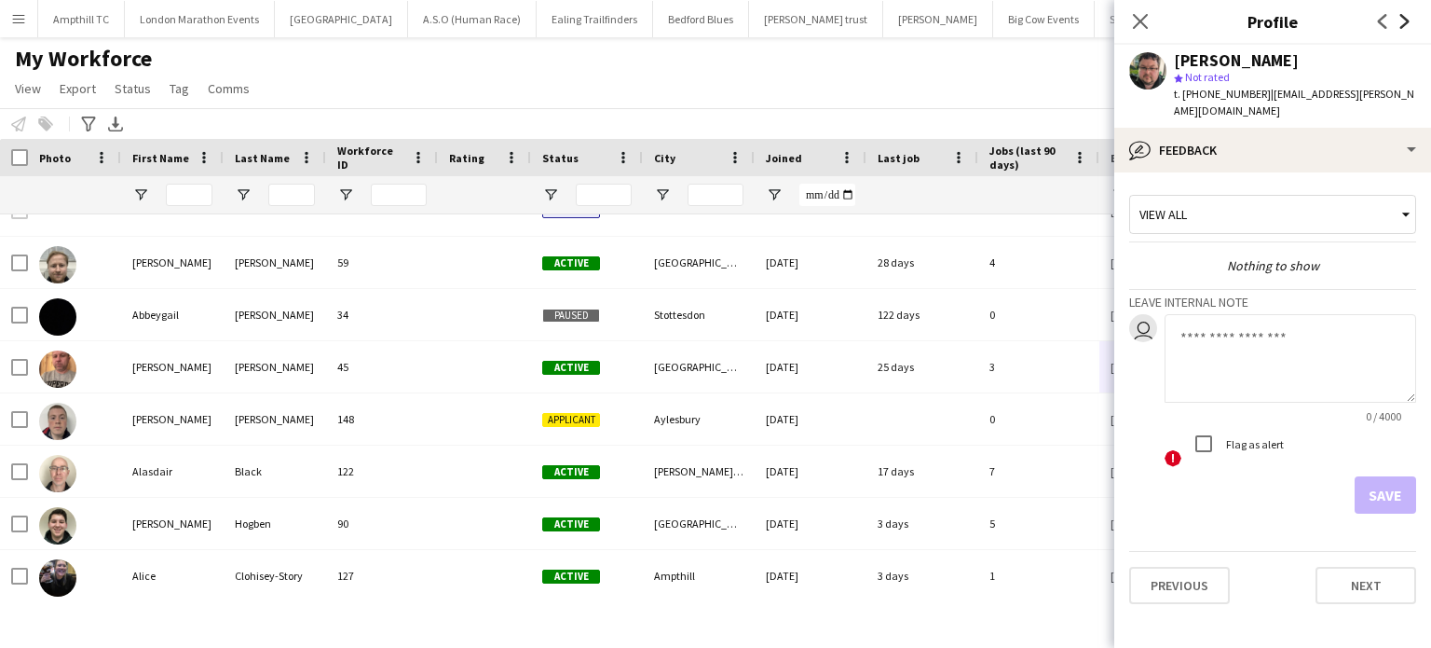
click at [1402, 16] on icon at bounding box center [1405, 21] width 9 height 15
drag, startPoint x: 1412, startPoint y: 94, endPoint x: 1266, endPoint y: 97, distance: 146.3
click at [1263, 97] on div "Robbie Brown star Not rated t. +447487633595 | robbie.brown_66@hotmail.com" at bounding box center [1273, 86] width 317 height 83
click at [1404, 22] on icon "Next" at bounding box center [1405, 21] width 15 height 15
click at [1405, 21] on icon "Next" at bounding box center [1405, 21] width 15 height 15
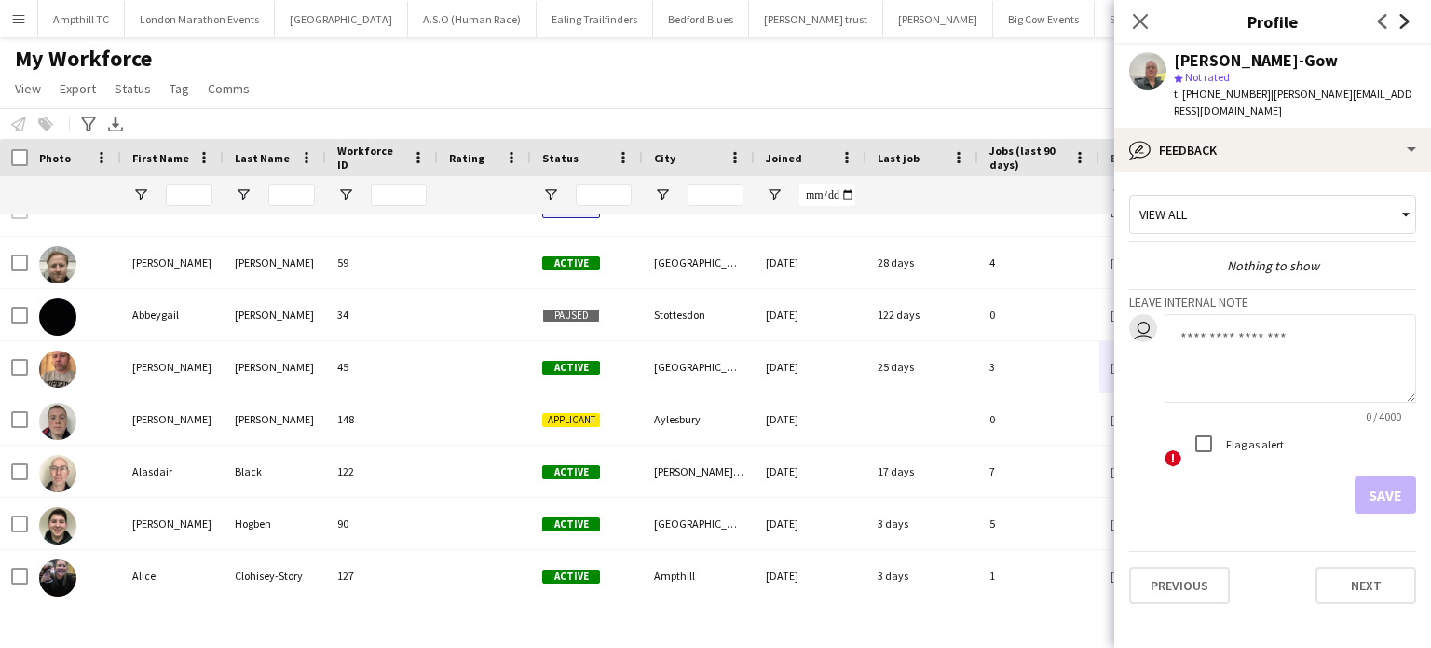
click at [1405, 21] on icon "Next" at bounding box center [1405, 21] width 15 height 15
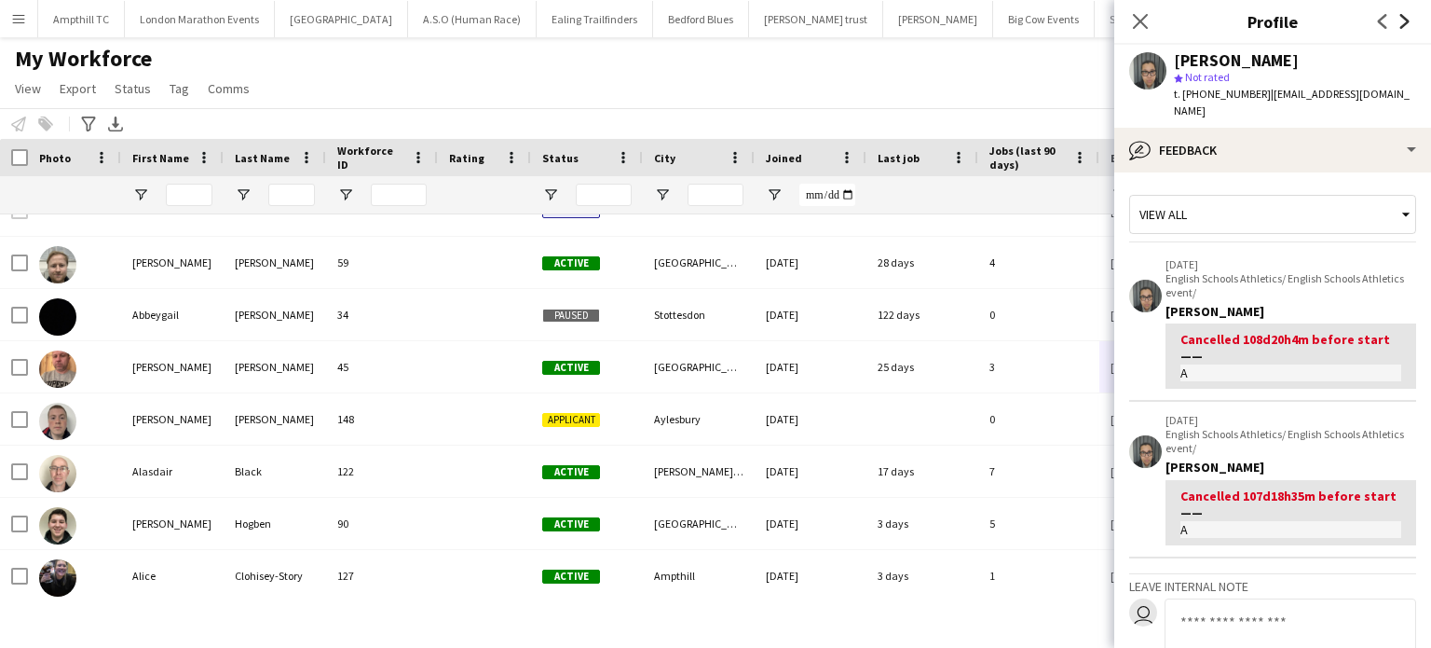
click at [1405, 21] on icon "Next" at bounding box center [1405, 21] width 15 height 15
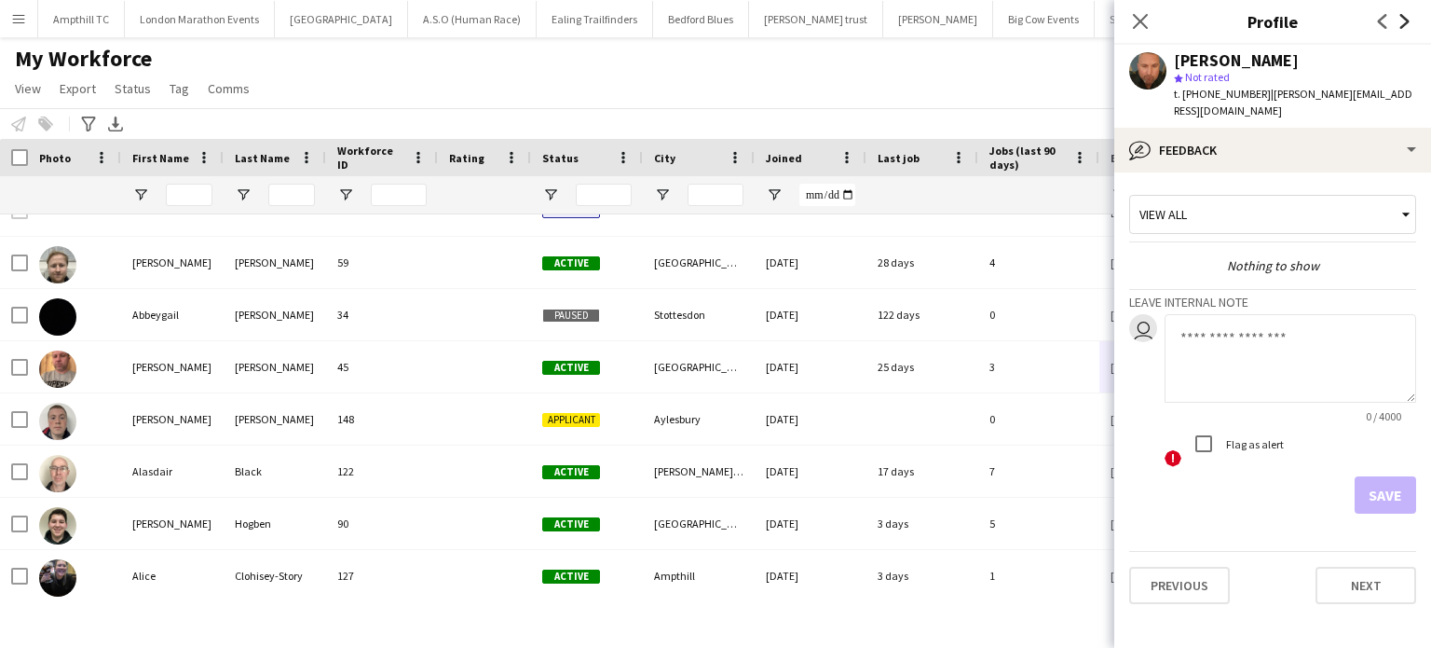
click at [1405, 21] on icon "Next" at bounding box center [1405, 21] width 15 height 15
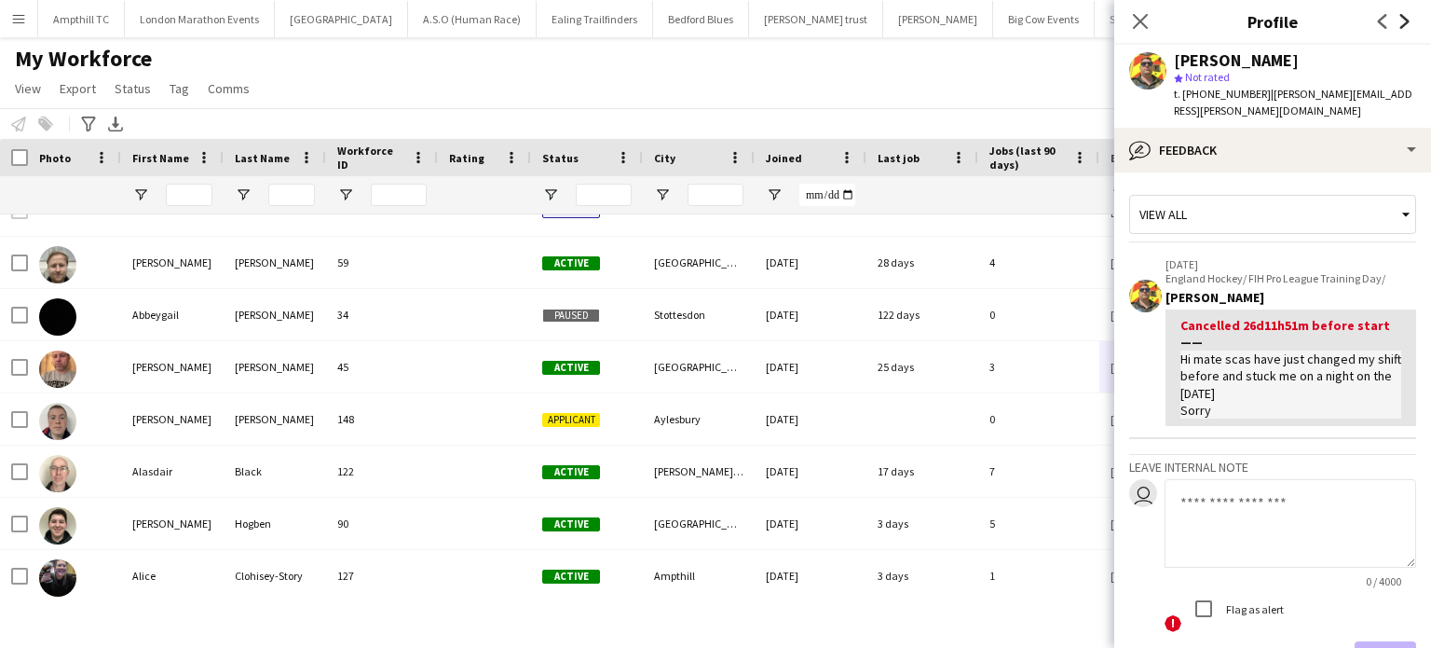
click at [1405, 21] on icon "Next" at bounding box center [1405, 21] width 15 height 15
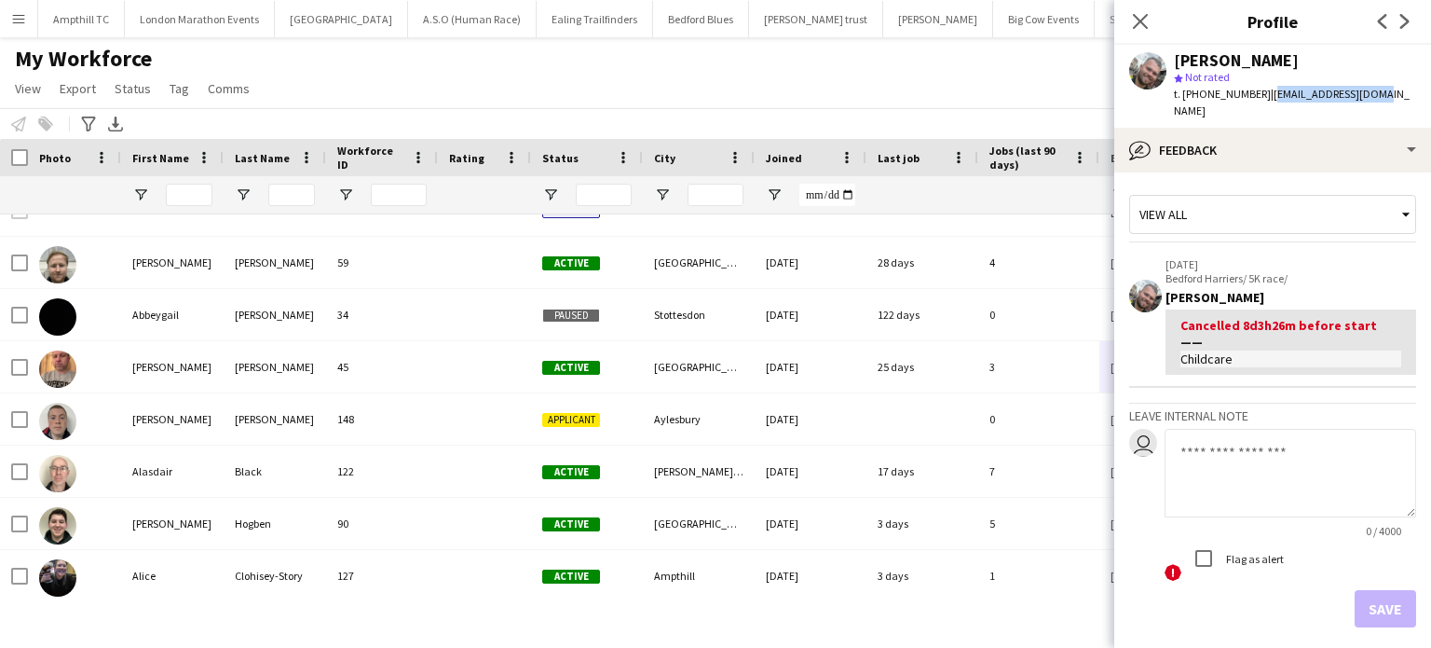
drag, startPoint x: 1368, startPoint y: 91, endPoint x: 1267, endPoint y: 100, distance: 101.0
click at [1267, 100] on div "Ryan Russell star Not rated t. +4407546820344 | ryjaruss@icloud.com" at bounding box center [1273, 86] width 317 height 83
click at [1403, 19] on icon "Next" at bounding box center [1405, 21] width 15 height 15
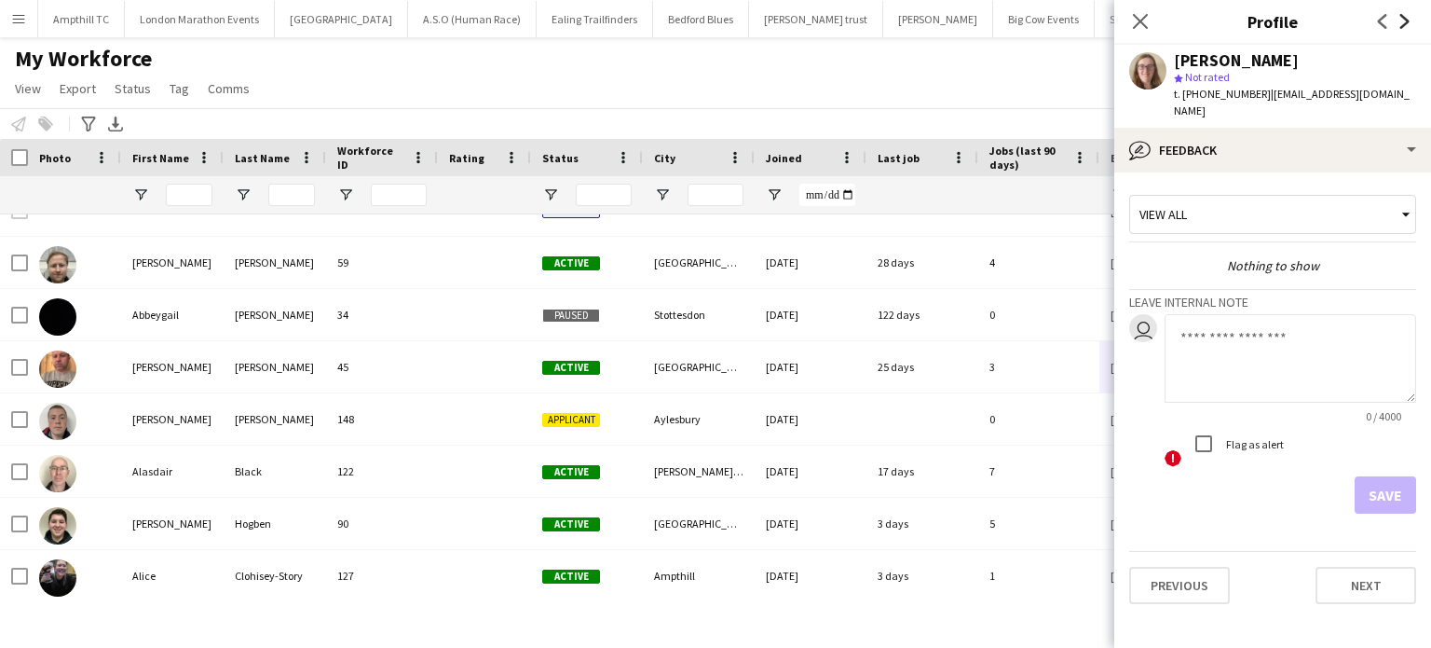
click at [1403, 21] on icon "Next" at bounding box center [1405, 21] width 15 height 15
click at [1403, 20] on icon "Next" at bounding box center [1405, 21] width 15 height 15
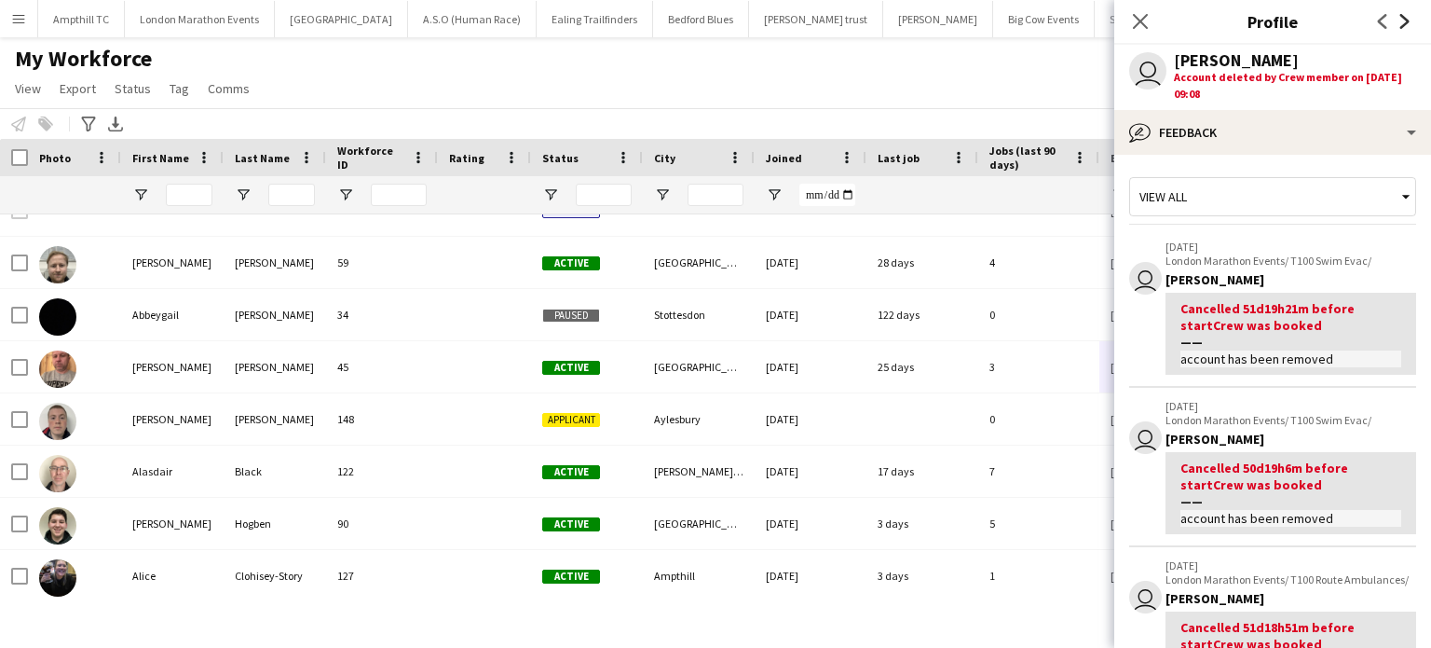
click at [1403, 20] on icon "Next" at bounding box center [1405, 21] width 15 height 15
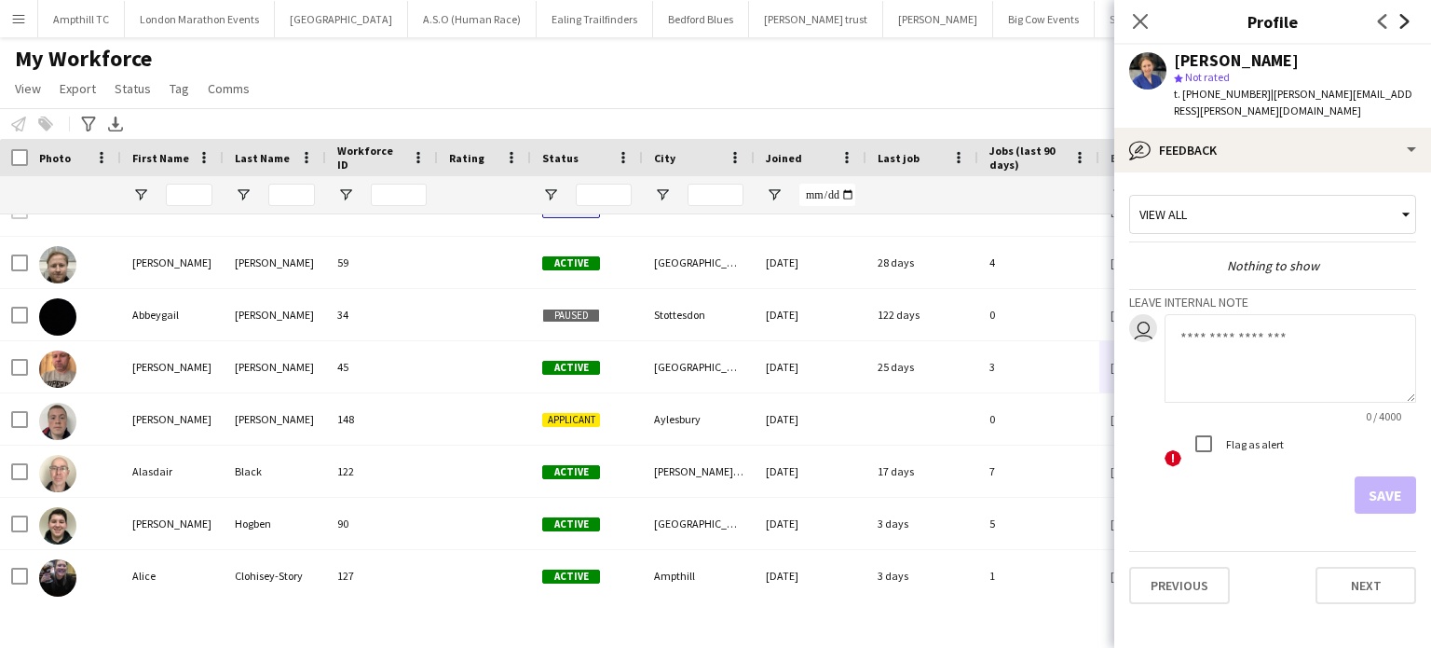
click at [1403, 20] on icon "Next" at bounding box center [1405, 21] width 15 height 15
drag, startPoint x: 1364, startPoint y: 92, endPoint x: 1267, endPoint y: 96, distance: 97.0
click at [1267, 96] on app-profile-header "Sarah Rose star Not rated t. +4407966459816 | st1984@live.co.uk" at bounding box center [1273, 86] width 317 height 83
click at [1402, 17] on icon at bounding box center [1405, 21] width 9 height 15
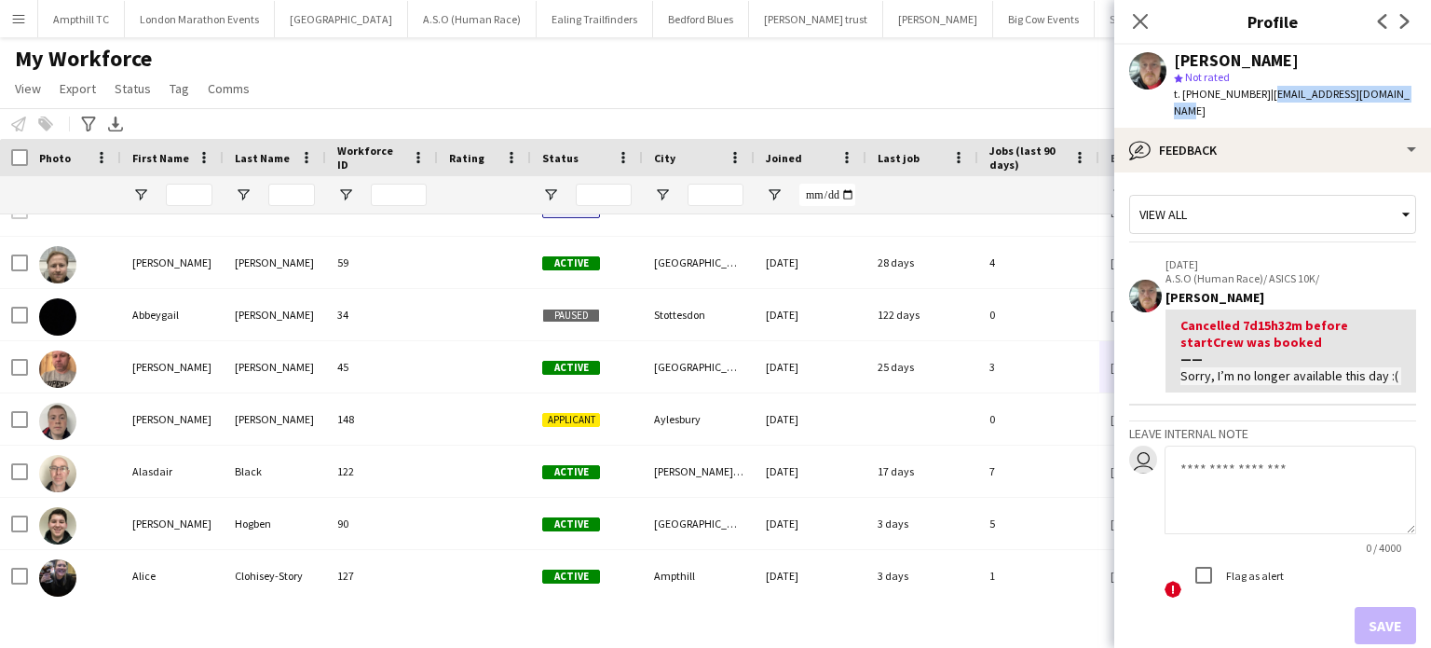
drag, startPoint x: 1403, startPoint y: 95, endPoint x: 1263, endPoint y: 92, distance: 140.7
click at [1263, 92] on div "Scott Cawley star Not rated t. +447863595290 | scottcawley2010@gmail.com" at bounding box center [1273, 86] width 317 height 83
click at [1405, 18] on icon at bounding box center [1405, 21] width 9 height 15
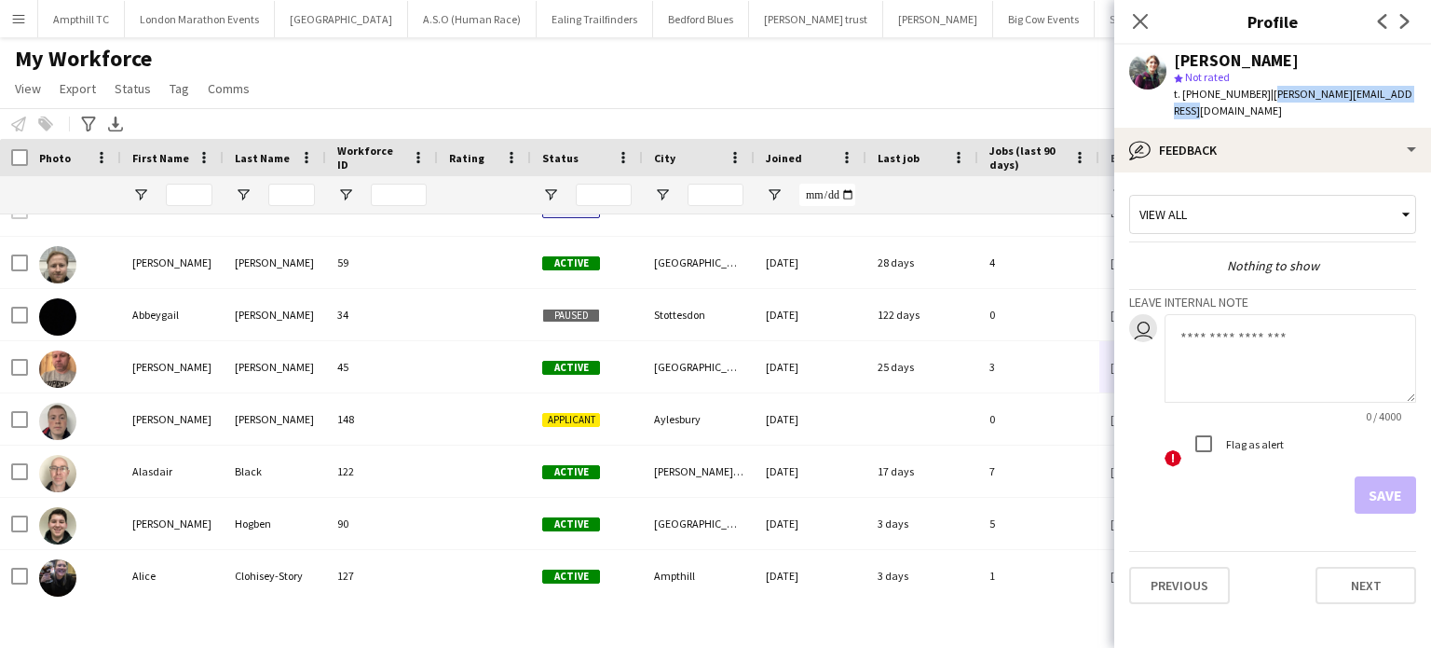
drag, startPoint x: 1403, startPoint y: 92, endPoint x: 1263, endPoint y: 89, distance: 140.8
click at [1263, 89] on div "Shanie Stathers star Not rated t. +447588614860 | shanie-jennifer@hotmail.com" at bounding box center [1273, 86] width 317 height 83
click at [1403, 18] on icon "Next" at bounding box center [1405, 21] width 15 height 15
click at [1402, 19] on icon "Next" at bounding box center [1405, 21] width 15 height 15
drag, startPoint x: 1402, startPoint y: 95, endPoint x: 1264, endPoint y: 98, distance: 138.0
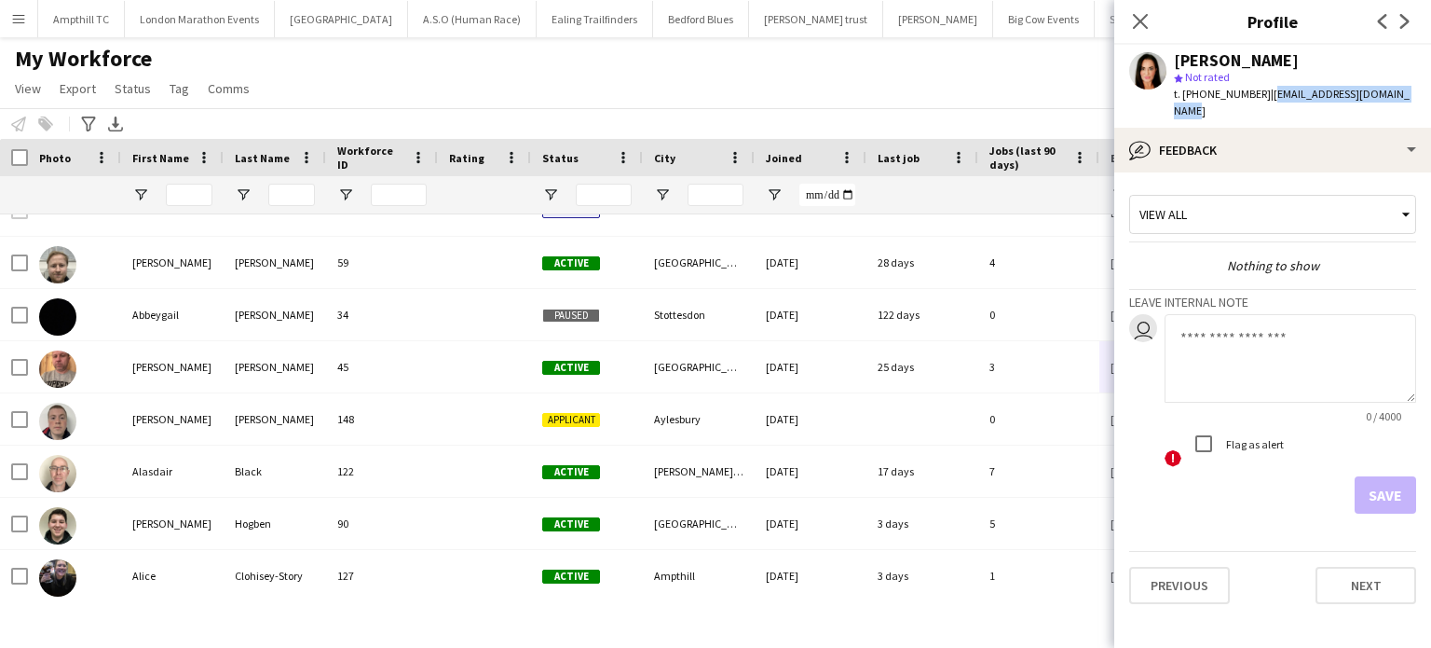
click at [1264, 98] on div "Stephanie Parr star Not rated t. +447515380536 | stephanierosa.sp@gmail.com" at bounding box center [1273, 86] width 317 height 83
click at [1405, 18] on icon "Next" at bounding box center [1405, 21] width 15 height 15
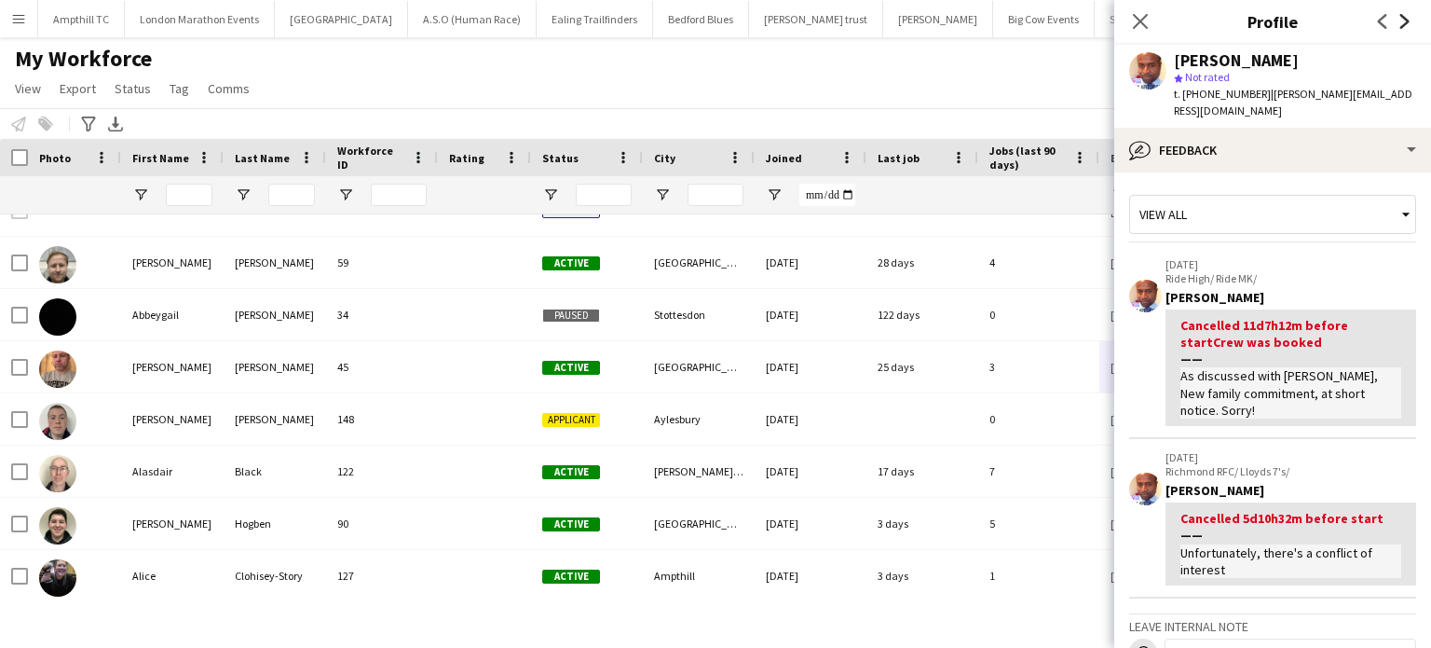
click at [1405, 21] on icon "Next" at bounding box center [1405, 21] width 15 height 15
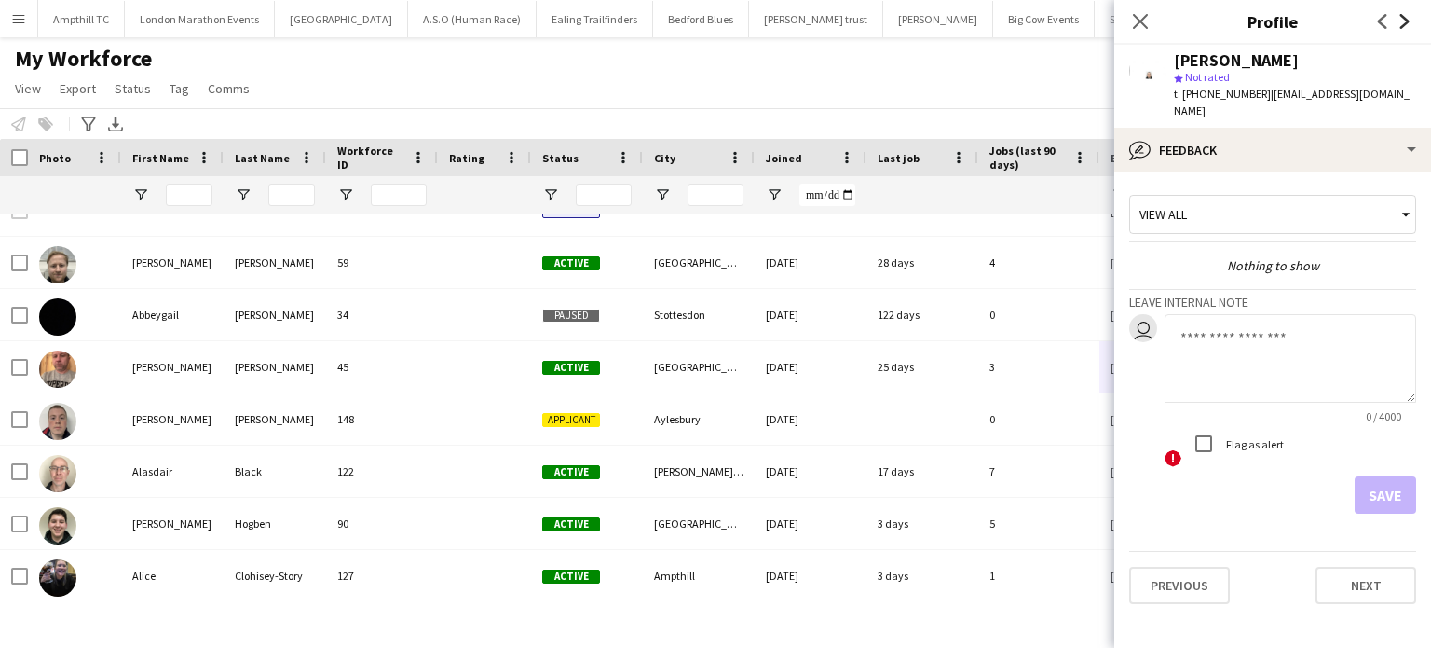
click at [1398, 20] on icon "Next" at bounding box center [1405, 21] width 15 height 15
click at [1407, 17] on icon "Next" at bounding box center [1405, 21] width 15 height 15
drag, startPoint x: 1390, startPoint y: 93, endPoint x: 1263, endPoint y: 95, distance: 126.8
click at [1263, 95] on div "Stuart West star Not rated t. +447753405593 | stuart.west31@gmail.com" at bounding box center [1273, 86] width 317 height 83
click at [1405, 18] on icon "Next" at bounding box center [1405, 21] width 15 height 15
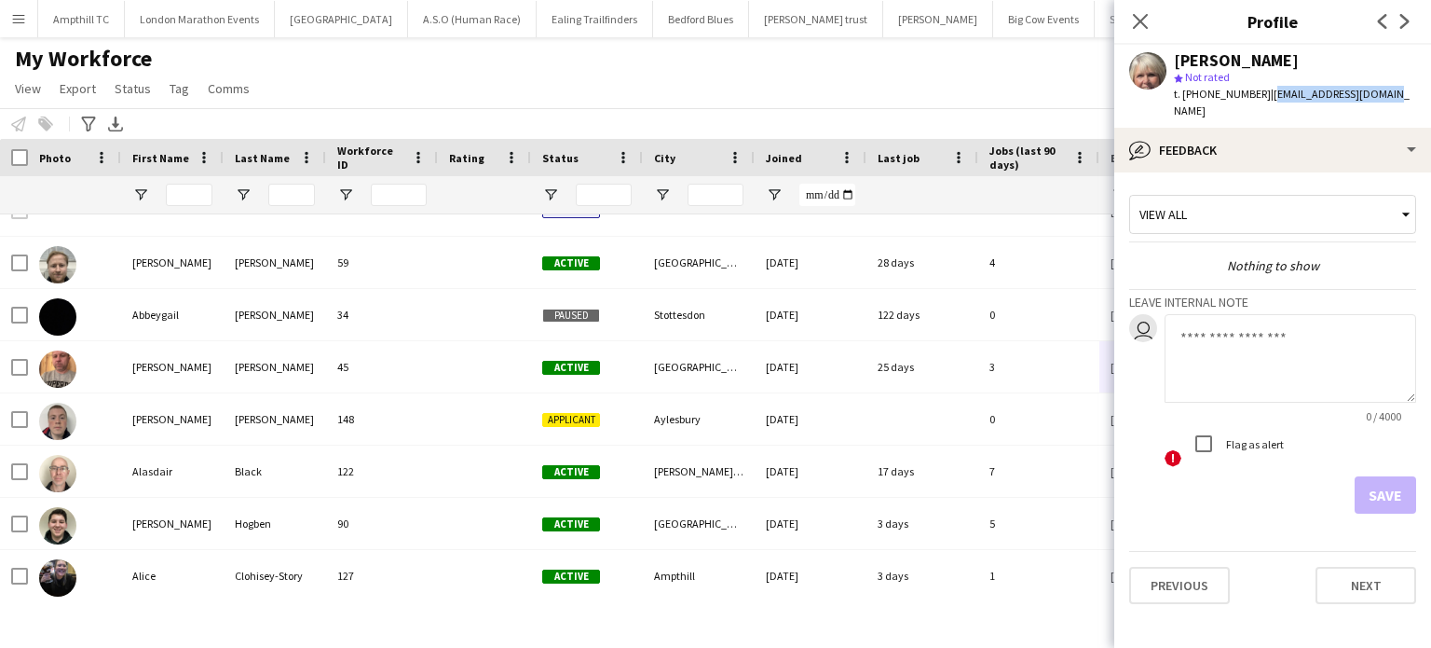
drag, startPoint x: 1379, startPoint y: 94, endPoint x: 1264, endPoint y: 100, distance: 115.7
click at [1264, 100] on div "Susan Drake star Not rated t. +447822346533 | sudrake@hotmail.co.uk" at bounding box center [1273, 86] width 317 height 83
click at [1404, 21] on icon "Next" at bounding box center [1405, 21] width 15 height 15
click at [1409, 20] on icon "Next" at bounding box center [1405, 21] width 15 height 15
click at [1410, 19] on icon "Next" at bounding box center [1405, 21] width 15 height 15
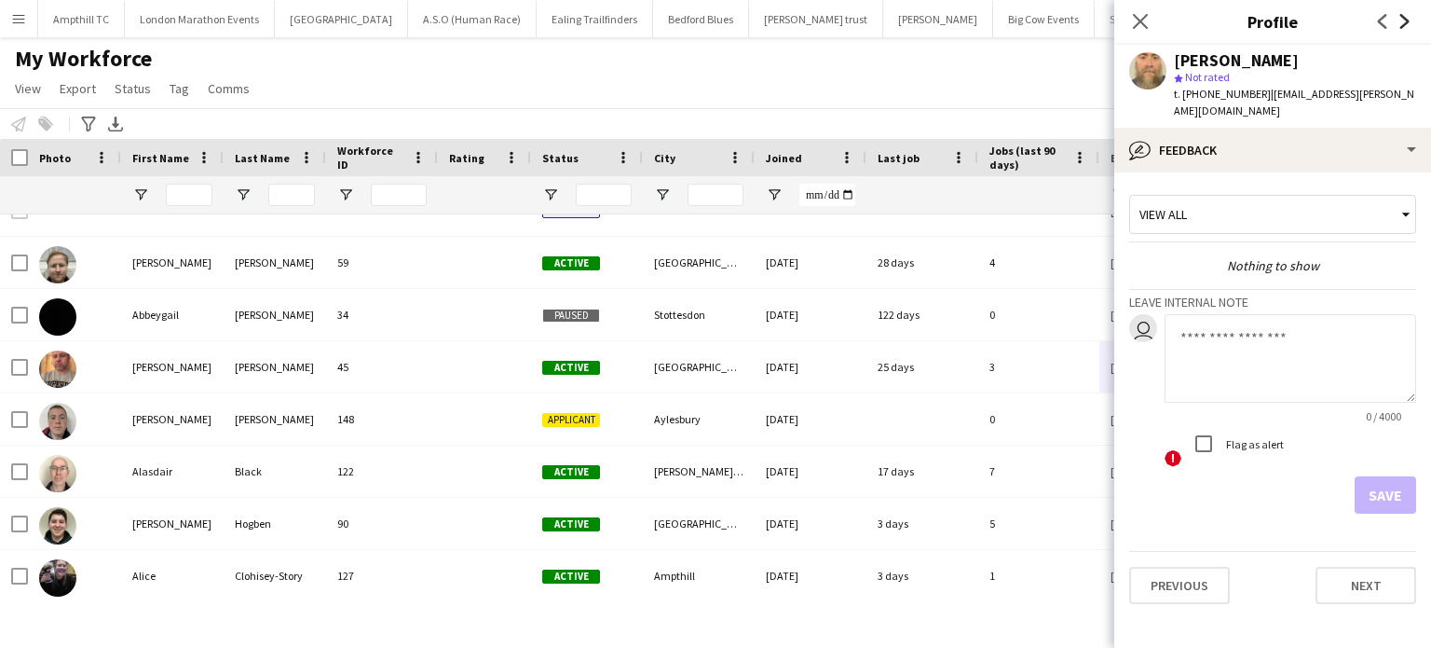
click at [1412, 19] on icon "Next" at bounding box center [1405, 21] width 15 height 15
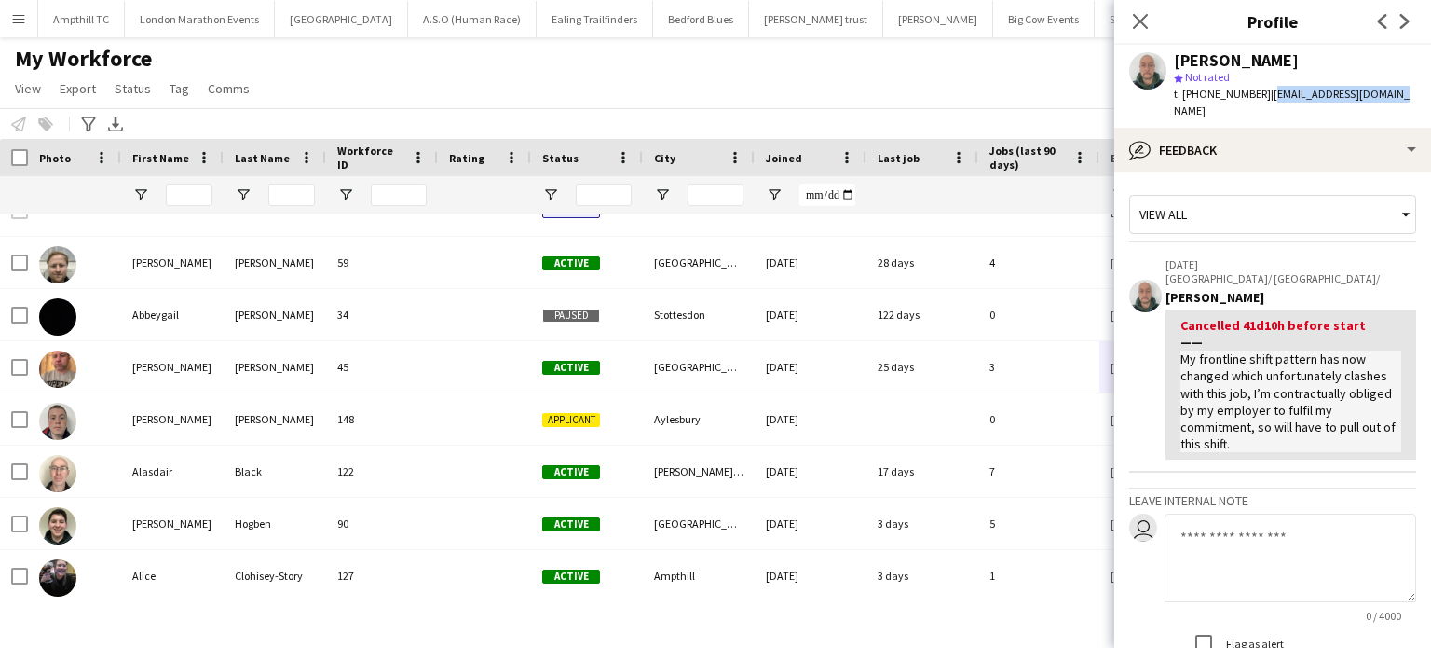
drag, startPoint x: 1392, startPoint y: 96, endPoint x: 1261, endPoint y: 97, distance: 131.4
click at [1261, 97] on app-profile-header "Symon Spence star Not rated t. +447539297656 | sjspence@hotmail.co.uk" at bounding box center [1273, 86] width 317 height 83
click at [1404, 27] on icon "Next" at bounding box center [1405, 21] width 15 height 15
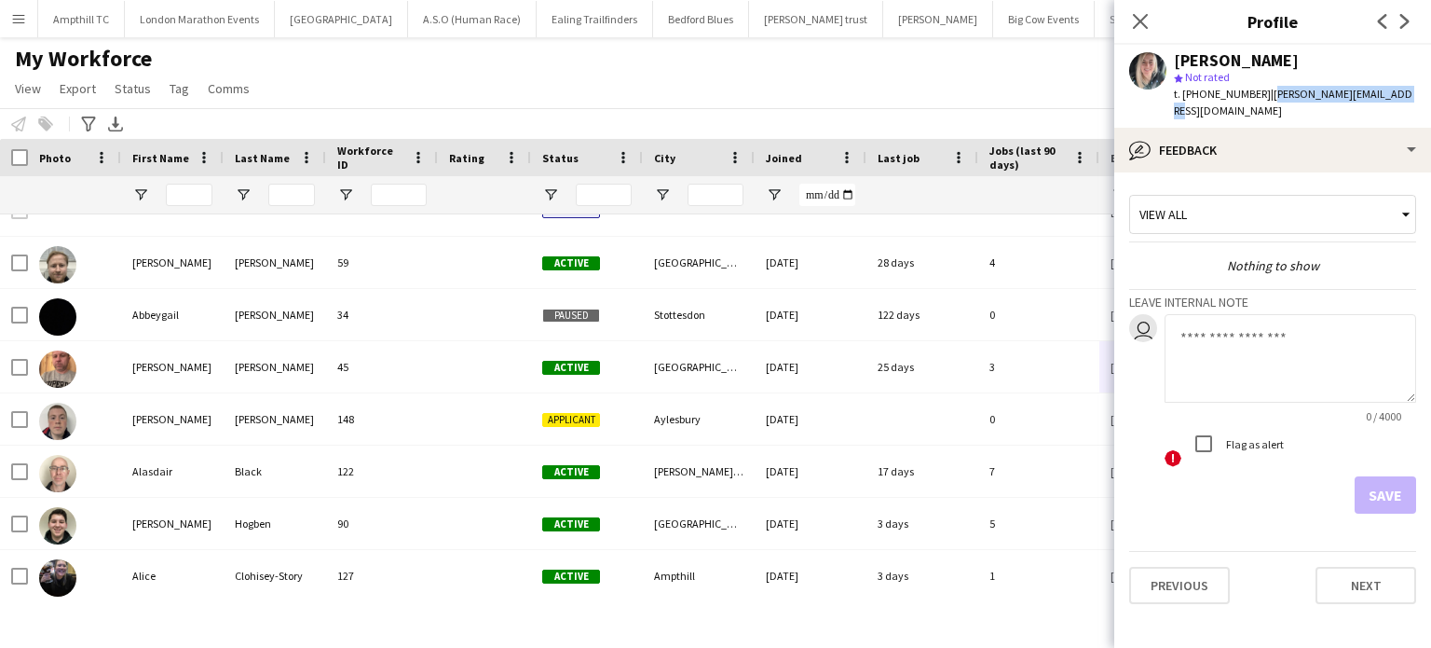
drag, startPoint x: 1413, startPoint y: 93, endPoint x: 1268, endPoint y: 96, distance: 144.5
click at [1268, 96] on div "Tania Mc Manus star Not rated t. +4407807030492 | tania.mcmanus1@gmail.com" at bounding box center [1273, 86] width 317 height 83
click at [1407, 22] on icon at bounding box center [1405, 21] width 9 height 15
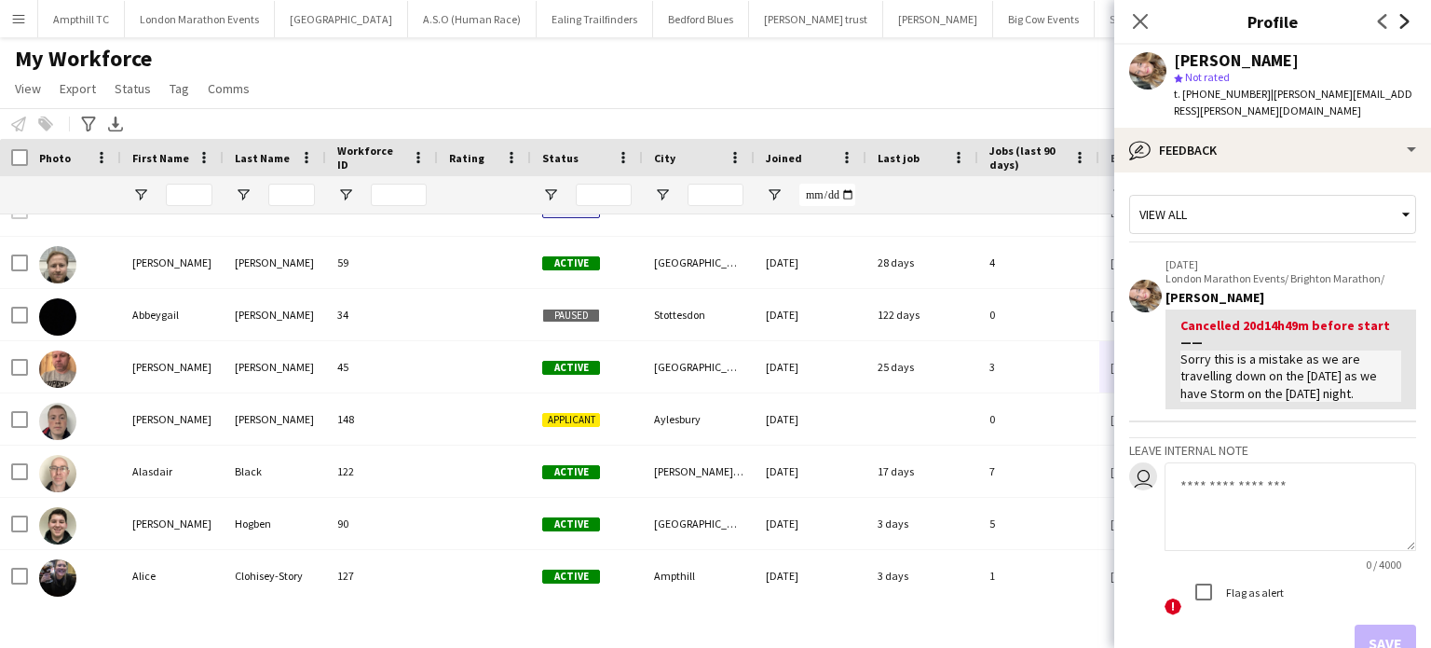
click at [1407, 22] on icon at bounding box center [1405, 21] width 9 height 15
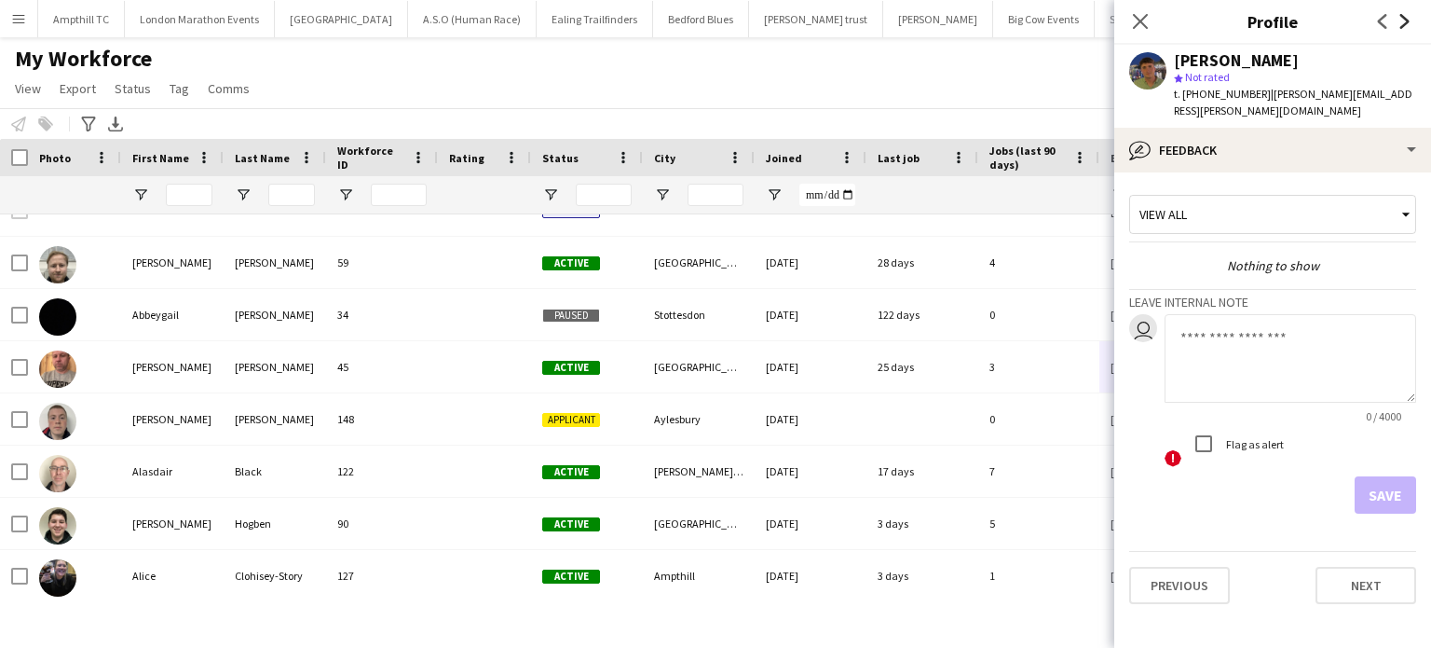
click at [1404, 20] on icon "Next" at bounding box center [1405, 21] width 15 height 15
click at [1405, 20] on icon "Next" at bounding box center [1405, 21] width 15 height 15
click at [1405, 20] on icon at bounding box center [1405, 21] width 9 height 15
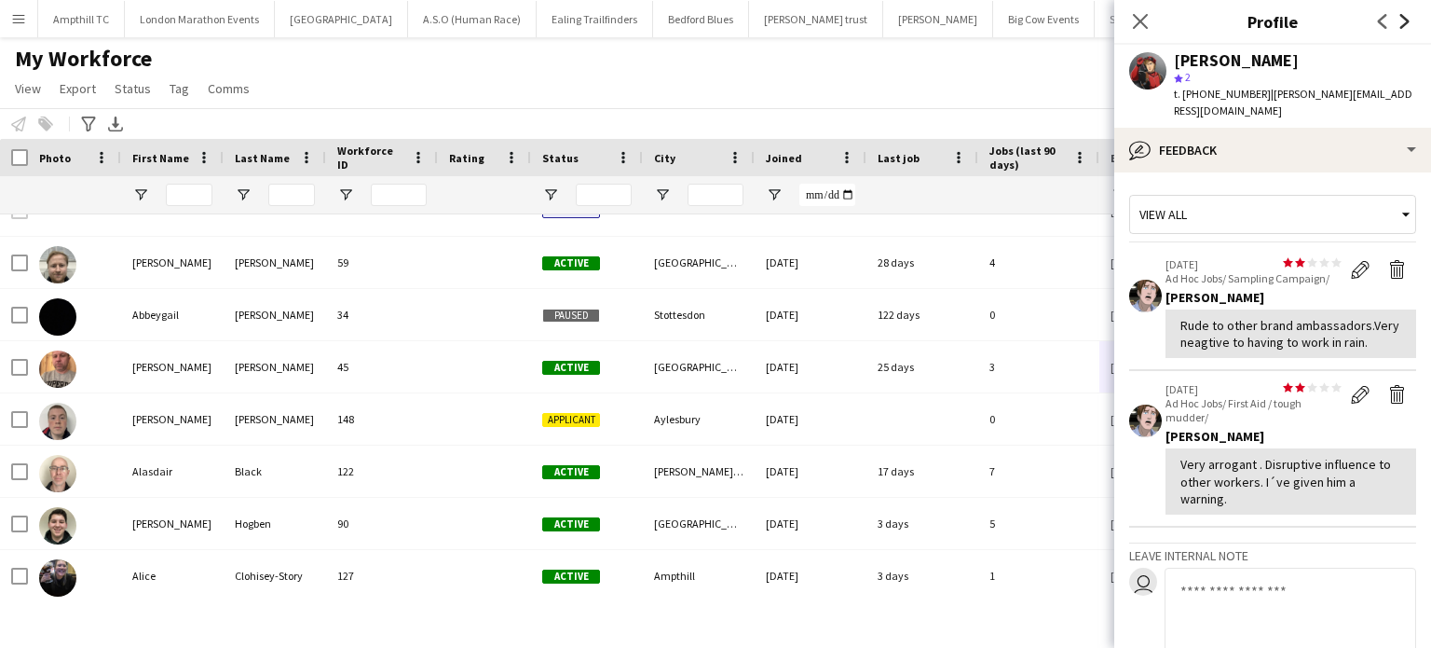
click at [1405, 20] on icon at bounding box center [1405, 21] width 9 height 15
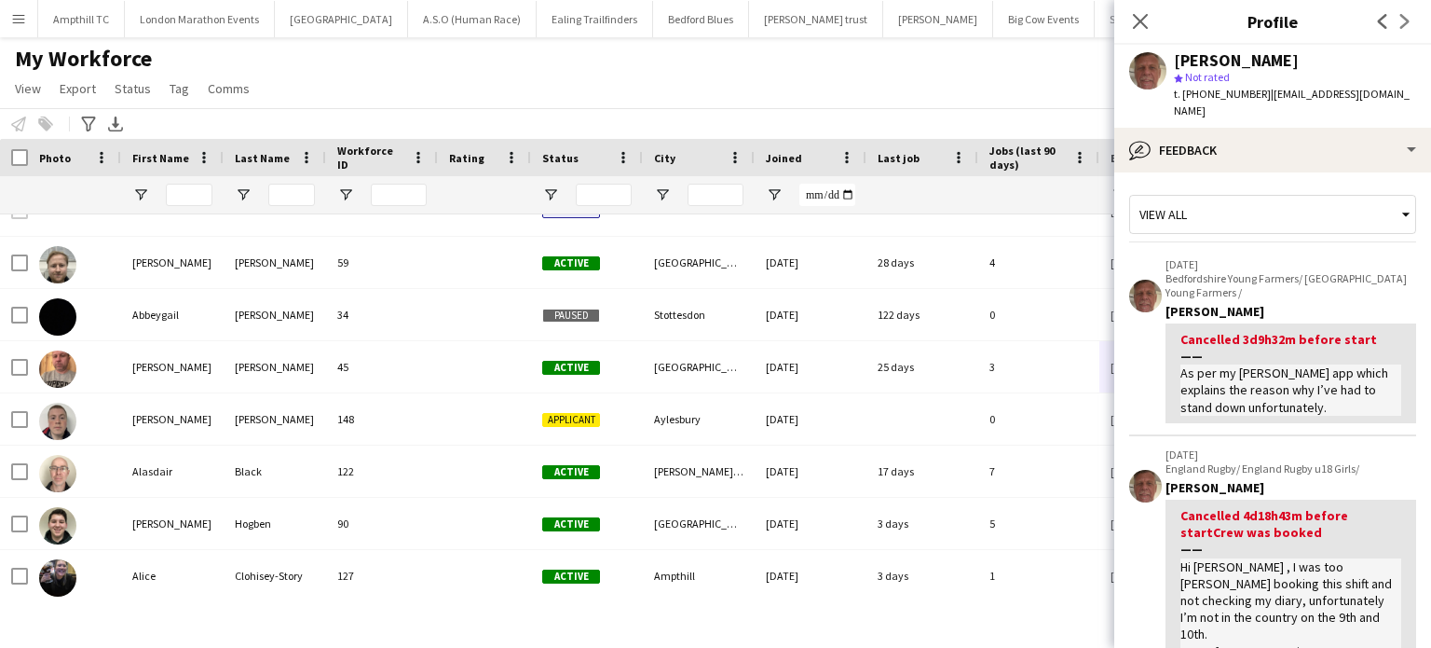
click at [1405, 20] on div "Previous Next" at bounding box center [1394, 21] width 75 height 43
drag, startPoint x: 1417, startPoint y: 95, endPoint x: 1270, endPoint y: 95, distance: 146.3
click at [1270, 95] on div "Warren Downie star Not rated t. +4407703292662 | warren_downie1@yahoo.co.uk" at bounding box center [1273, 86] width 317 height 83
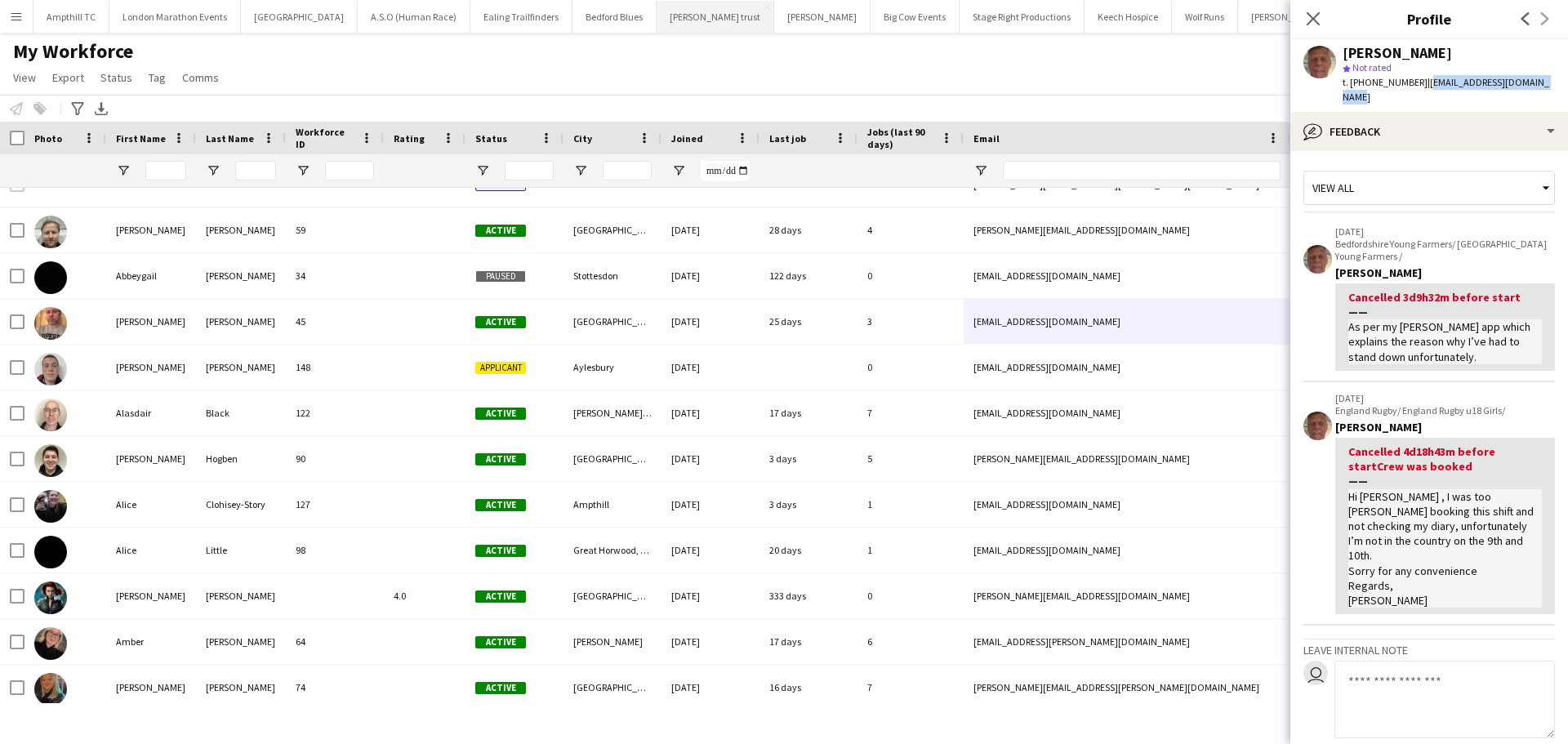
scroll to position [163, 0]
drag, startPoint x: 1320, startPoint y: 21, endPoint x: 1186, endPoint y: 53, distance: 137.8
click at [1254, 21] on icon "Close pop-in" at bounding box center [1313, 18] width 16 height 16
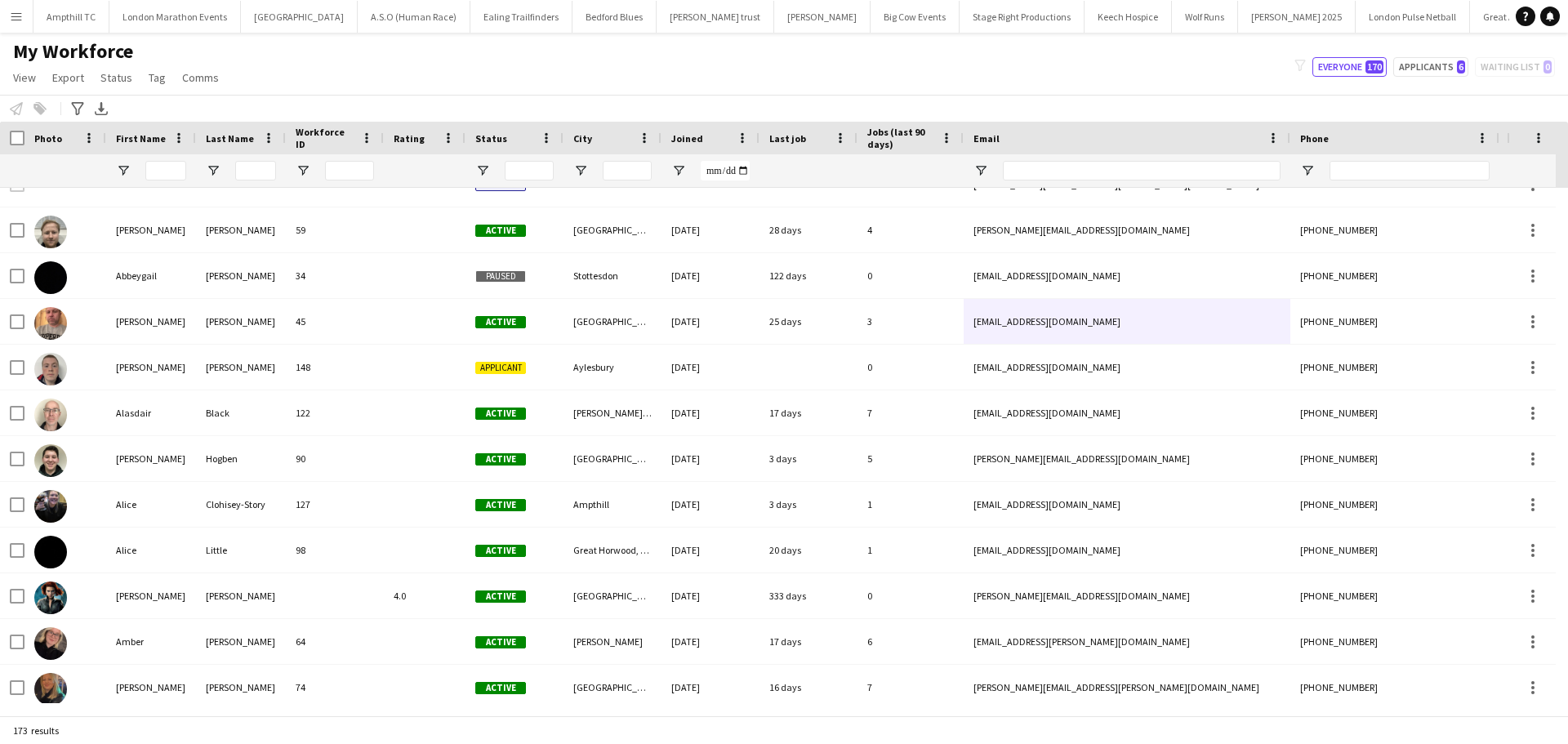
click at [17, 18] on app-icon "Menu" at bounding box center [16, 16] width 13 height 13
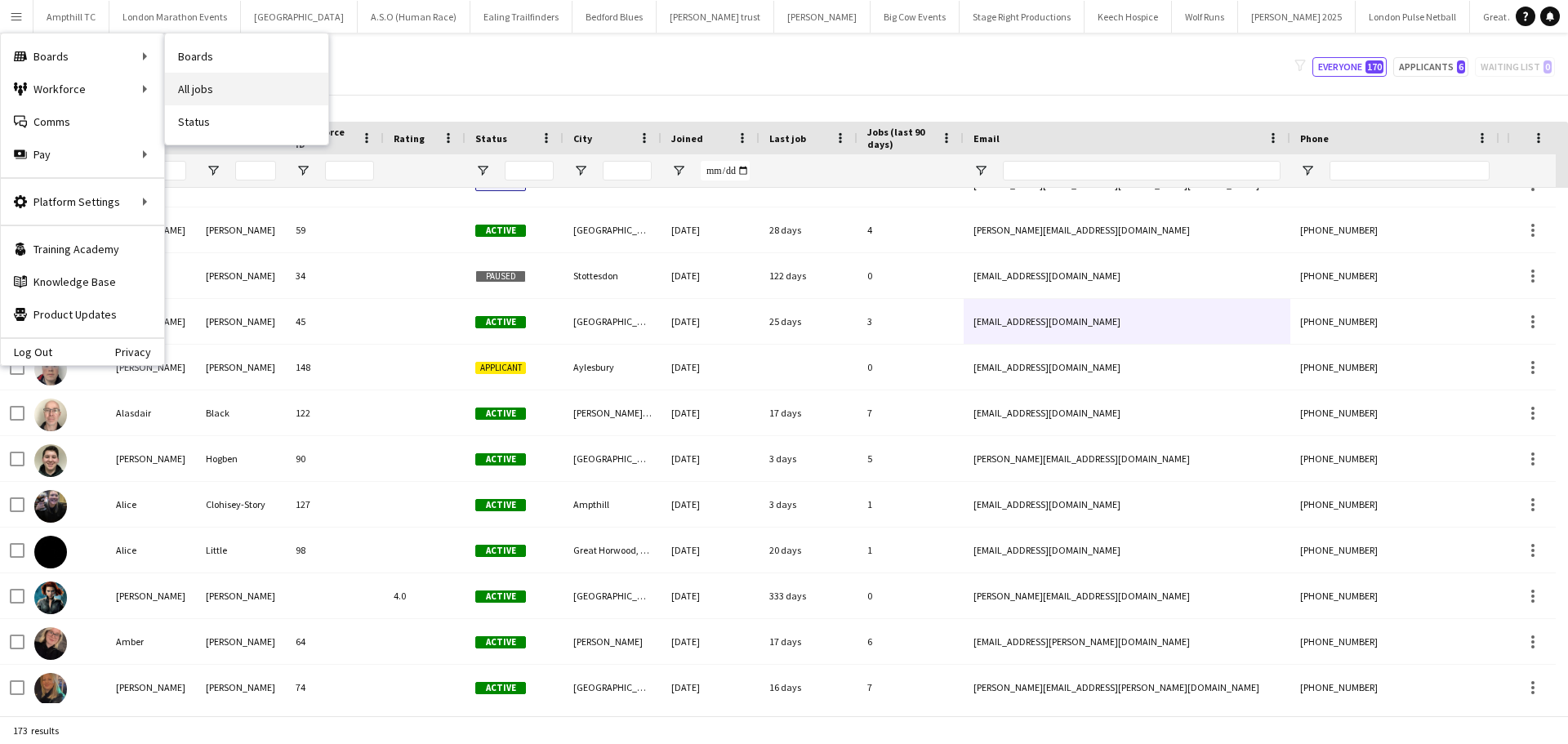
click at [189, 85] on link "All jobs" at bounding box center [246, 89] width 163 height 32
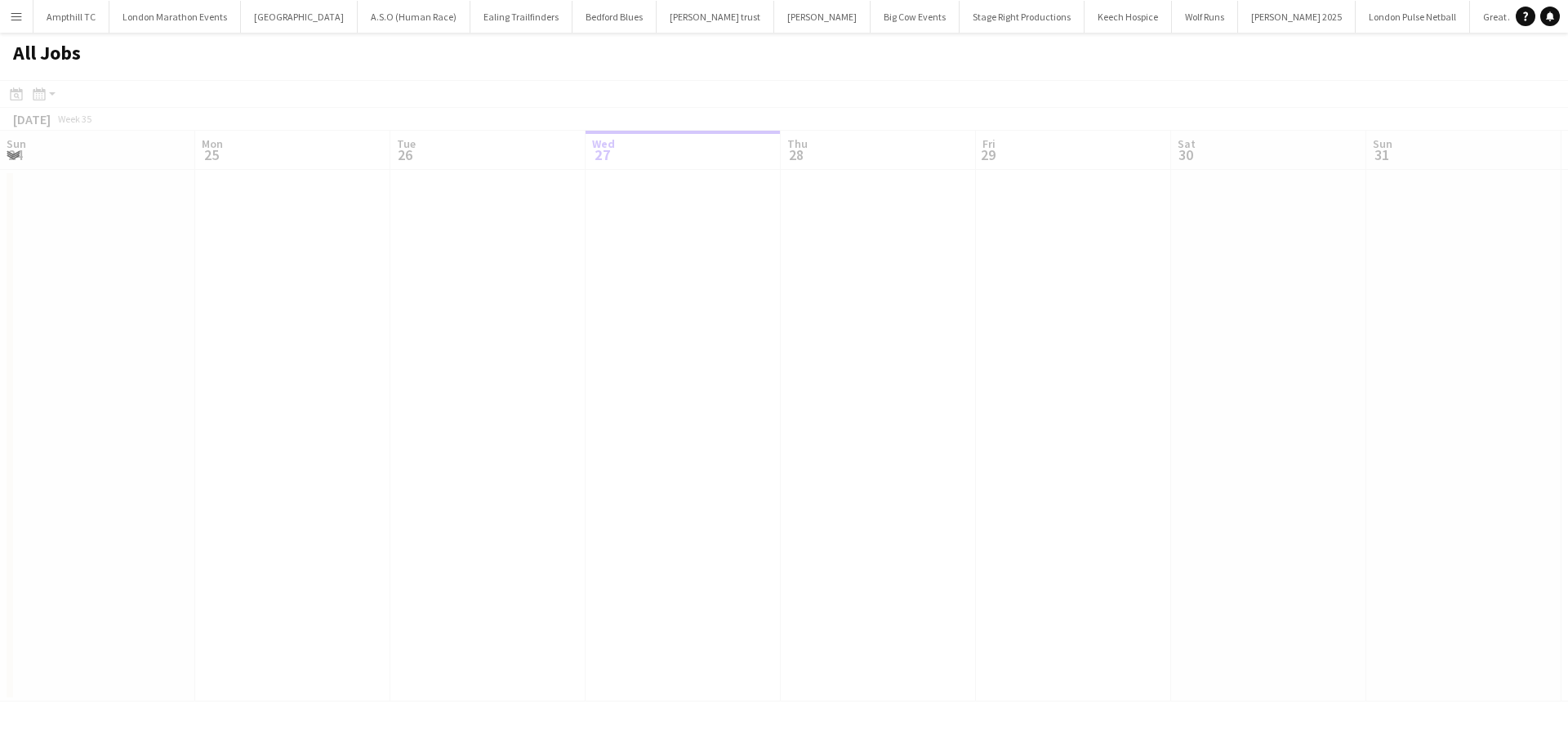
scroll to position [0, 390]
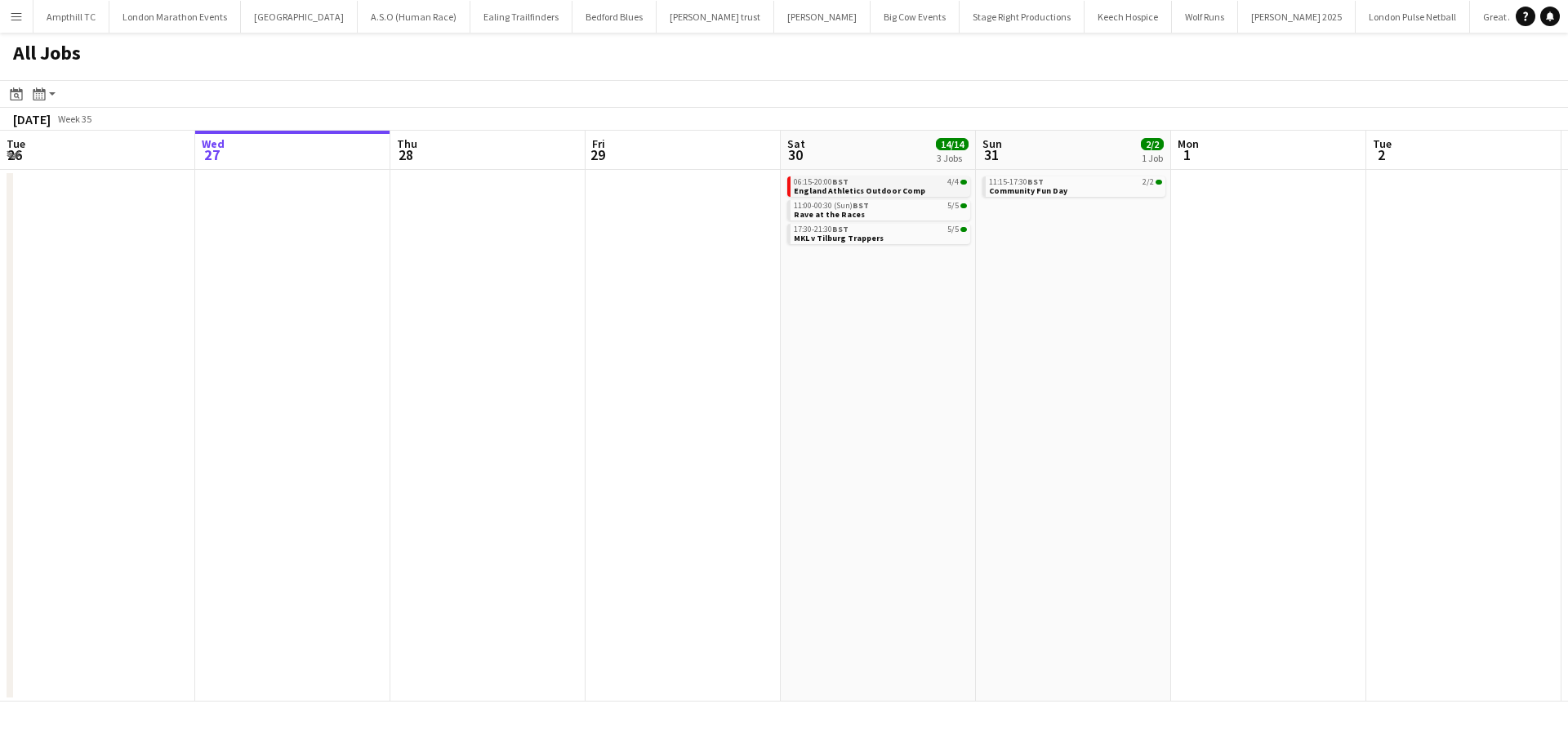
click at [929, 189] on link "06:15-20:00 BST 4/4 England Athletics Outdoor Comp" at bounding box center [881, 185] width 174 height 18
click at [910, 208] on div "11:00-00:30 (Sun) BST 5/5" at bounding box center [881, 205] width 174 height 8
click at [900, 240] on link "17:30-21:30 BST 5/5 MKL v Tilburg Trappers" at bounding box center [881, 232] width 174 height 18
click at [1064, 191] on link "11:15-17:30 BST 2/2 Community Fun Day" at bounding box center [1075, 185] width 174 height 18
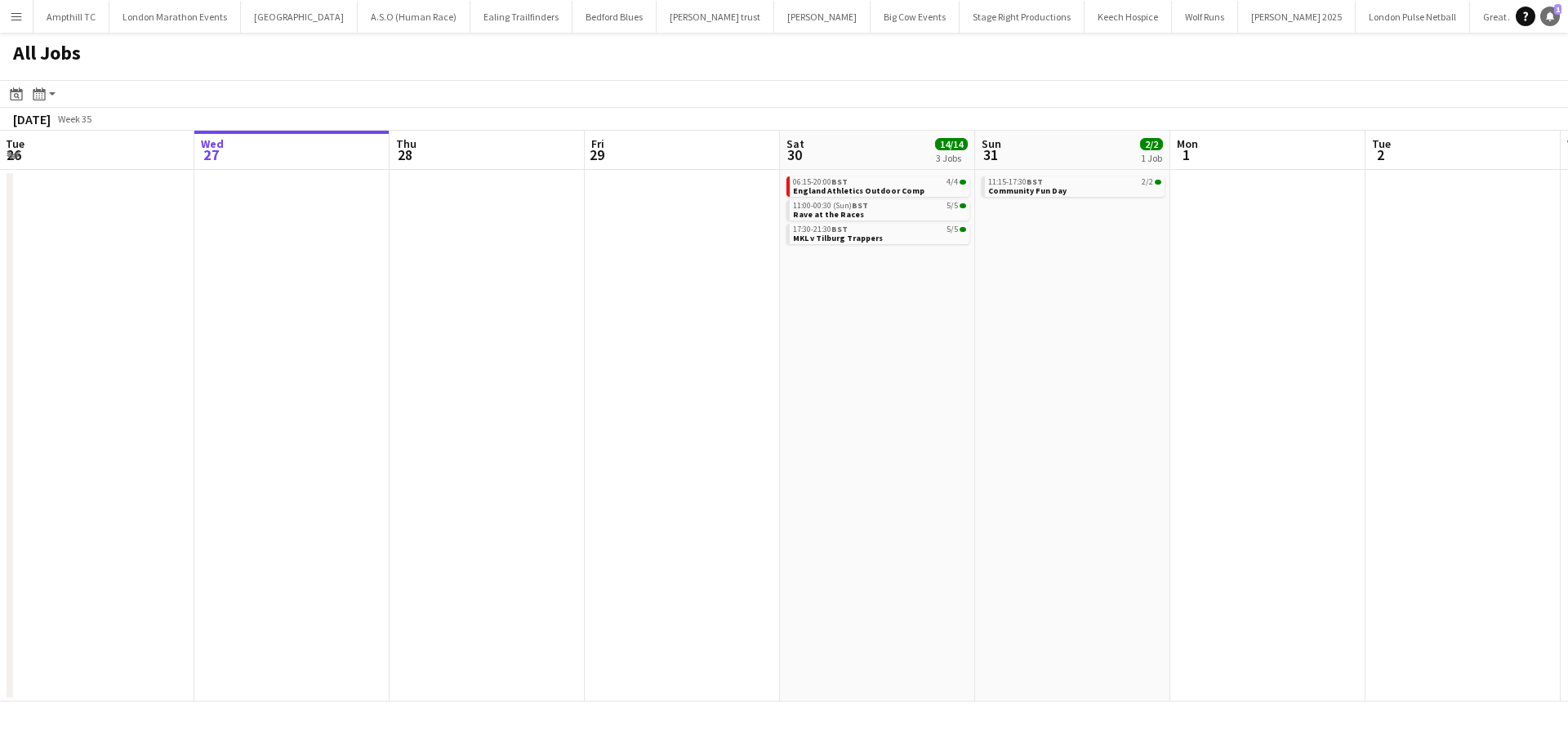
click at [1254, 11] on span "1" at bounding box center [1557, 10] width 7 height 11
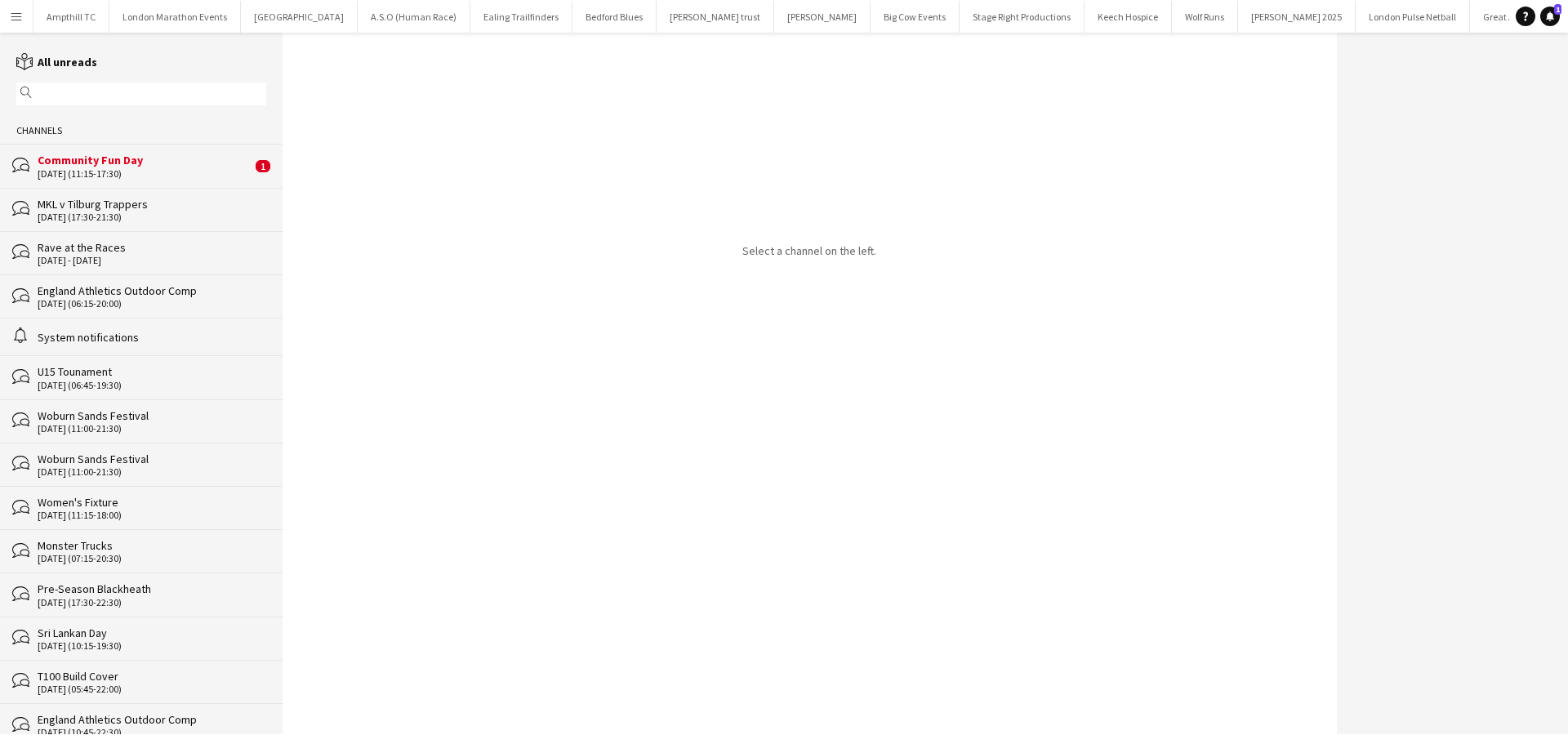
click at [130, 174] on div "[DATE] (11:15-17:30)" at bounding box center [145, 174] width 214 height 11
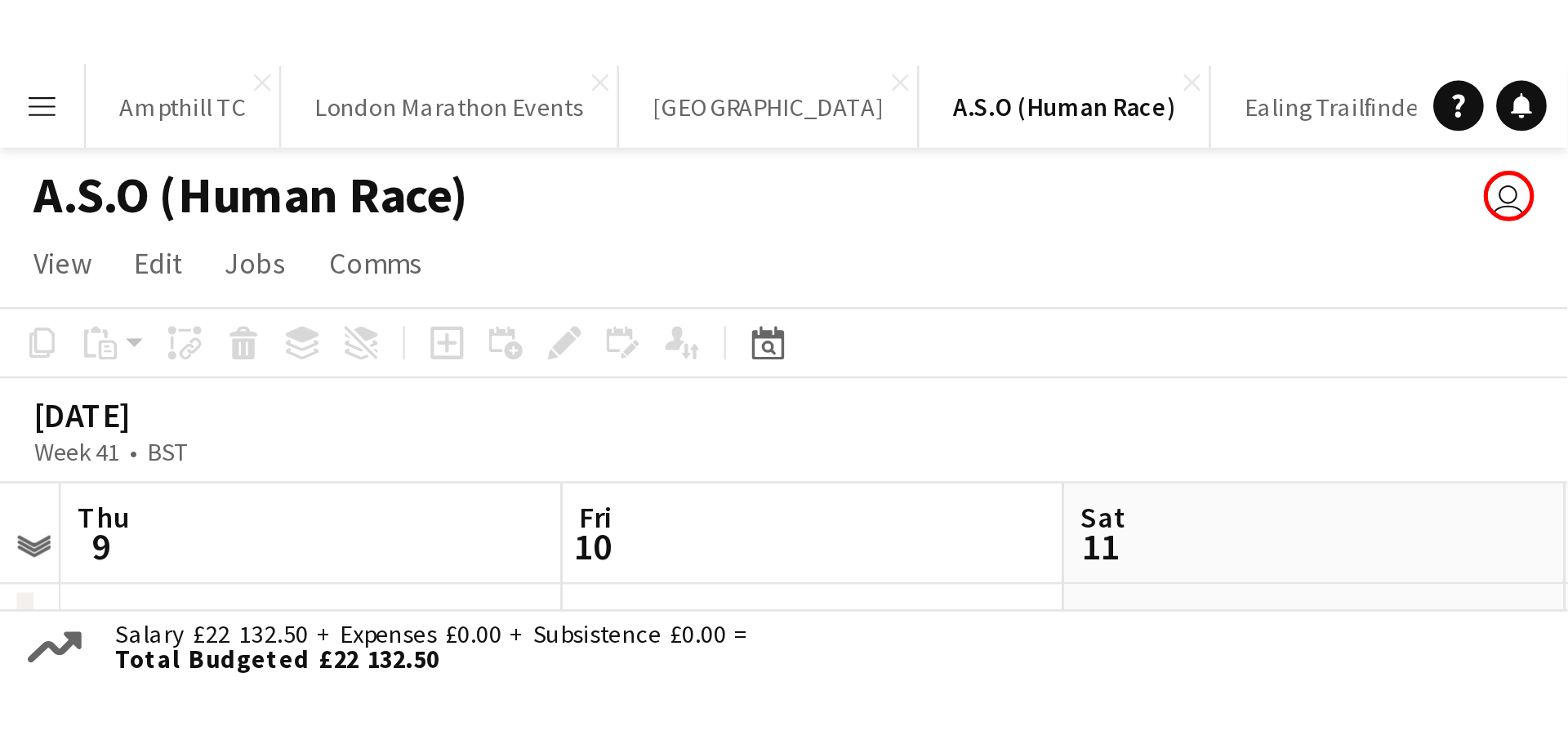
scroll to position [0, 562]
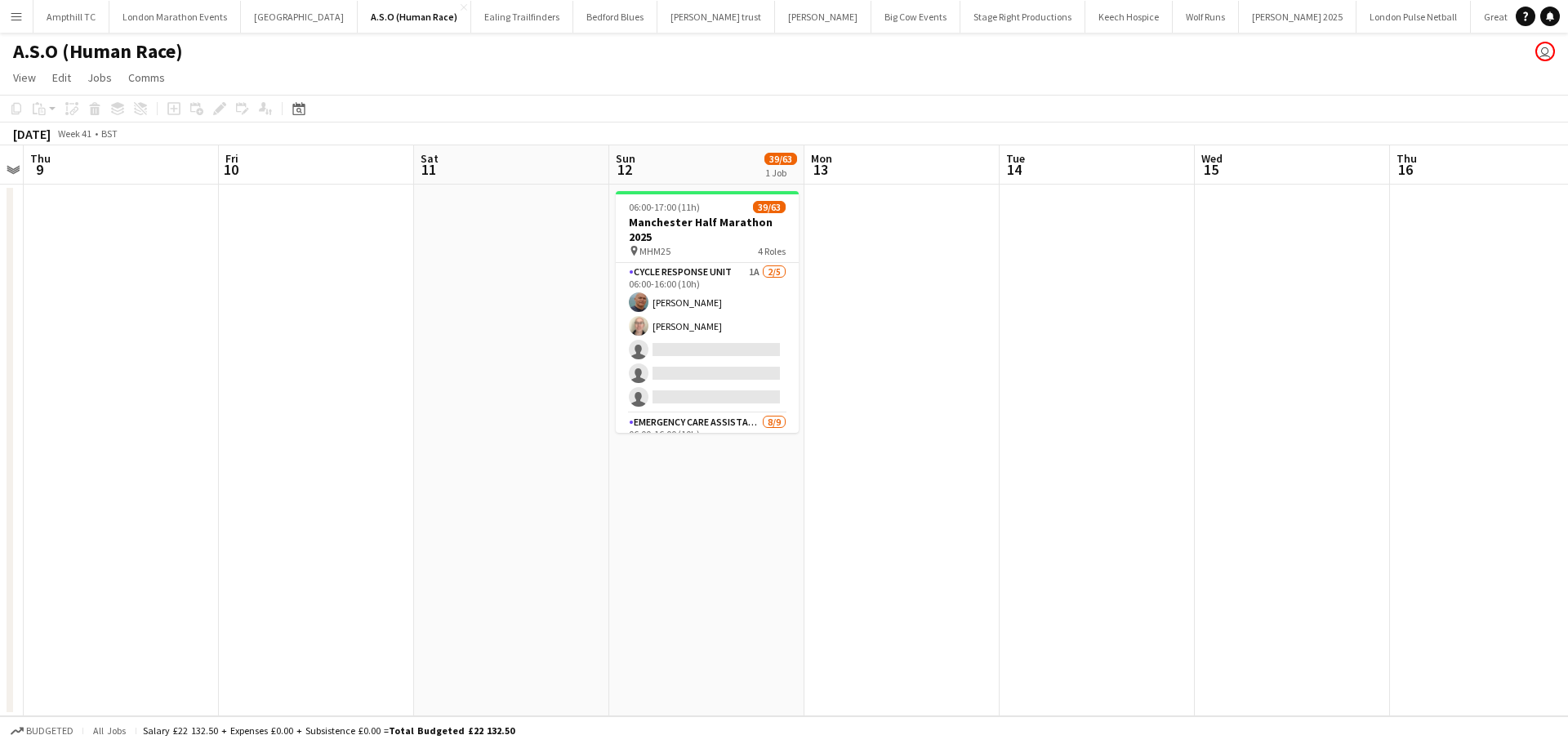
click at [17, 16] on app-icon "Menu" at bounding box center [16, 16] width 13 height 13
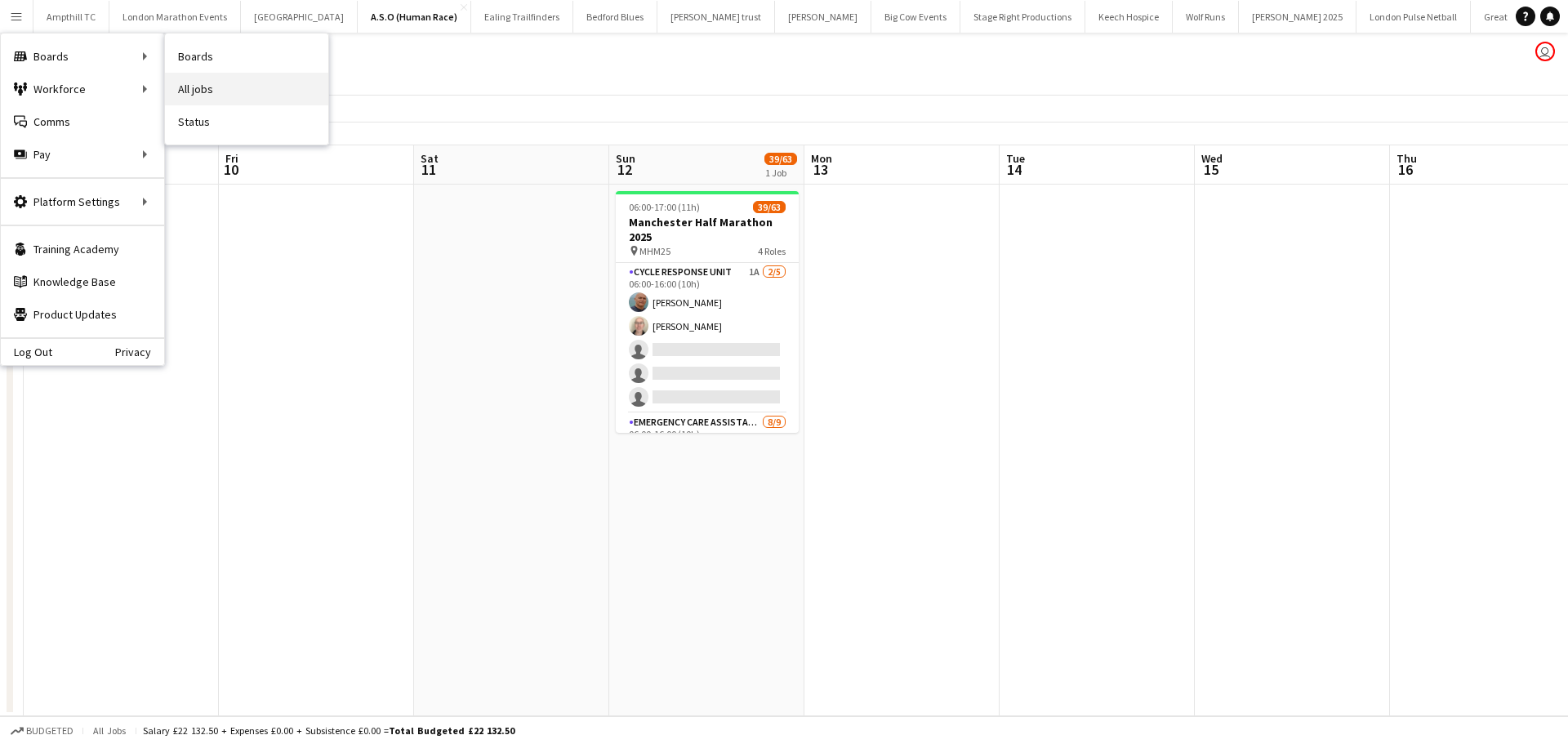
click at [213, 94] on link "All jobs" at bounding box center [246, 89] width 163 height 32
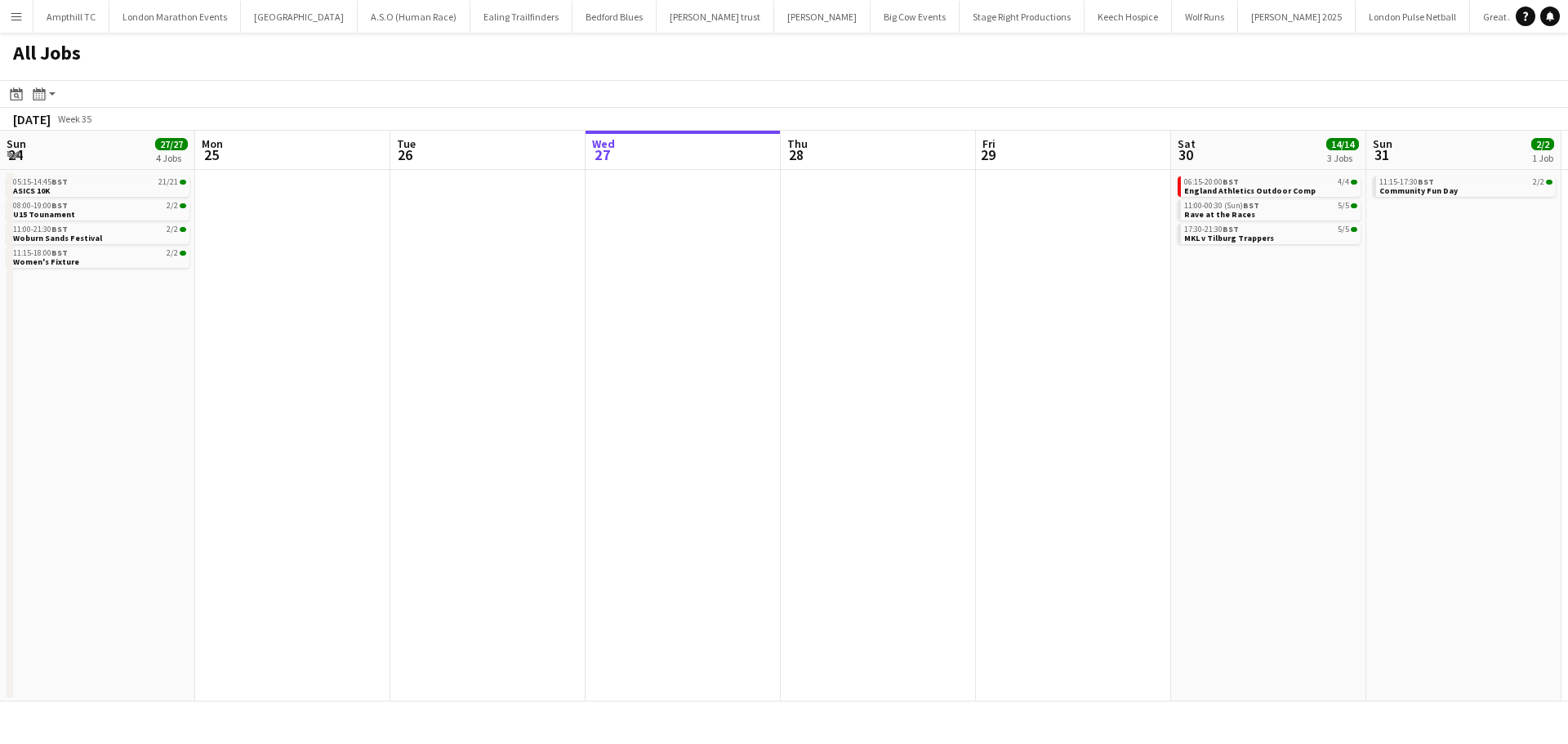
scroll to position [0, 390]
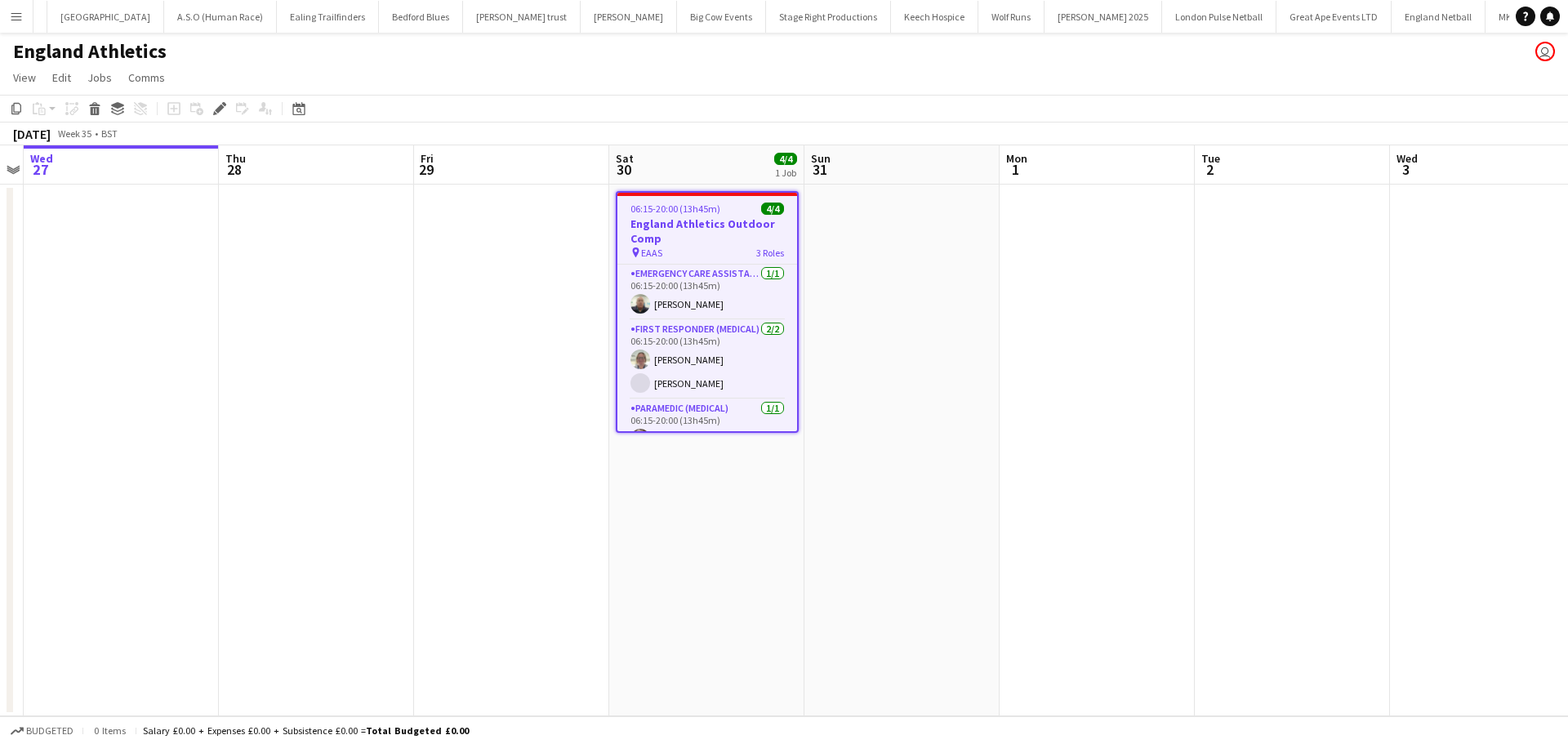
scroll to position [0, 236]
click at [162, 77] on span "Comms" at bounding box center [146, 77] width 37 height 15
click at [147, 150] on span "Create chat" at bounding box center [162, 146] width 57 height 15
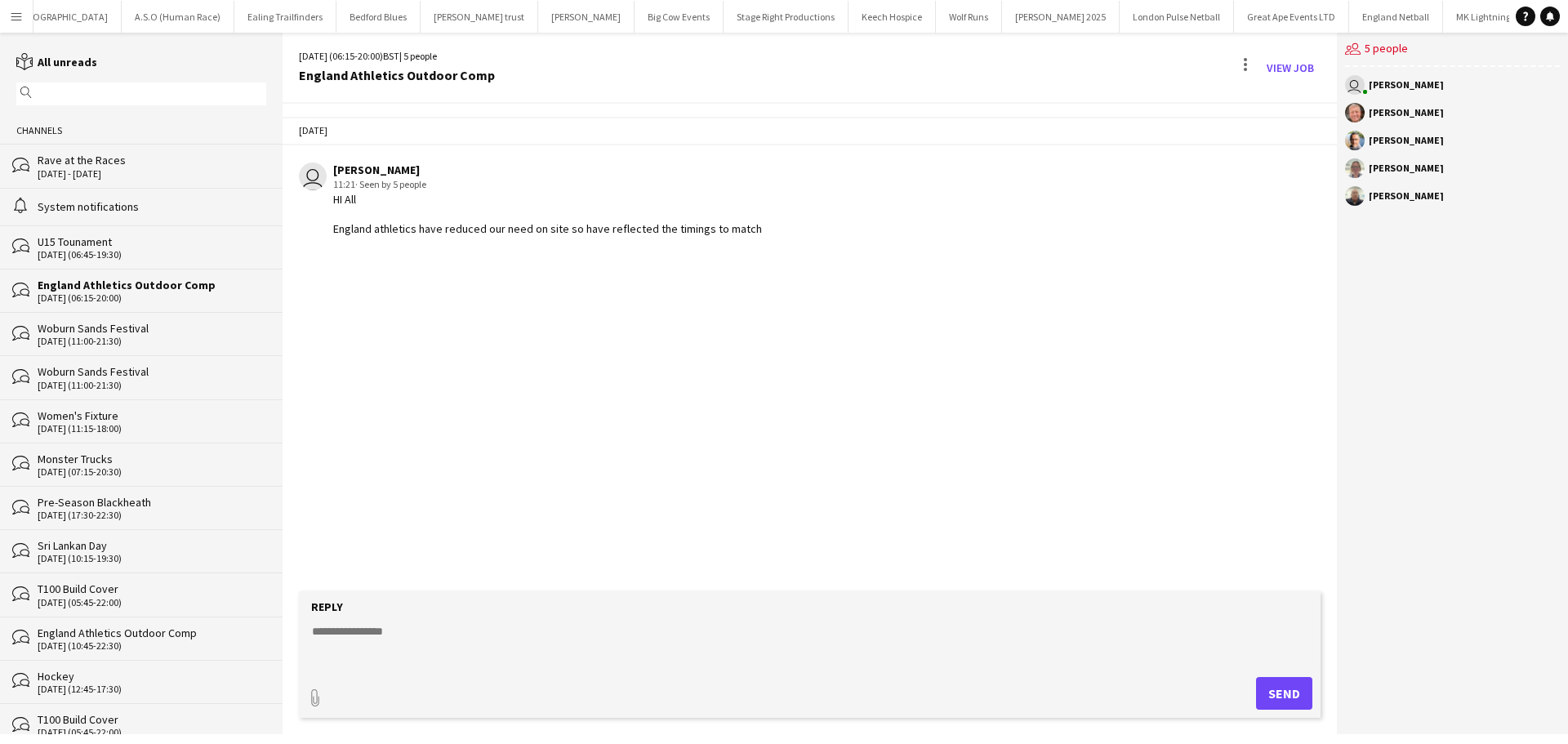
click at [486, 644] on textarea at bounding box center [812, 644] width 1005 height 42
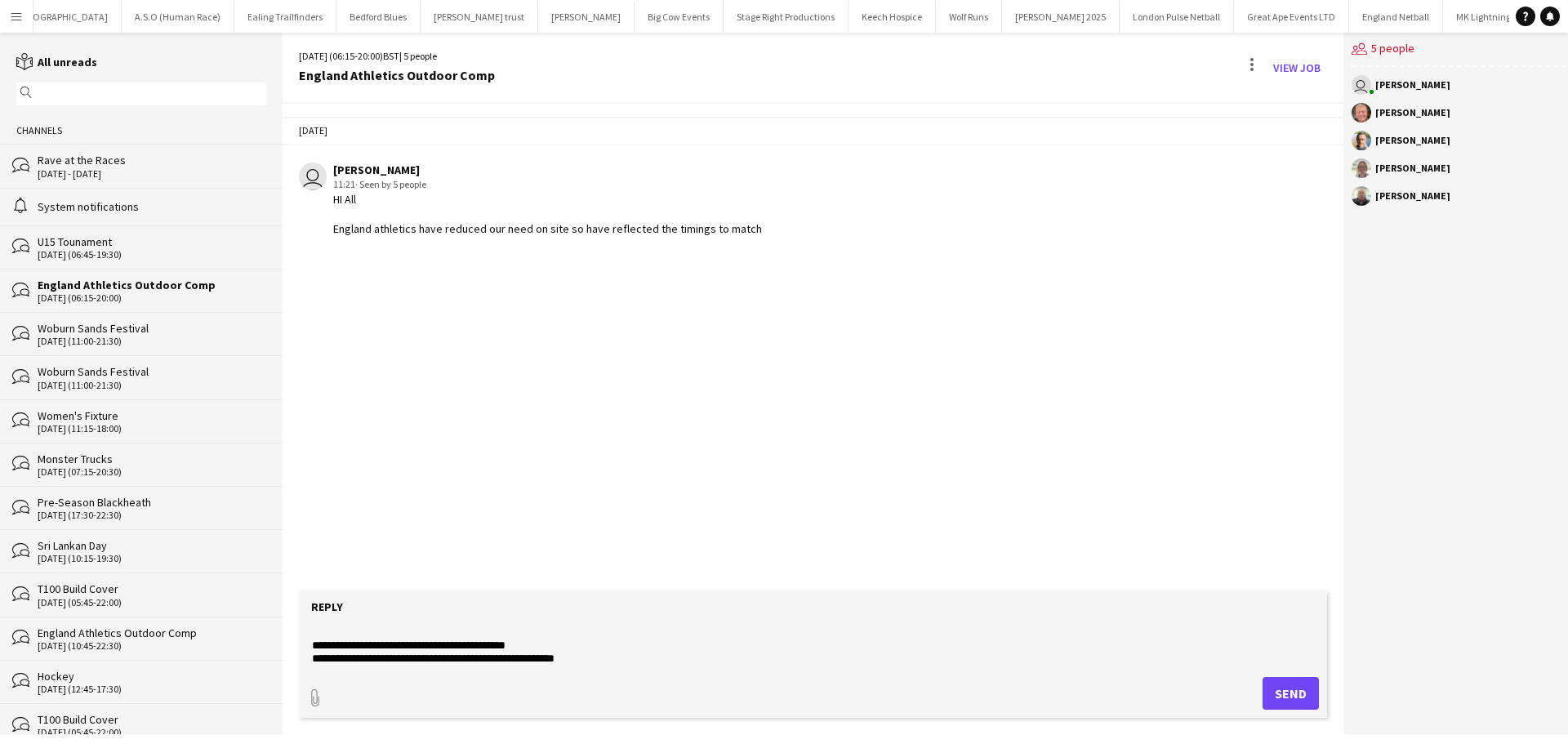
click at [441, 662] on textarea "**********" at bounding box center [812, 644] width 1005 height 42
type textarea "**********"
click at [1293, 698] on button "Send" at bounding box center [1291, 693] width 56 height 32
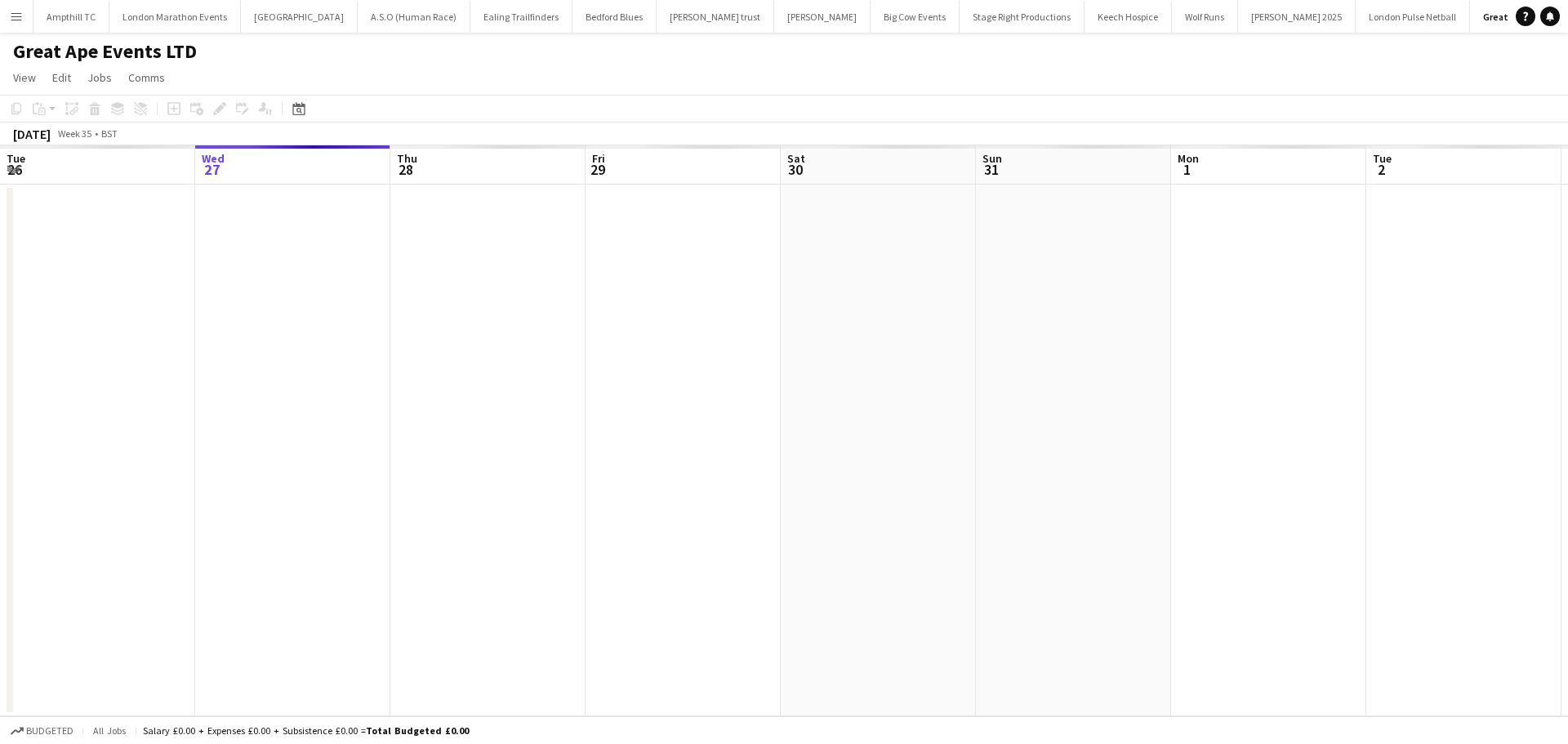
scroll to position [0, 562]
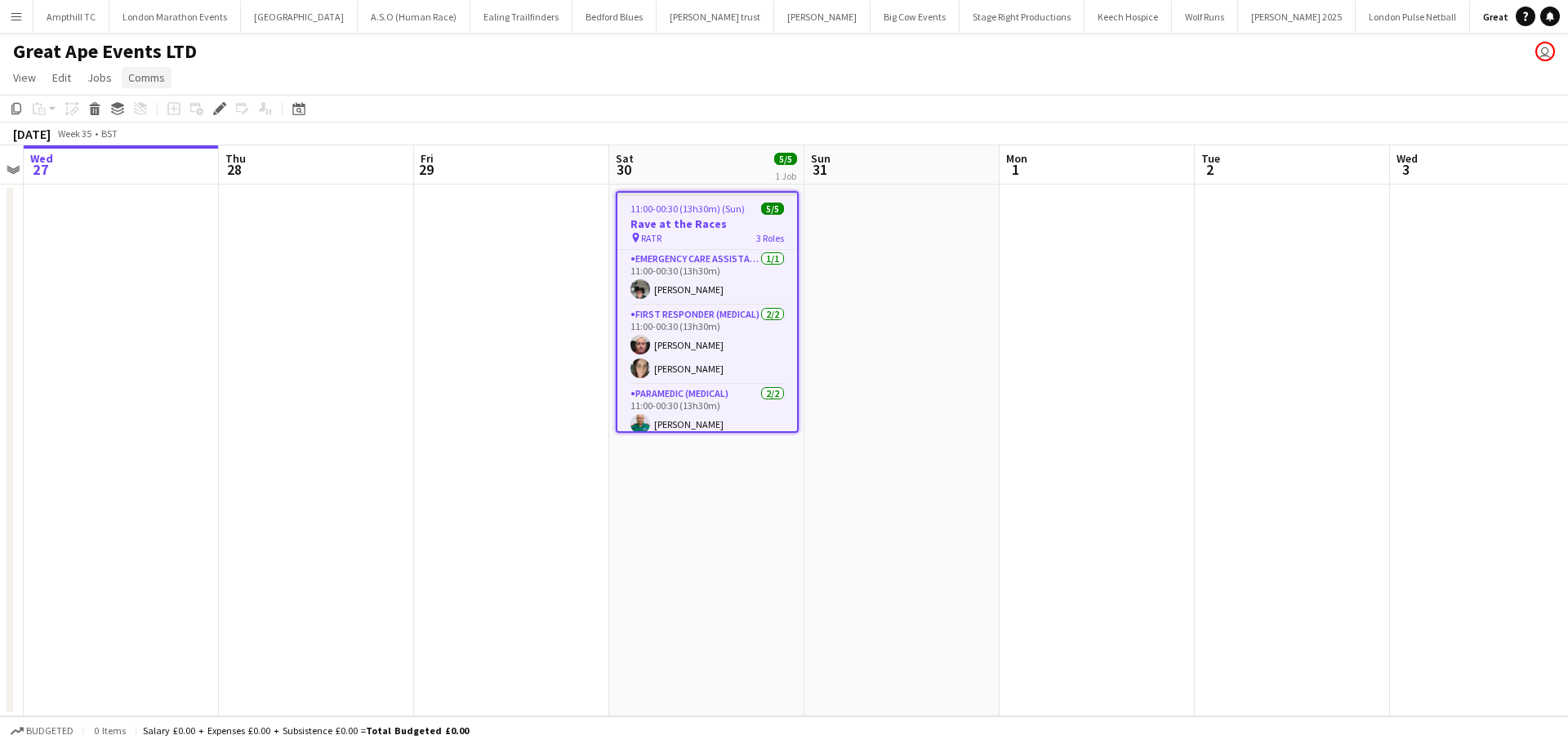
click at [142, 73] on span "Comms" at bounding box center [146, 77] width 37 height 15
click at [178, 141] on span "Create chat" at bounding box center [162, 146] width 57 height 15
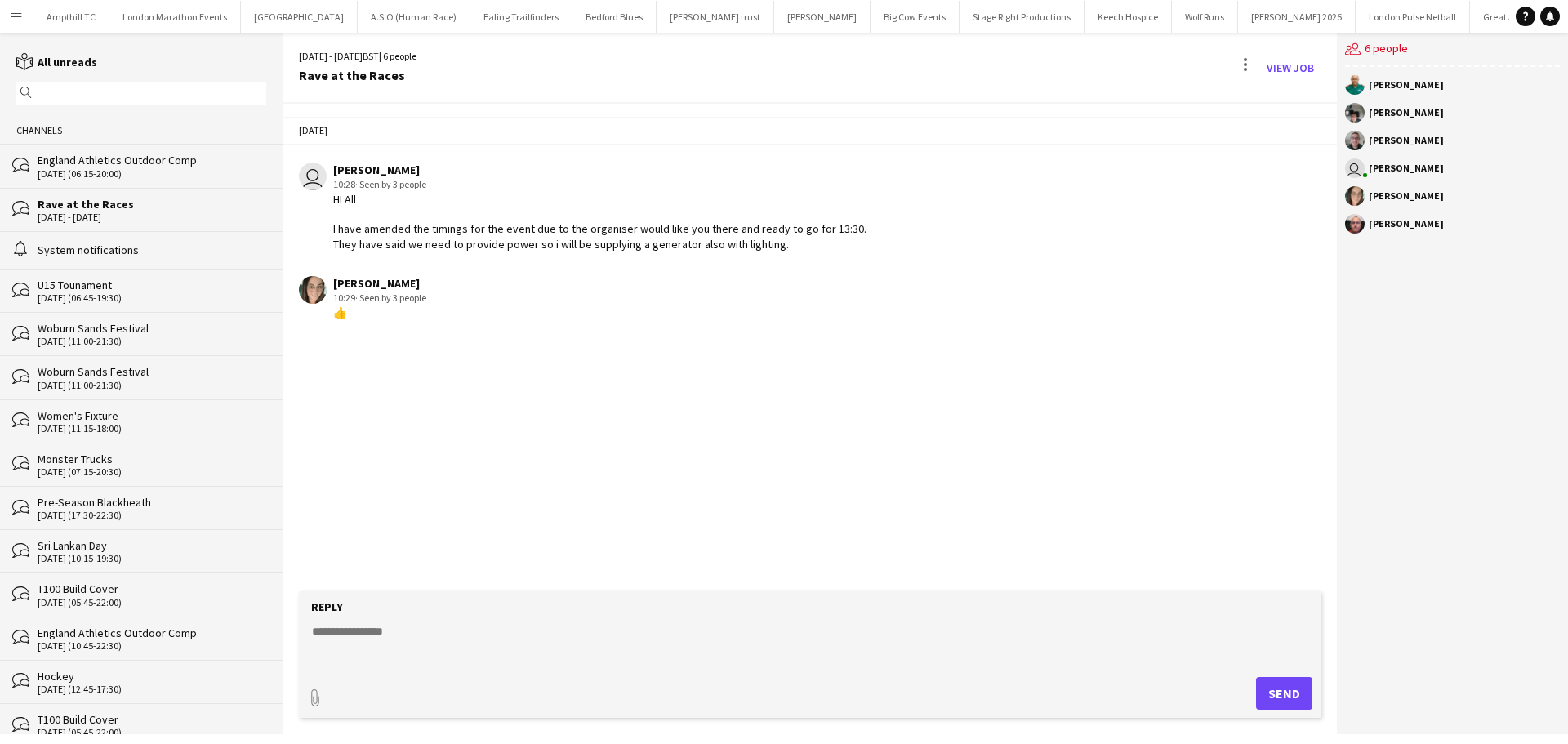
click at [453, 660] on textarea at bounding box center [812, 644] width 1005 height 42
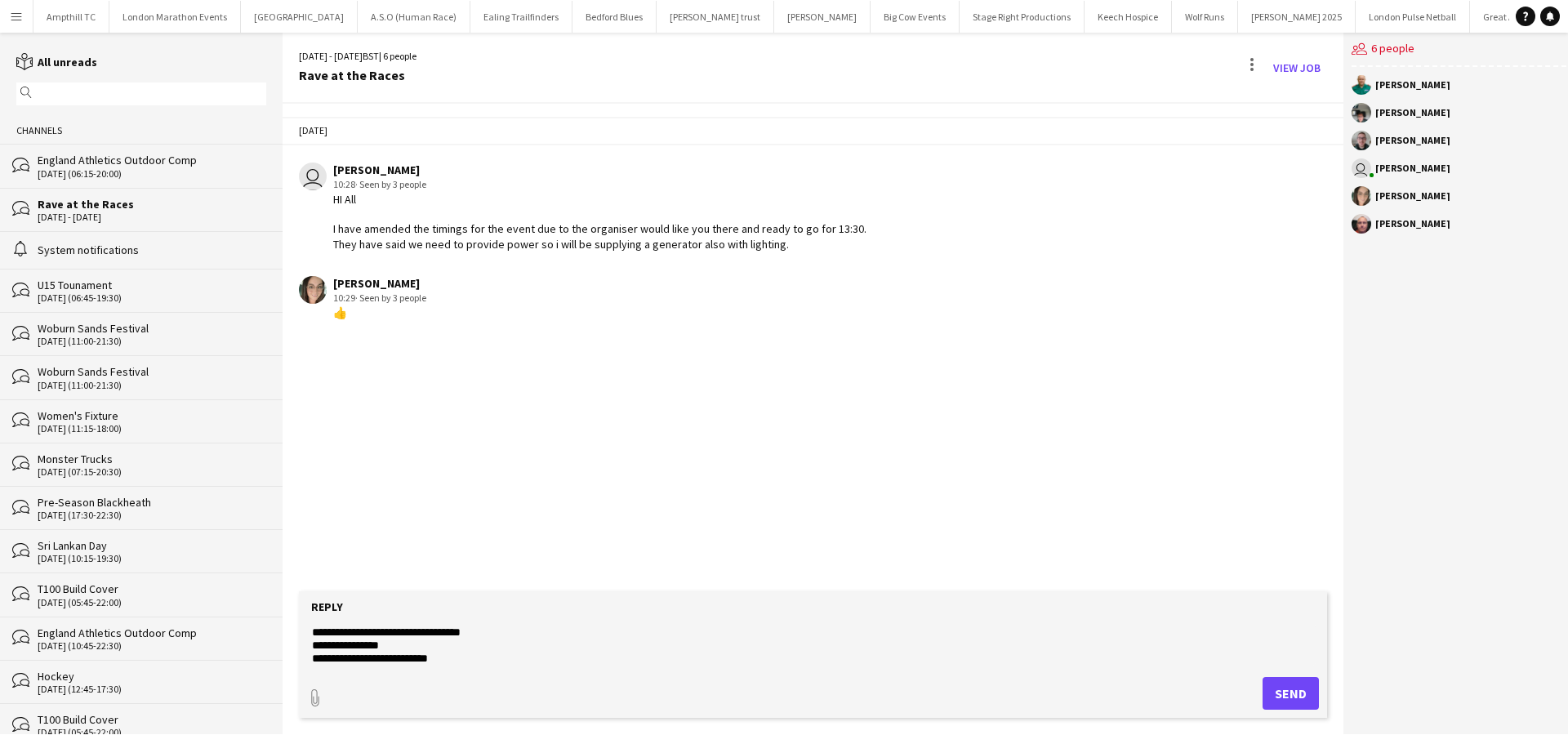
scroll to position [39, 0]
type textarea "**********"
click at [1302, 697] on button "Send" at bounding box center [1291, 693] width 56 height 32
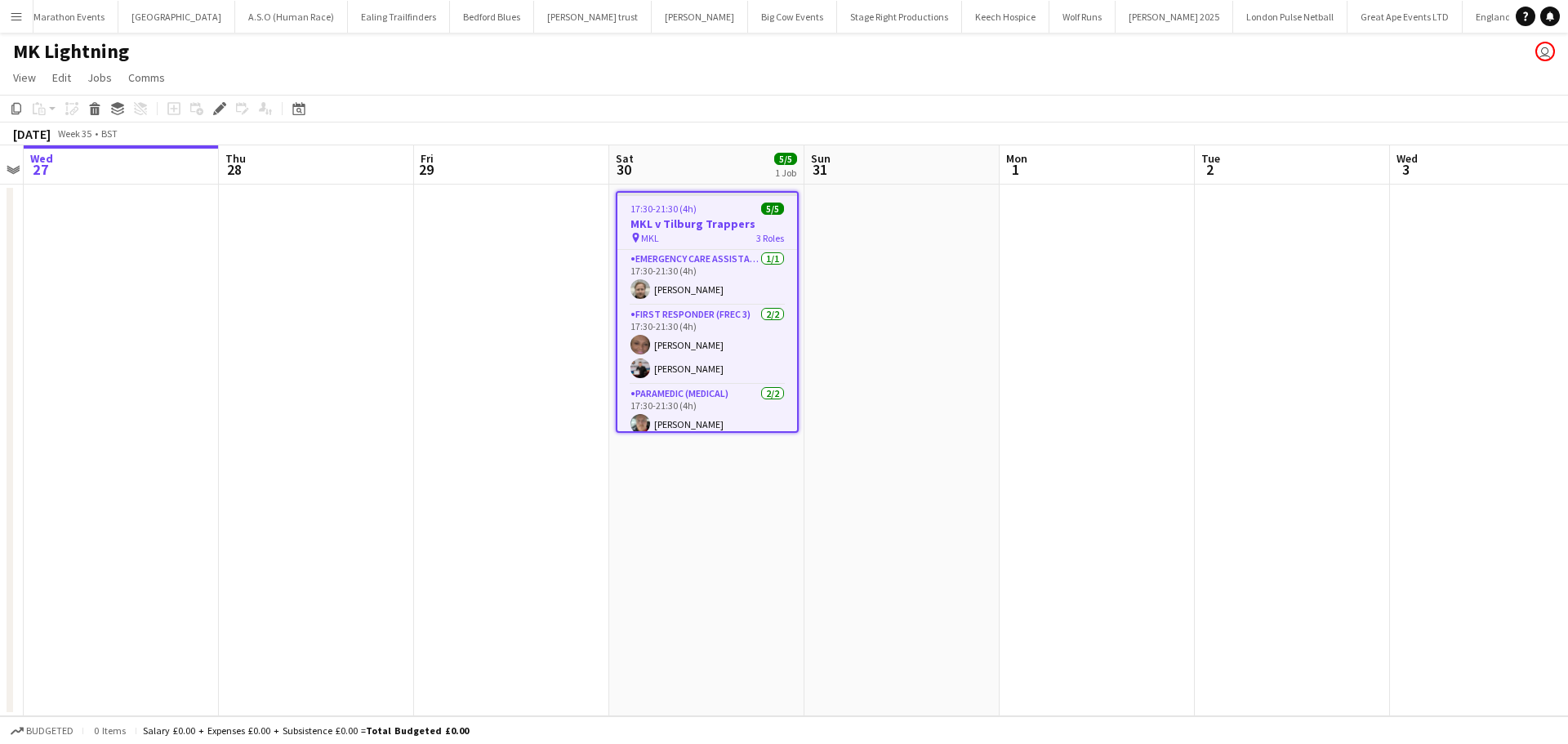
scroll to position [0, 138]
click at [138, 81] on span "Comms" at bounding box center [146, 77] width 37 height 15
click at [199, 146] on link "Create chat" at bounding box center [188, 146] width 136 height 34
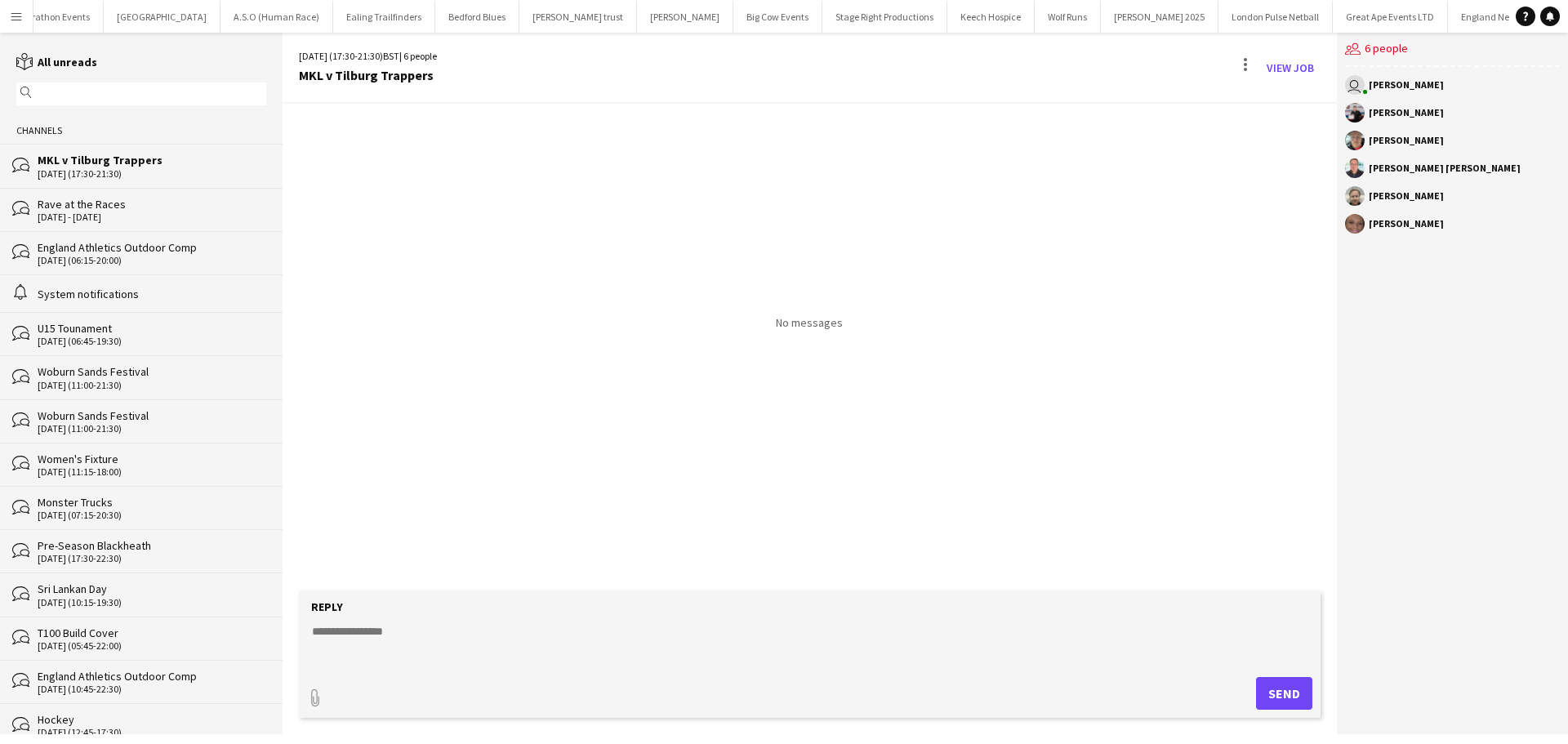
drag, startPoint x: 422, startPoint y: 636, endPoint x: 411, endPoint y: 642, distance: 12.5
click at [422, 637] on textarea at bounding box center [812, 644] width 1005 height 42
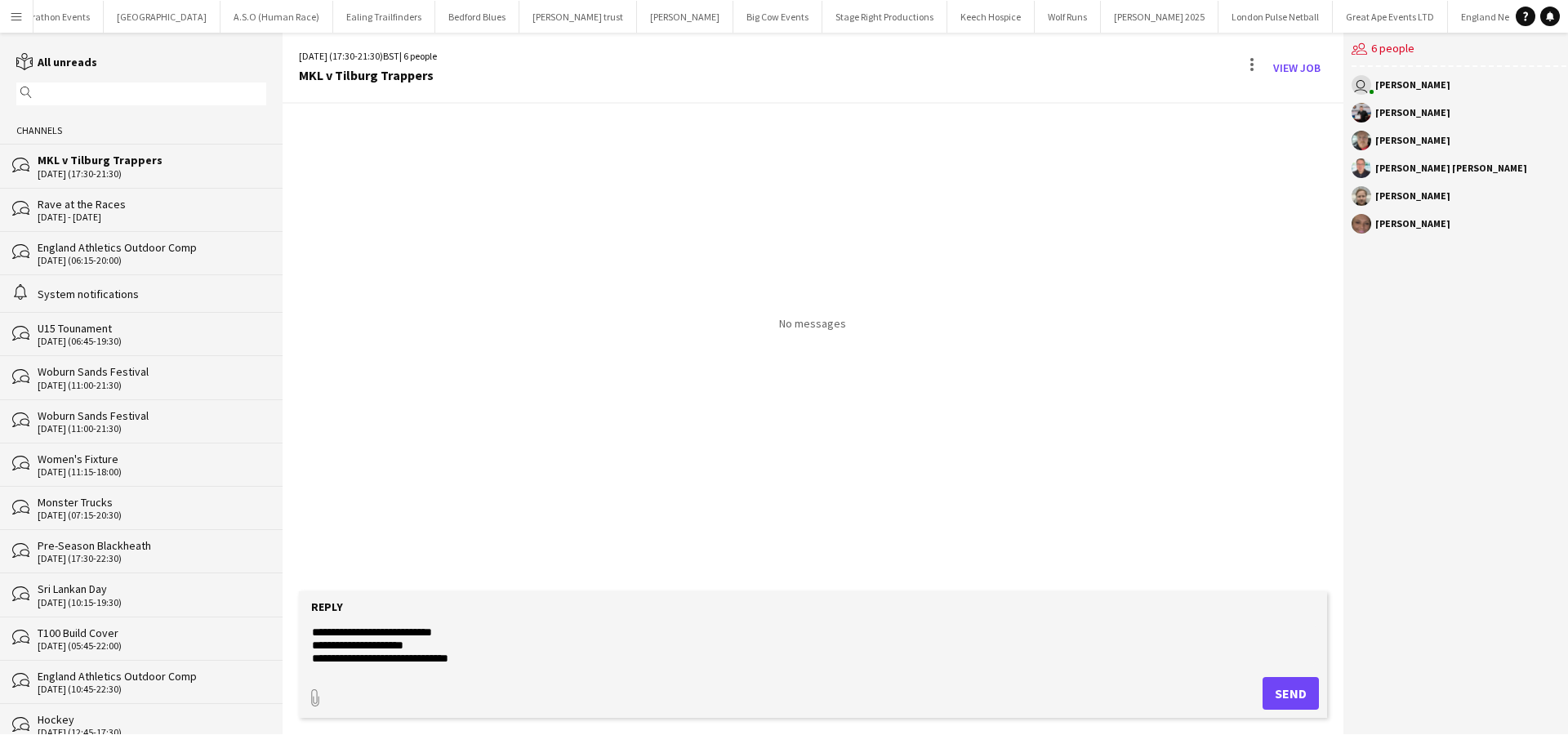
type textarea "**********"
click at [1297, 687] on button "Send" at bounding box center [1291, 693] width 56 height 32
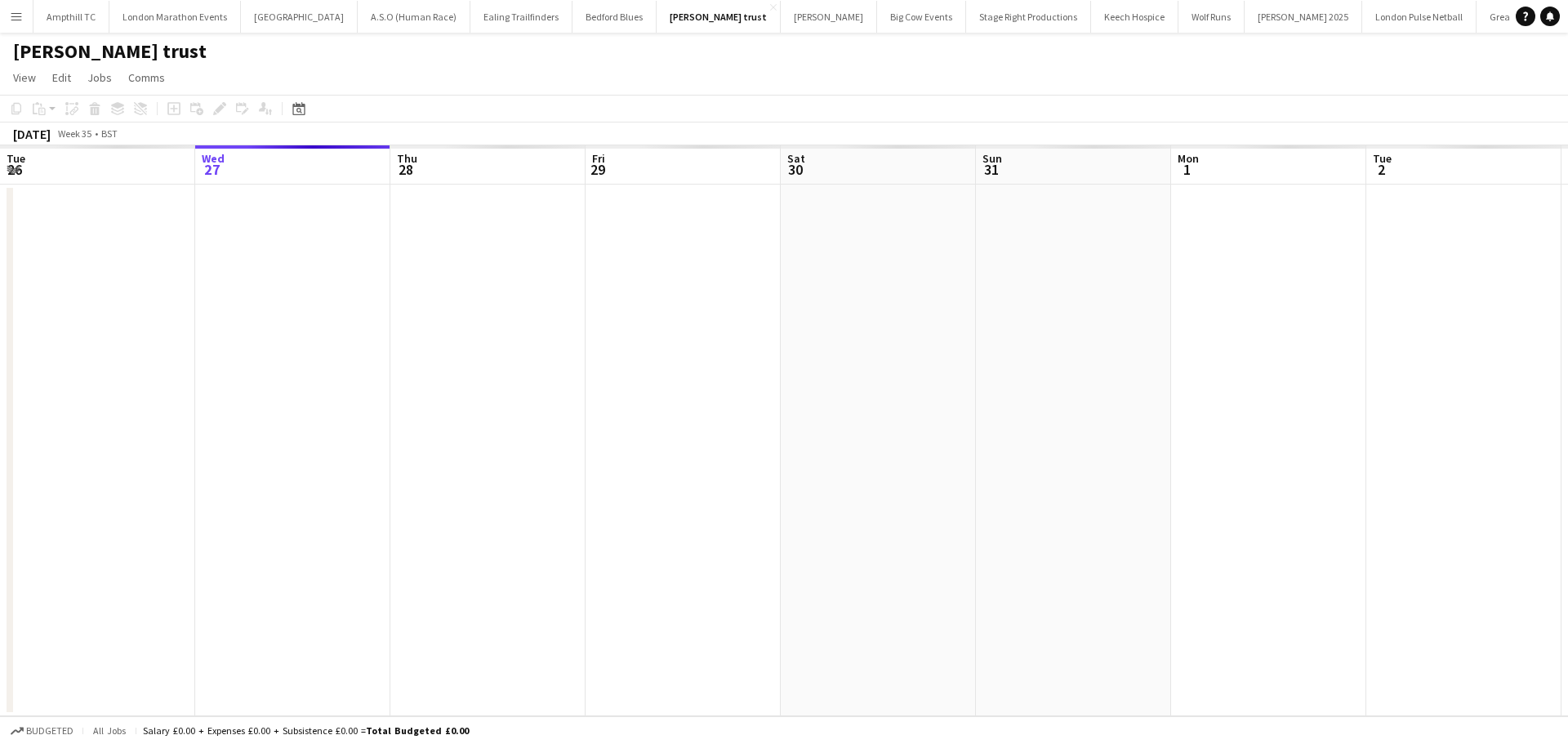
scroll to position [0, 562]
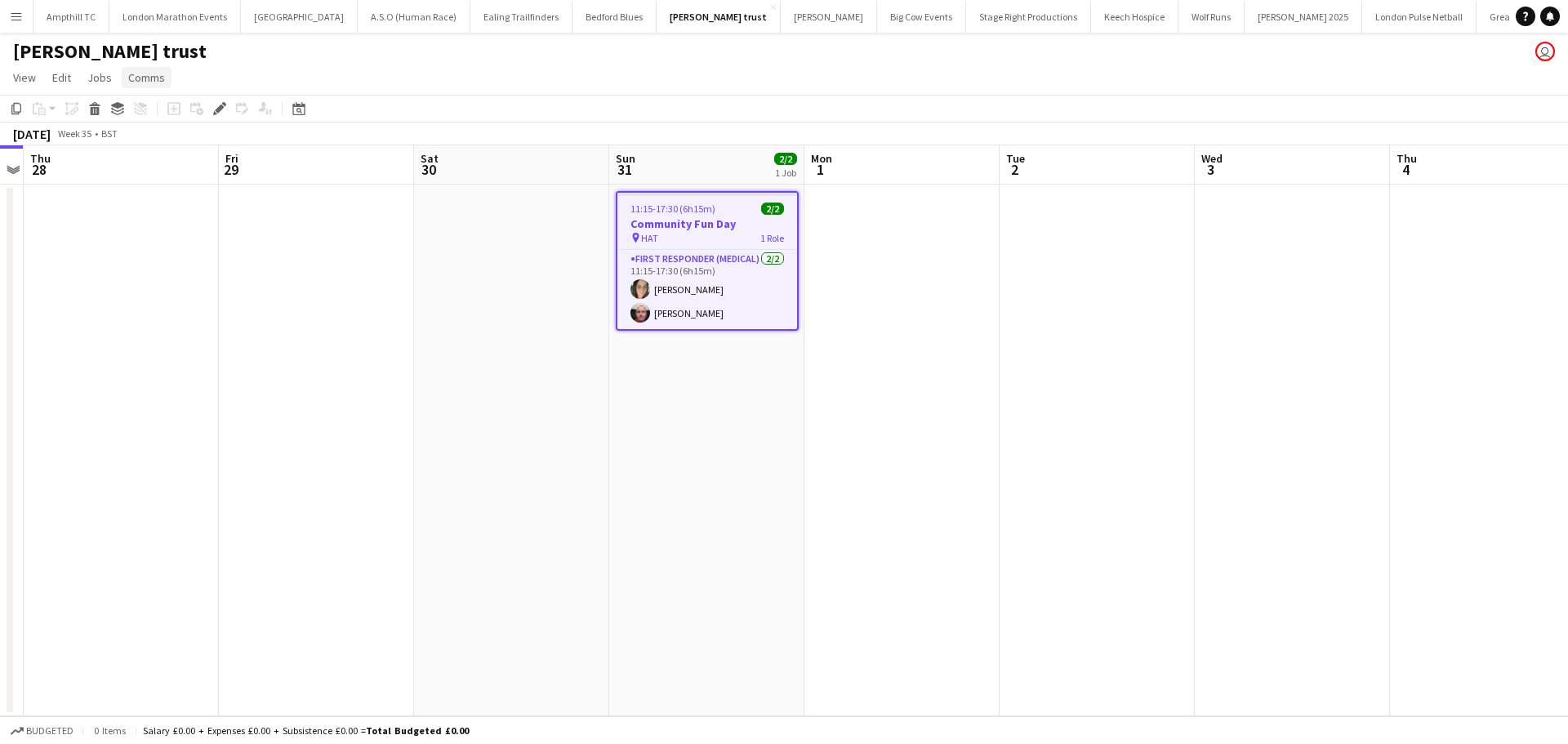
click at [145, 75] on span "Comms" at bounding box center [146, 77] width 37 height 15
click at [210, 150] on link "Create chat" at bounding box center [188, 146] width 136 height 34
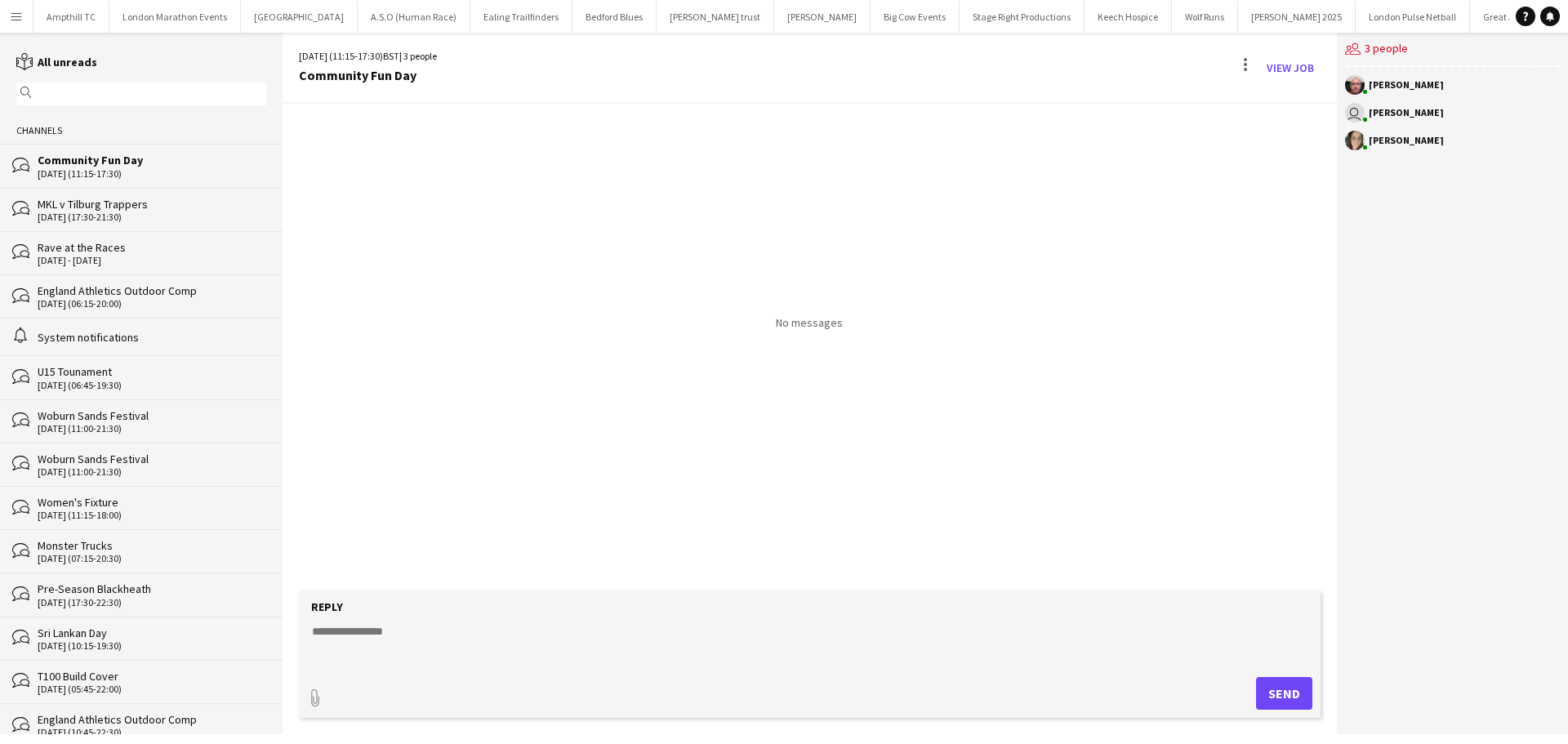
click at [465, 663] on textarea at bounding box center [812, 644] width 1005 height 42
type textarea "**********"
click at [1277, 696] on button "Send" at bounding box center [1284, 693] width 56 height 32
